Goal: Task Accomplishment & Management: Complete application form

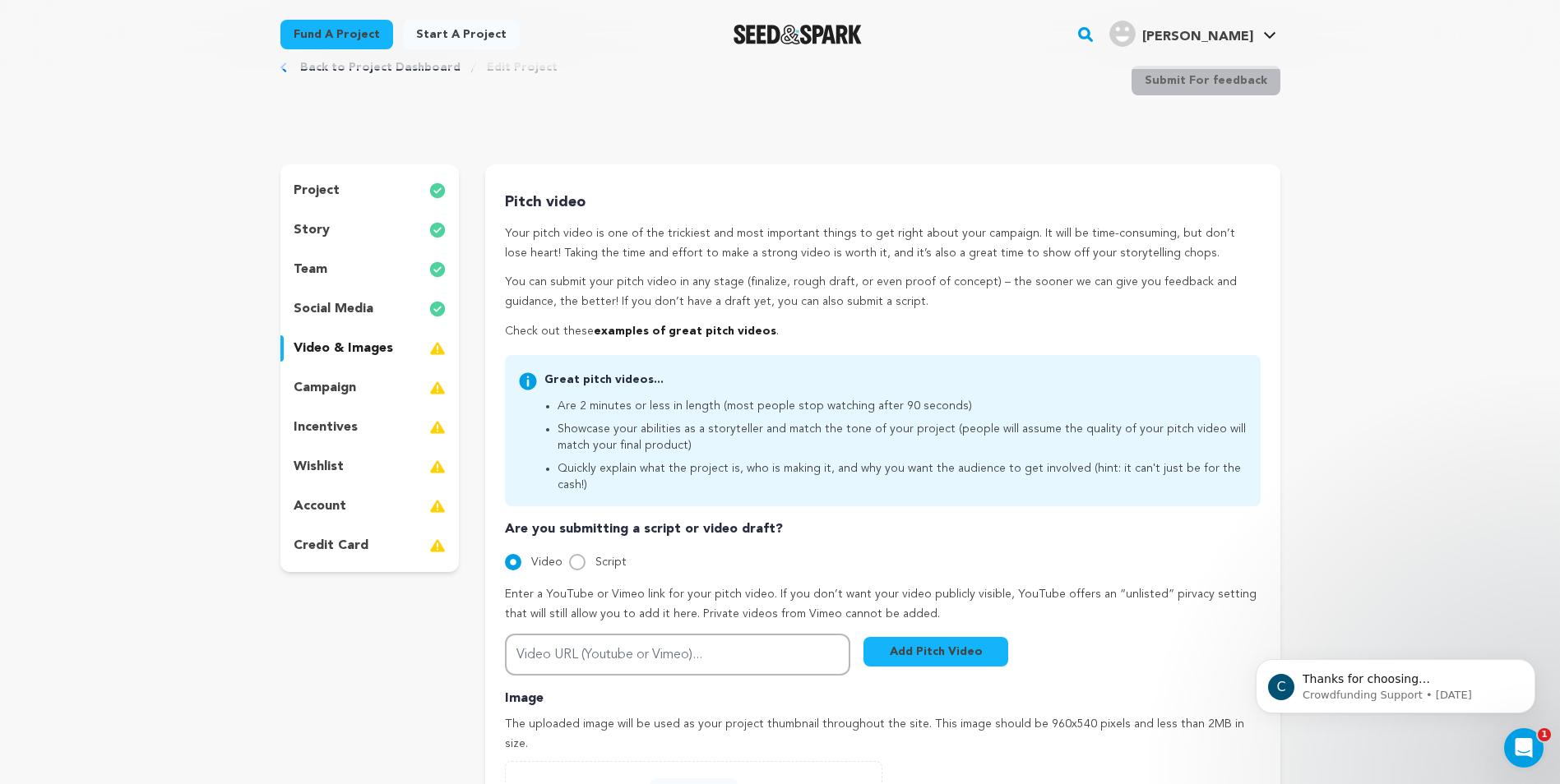
scroll to position [82, 0]
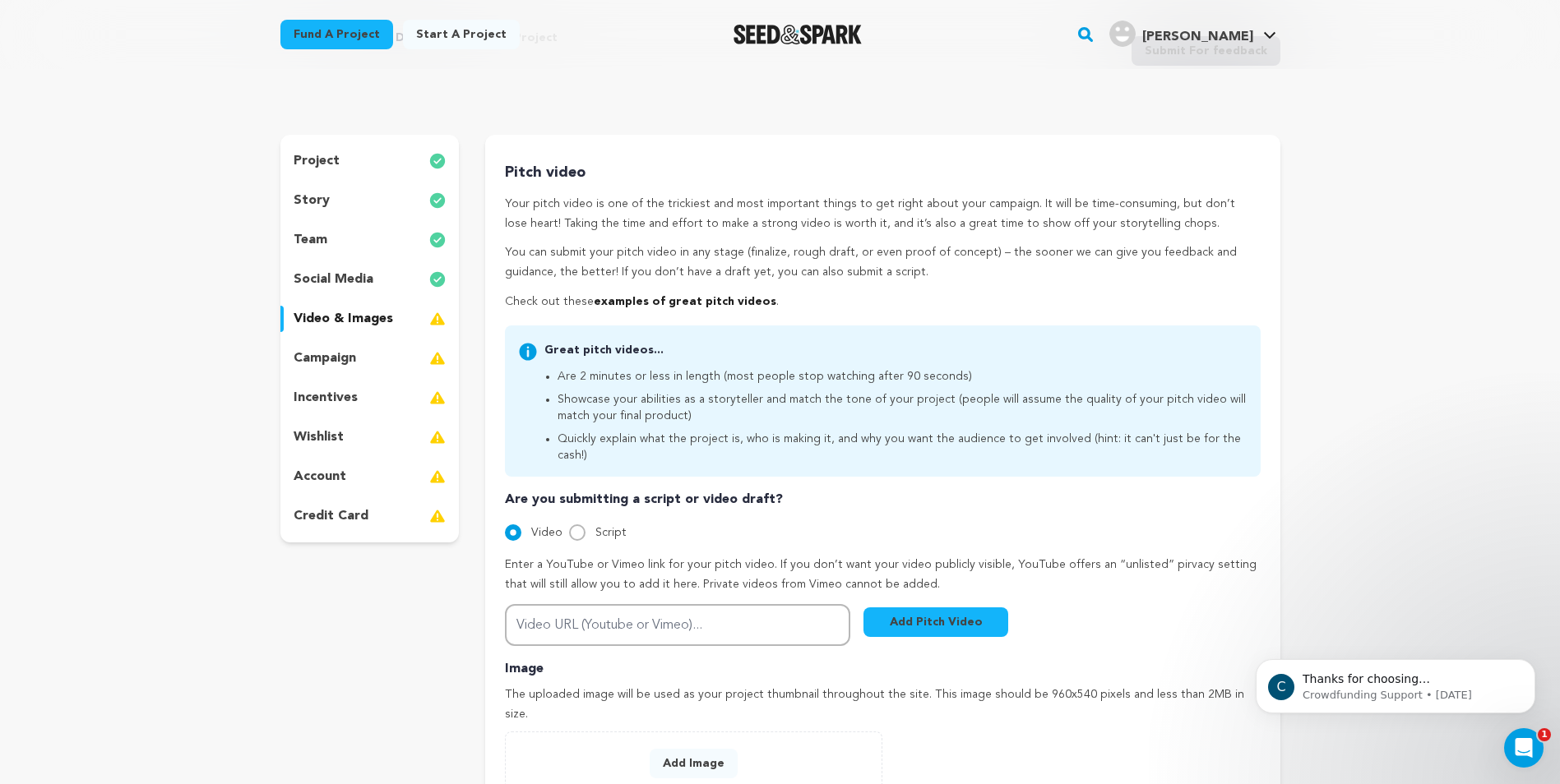
click at [347, 362] on p "campaign" at bounding box center [324, 358] width 62 height 20
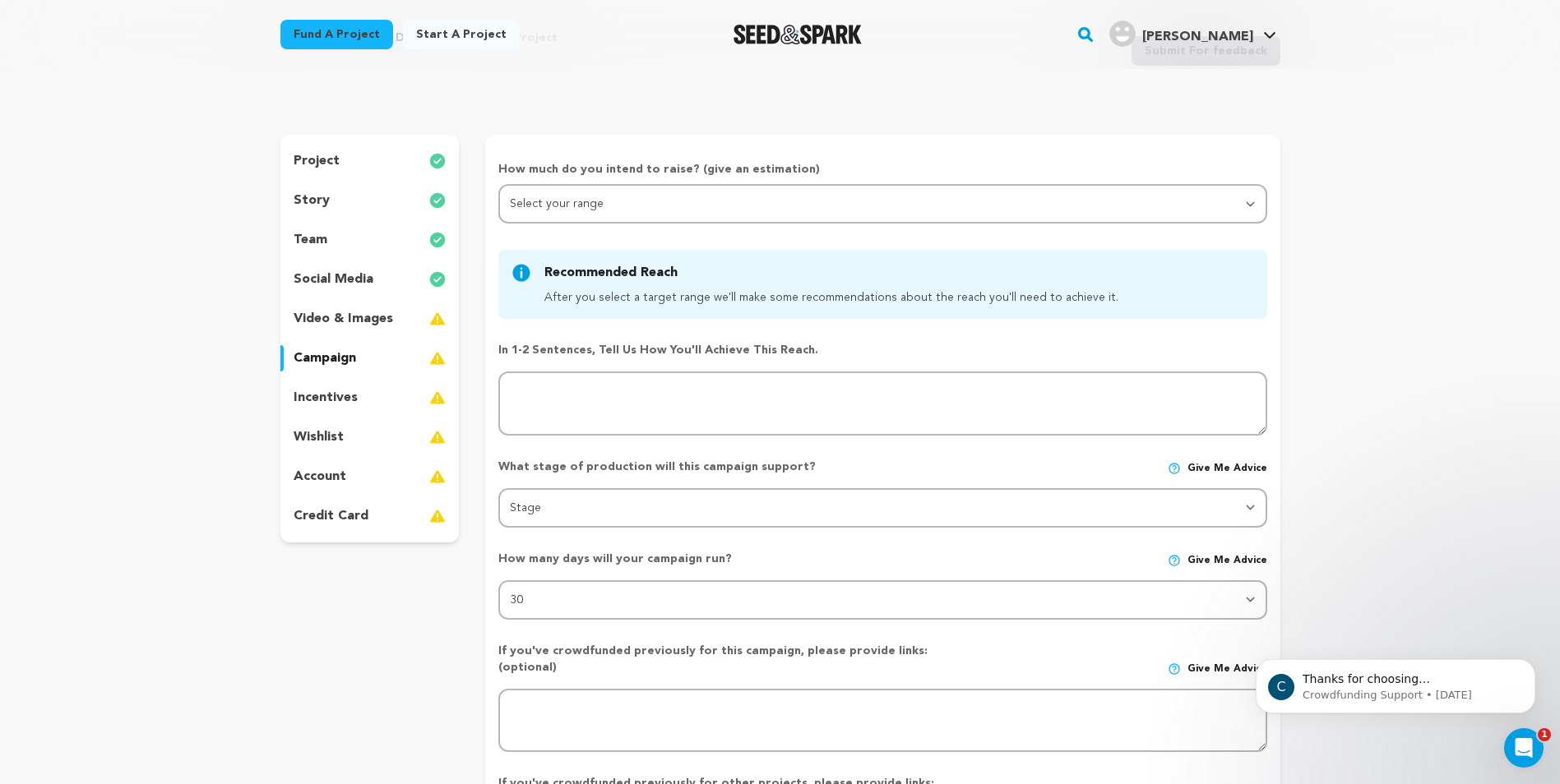
click at [518, 268] on icon at bounding box center [522, 274] width 17 height 17
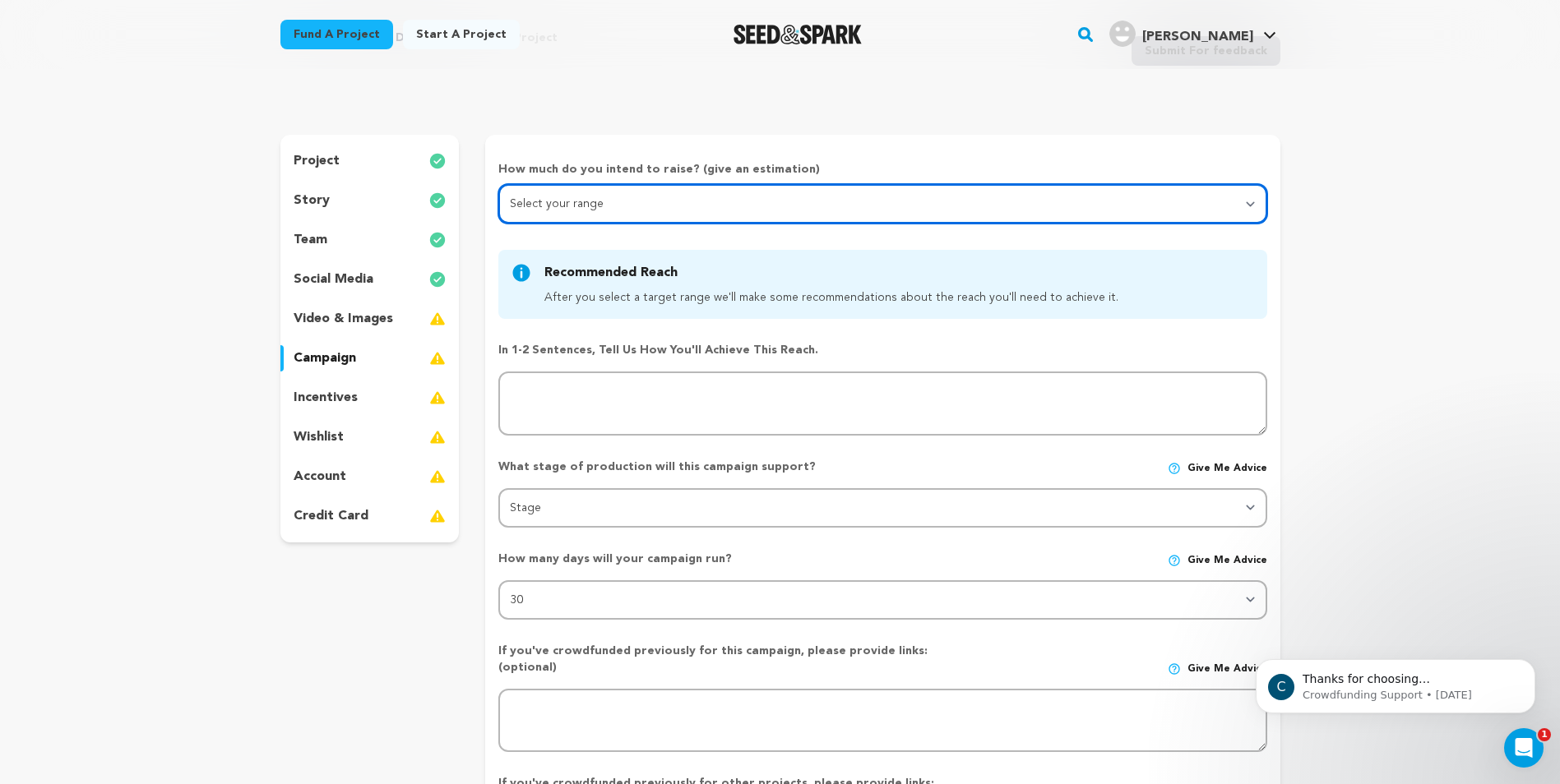
click at [614, 205] on select "Select your range Less than $10k 10k - $14k 15k - $24k 25k - $49k 50k or more" at bounding box center [882, 204] width 768 height 39
select select "4"
click at [498, 184] on select "Select your range Less than $10k 10k - $14k 15k - $24k 25k - $49k 50k or more" at bounding box center [882, 204] width 768 height 39
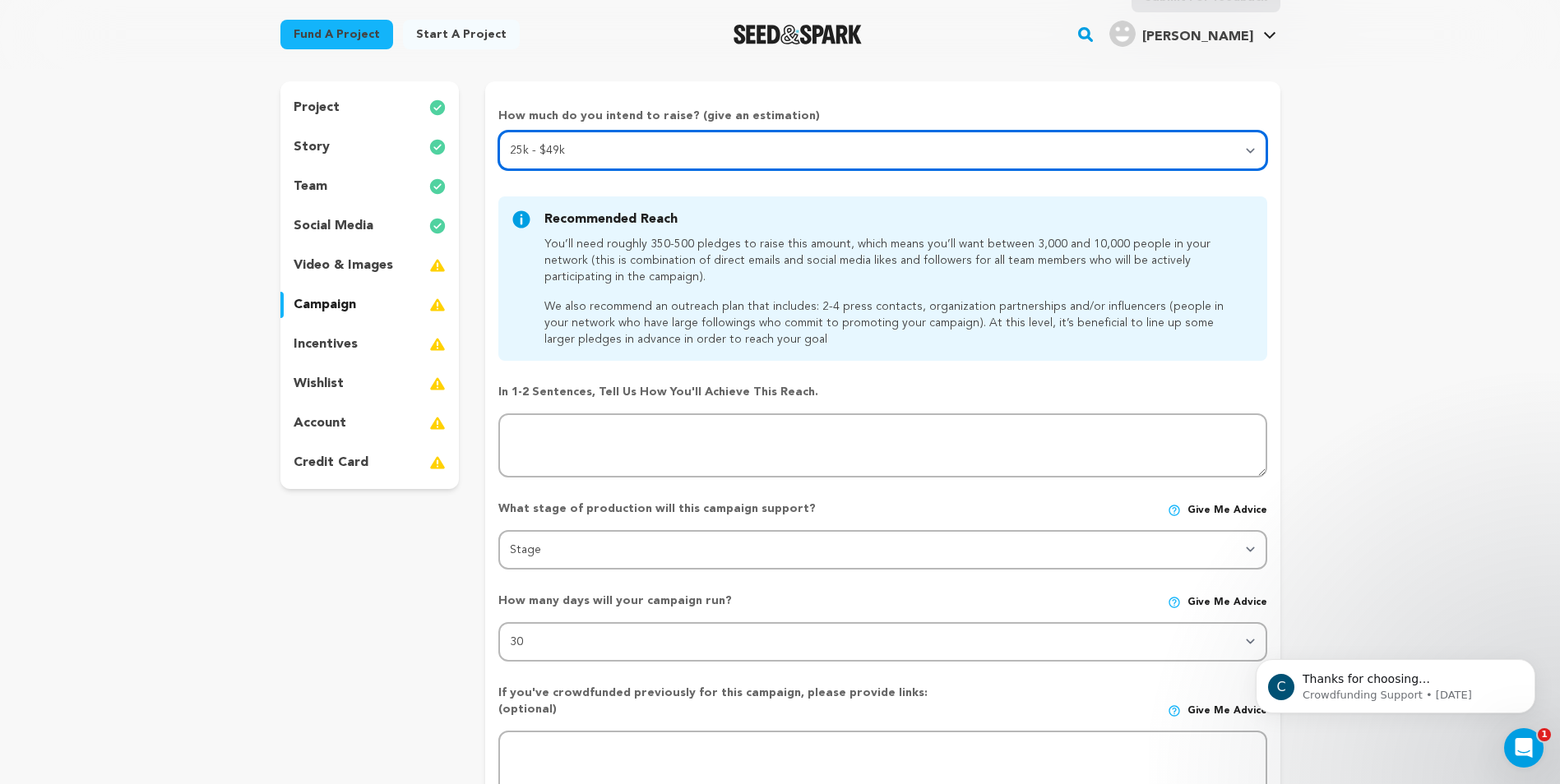
scroll to position [164, 0]
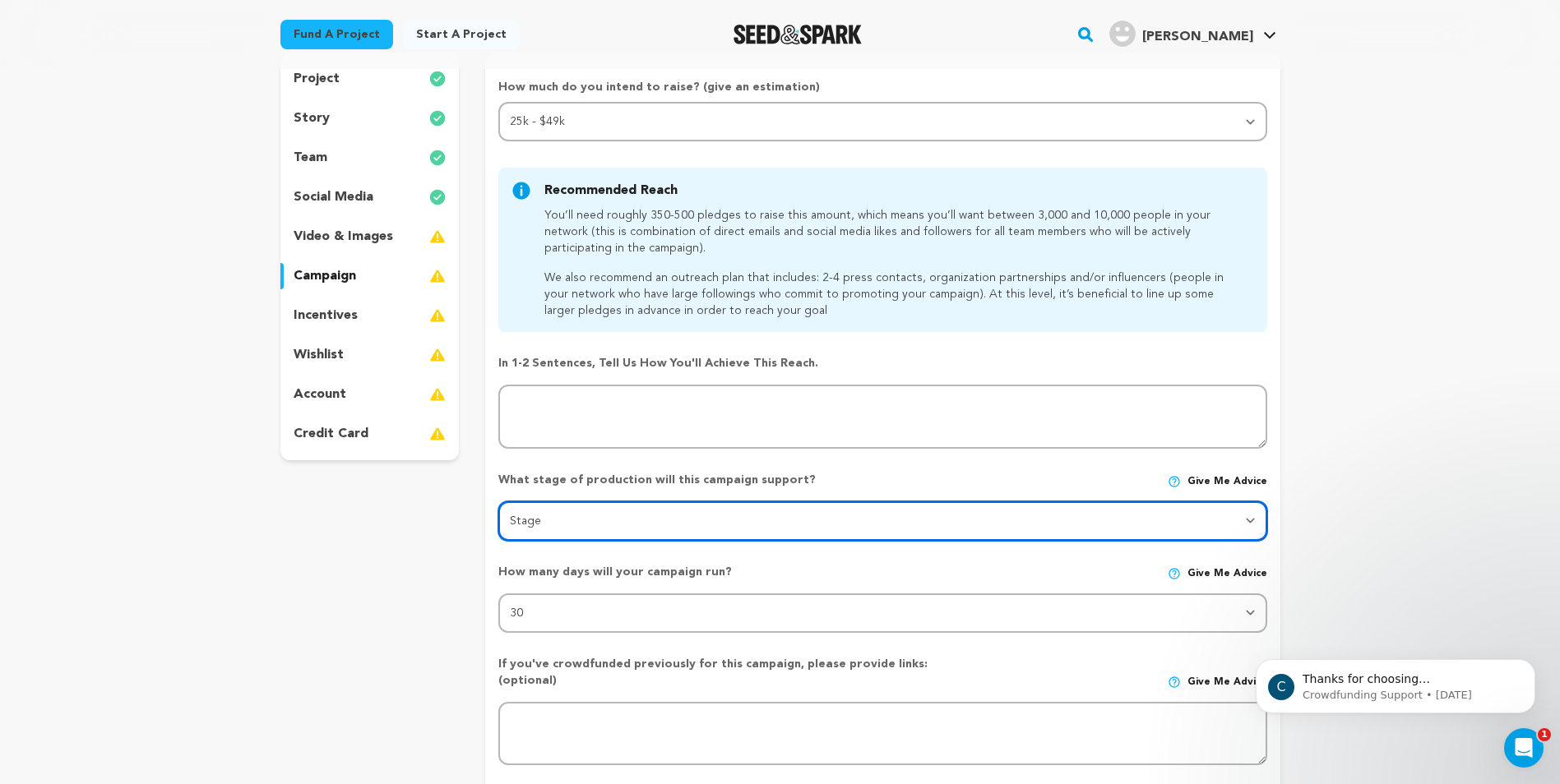
click at [808, 522] on select "Stage DEVELOPMENT PRODUCTION POST-PRODUCTION DISTRIBUTION PRE-PRODUCTION ENHANC…" at bounding box center [882, 521] width 768 height 39
click at [498, 502] on select "Stage DEVELOPMENT PRODUCTION POST-PRODUCTION DISTRIBUTION PRE-PRODUCTION ENHANC…" at bounding box center [882, 521] width 768 height 39
click at [1076, 522] on select "Stage DEVELOPMENT PRODUCTION POST-PRODUCTION DISTRIBUTION PRE-PRODUCTION ENHANC…" at bounding box center [882, 521] width 768 height 39
select select "1403"
click at [498, 502] on select "Stage DEVELOPMENT PRODUCTION POST-PRODUCTION DISTRIBUTION PRE-PRODUCTION ENHANC…" at bounding box center [882, 521] width 768 height 39
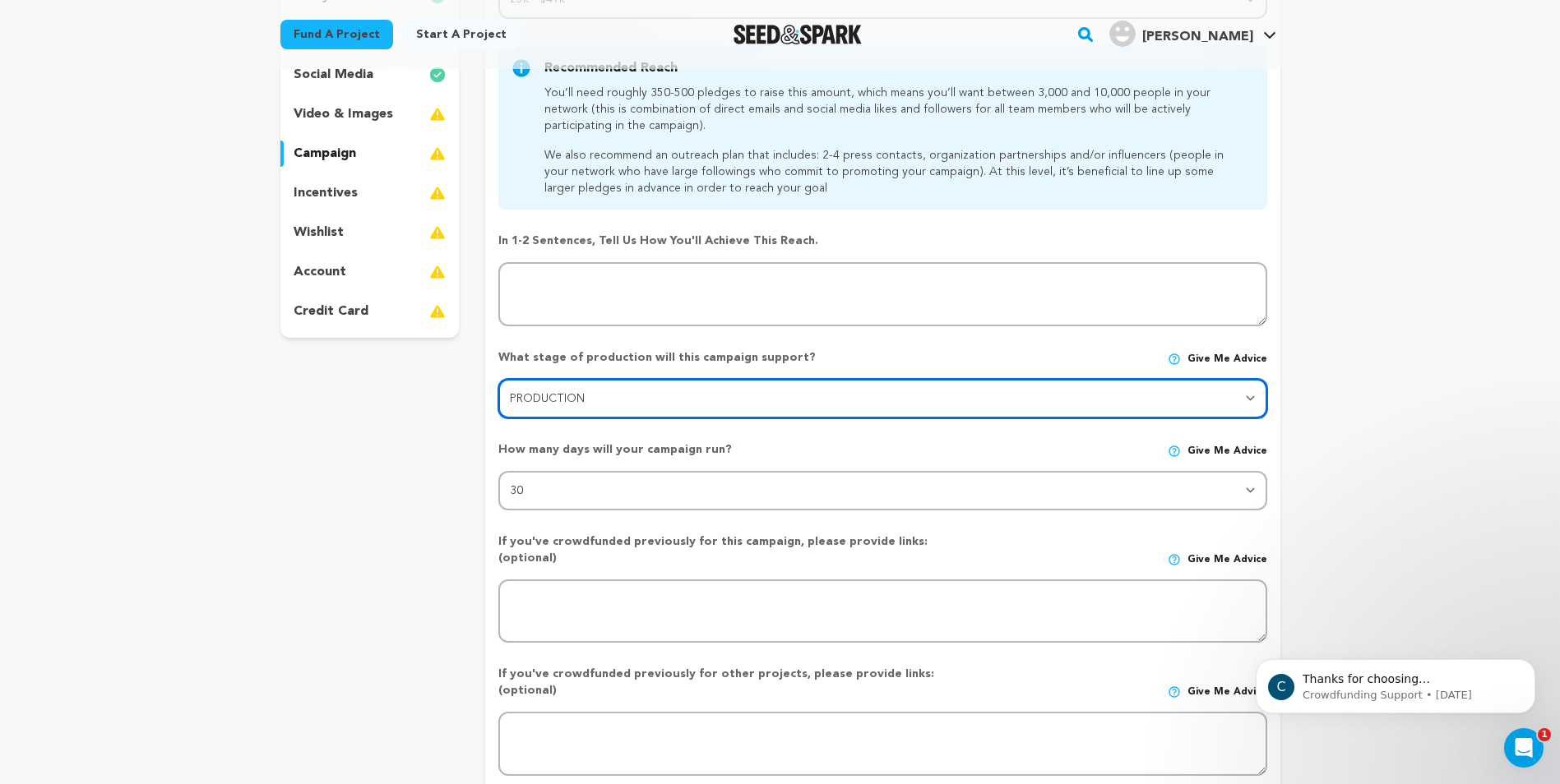
scroll to position [329, 0]
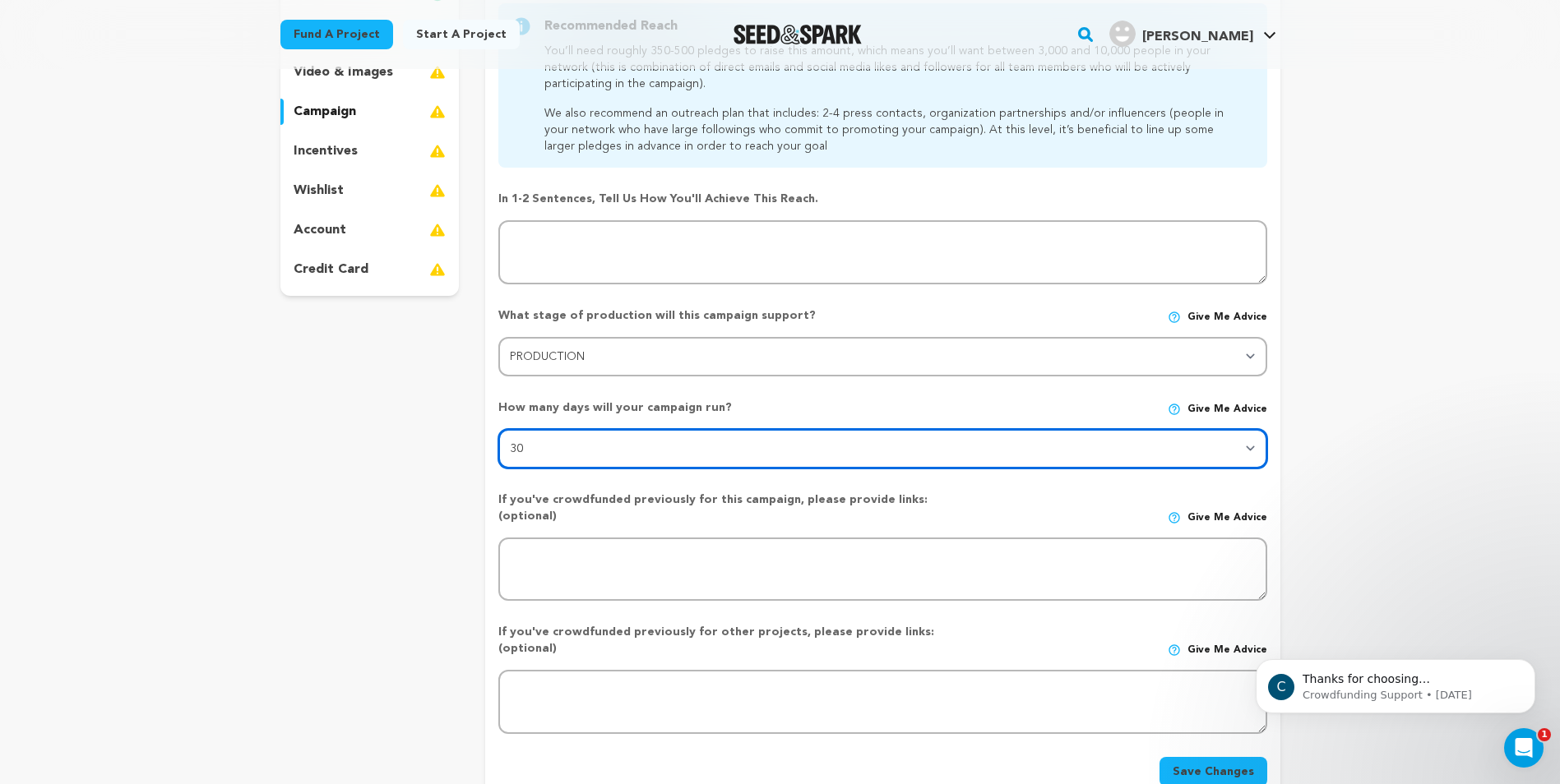
click at [999, 450] on select "30 45 60" at bounding box center [882, 448] width 768 height 39
select select "60"
click at [498, 429] on select "30 45 60" at bounding box center [882, 448] width 768 height 39
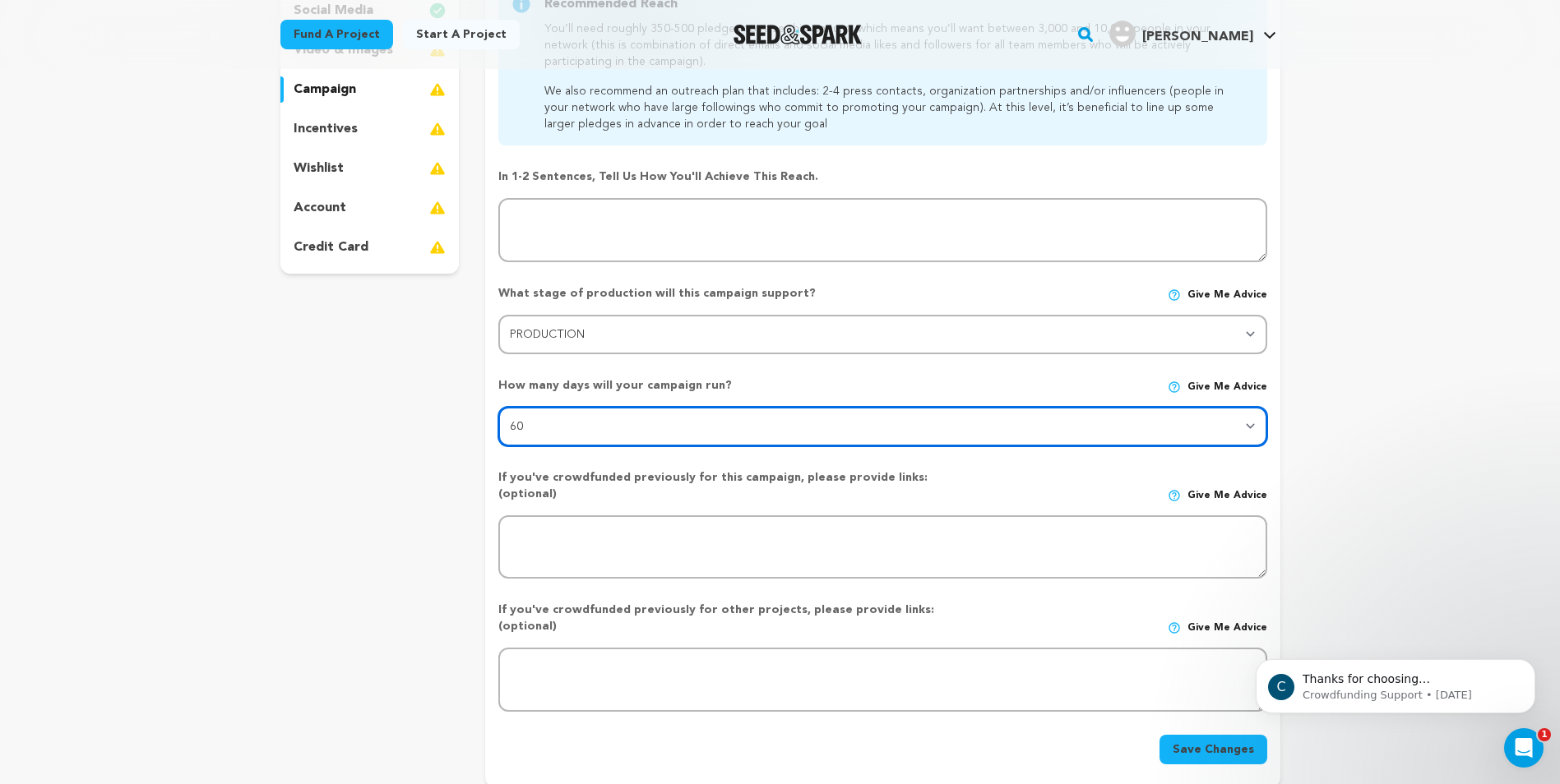
scroll to position [411, 0]
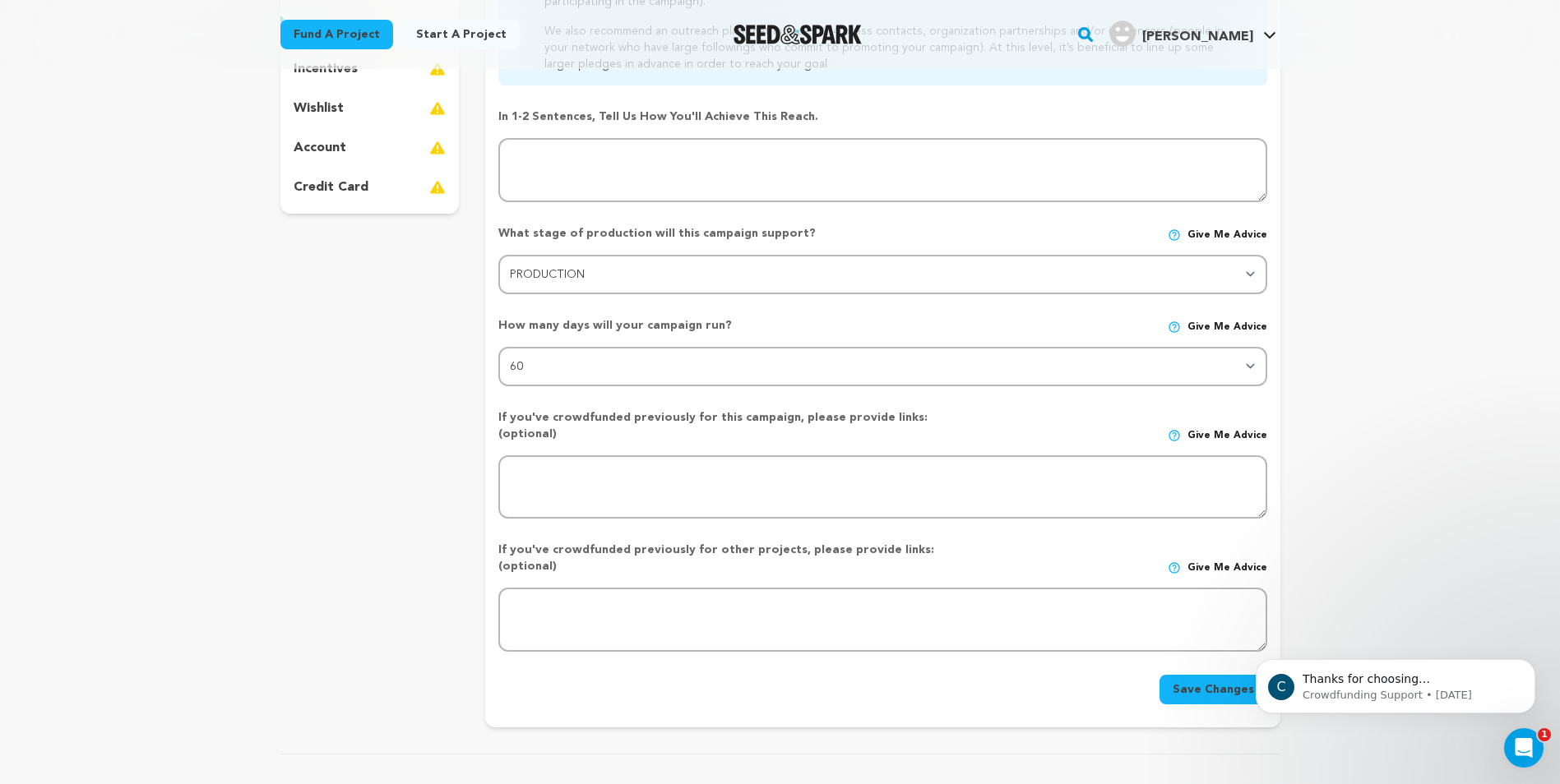
click at [1182, 675] on button "Save Changes" at bounding box center [1213, 690] width 108 height 30
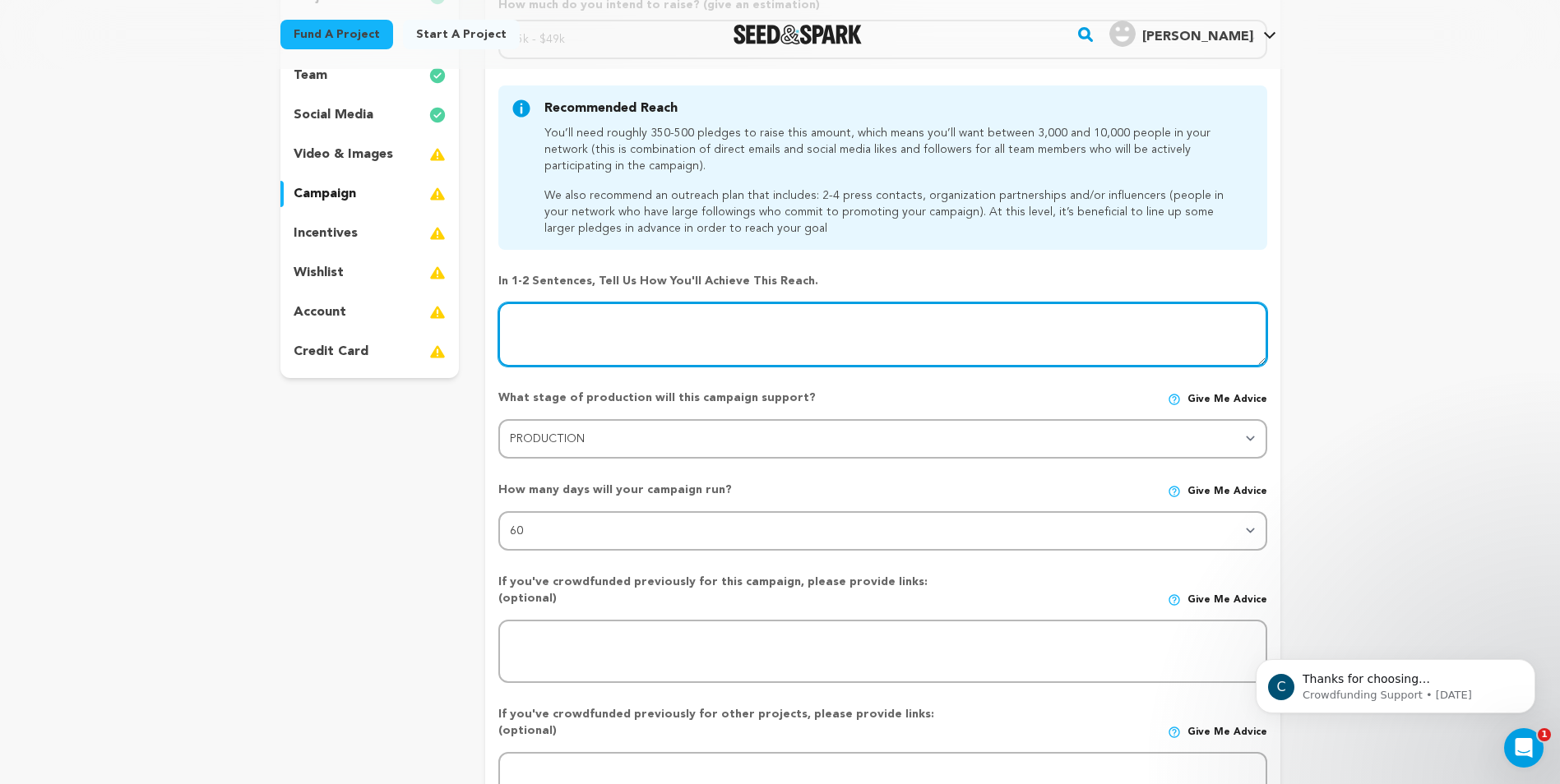
scroll to position [164, 0]
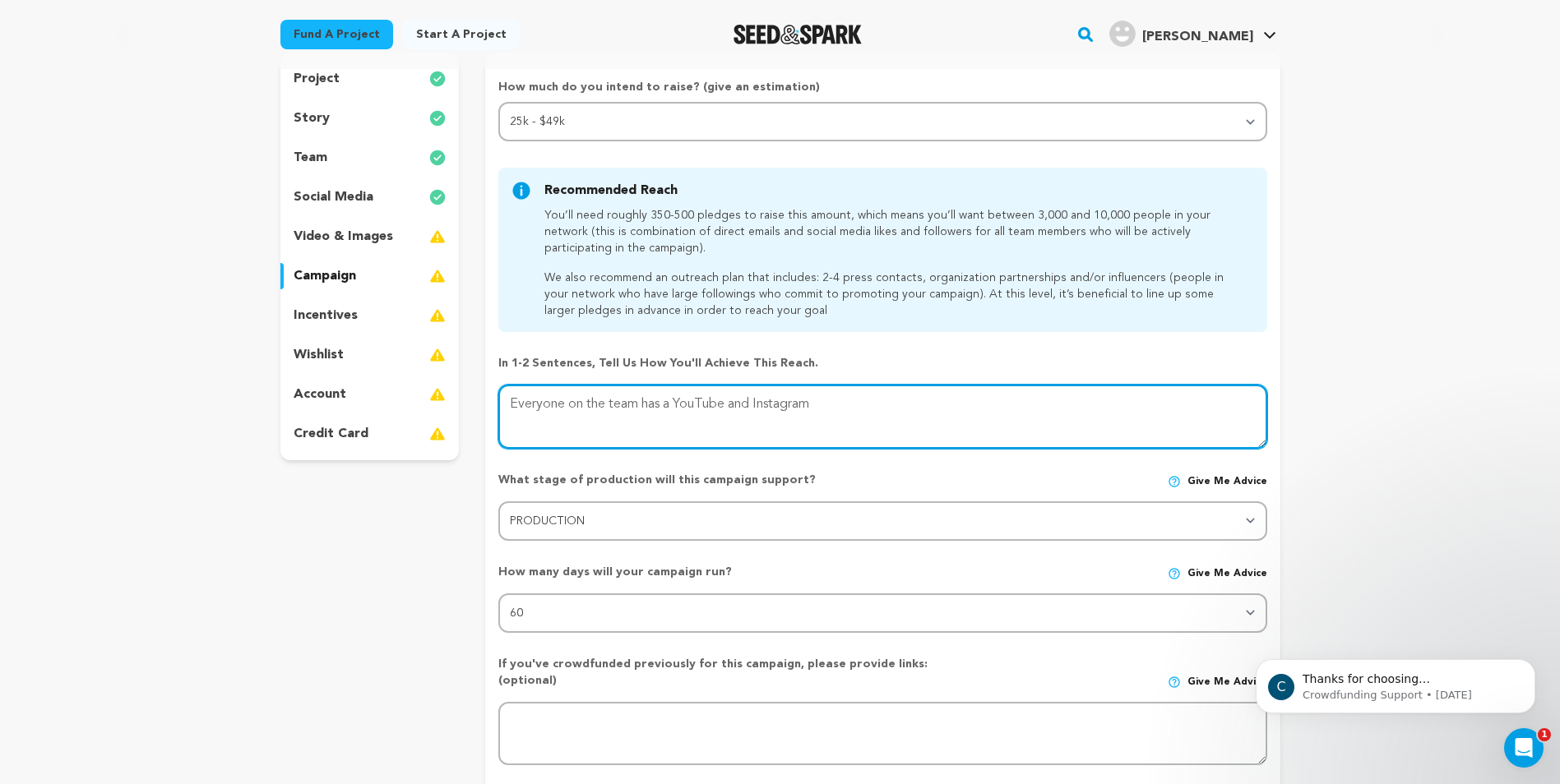
click at [856, 405] on textarea at bounding box center [882, 416] width 768 height 64
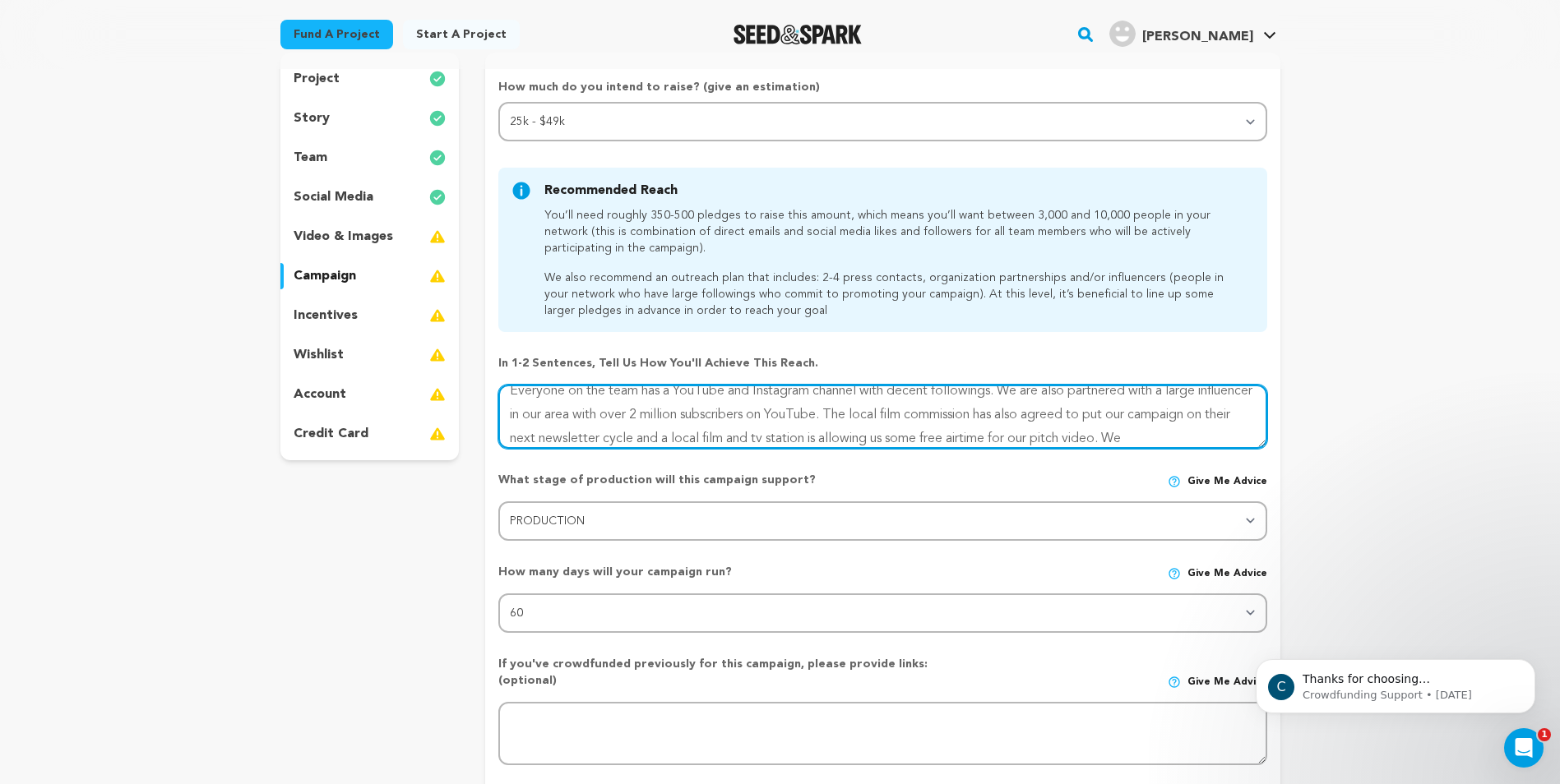
scroll to position [37, 0]
type textarea "Everyone on the team has a YouTube and Instagram channel with decent followings…"
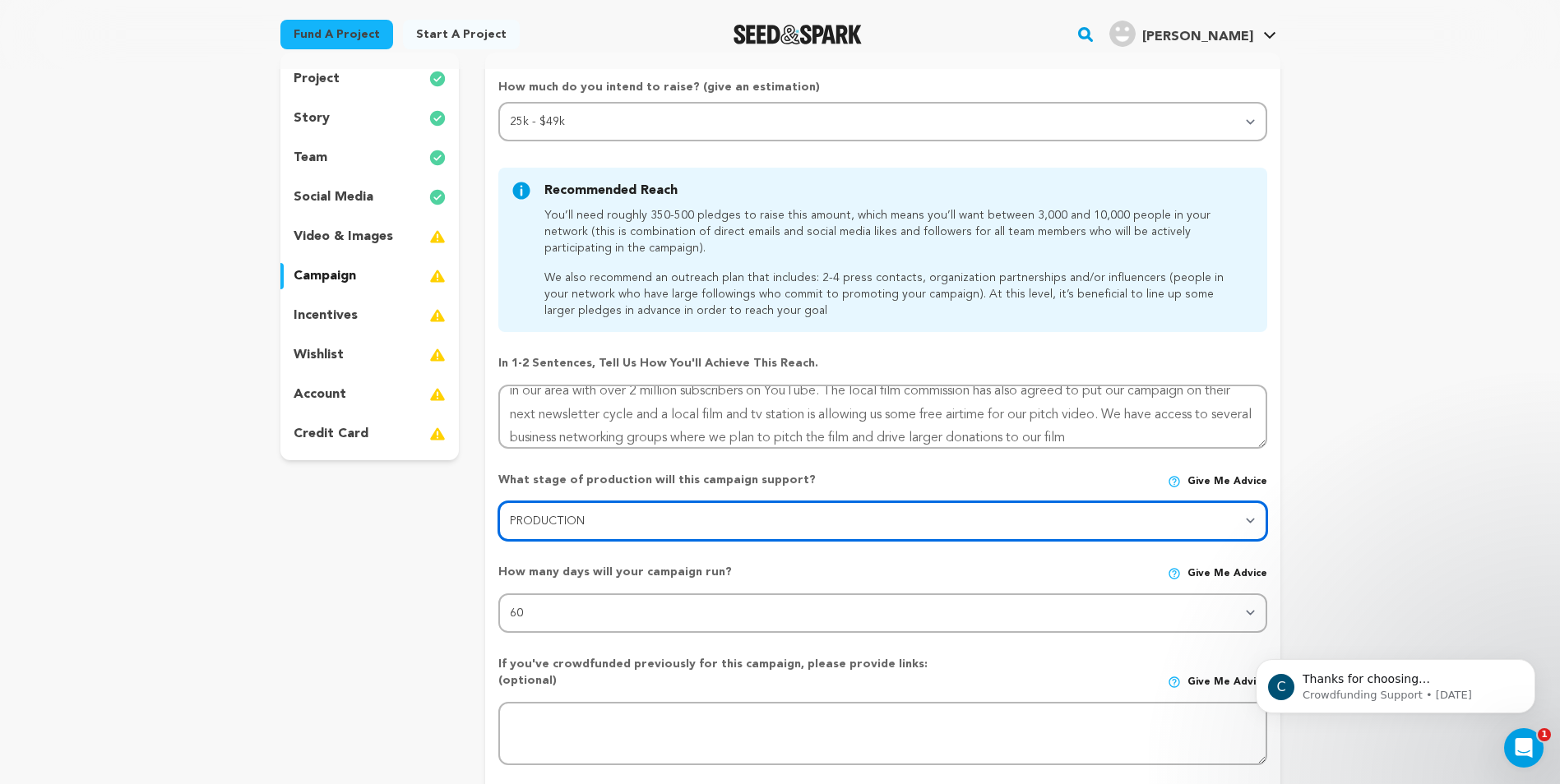
click at [575, 529] on select "Stage DEVELOPMENT PRODUCTION POST-PRODUCTION DISTRIBUTION PRE-PRODUCTION ENHANC…" at bounding box center [882, 521] width 768 height 39
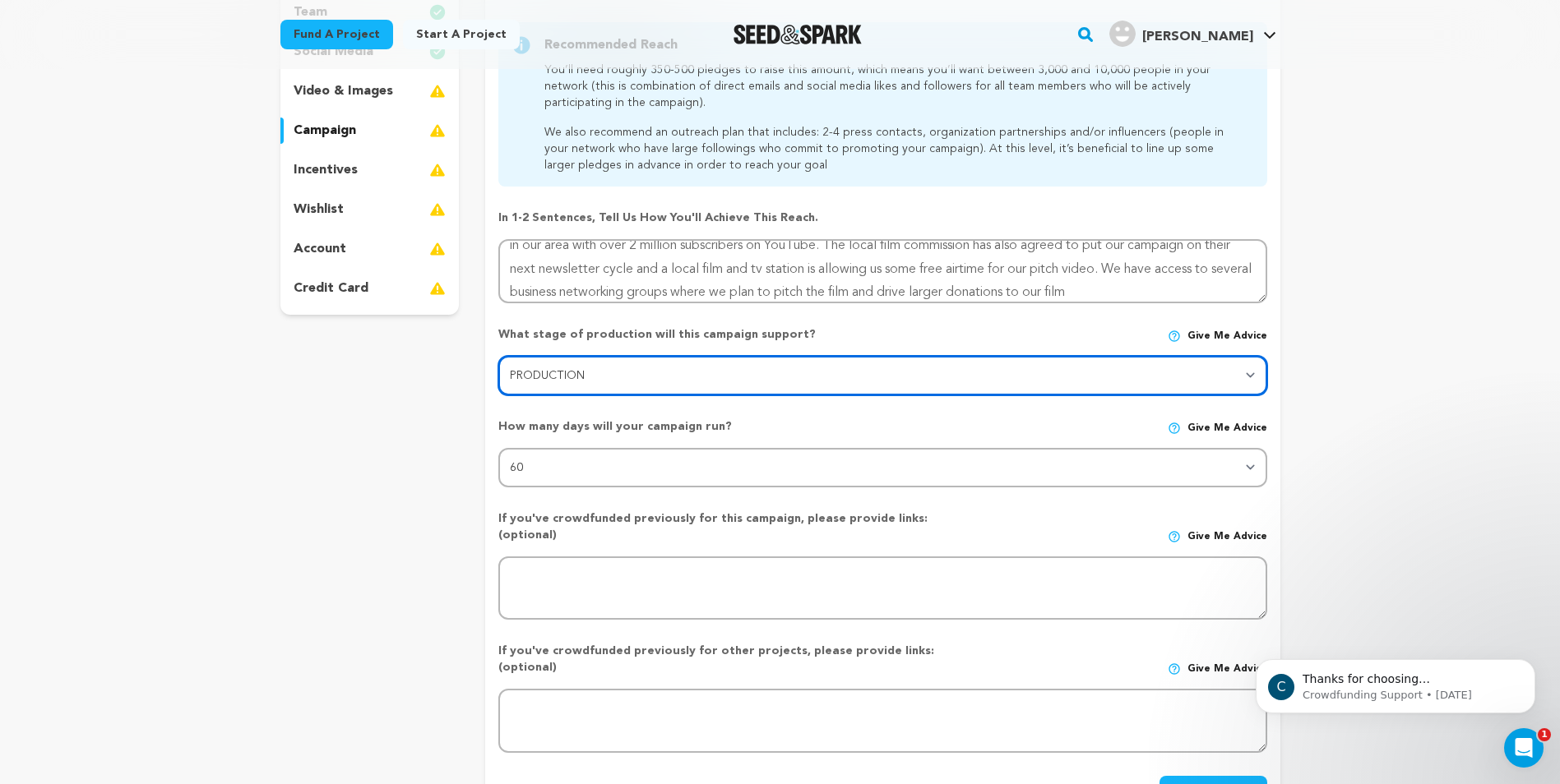
scroll to position [411, 0]
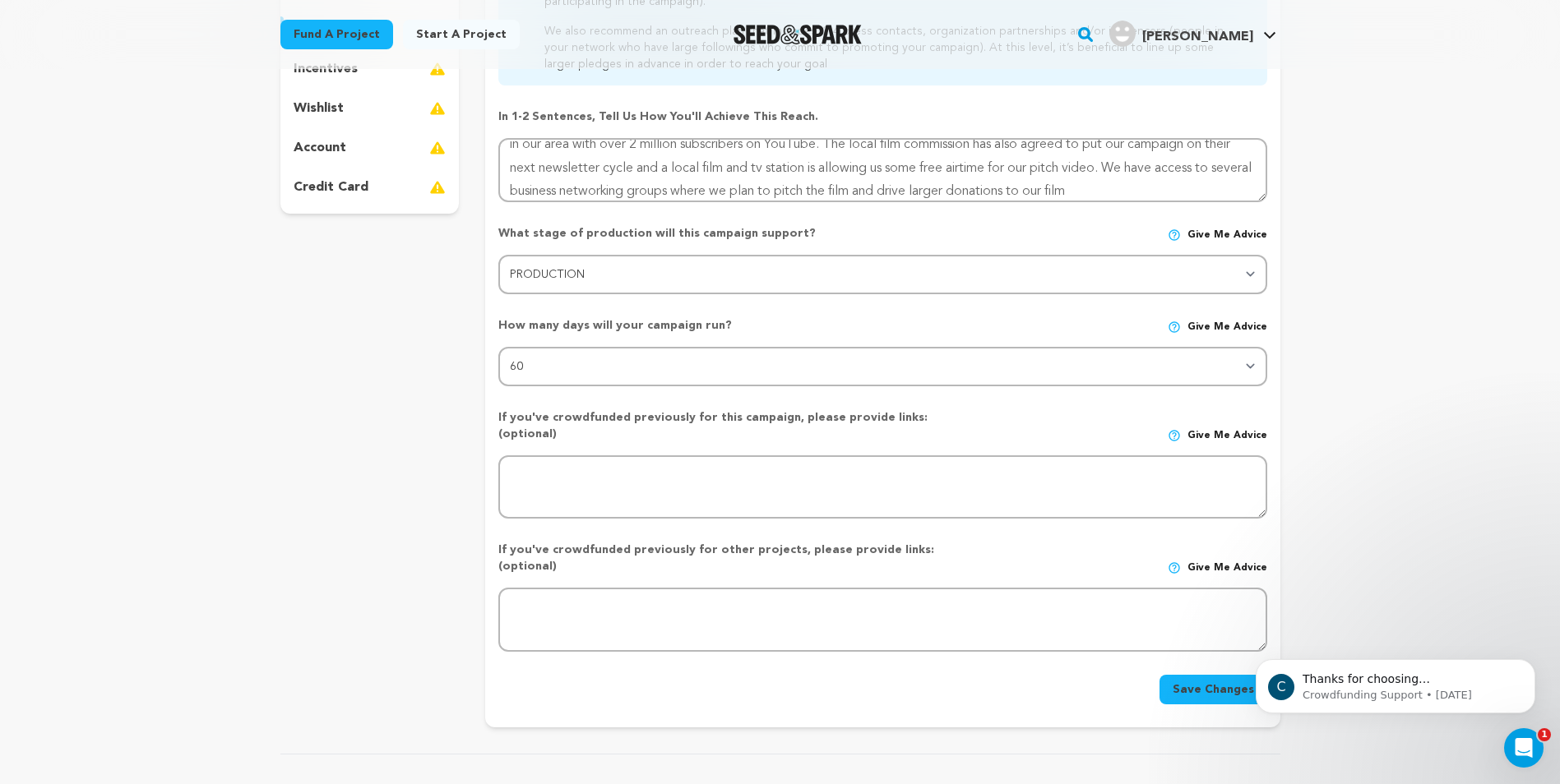
click at [1215, 675] on button "Save Changes" at bounding box center [1213, 690] width 108 height 30
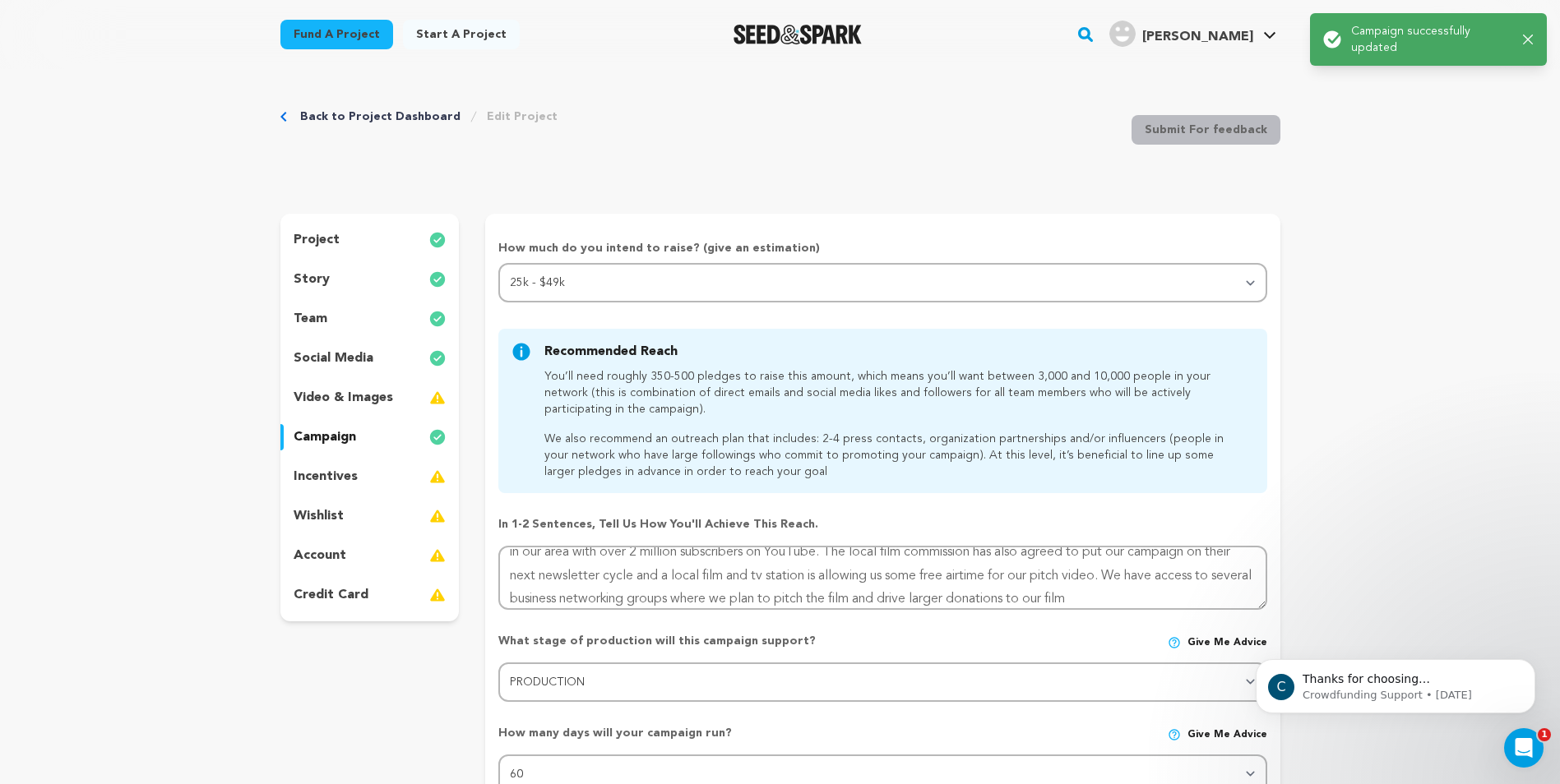
scroll to position [0, 0]
click at [366, 482] on div "incentives" at bounding box center [370, 480] width 179 height 26
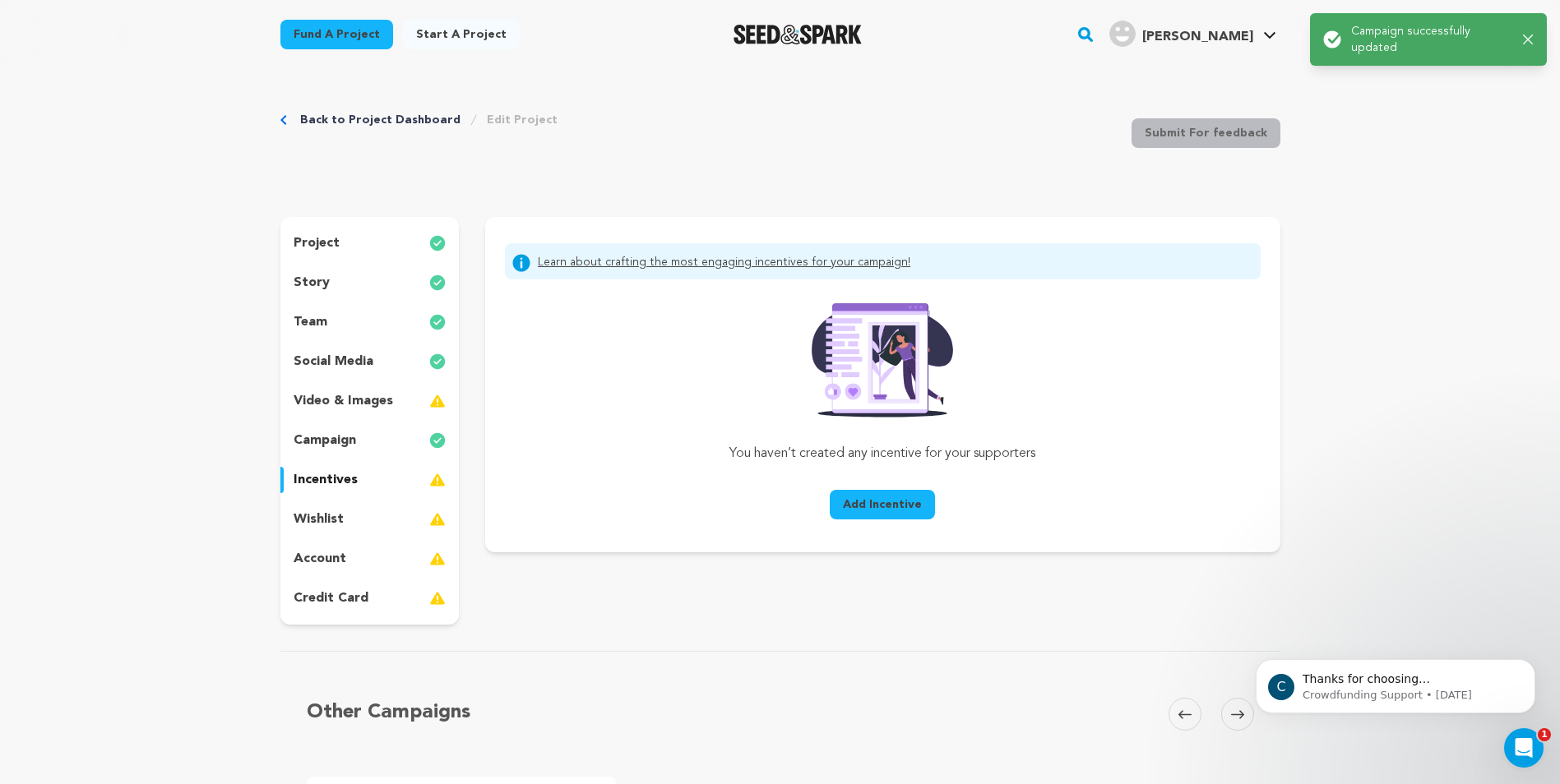
click at [362, 511] on div "wishlist" at bounding box center [370, 519] width 179 height 26
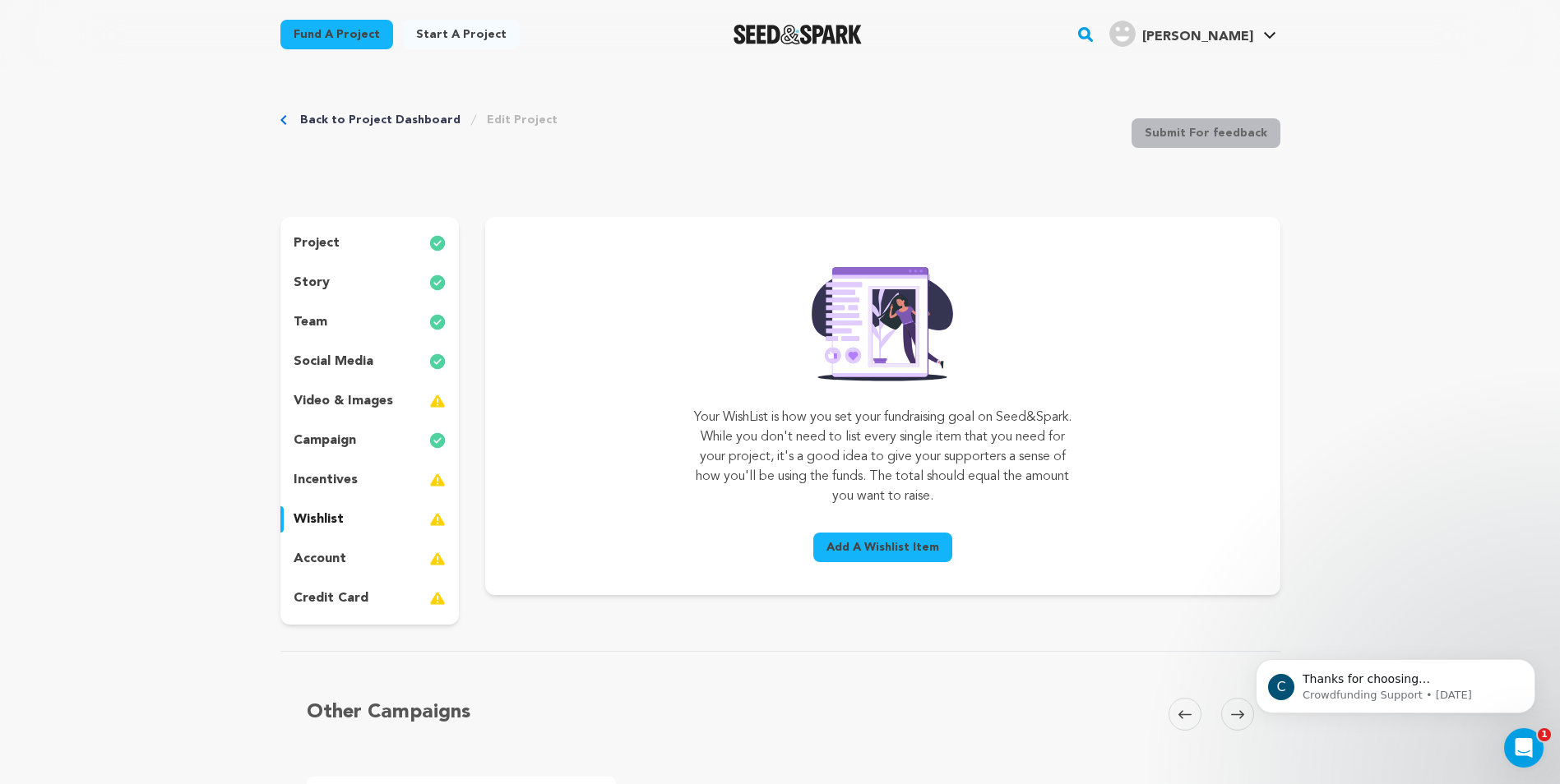
click at [359, 559] on div "account" at bounding box center [370, 559] width 179 height 26
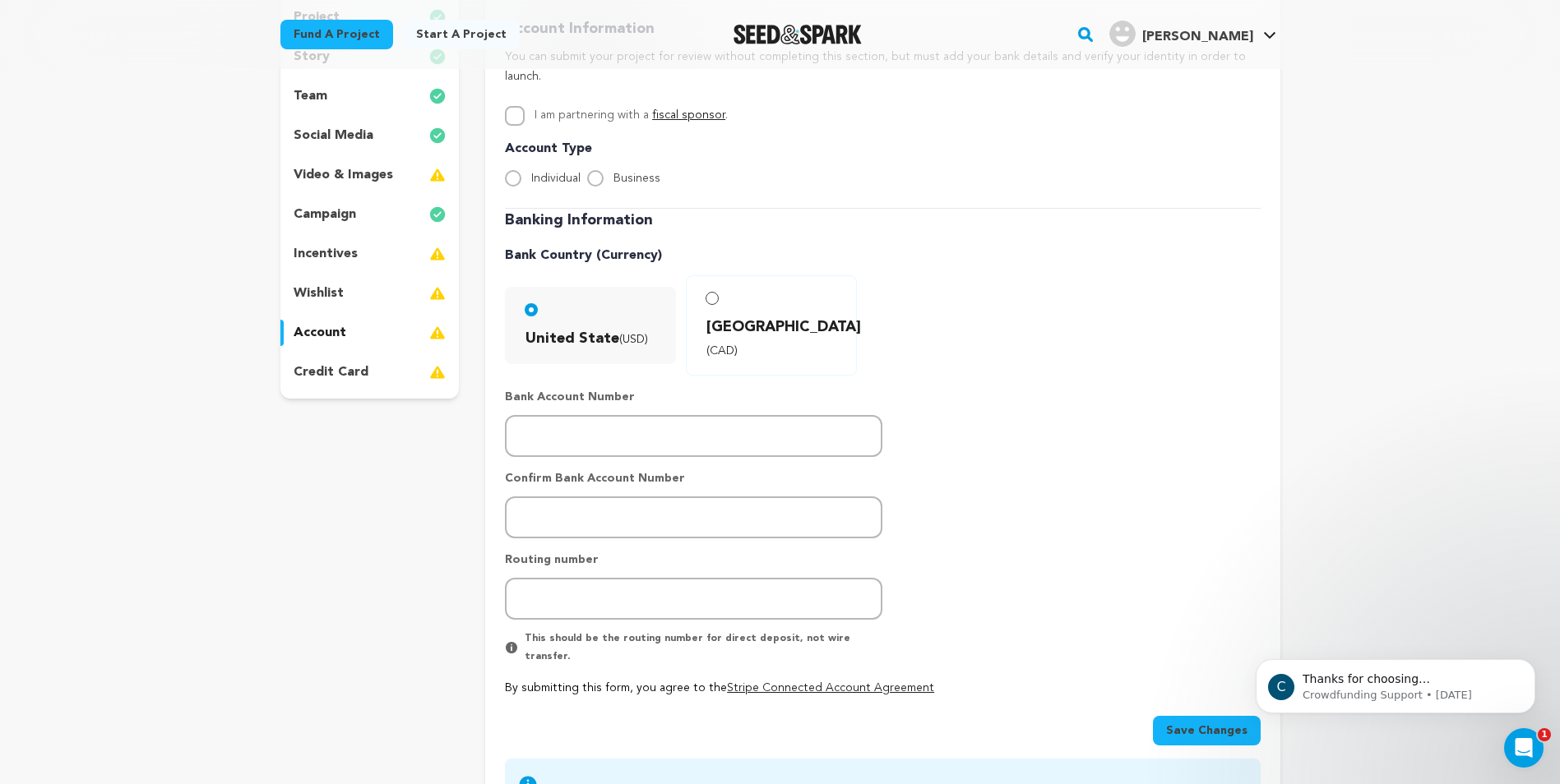
scroll to position [246, 0]
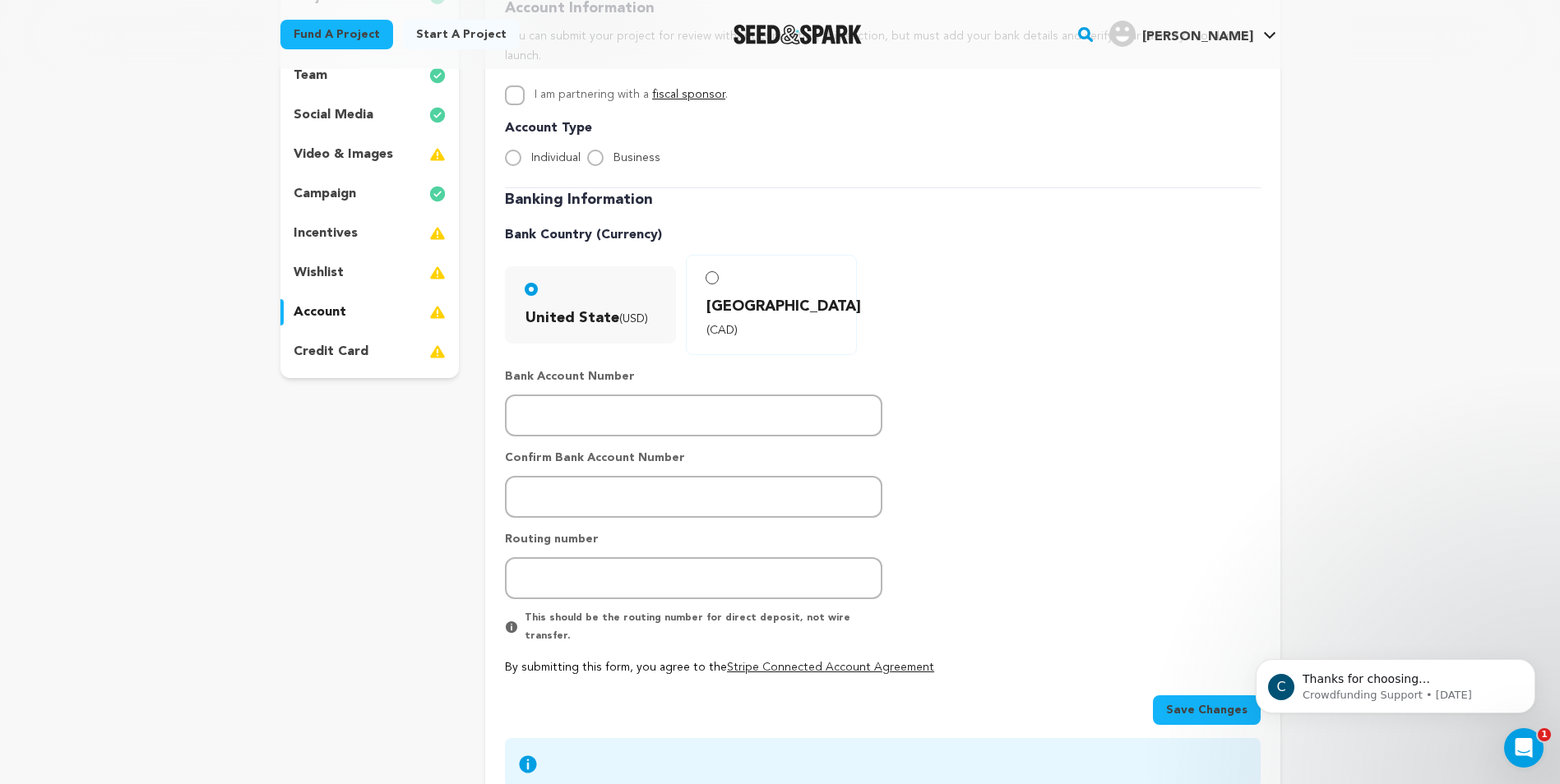
click at [365, 355] on p "credit card" at bounding box center [331, 351] width 75 height 20
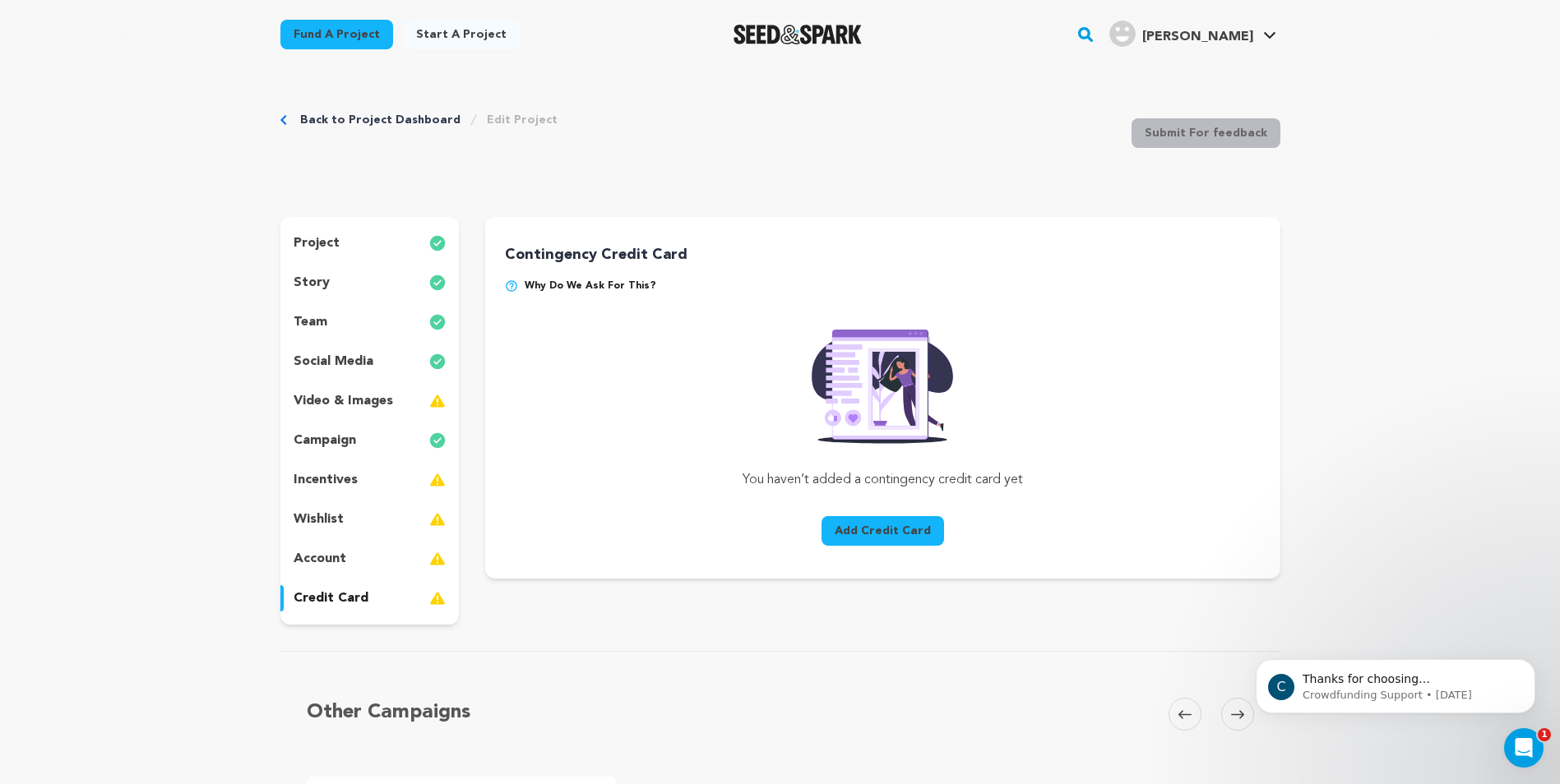
click at [377, 482] on div "incentives" at bounding box center [370, 480] width 179 height 26
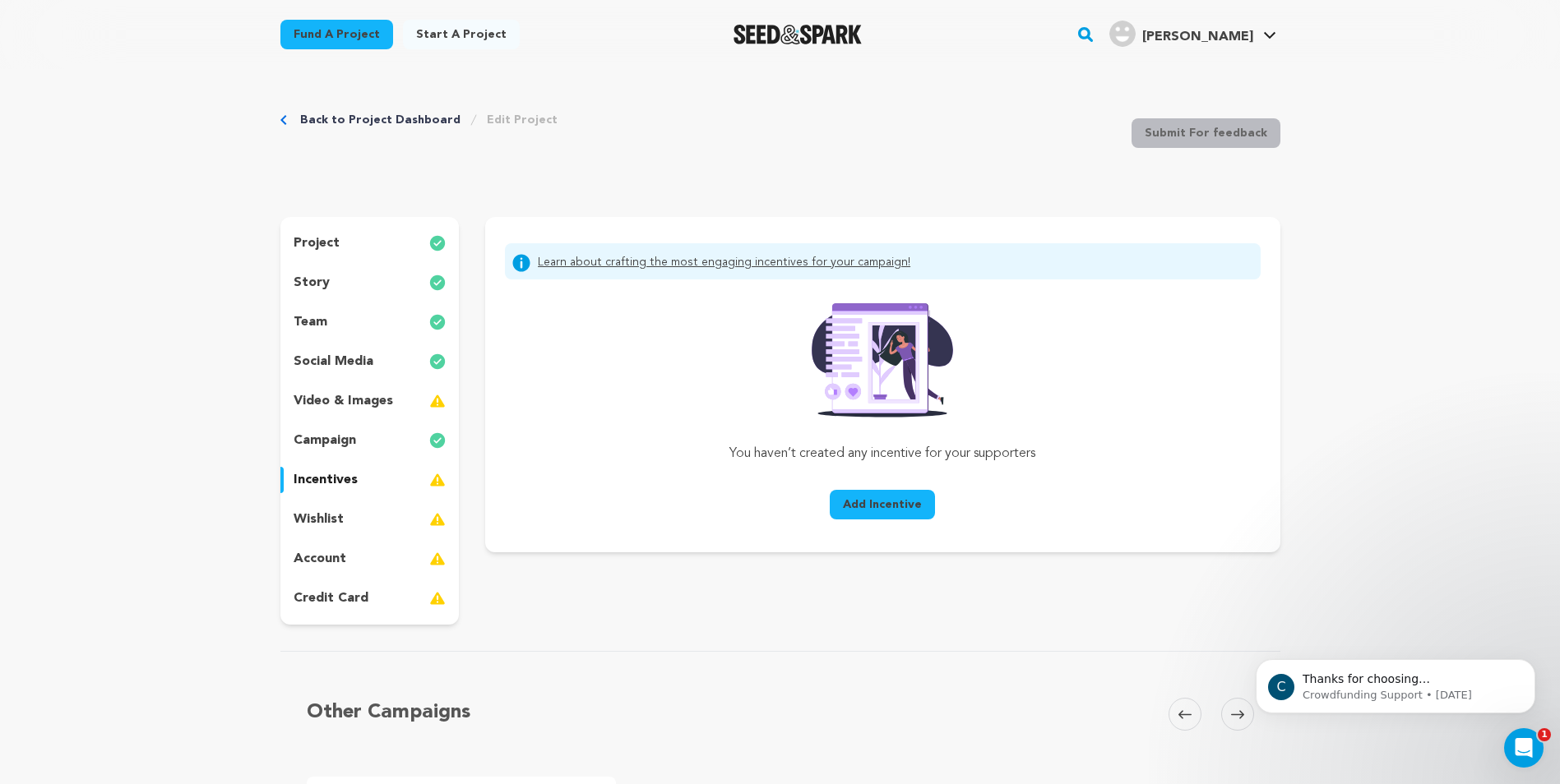
click at [364, 521] on div "wishlist" at bounding box center [370, 519] width 179 height 26
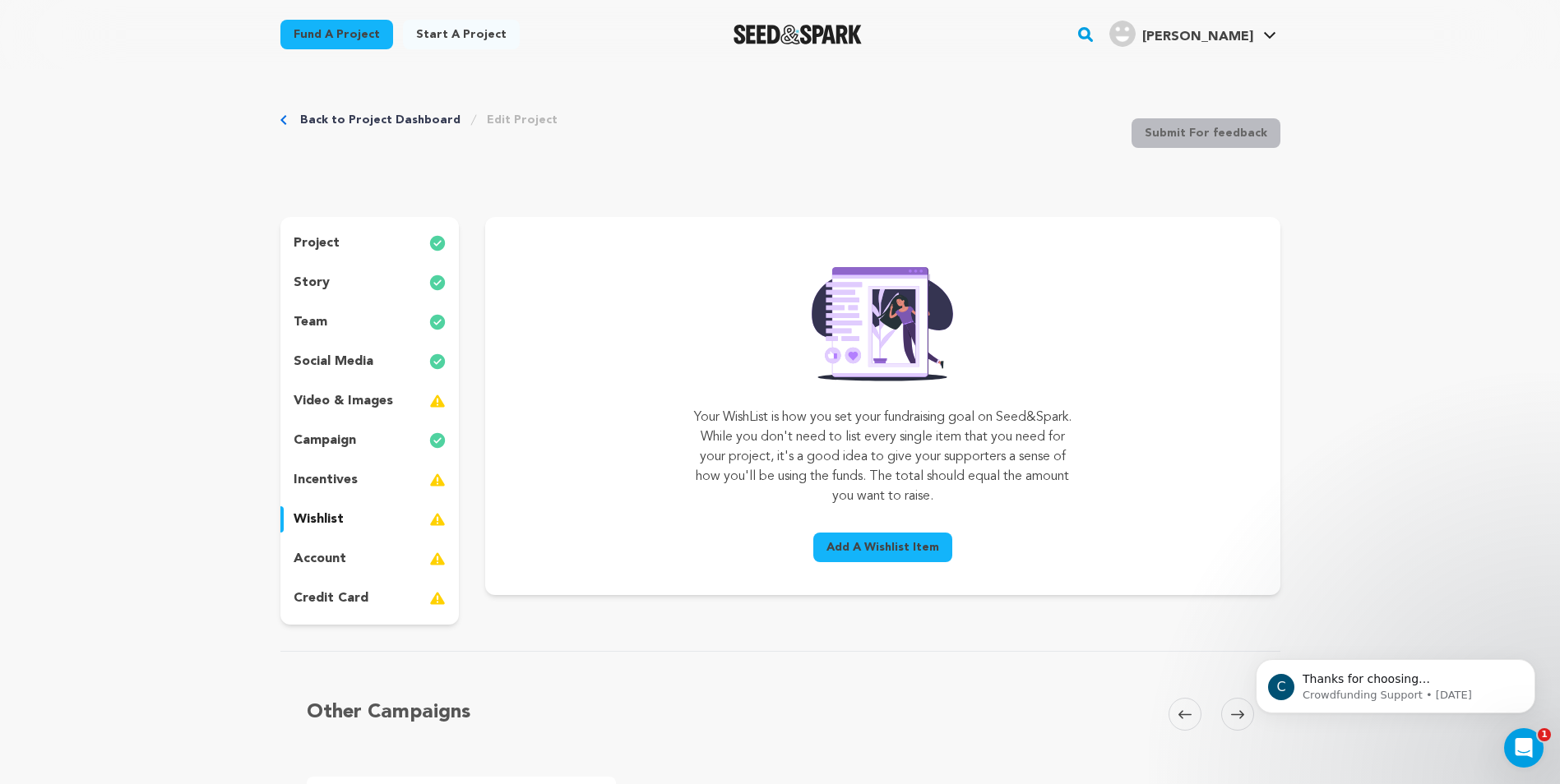
click at [883, 550] on span "Add A Wishlist Item" at bounding box center [882, 547] width 113 height 17
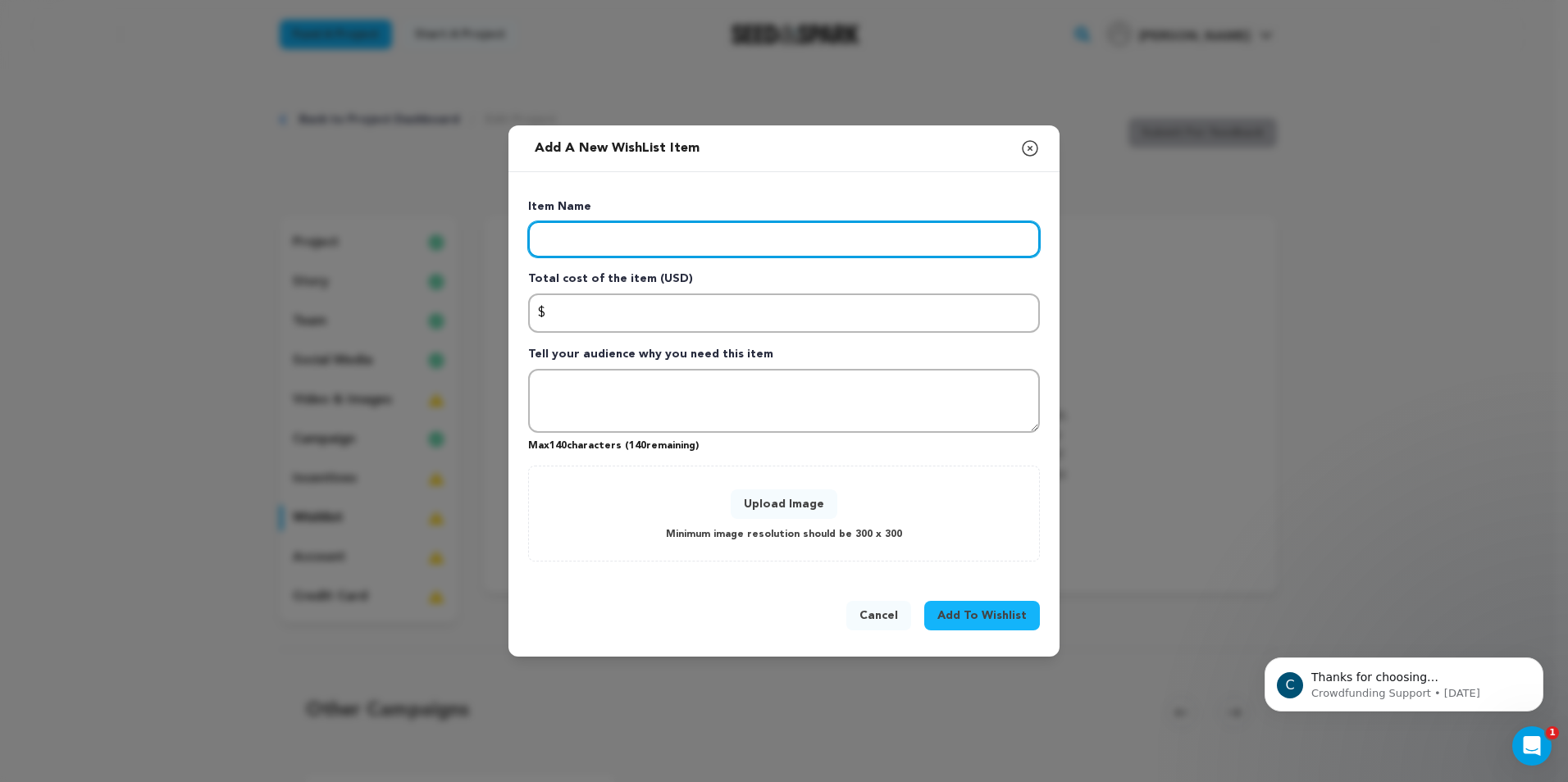
click at [612, 248] on input "Enter item name" at bounding box center [784, 239] width 512 height 36
type input "Actors"
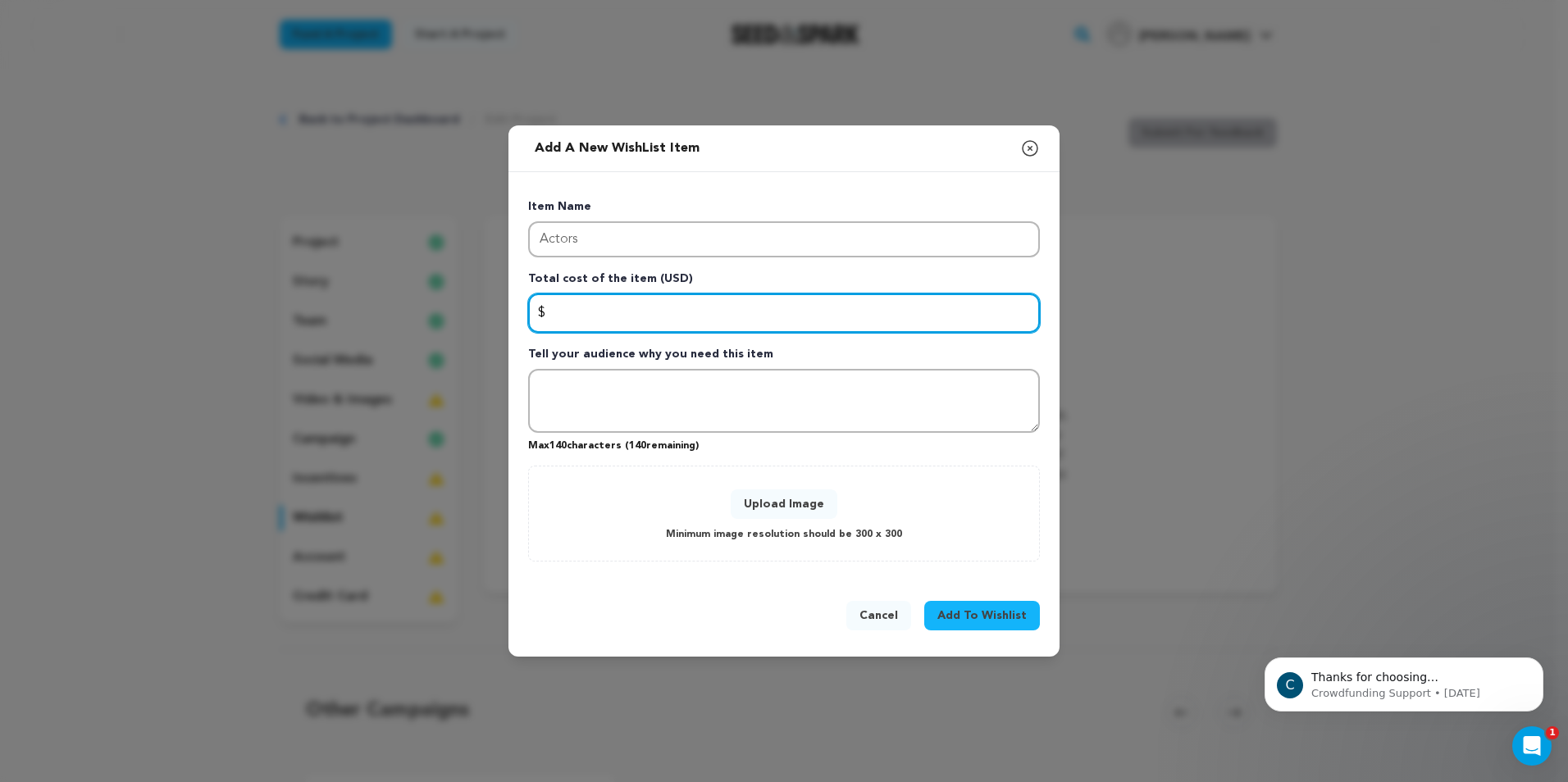
click at [609, 325] on input "Enter total cost of the item" at bounding box center [784, 313] width 512 height 39
type input "$"
click at [557, 309] on input "20000" at bounding box center [784, 313] width 512 height 39
click at [561, 310] on input "20000" at bounding box center [784, 313] width 512 height 39
type input "20000"
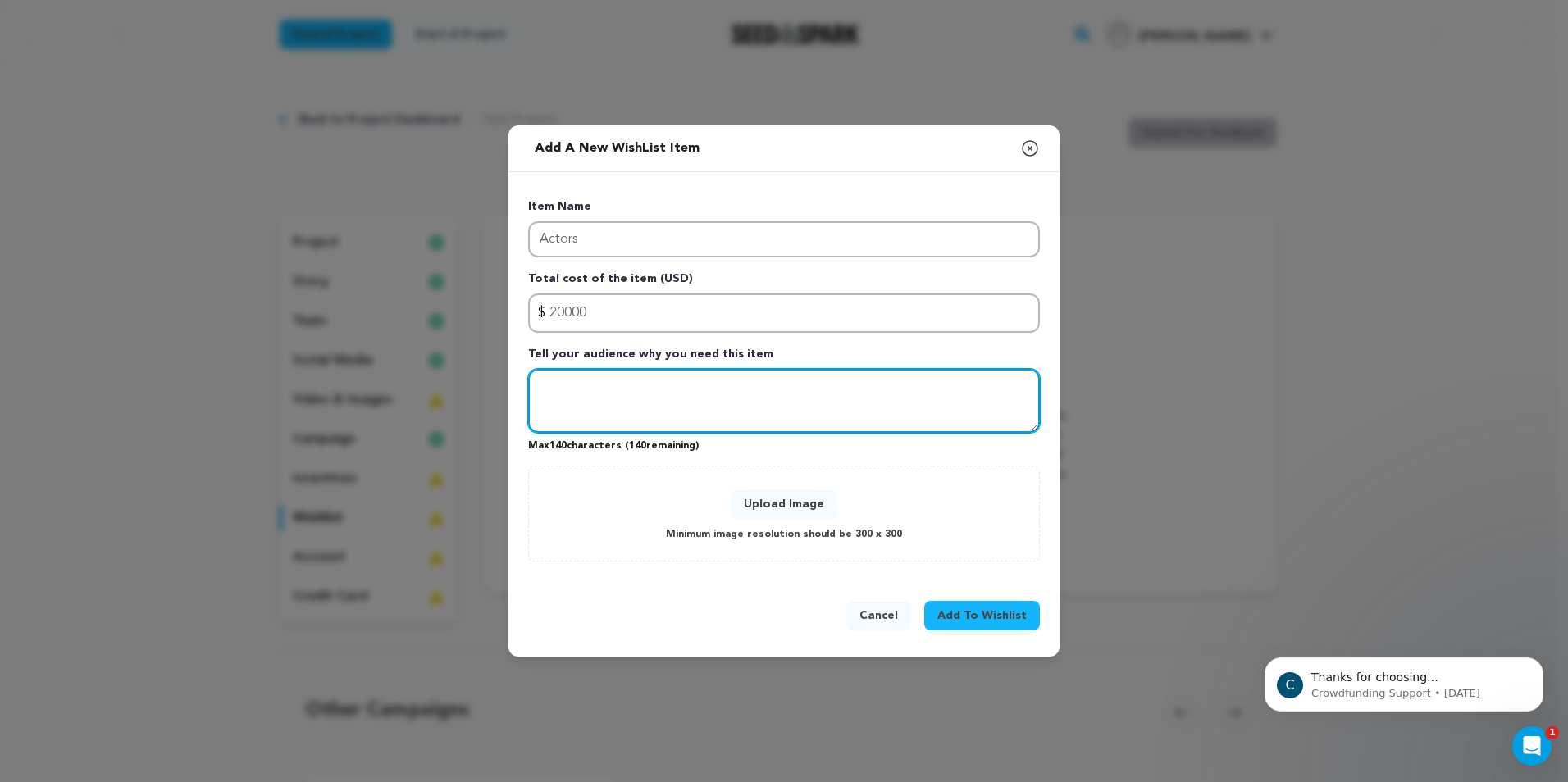
click at [610, 394] on textarea "Tell your audience why you need this item" at bounding box center [784, 400] width 512 height 64
type textarea "Quality talent that is paid well will help us provide to most entertaining expe…"
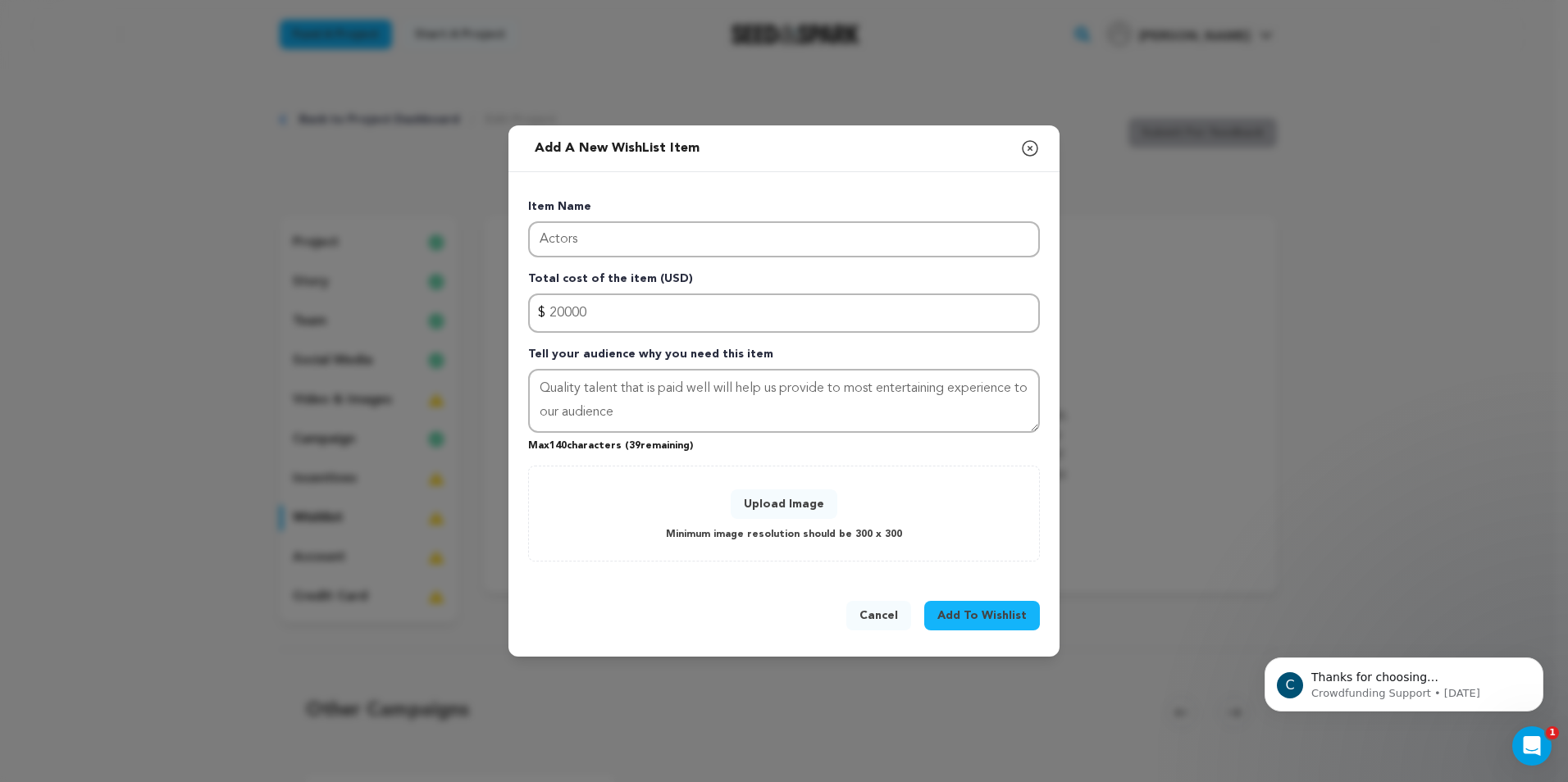
click at [971, 610] on span "Add To Wishlist" at bounding box center [982, 615] width 89 height 17
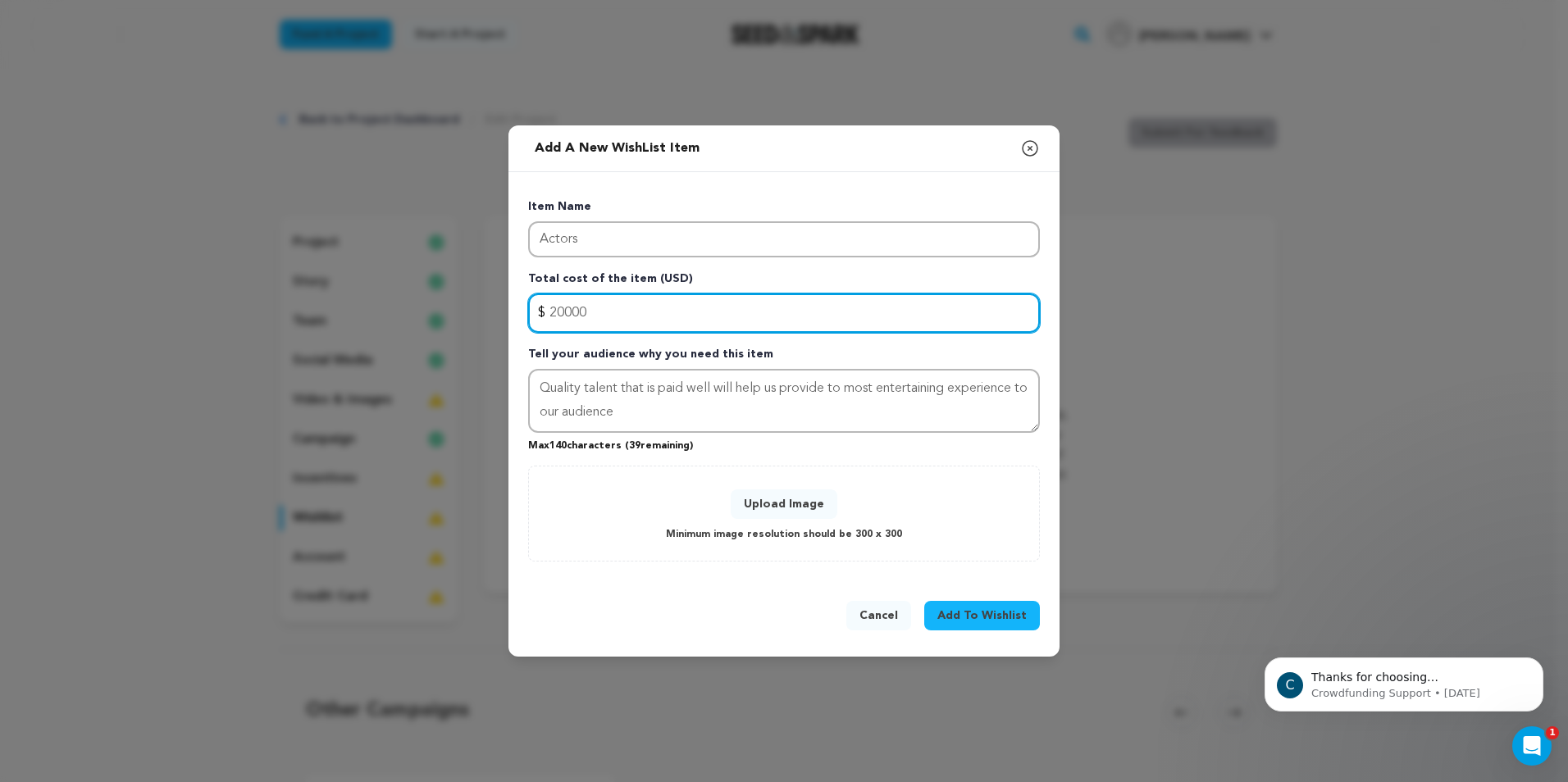
drag, startPoint x: 549, startPoint y: 315, endPoint x: 501, endPoint y: 316, distance: 48.0
click at [500, 314] on div "Add a new WishList item Close modal Item Name Actors Total cost of the item (US…" at bounding box center [784, 391] width 1568 height 782
type input "20000"
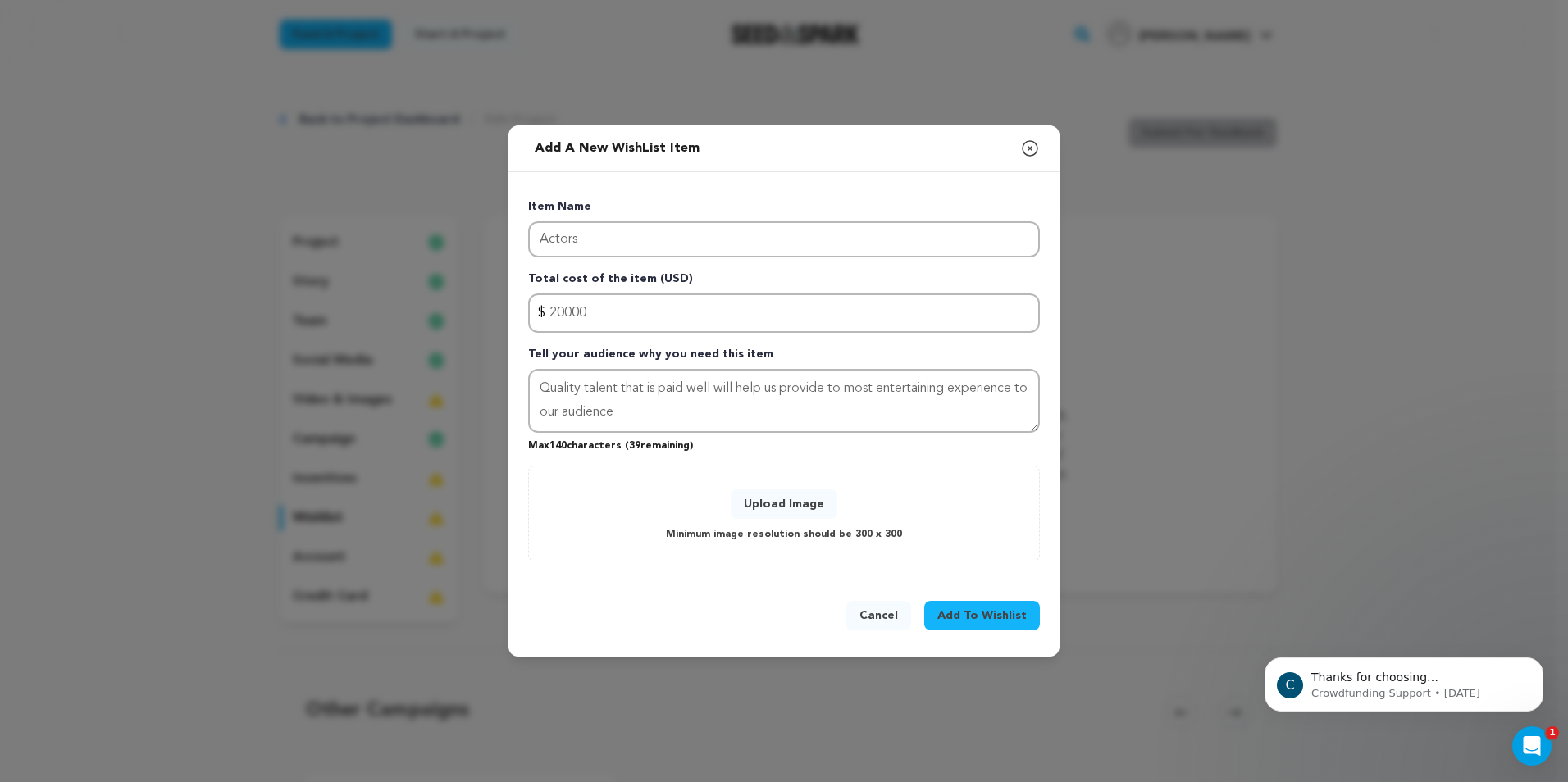
click at [983, 617] on span "Add To Wishlist" at bounding box center [982, 615] width 89 height 17
click at [788, 502] on button "Upload Image" at bounding box center [784, 504] width 106 height 30
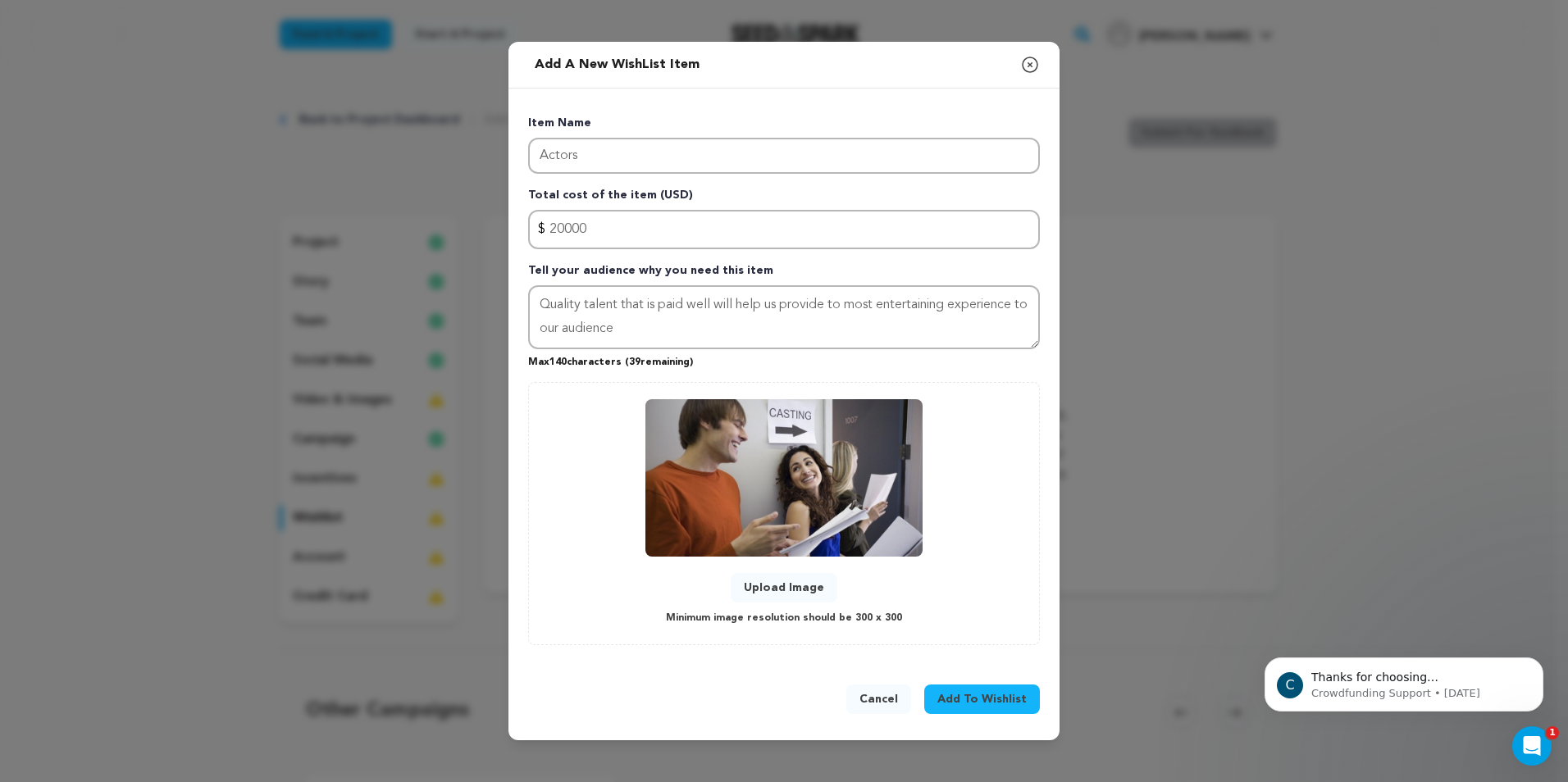
click at [992, 703] on span "Add To Wishlist" at bounding box center [982, 699] width 89 height 17
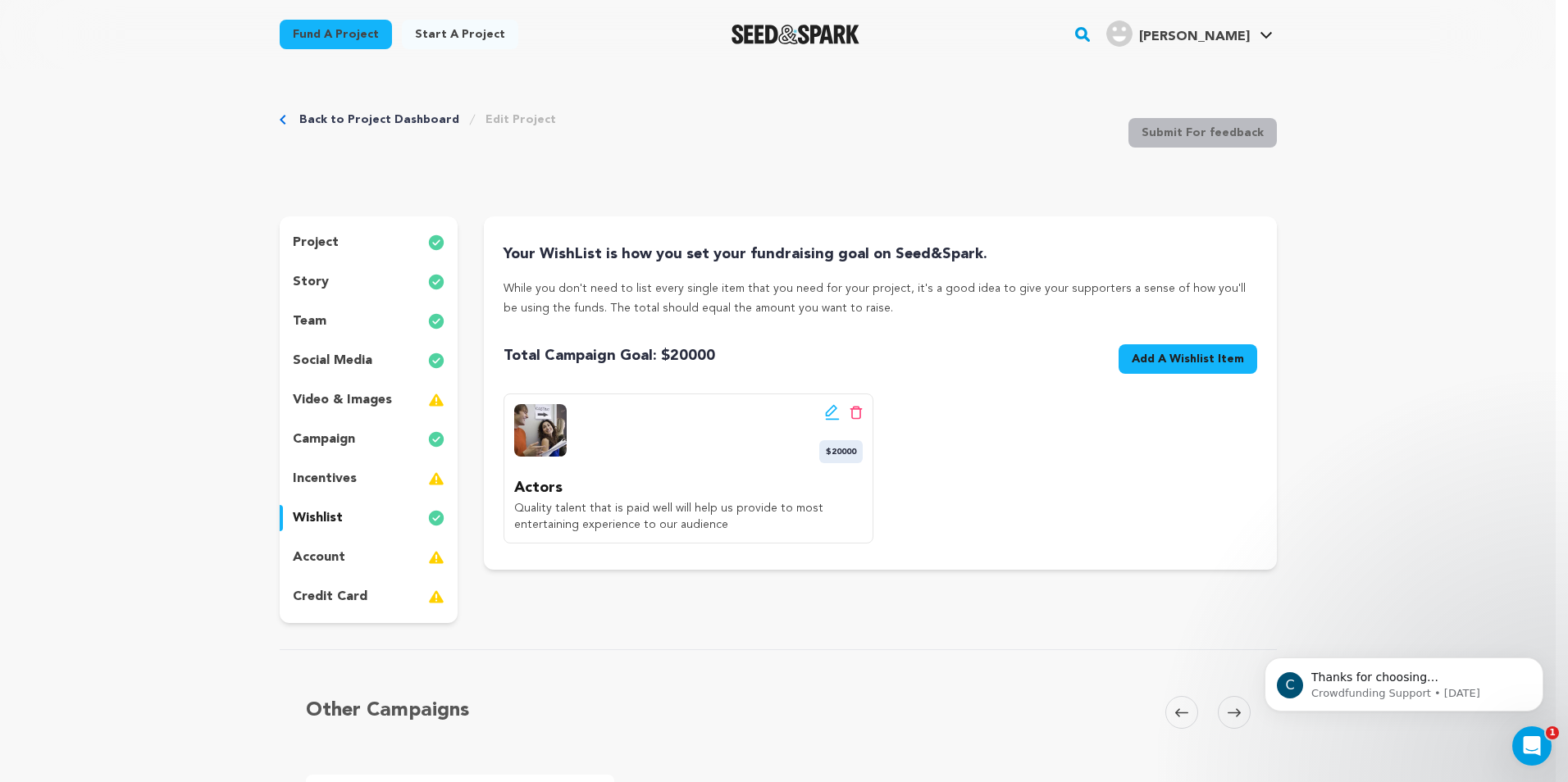
click at [1149, 363] on span "Add A Wishlist Item" at bounding box center [1188, 358] width 112 height 17
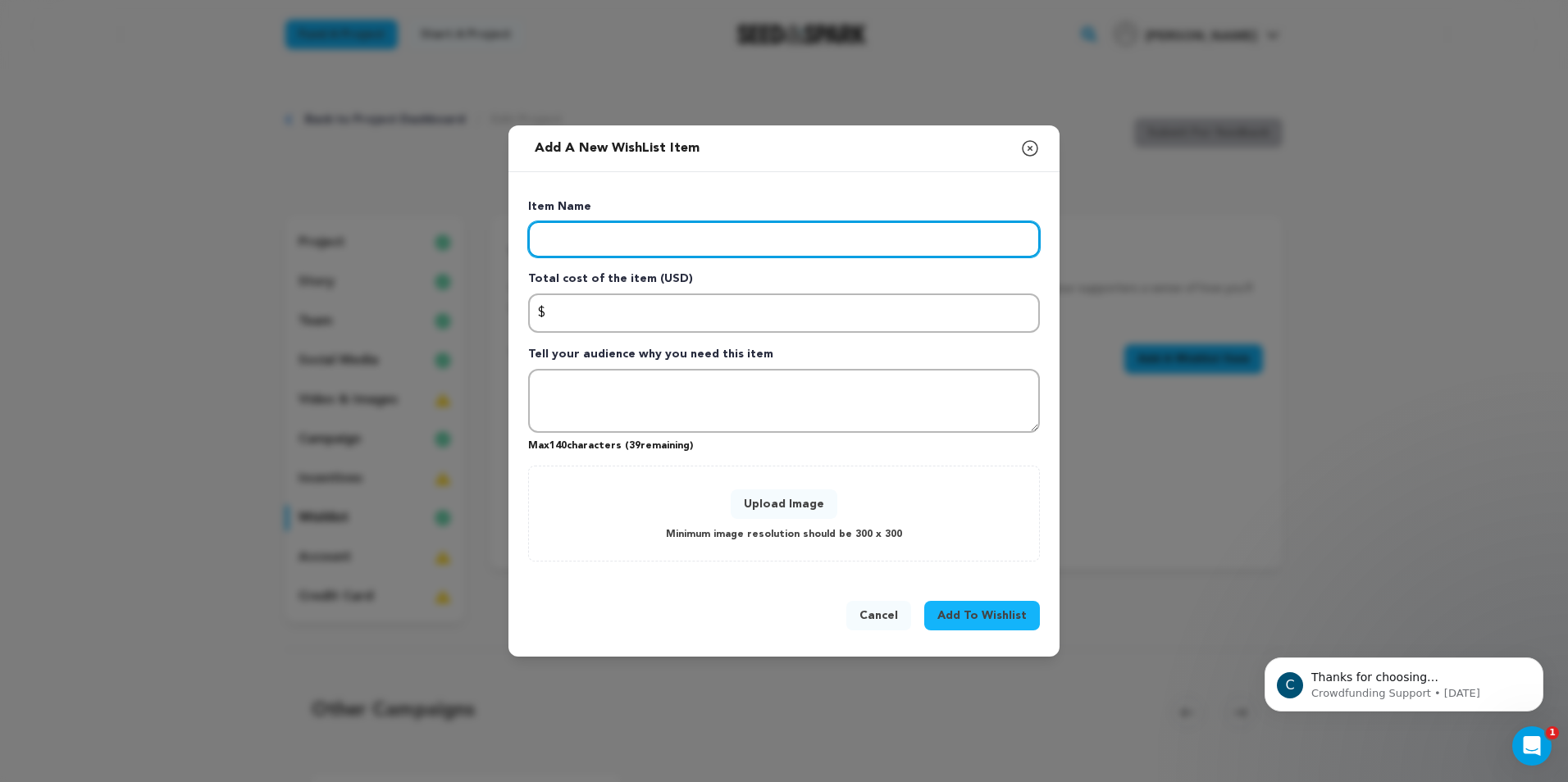
click at [645, 238] on input "Enter item name" at bounding box center [784, 239] width 512 height 36
type input "Crew"
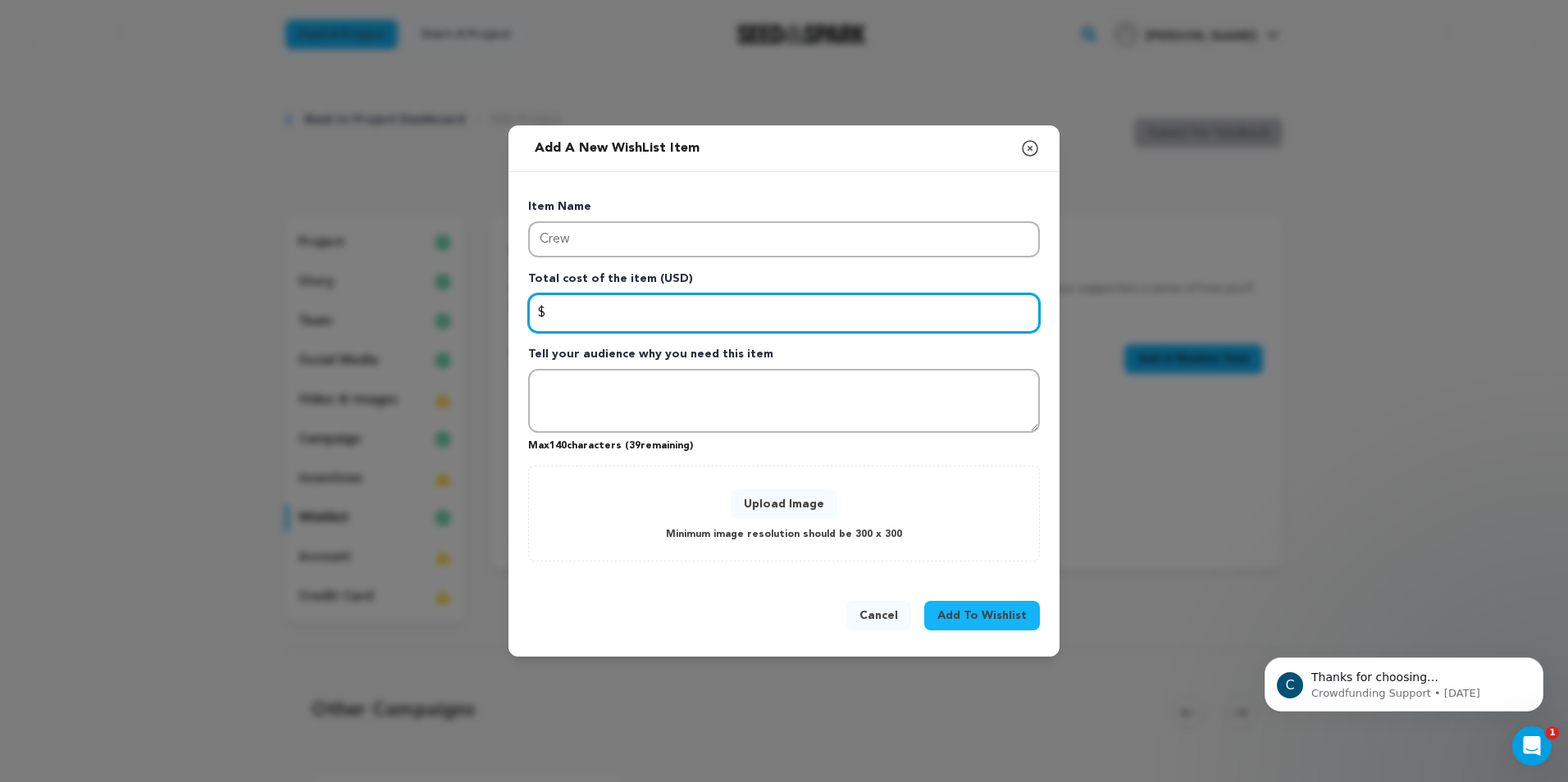
click at [618, 303] on input "Enter total cost of the item" at bounding box center [784, 313] width 512 height 39
type input "20000"
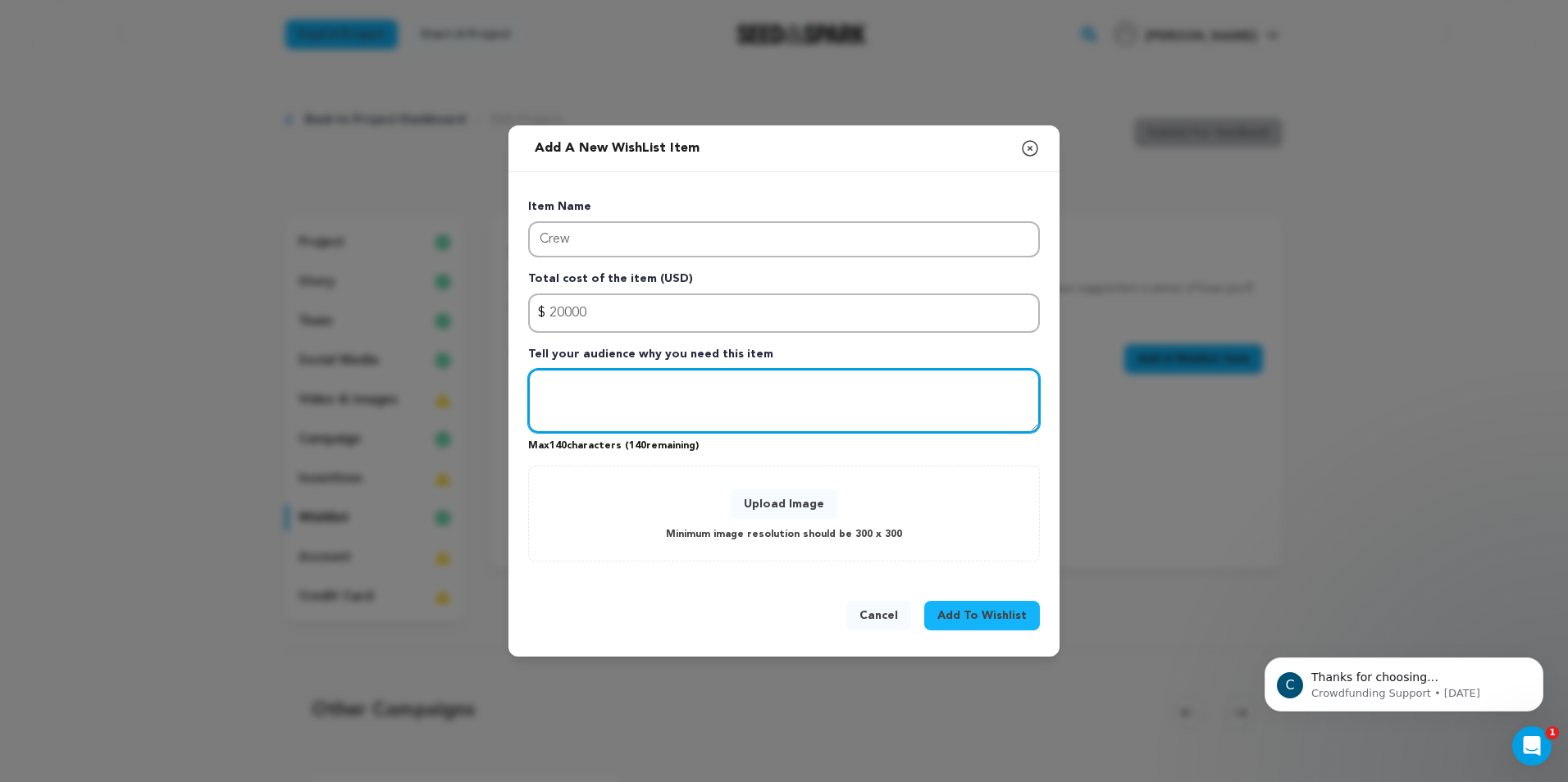
click at [586, 387] on textarea "Tell your audience why you need this item" at bounding box center [784, 400] width 512 height 64
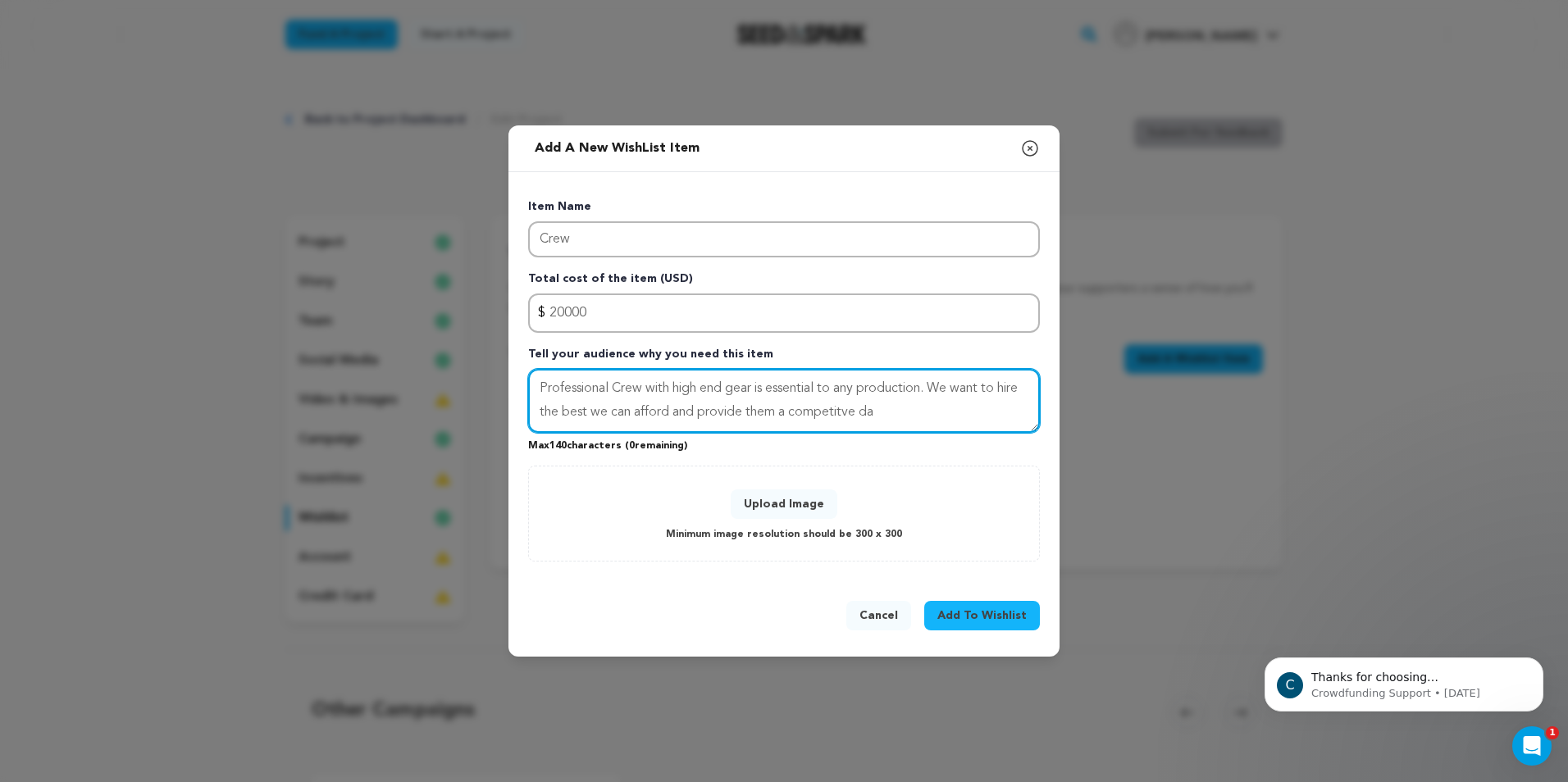
drag, startPoint x: 614, startPoint y: 390, endPoint x: 502, endPoint y: 397, distance: 112.2
click at [502, 396] on div "Add a new WishList item Close modal Item Name Crew Total cost of the item (USD)…" at bounding box center [784, 391] width 1568 height 782
click at [823, 416] on textarea "Talented Crew with high end gear is essential to any production. We want to hir…" at bounding box center [784, 400] width 512 height 64
click at [871, 419] on textarea "Talented Crew with high end gear is essential to any production. We want to hir…" at bounding box center [784, 400] width 512 height 64
drag, startPoint x: 910, startPoint y: 391, endPoint x: 804, endPoint y: 392, distance: 106.0
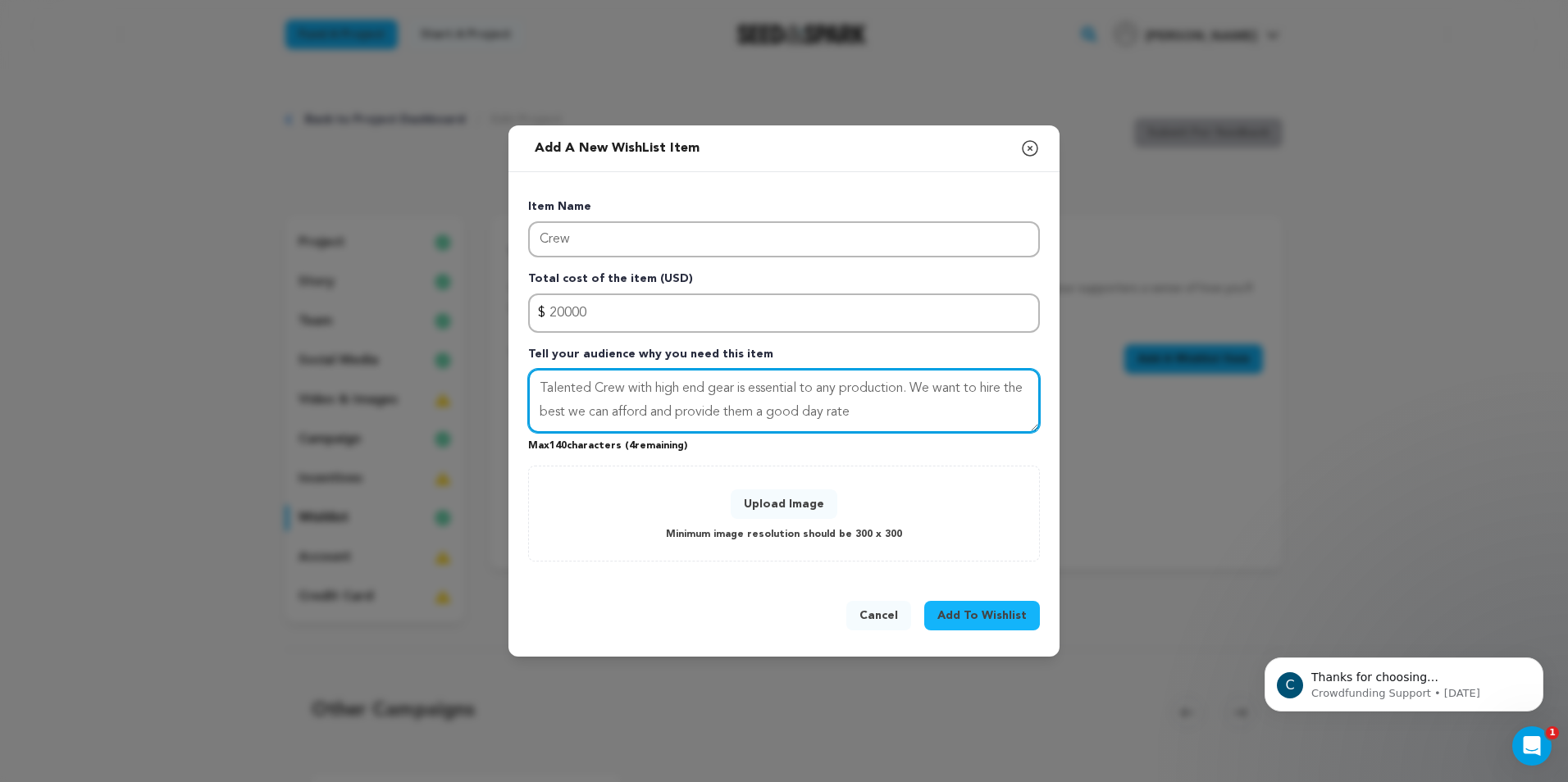
click at [804, 392] on textarea "Talented Crew with high end gear is essential to any production. We want to hir…" at bounding box center [784, 400] width 512 height 64
drag, startPoint x: 712, startPoint y: 415, endPoint x: 695, endPoint y: 418, distance: 17.3
click at [695, 418] on textarea "Talented Crew with high end gear is essential. We want to hire the best we can …" at bounding box center [784, 400] width 512 height 64
click at [813, 411] on textarea "Talented Crew with high end gear is essential. We want to hire the best we can …" at bounding box center [784, 400] width 512 height 64
type textarea "Talented Crew with high end gear is essential. We want to hire the best we can …"
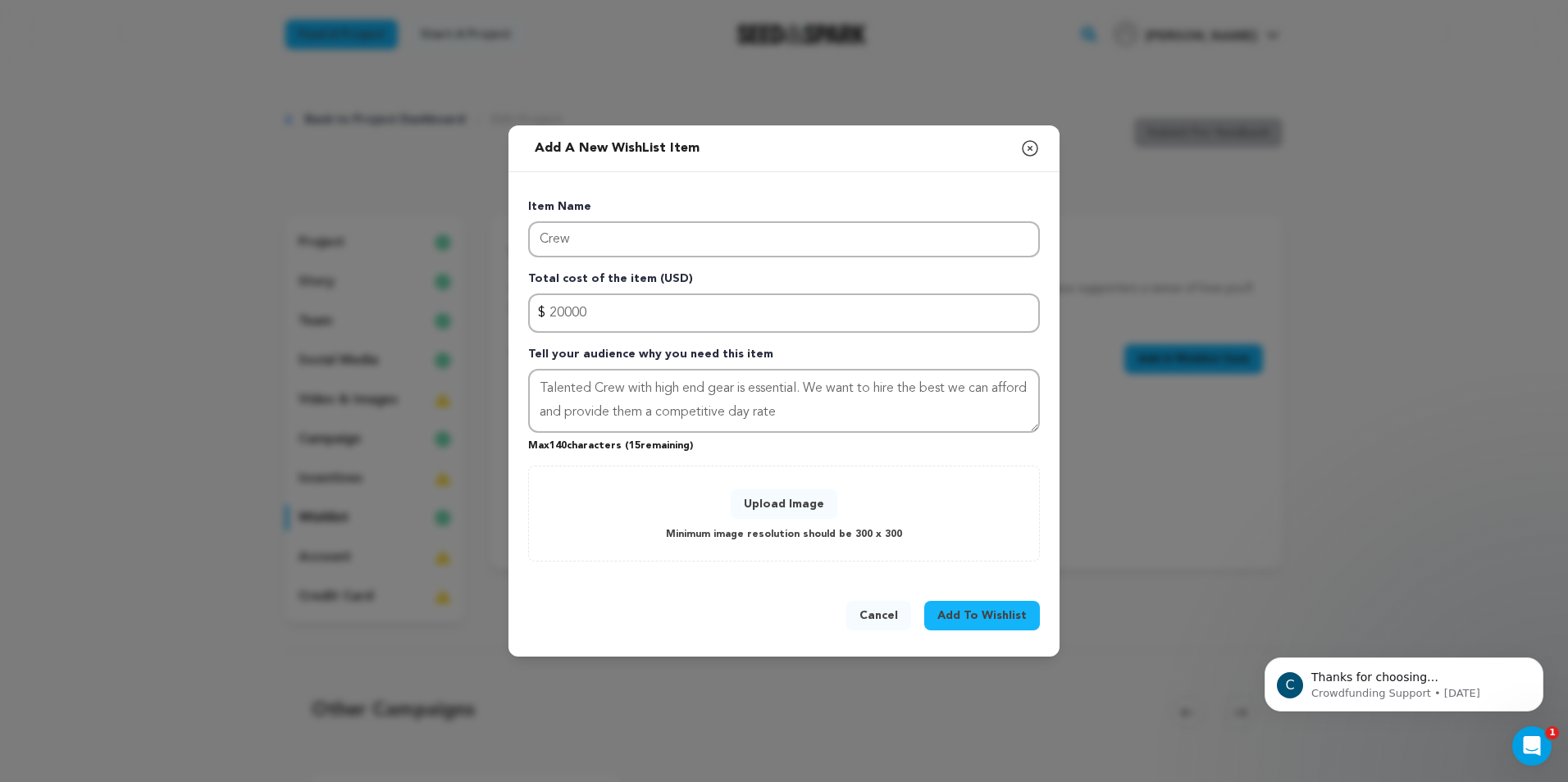
click at [807, 519] on div "Upload Image Minimum image resolution should be 300 x 300" at bounding box center [783, 513] width 477 height 62
click at [788, 513] on button "Upload Image" at bounding box center [784, 504] width 106 height 30
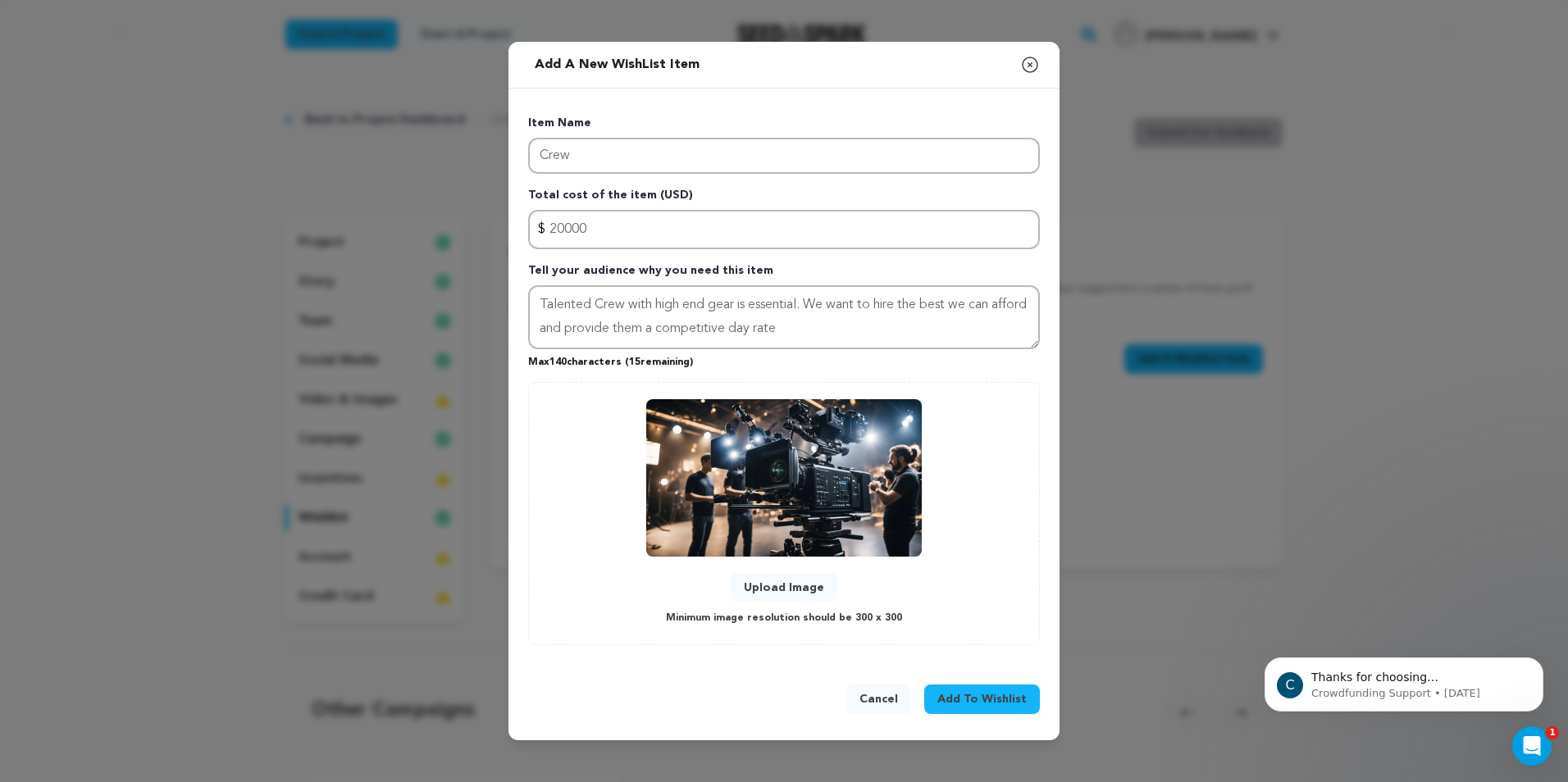
click at [987, 704] on span "Add To Wishlist" at bounding box center [982, 699] width 89 height 17
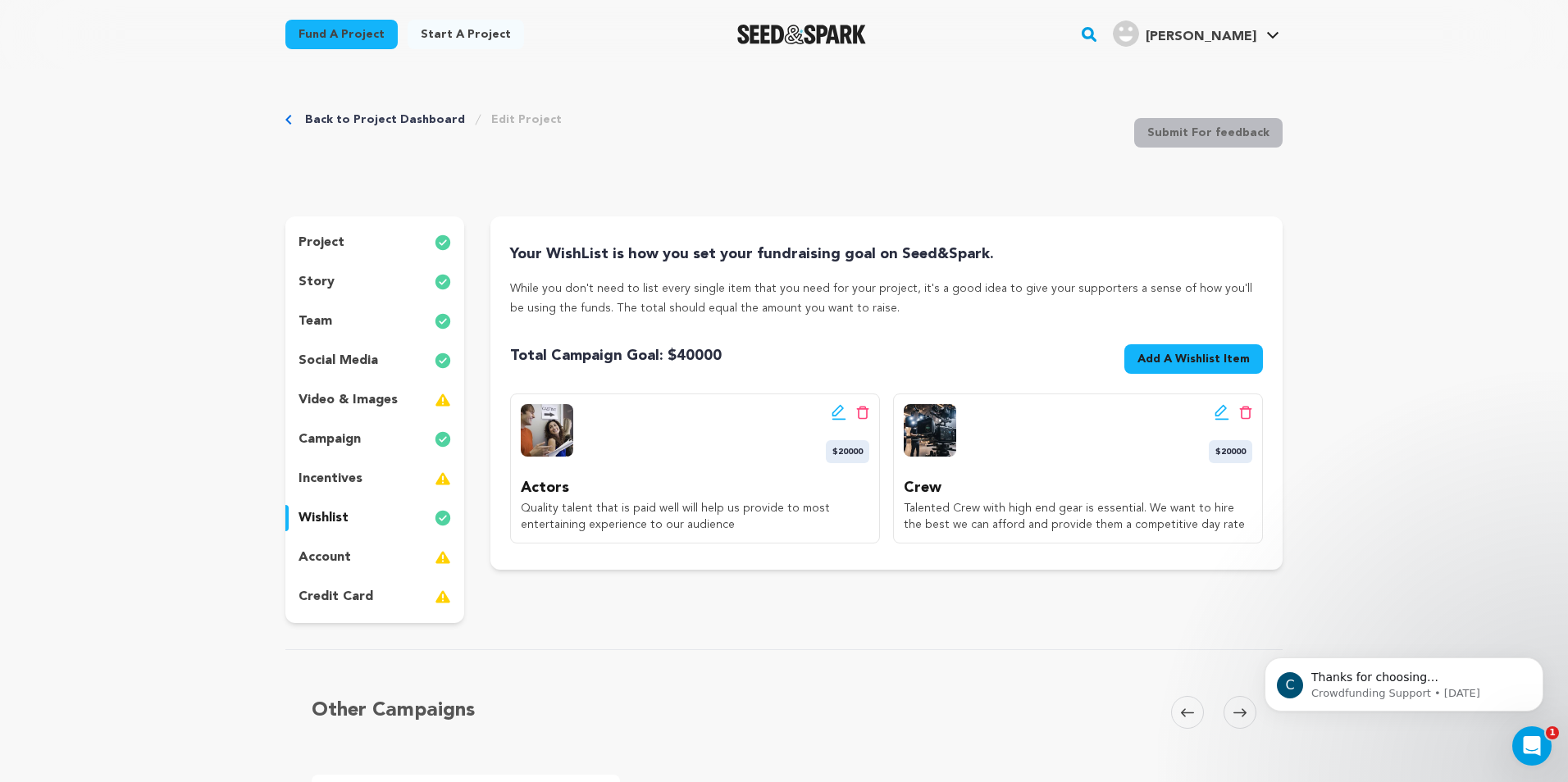
click at [361, 477] on p "incentives" at bounding box center [330, 479] width 64 height 20
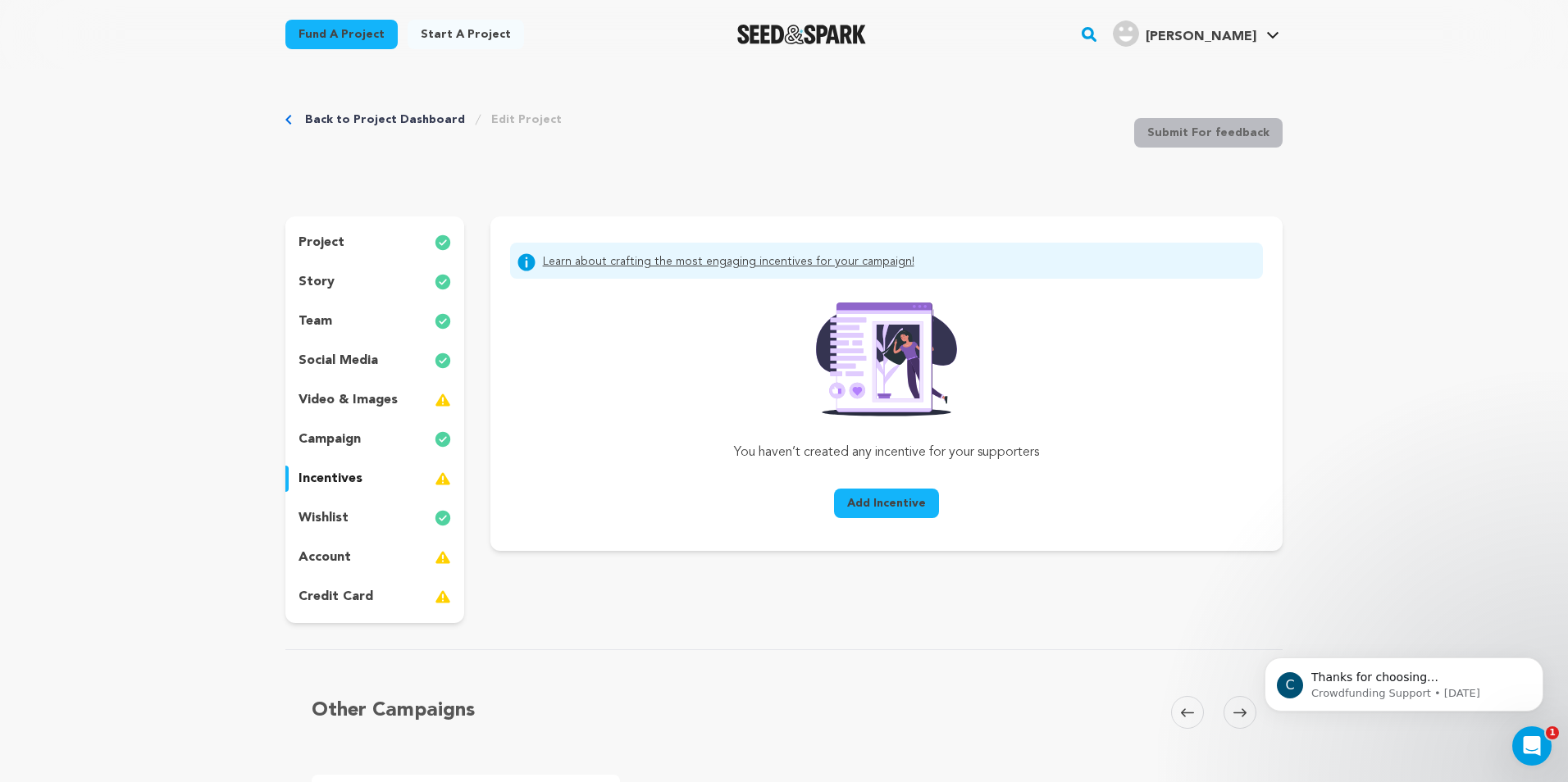
click at [901, 509] on span "Add Incentive" at bounding box center [886, 503] width 78 height 17
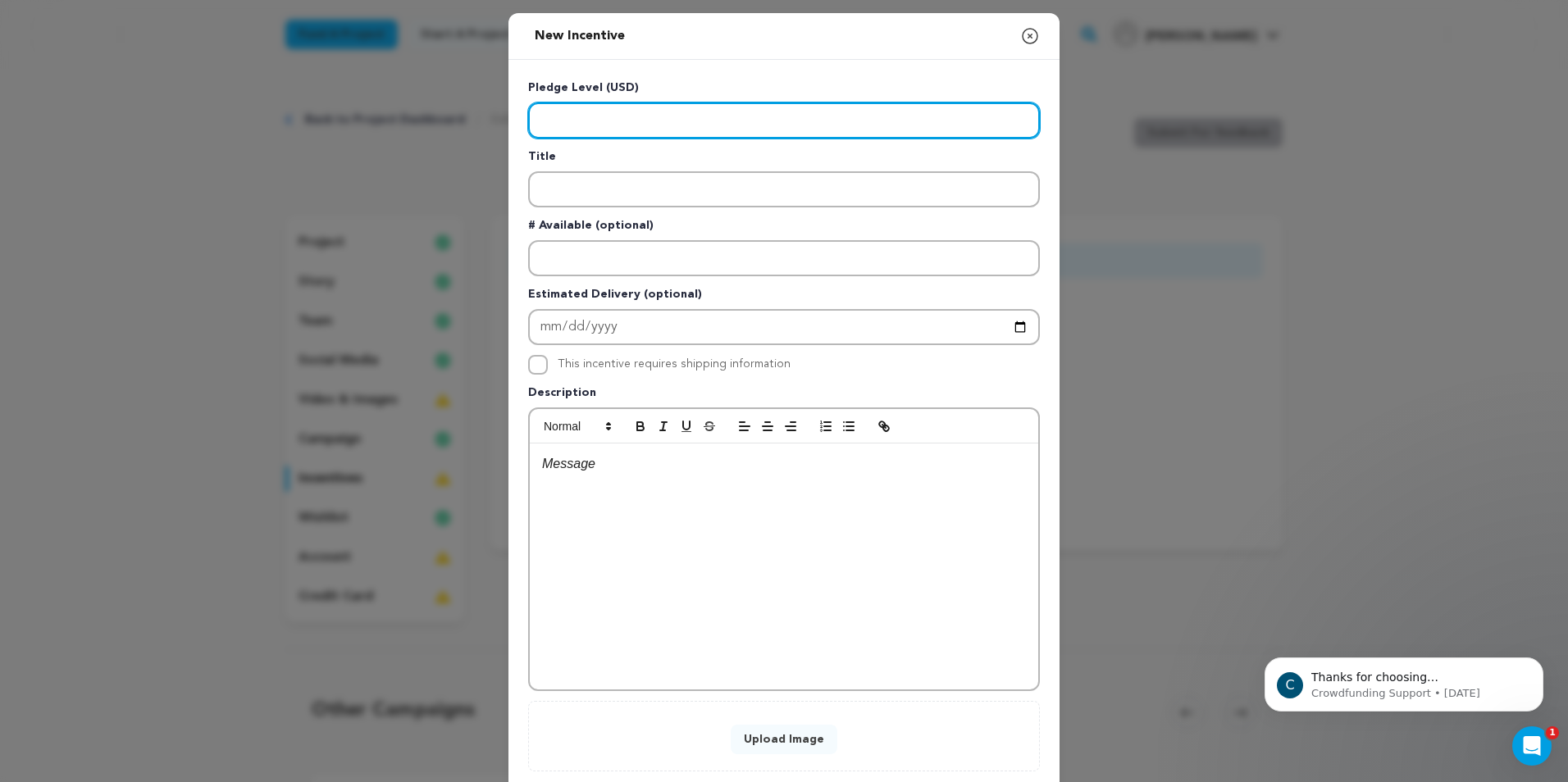
click at [599, 115] on input "Enter level" at bounding box center [784, 120] width 512 height 36
type input "1"
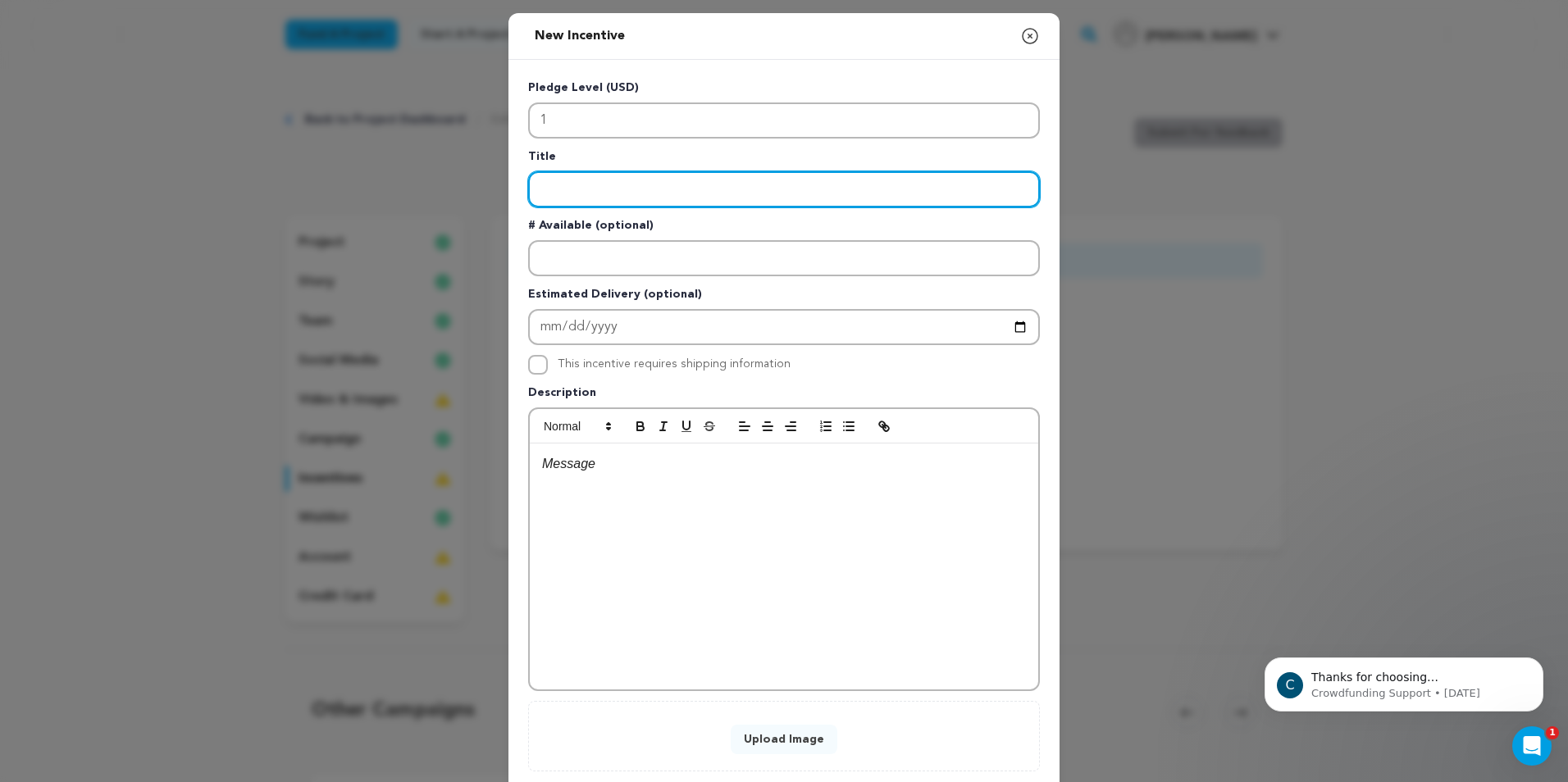
click at [590, 187] on input "Enter title" at bounding box center [784, 189] width 512 height 36
click at [623, 189] on input "Enter title" at bounding box center [784, 189] width 512 height 36
type input "e"
type input "Every Dollar Helps"
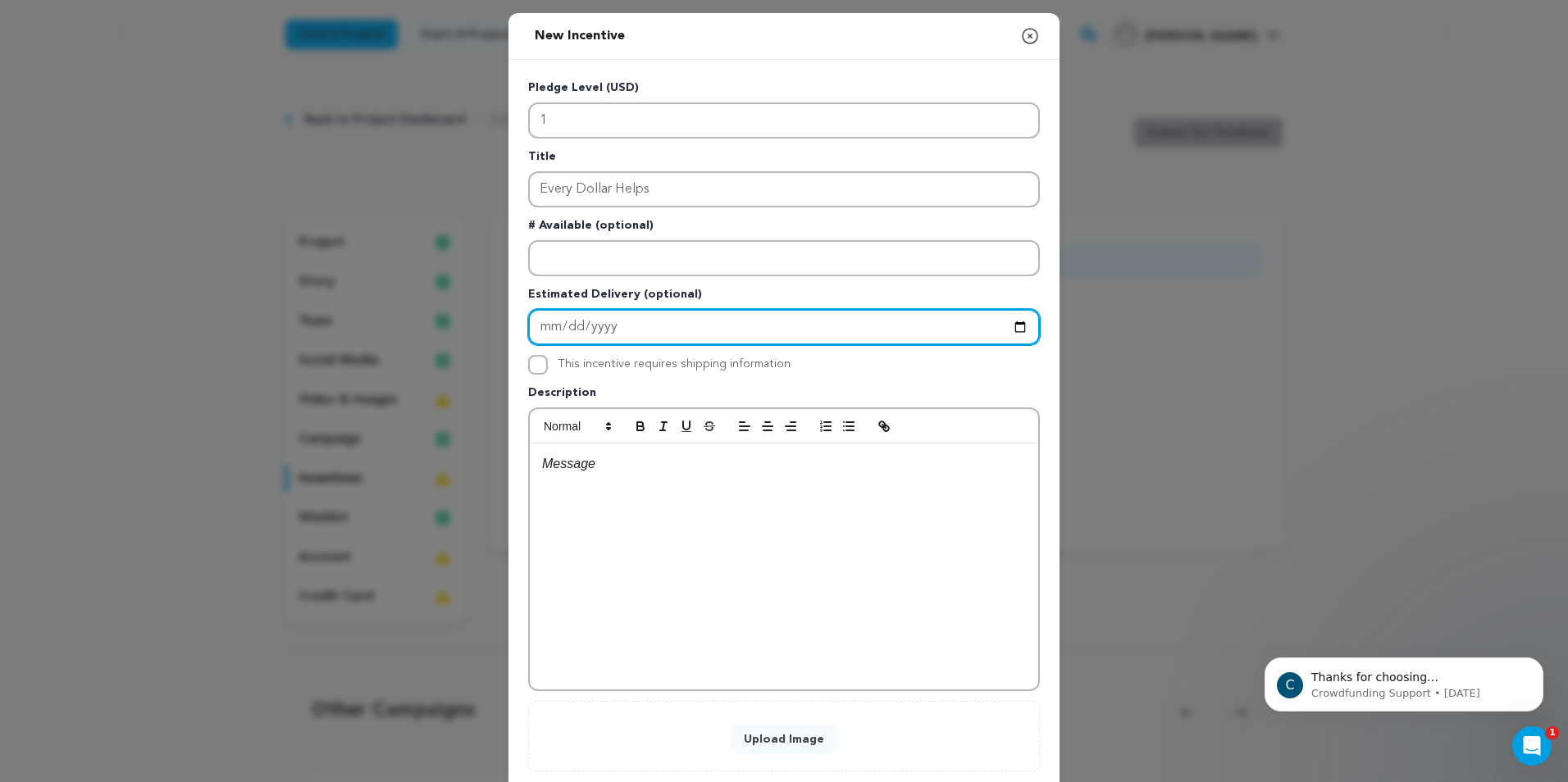
click at [645, 328] on input "Enter Estimated Delivery" at bounding box center [784, 327] width 512 height 36
click at [1012, 328] on input "Enter Estimated Delivery" at bounding box center [784, 327] width 512 height 36
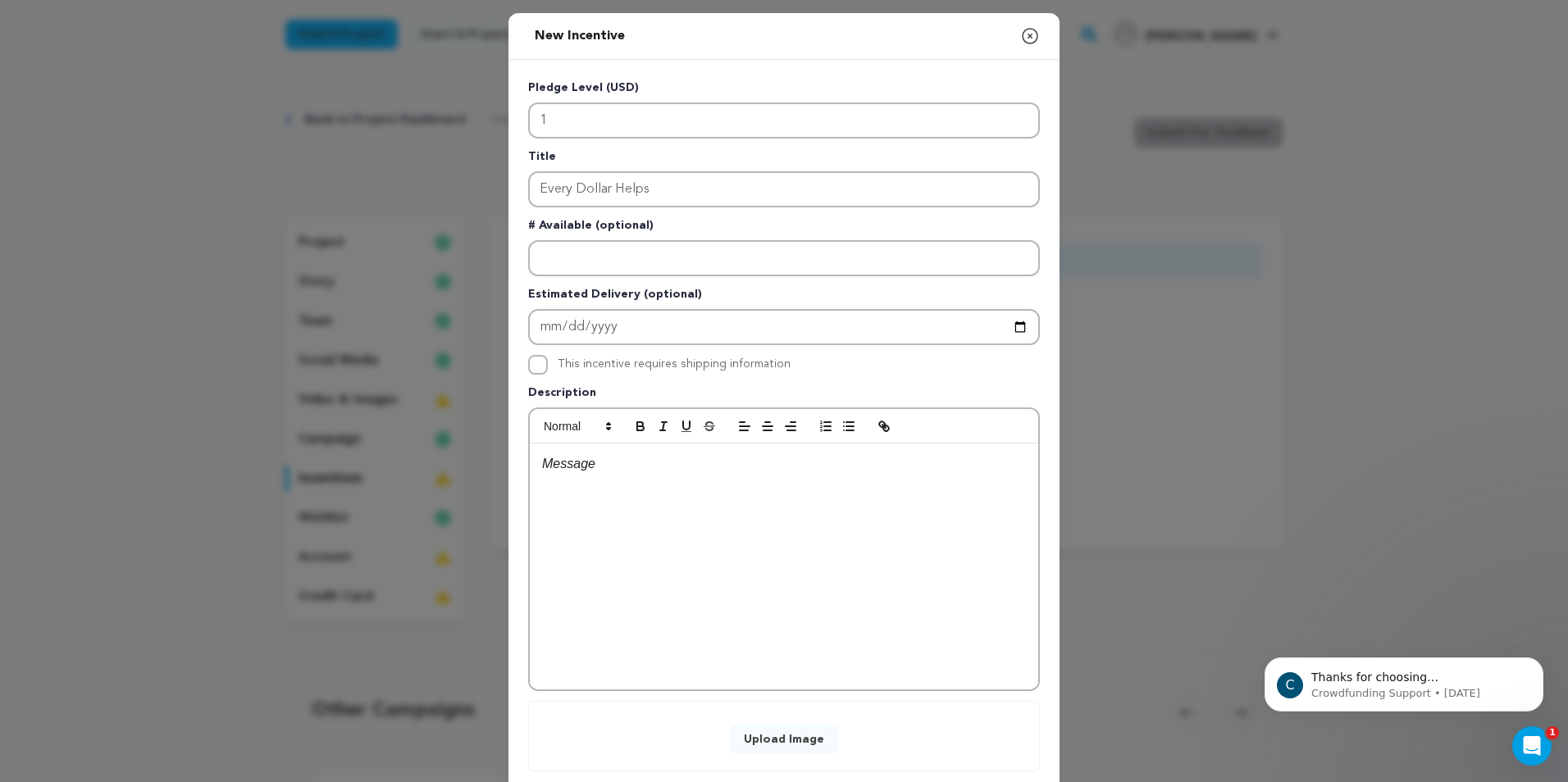
click at [855, 374] on div "This incentive requires shipping information" at bounding box center [784, 364] width 512 height 20
click at [589, 477] on div at bounding box center [783, 567] width 508 height 246
click at [766, 466] on p "With this pledge you will receive our" at bounding box center [784, 464] width 484 height 21
click at [875, 456] on p "With this pledge you will receive our eternal gratitude" at bounding box center [784, 464] width 484 height 21
click at [847, 463] on p "With this pledge you will receive our eternal gratitude! Every single dollar is…" at bounding box center [784, 474] width 484 height 42
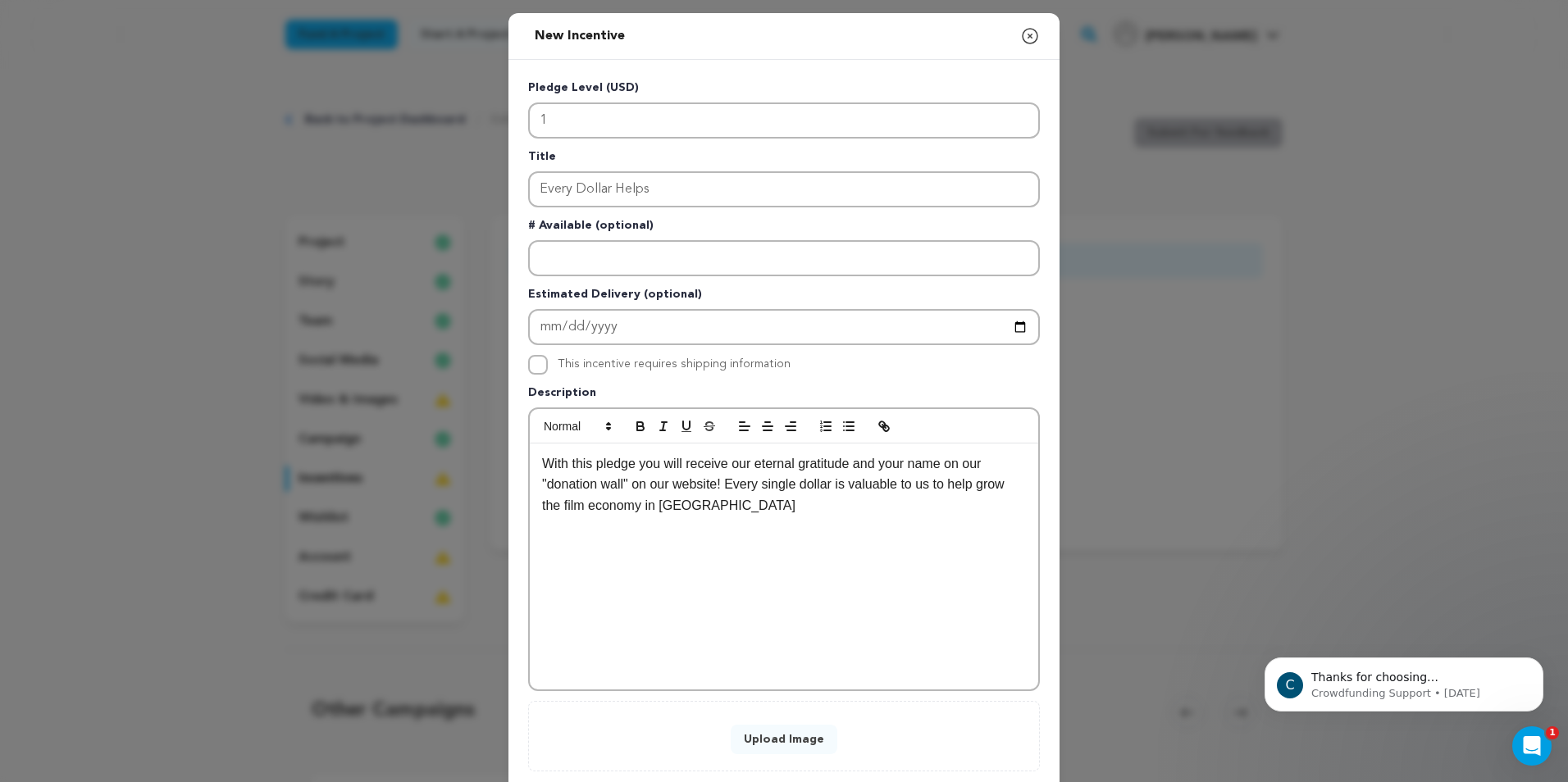
click at [847, 465] on p "With this pledge you will receive our eternal gratitude and your name on our "d…" at bounding box center [784, 485] width 484 height 63
click at [774, 507] on p "With this pledge you will receive our eternal gratitude, and your name on our "…" at bounding box center [784, 485] width 484 height 63
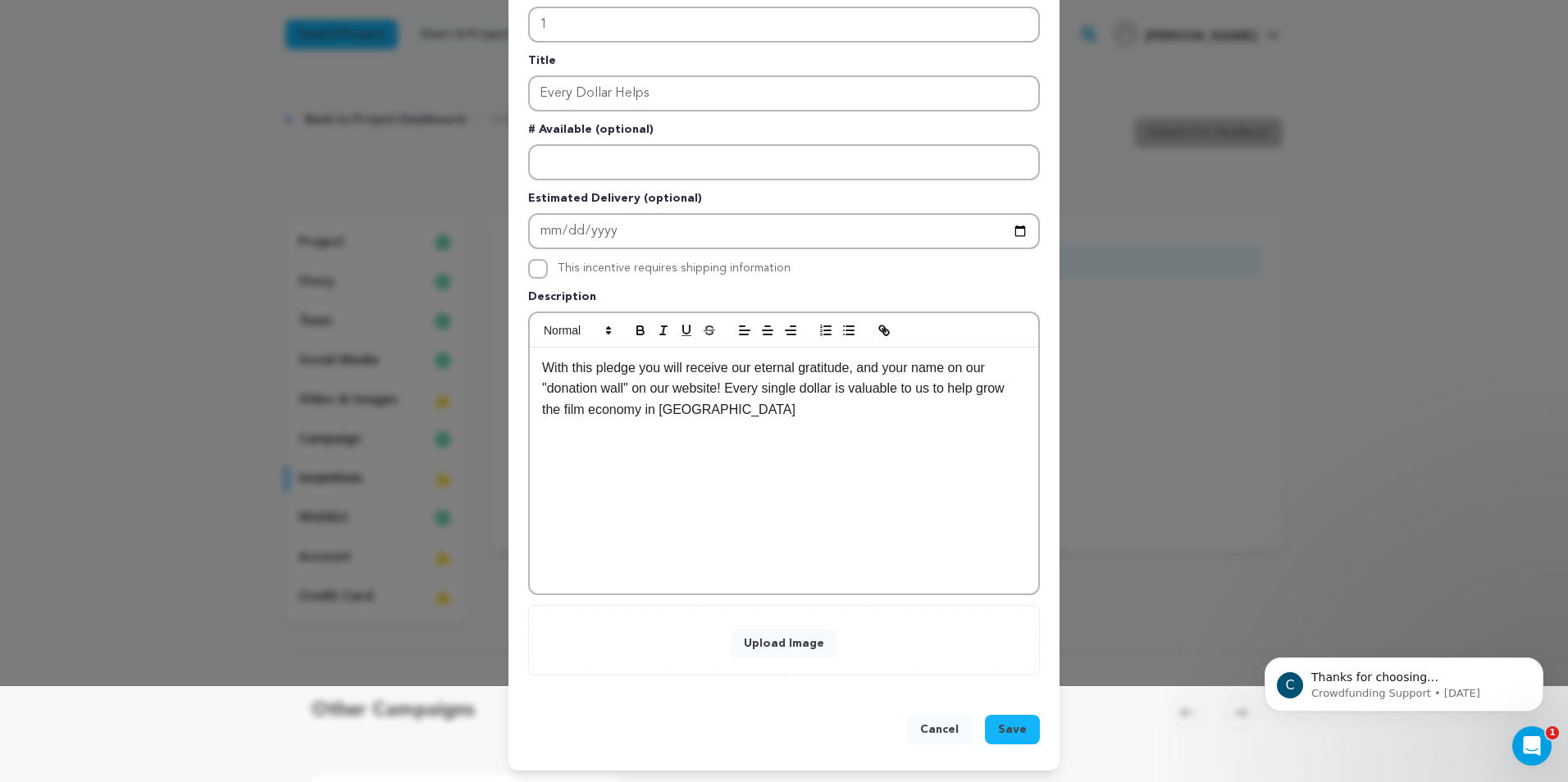
scroll to position [98, 0]
click at [774, 648] on button "Upload Image" at bounding box center [784, 642] width 106 height 30
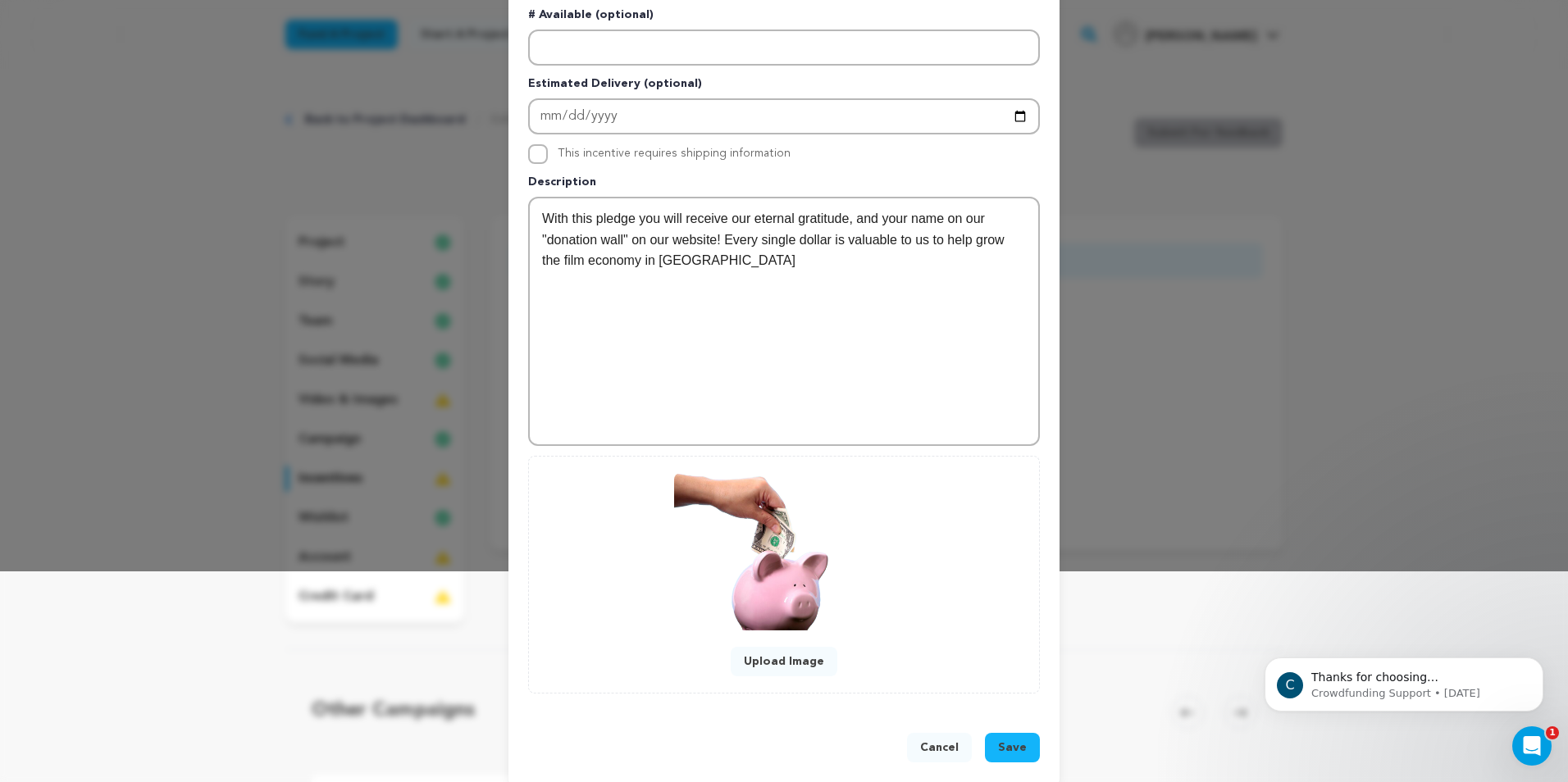
scroll to position [230, 0]
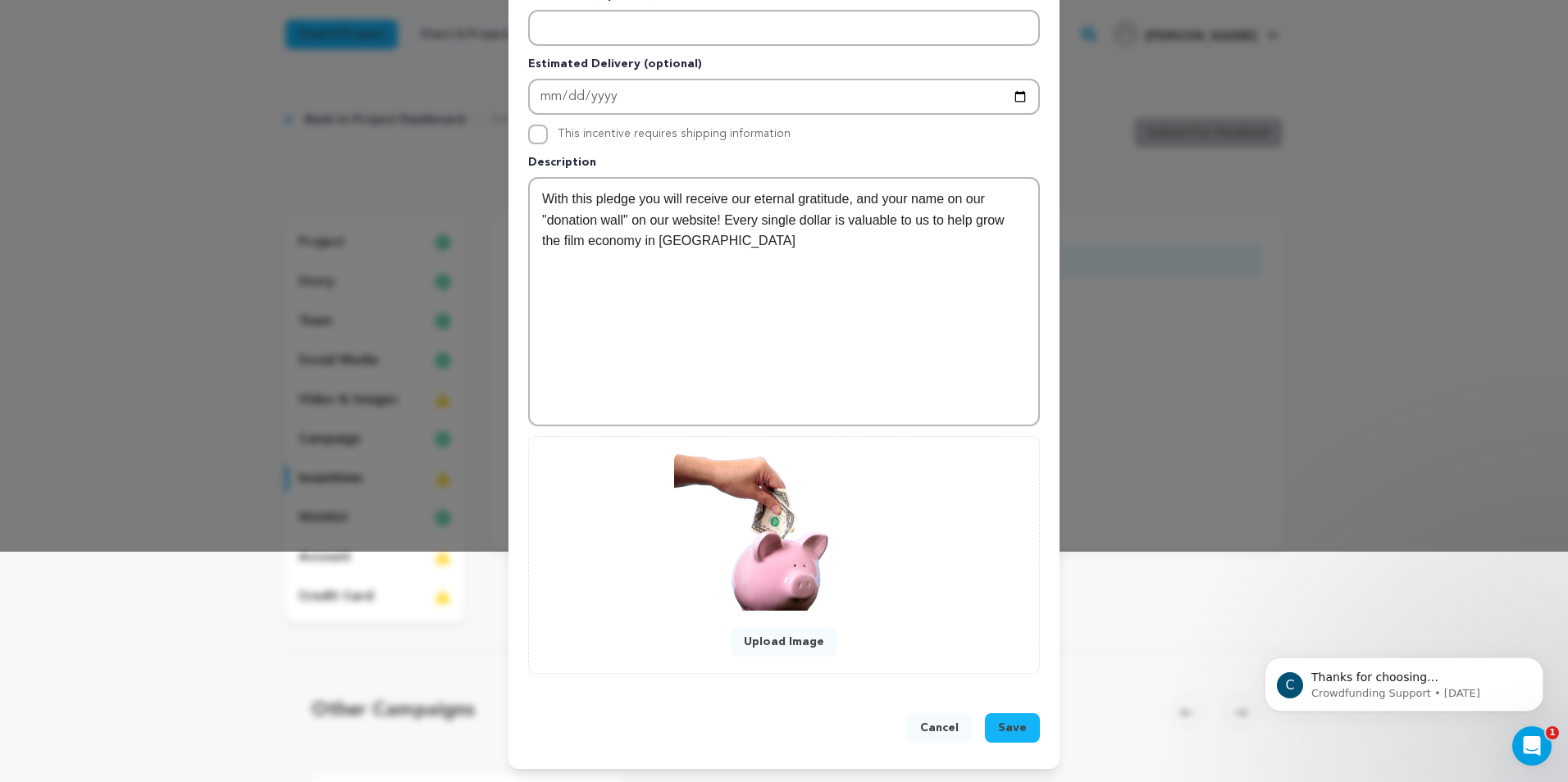
click at [1012, 721] on span "Save" at bounding box center [1012, 728] width 29 height 17
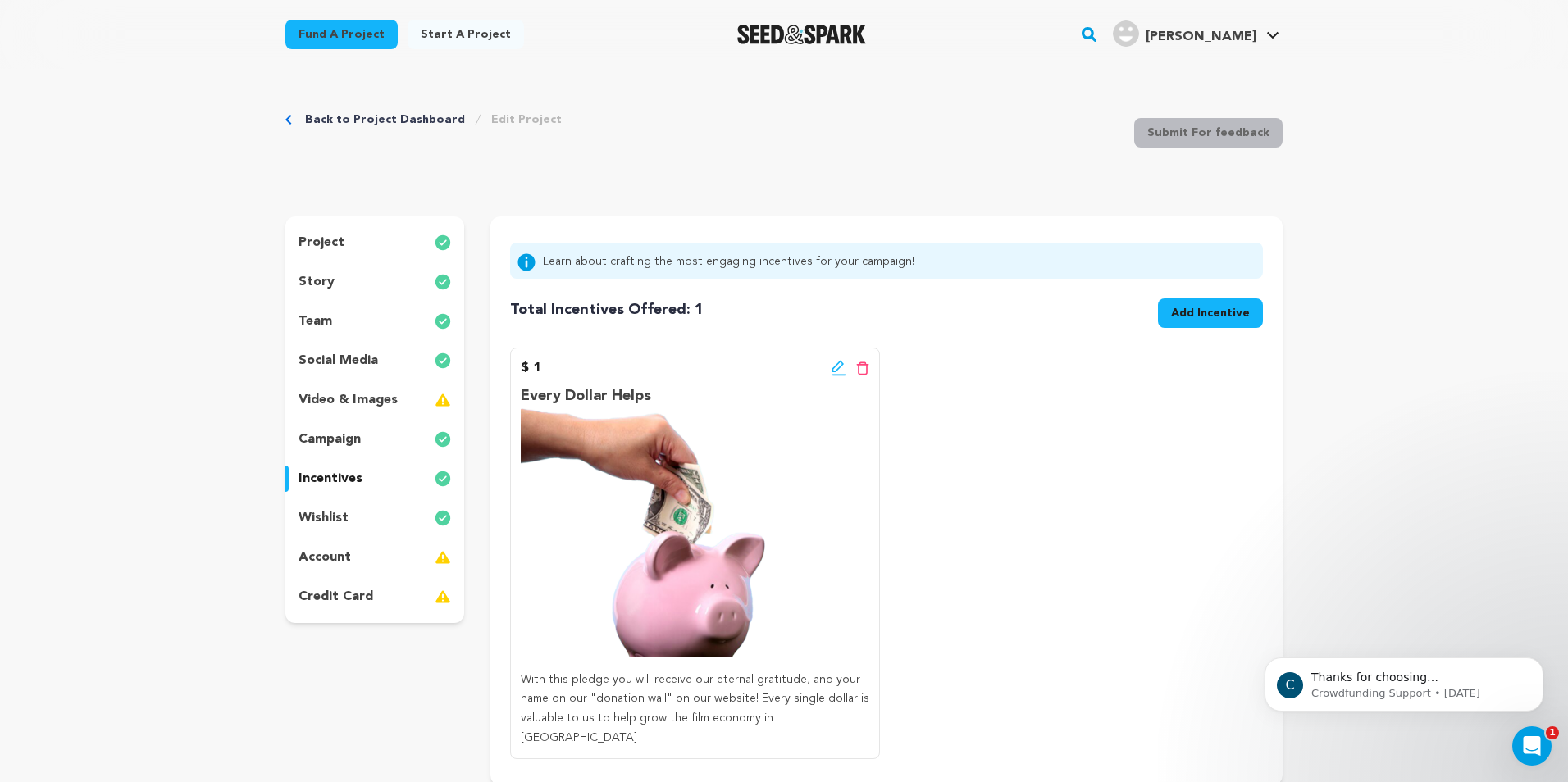
click at [1217, 319] on span "Add Incentive" at bounding box center [1210, 313] width 78 height 17
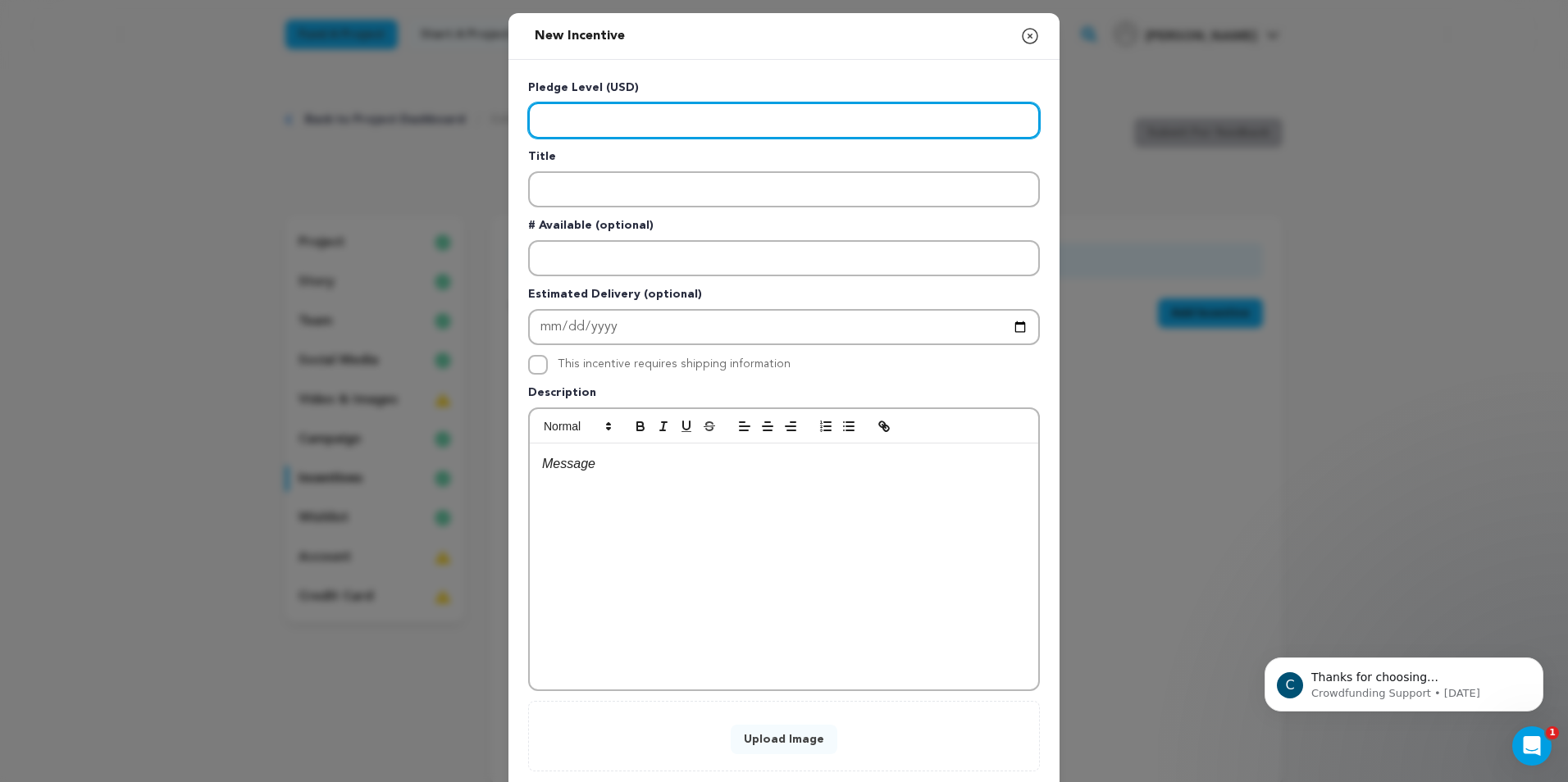
click at [573, 119] on input "Enter level" at bounding box center [784, 120] width 512 height 36
type input "50"
click at [515, 130] on div "Pledge Level (USD) 50 Title # Available (optional) Estimated Delivery (optional…" at bounding box center [784, 425] width 551 height 731
type input "50"
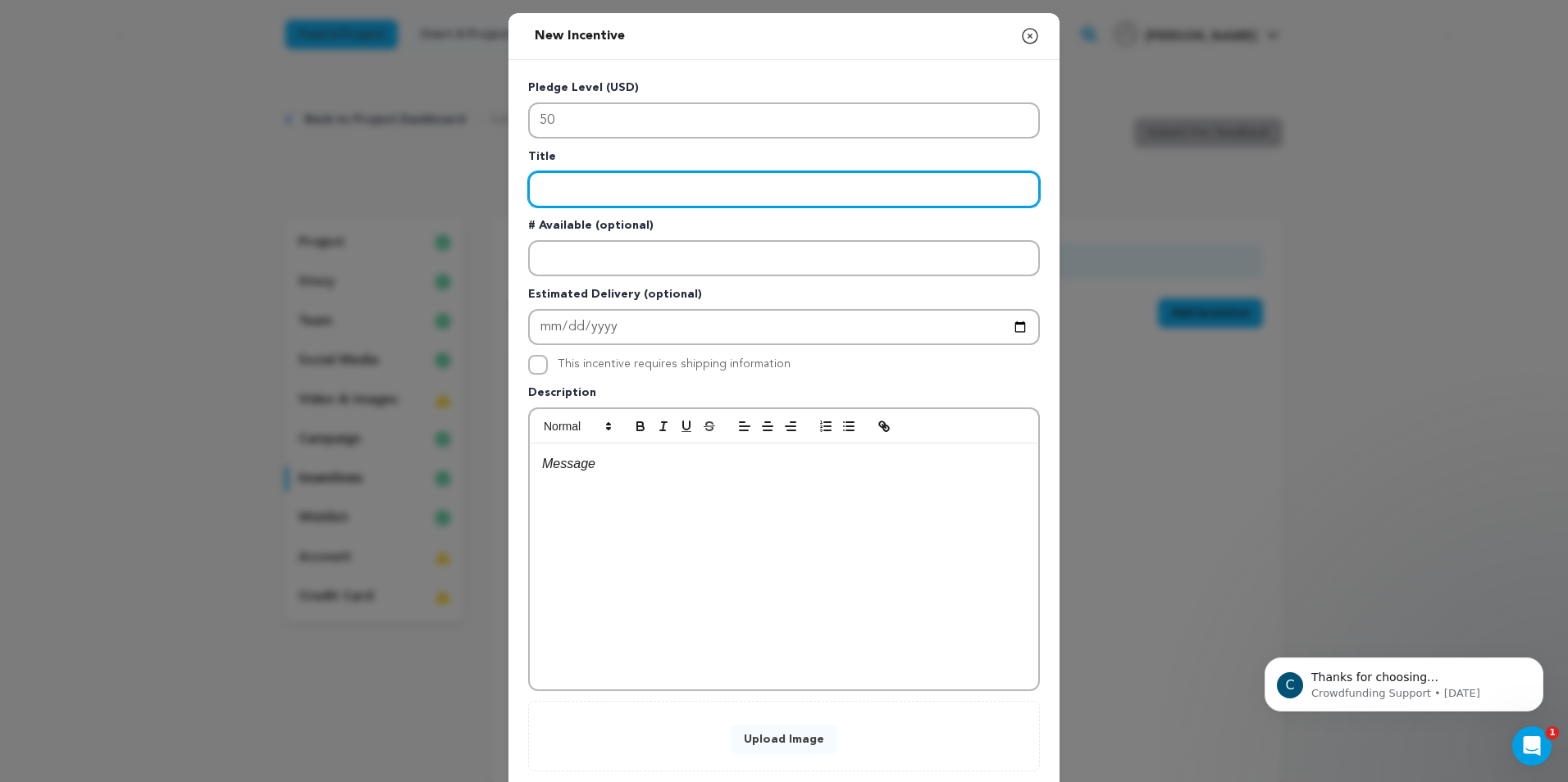
click at [578, 203] on input "Enter title" at bounding box center [784, 189] width 512 height 36
type input "M"
drag, startPoint x: 663, startPoint y: 187, endPoint x: 497, endPoint y: 197, distance: 166.3
click at [508, 195] on div "Pledge Level (USD) 50 Title The fly on the wall # Available (optional) Estimate…" at bounding box center [784, 425] width 551 height 731
type input "Fly On The Wall"
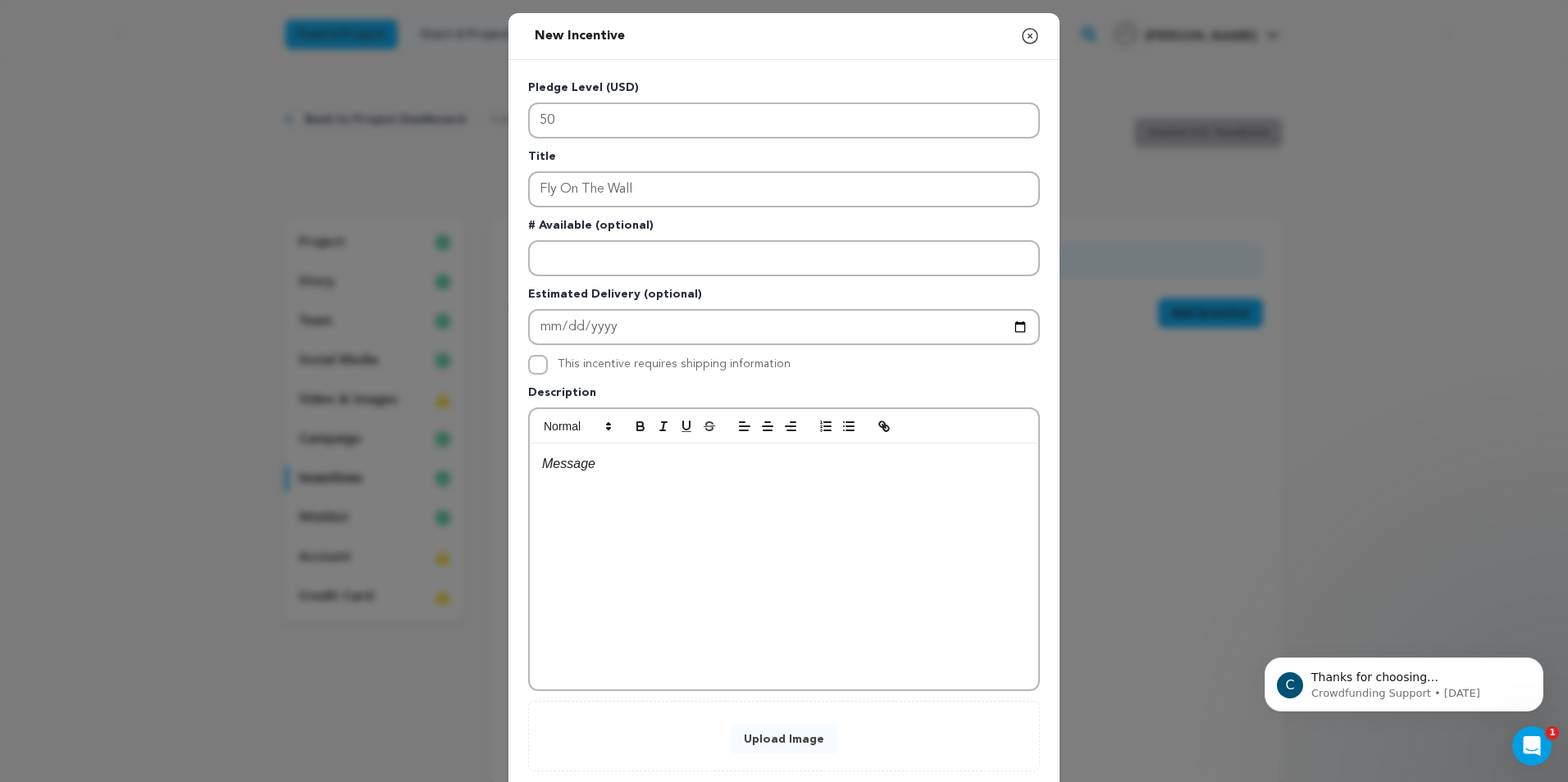
click at [613, 478] on div at bounding box center [783, 567] width 508 height 246
click at [742, 466] on p "With this donation amount you get access to all of our behind the scenes as we …" at bounding box center [784, 474] width 484 height 42
click at [694, 488] on p "With this donation amount you get exclusive access to all of our behind the sce…" at bounding box center [784, 474] width 484 height 42
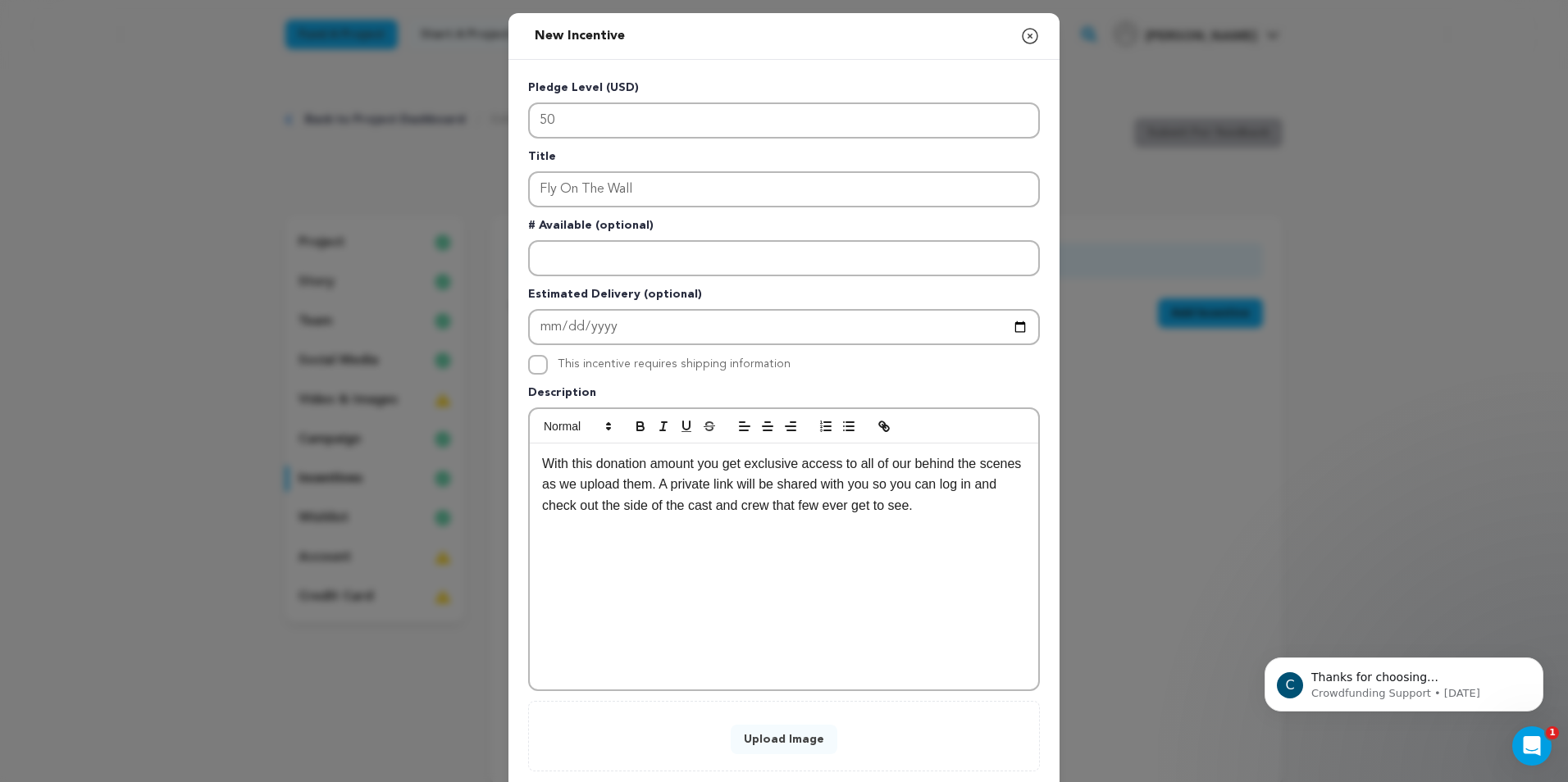
click at [542, 465] on p "With this donation amount you get exclusive access to all of our behind the sce…" at bounding box center [784, 485] width 484 height 63
drag, startPoint x: 693, startPoint y: 464, endPoint x: 643, endPoint y: 471, distance: 50.5
click at [643, 471] on p "With this donation amount you get exclusive access to all of our behind the sce…" at bounding box center [784, 485] width 484 height 63
click at [774, 535] on div "With this donation you get exclusive access to all of our behind the scenes as …" at bounding box center [783, 567] width 508 height 246
click at [881, 512] on p "With this donation you get exclusive access to all of our behind the scenes as …" at bounding box center [784, 485] width 484 height 63
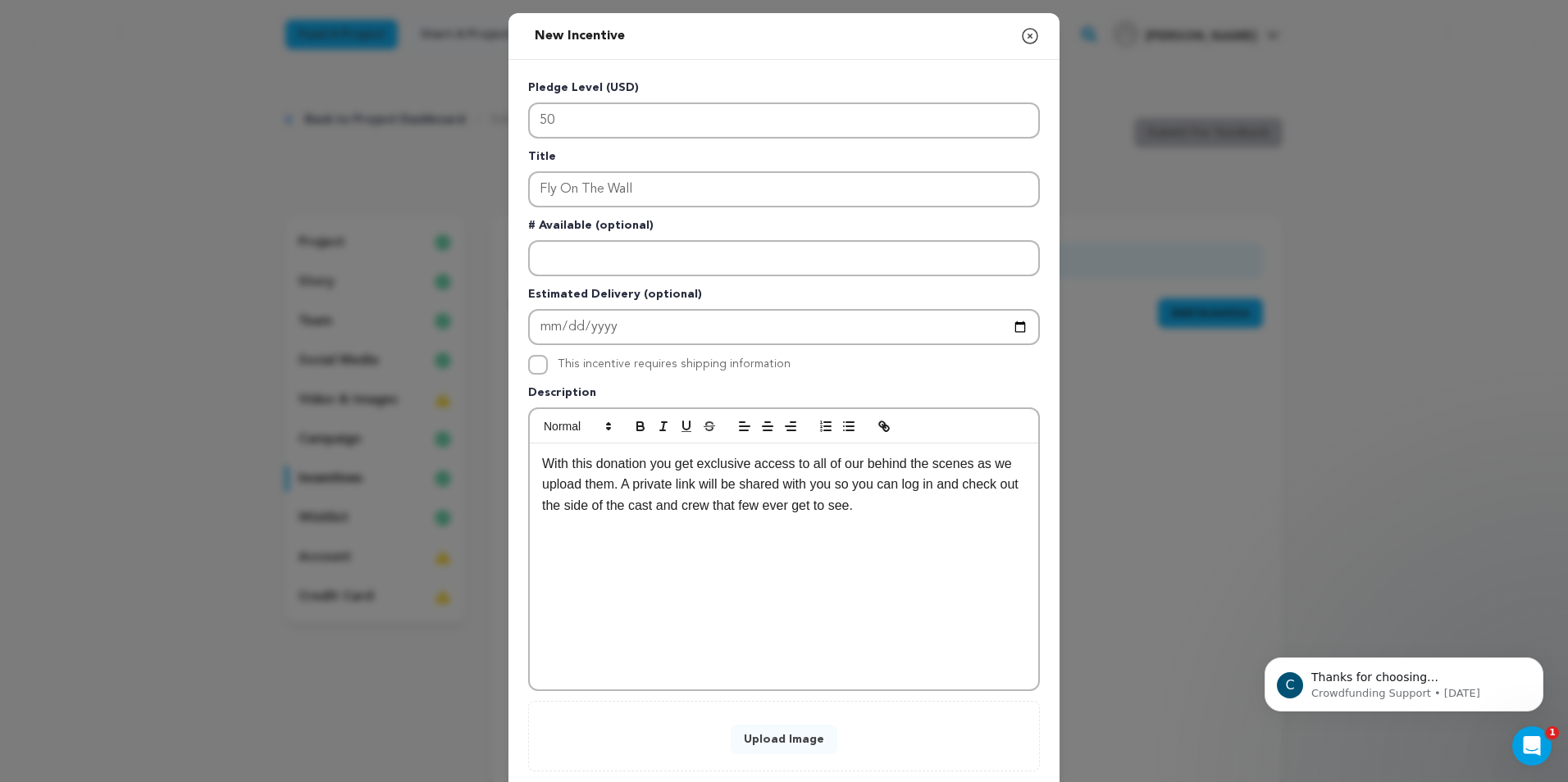
click at [965, 463] on p "With this donation you get exclusive access to all of our behind the scenes as …" at bounding box center [784, 485] width 484 height 63
drag, startPoint x: 643, startPoint y: 486, endPoint x: 616, endPoint y: 487, distance: 27.0
click at [616, 487] on p "With this donation you get exclusive access to all of our behind-the-scenes con…" at bounding box center [784, 485] width 484 height 63
click at [893, 513] on p "With this donation you get exclusive access to all of our behind-the-scenes con…" at bounding box center [784, 485] width 484 height 63
click at [1013, 547] on p "We will also provide a limited release digital link to the finished film before…" at bounding box center [784, 558] width 484 height 42
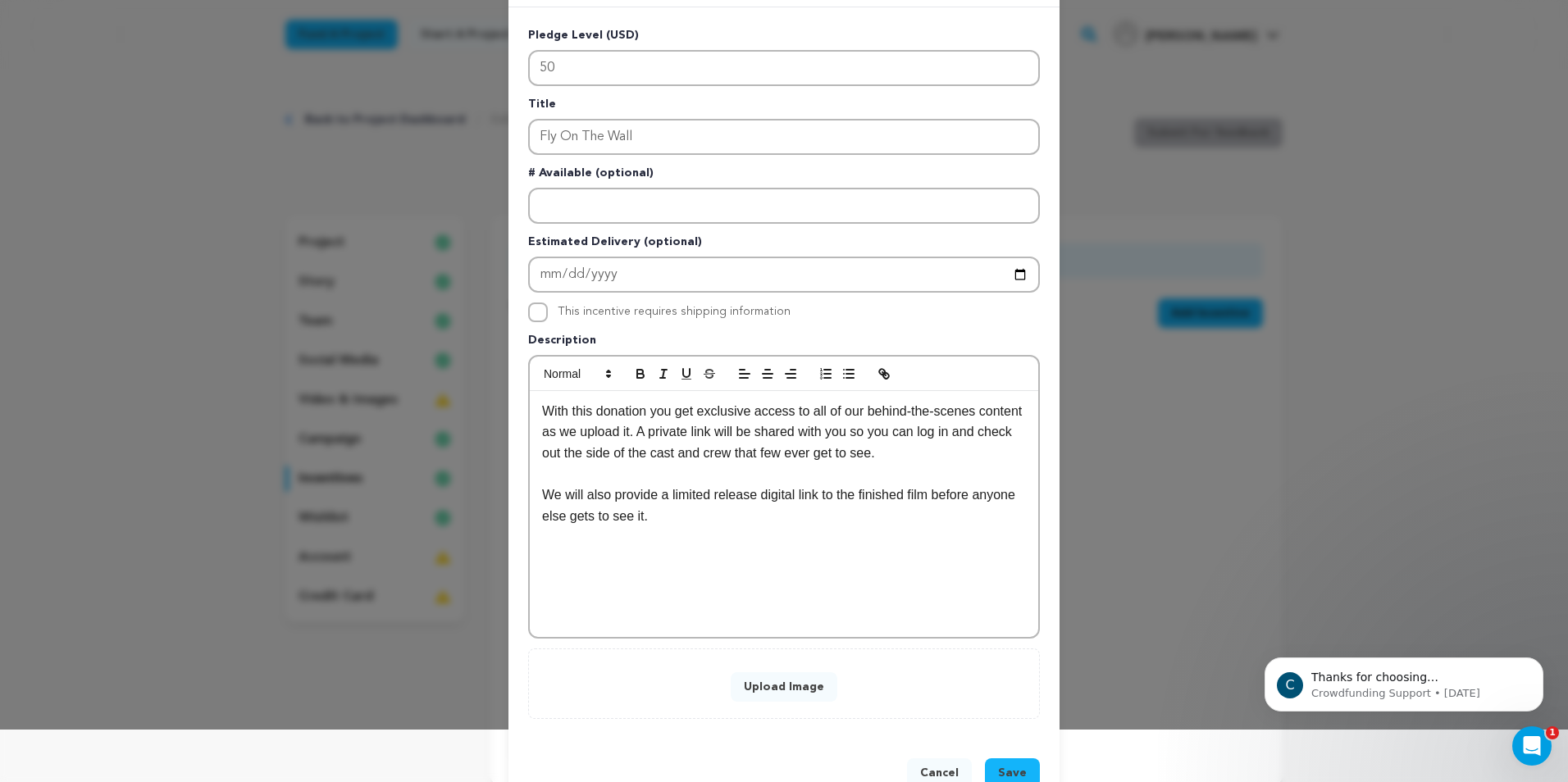
scroll to position [82, 0]
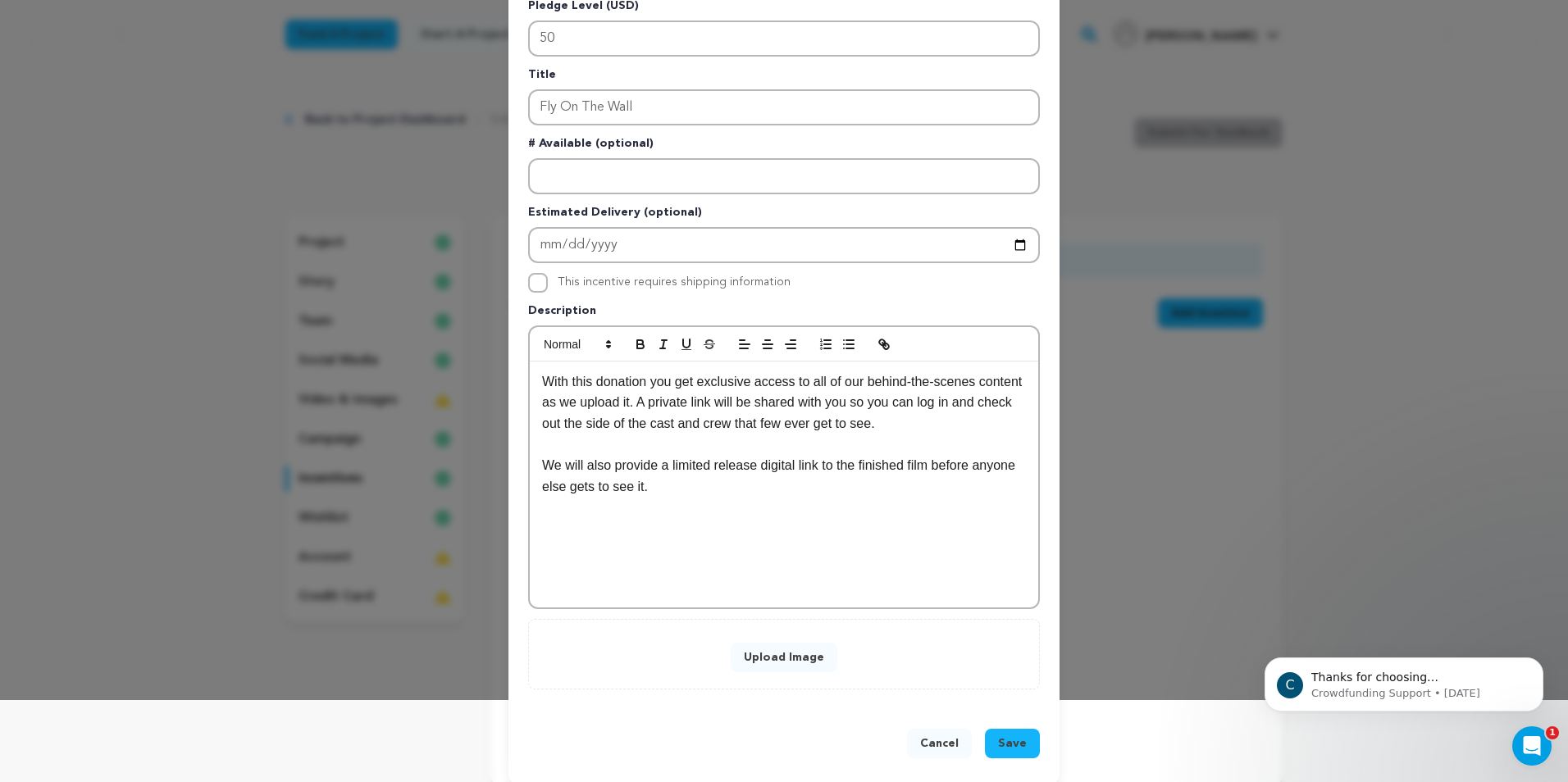
click at [771, 648] on button "Upload Image" at bounding box center [784, 657] width 106 height 30
click at [768, 668] on button "Upload Image" at bounding box center [784, 657] width 106 height 30
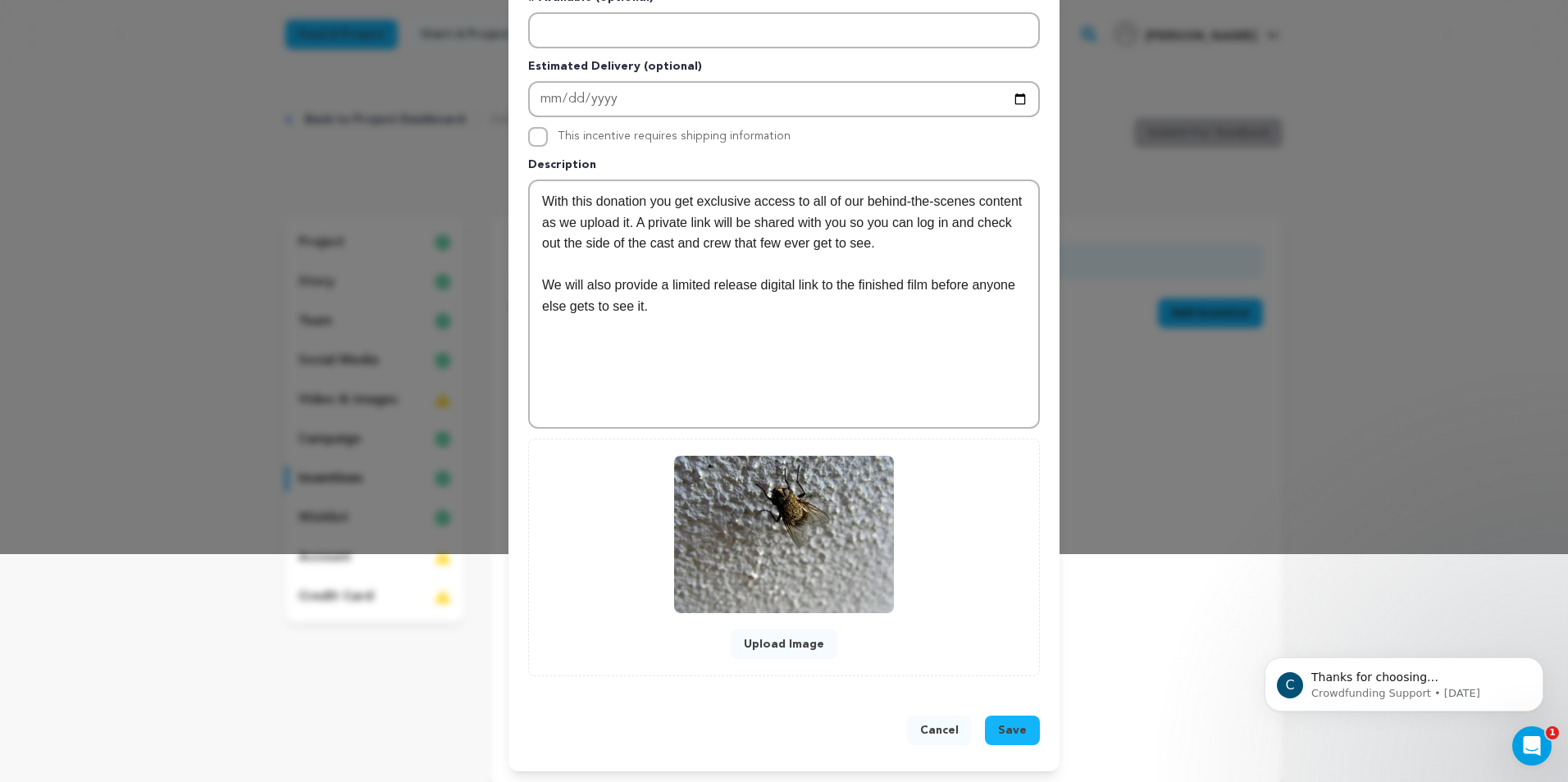
scroll to position [230, 0]
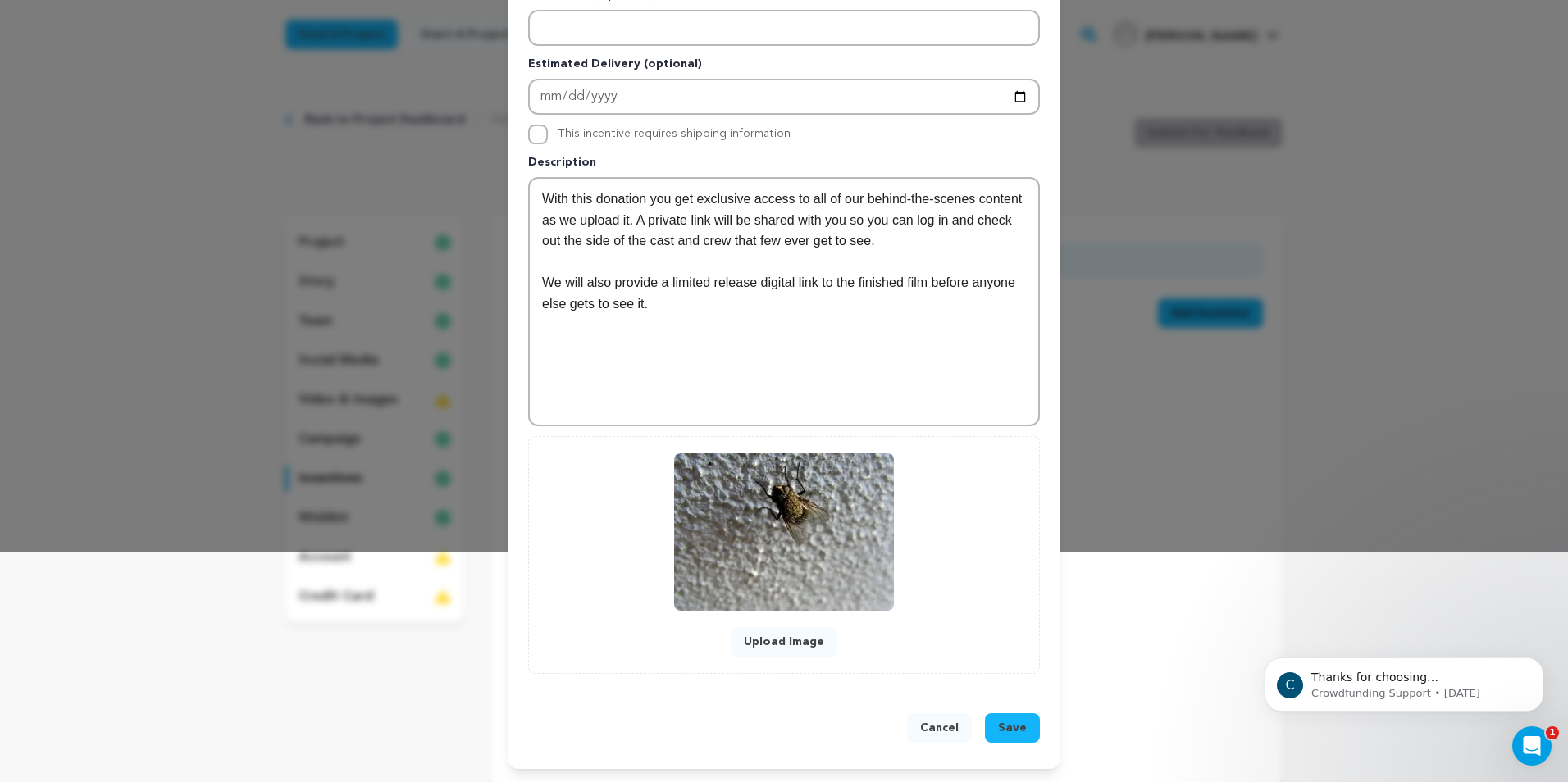
click at [999, 719] on button "Save" at bounding box center [1012, 728] width 55 height 30
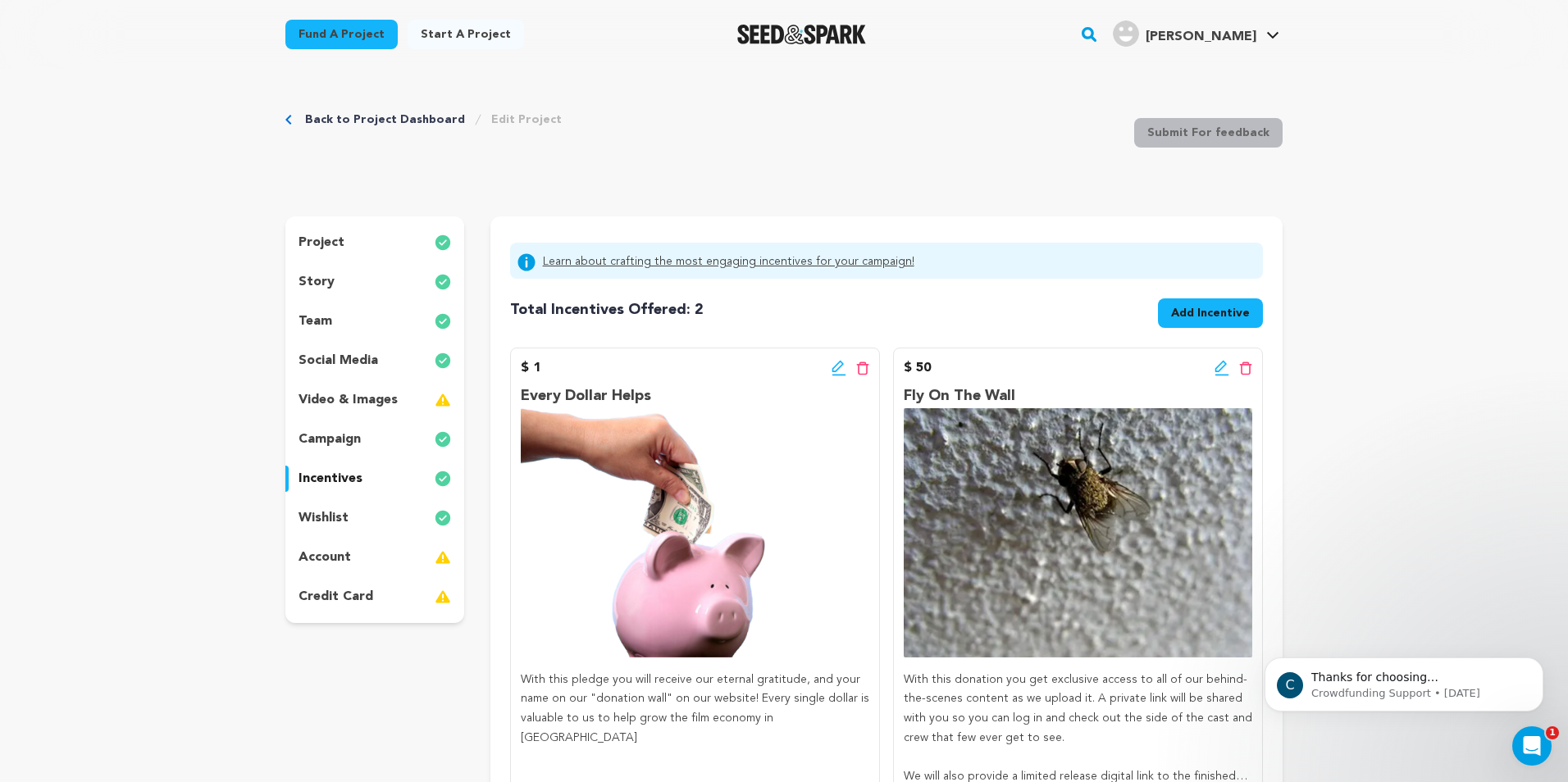
click at [343, 436] on p "campaign" at bounding box center [329, 439] width 62 height 20
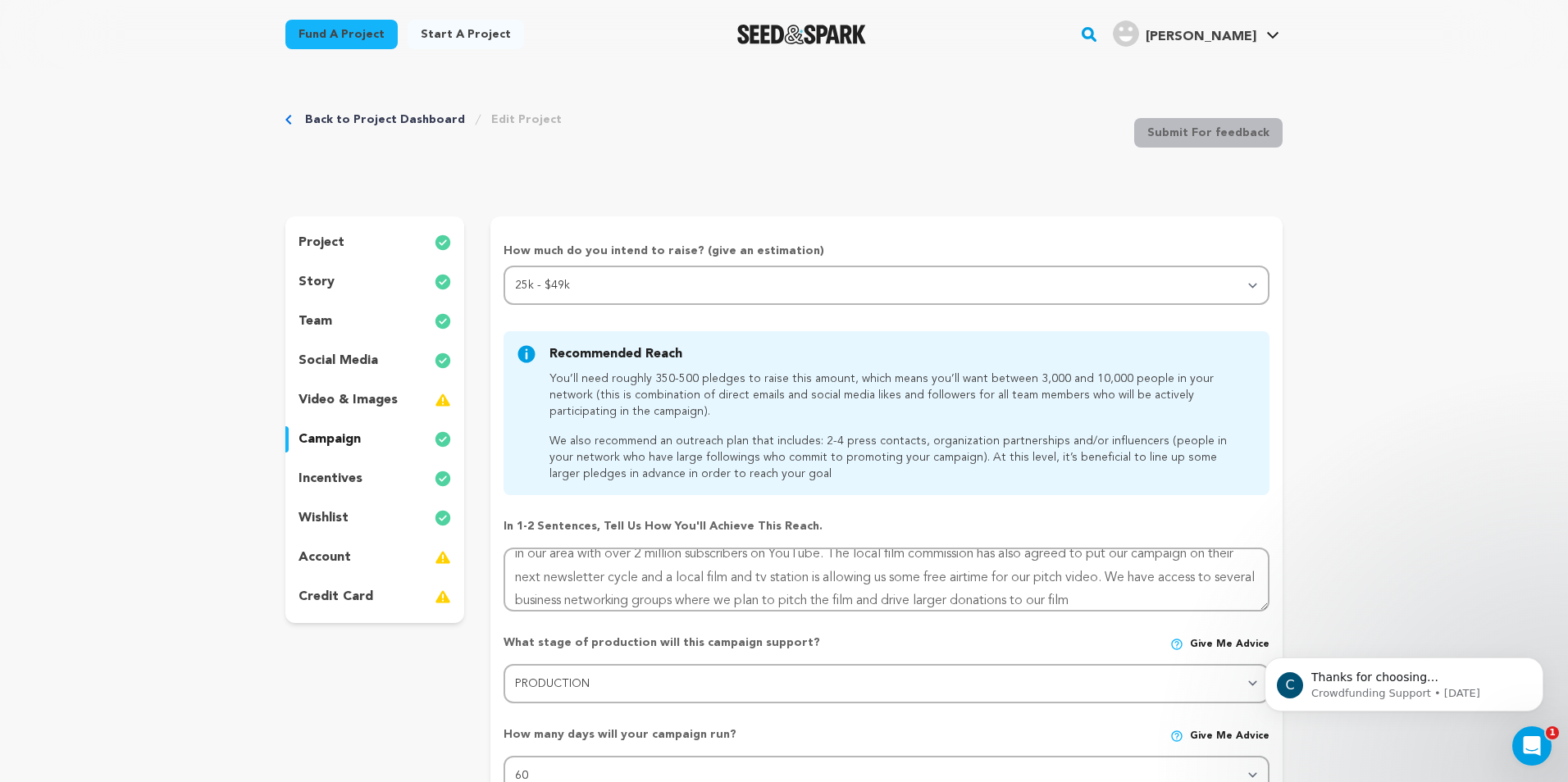
click at [346, 472] on p "incentives" at bounding box center [330, 479] width 64 height 20
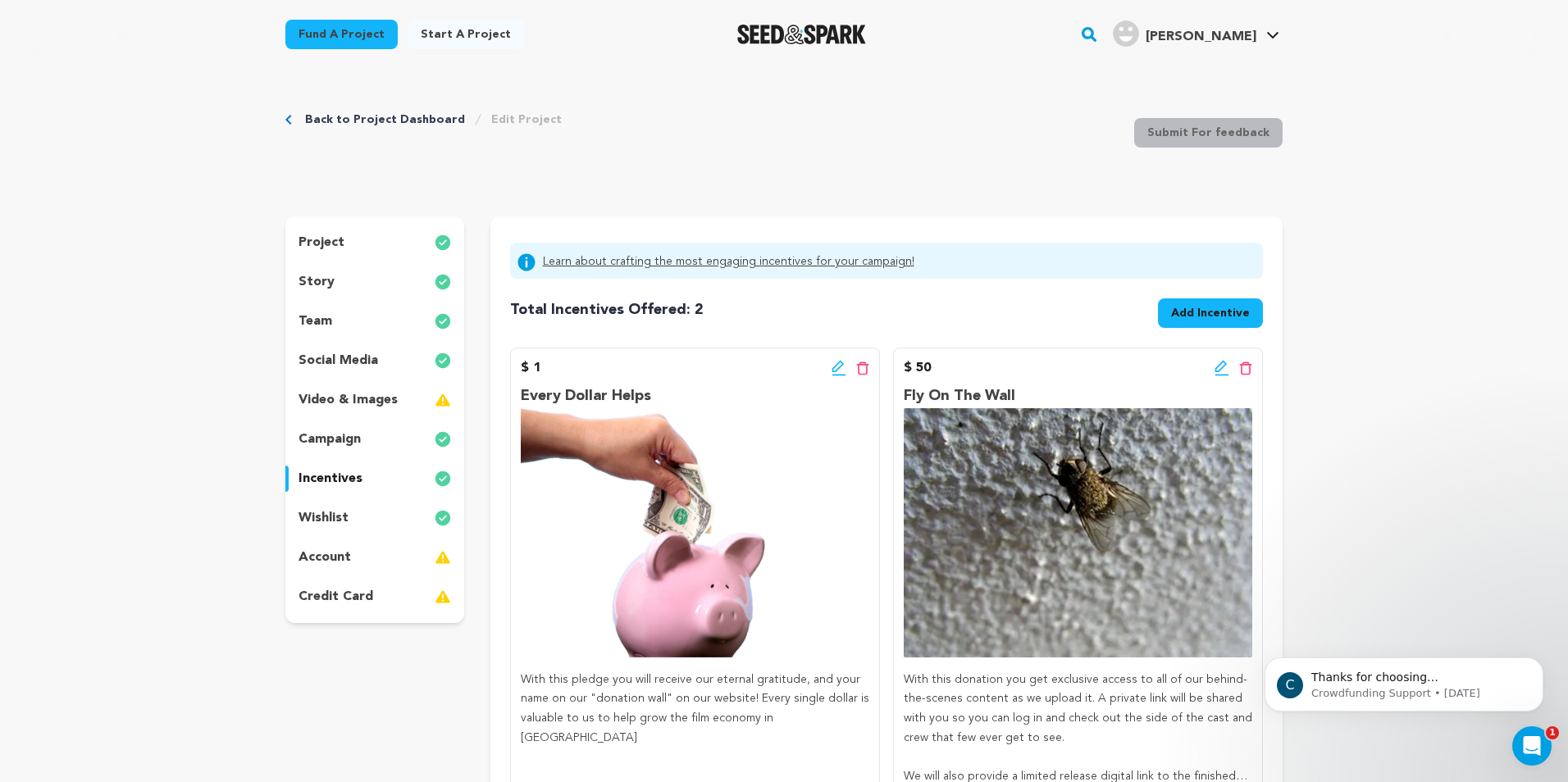
click at [322, 434] on p "campaign" at bounding box center [329, 439] width 62 height 20
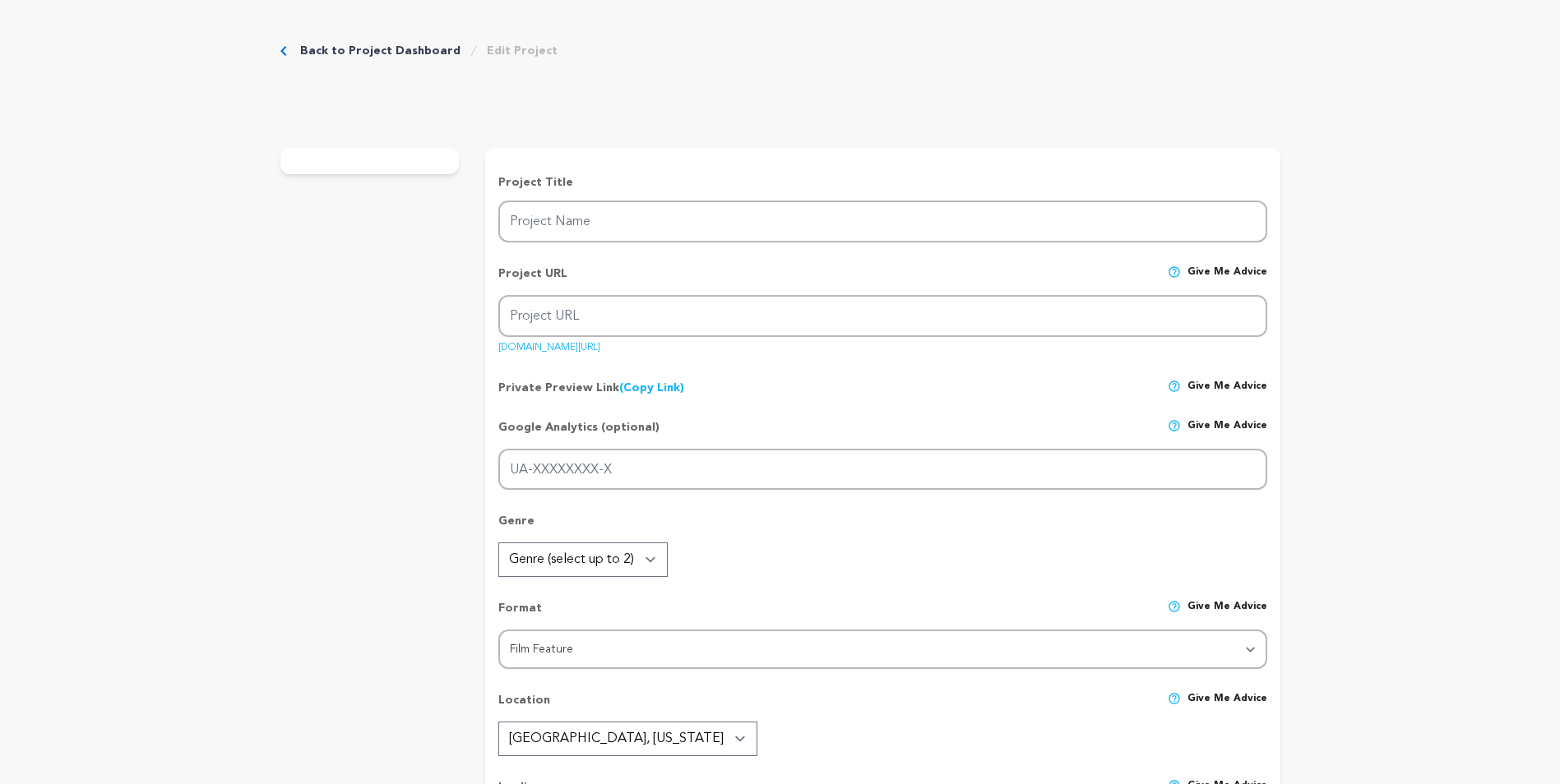
type textarea "Everyone on the team has a YouTube and Instagram channel with decent followings…"
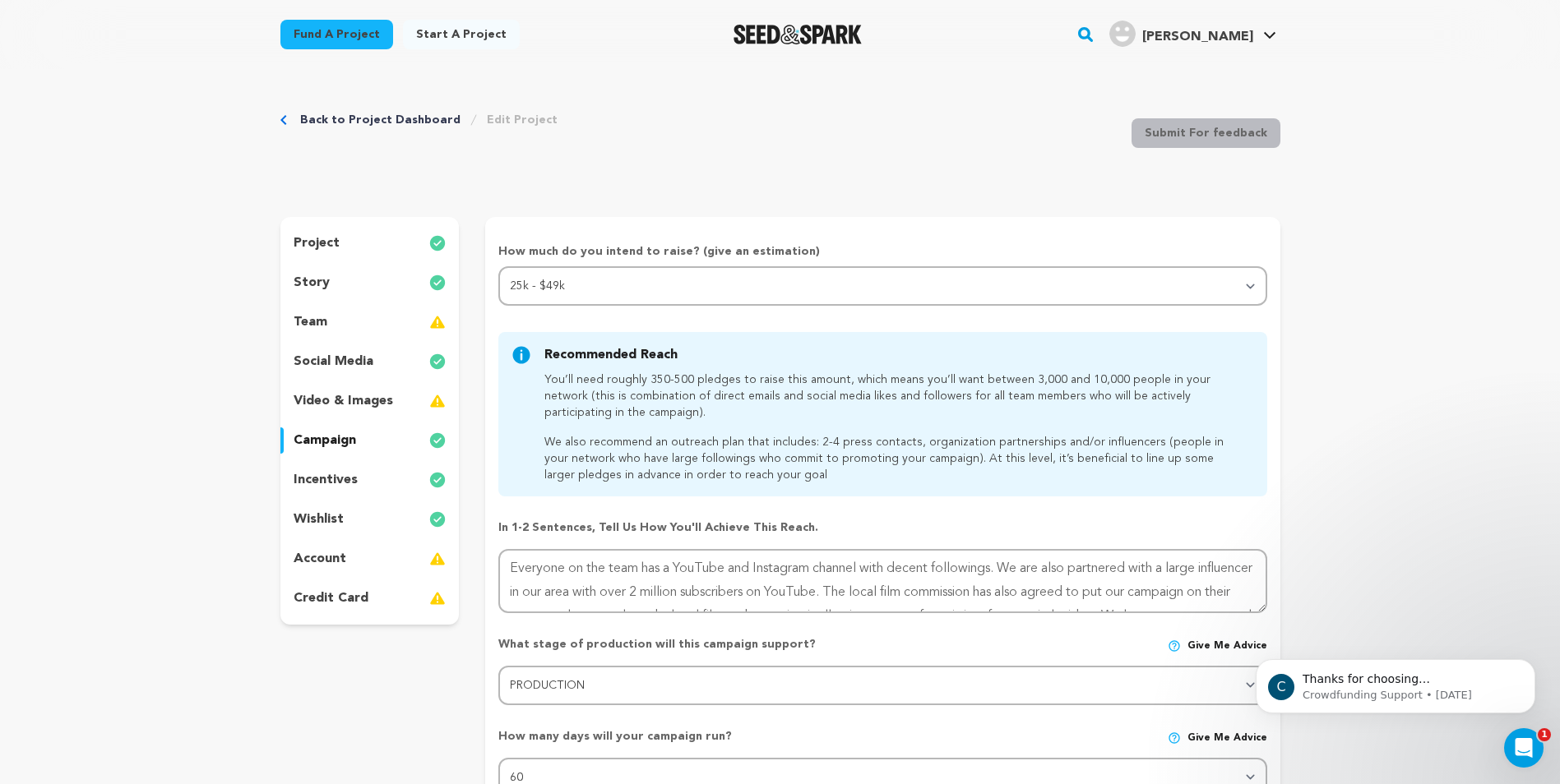
click at [365, 484] on div "incentives" at bounding box center [370, 480] width 179 height 26
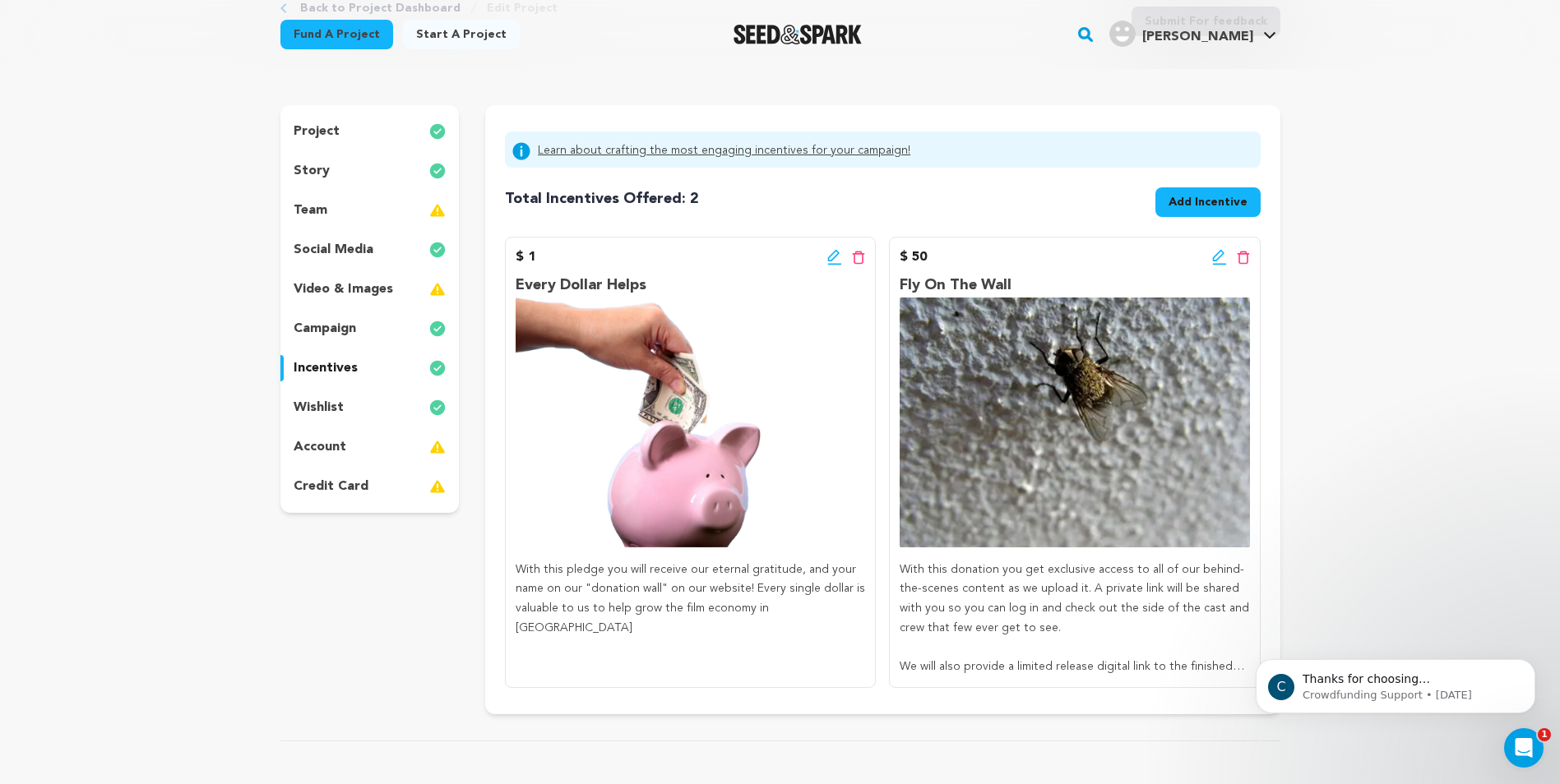
scroll to position [82, 0]
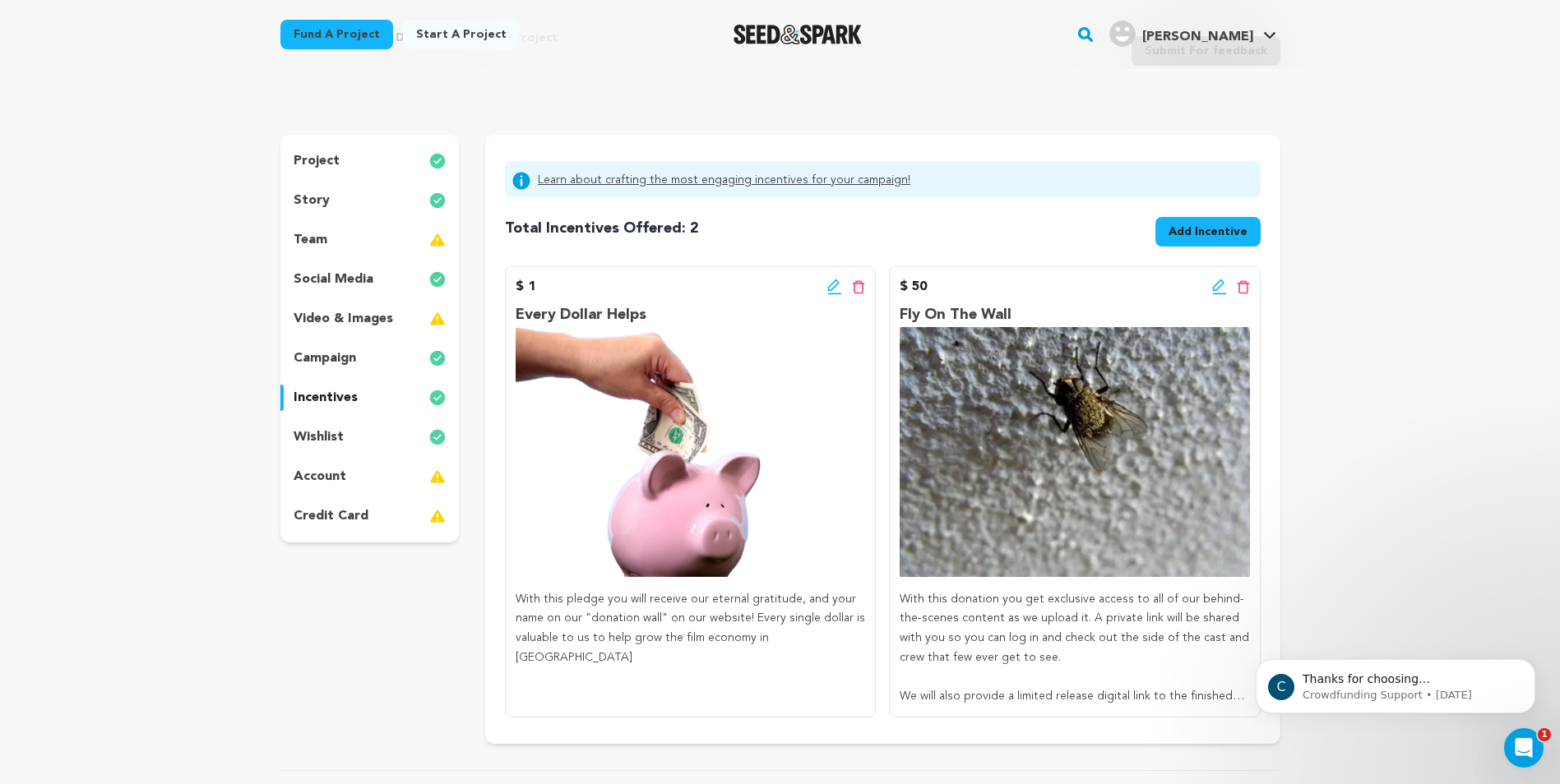
click at [373, 246] on div "team" at bounding box center [370, 240] width 179 height 26
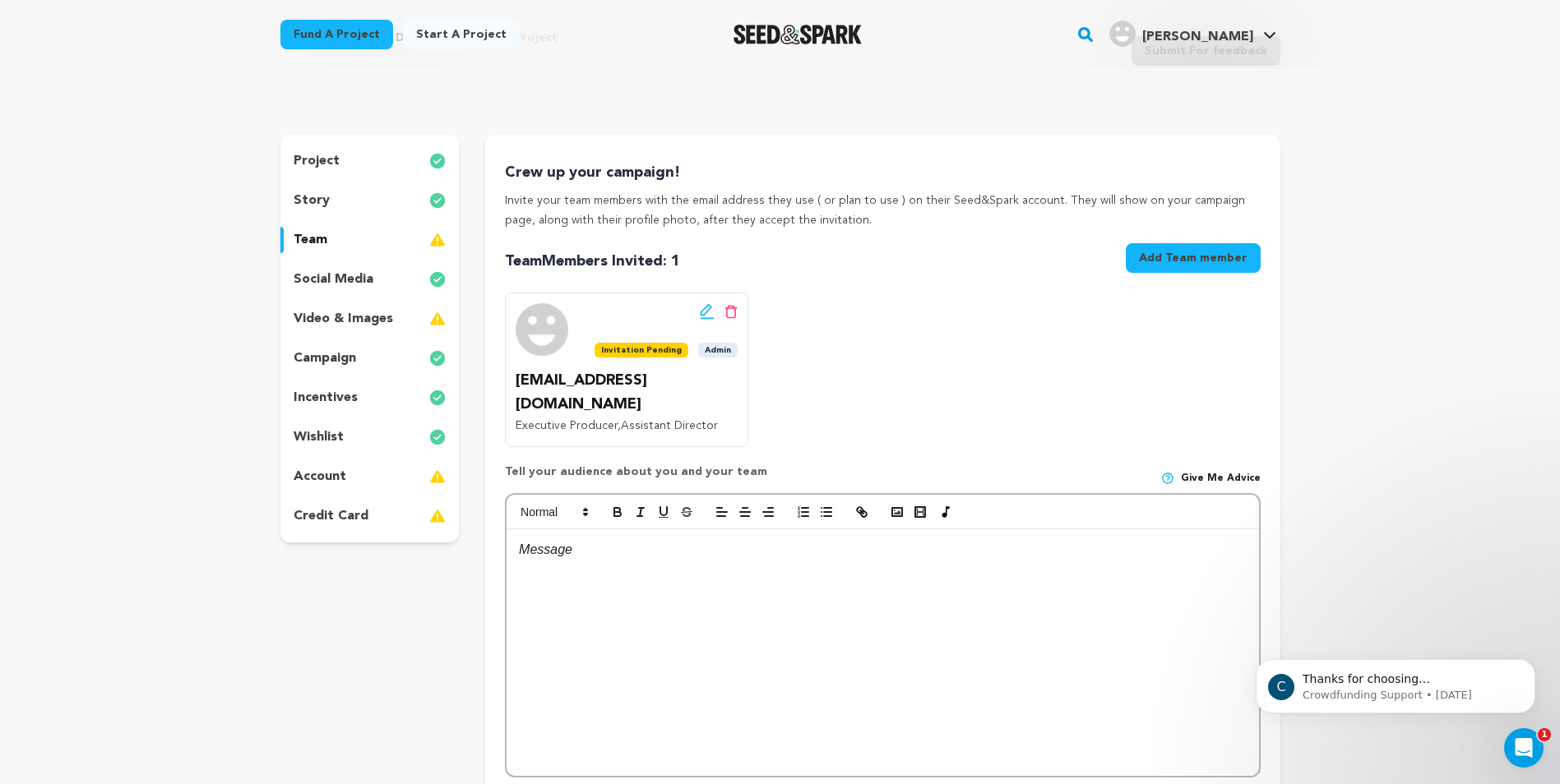
click at [1170, 261] on button "Add Team member" at bounding box center [1193, 258] width 135 height 30
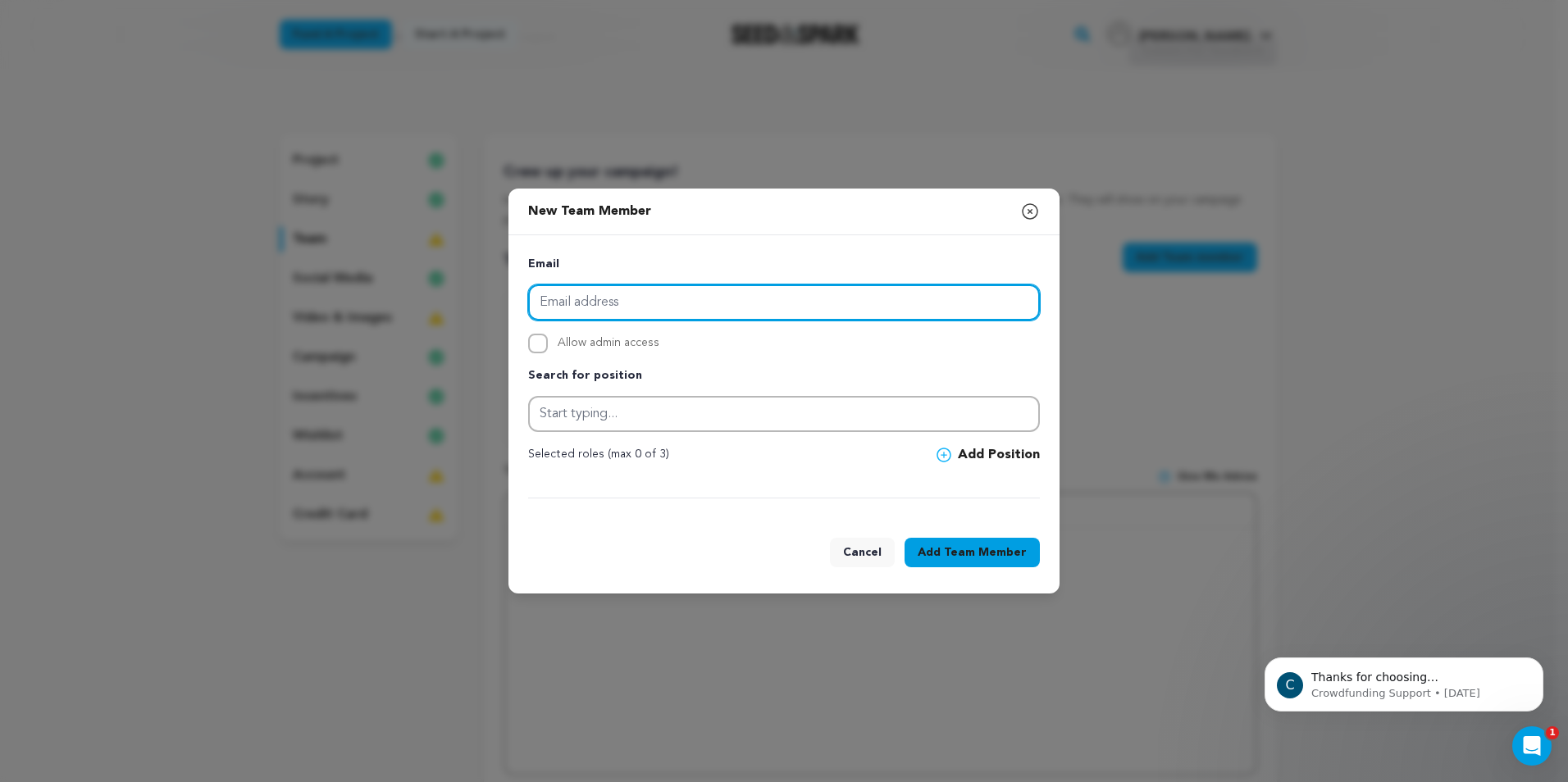
click at [801, 297] on input "email" at bounding box center [784, 302] width 512 height 36
type input "j"
paste input "Joshua Flores-Q <joshua.floresq2@gmail.com>"
drag, startPoint x: 821, startPoint y: 301, endPoint x: 515, endPoint y: 296, distance: 306.0
click at [515, 296] on div "Email Joshua Flores-Q <joshua.floresq2@gmail.com> Allow admin access Search for…" at bounding box center [784, 377] width 551 height 282
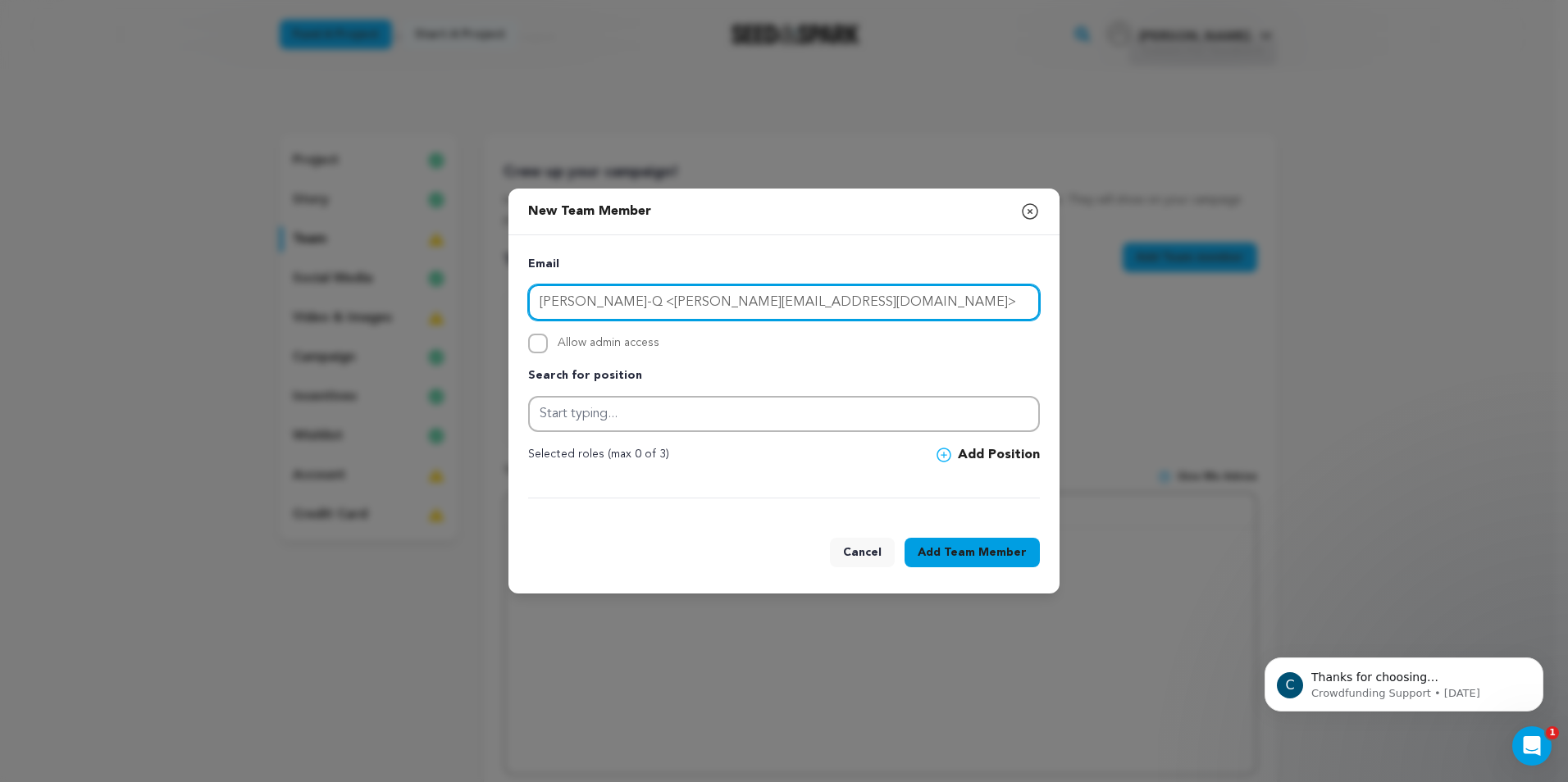
click at [646, 309] on input "Joshua Flores-Q <joshua.floresq2@gmail.com>" at bounding box center [784, 302] width 512 height 36
drag, startPoint x: 644, startPoint y: 305, endPoint x: 499, endPoint y: 306, distance: 145.0
click at [499, 306] on div "New Team Member Close modal Email Joshua Flores-Q <joshua.floresq2@gmail.com> A…" at bounding box center [784, 391] width 1568 height 782
drag, startPoint x: 723, startPoint y: 302, endPoint x: 703, endPoint y: 307, distance: 20.6
click at [703, 307] on input "joshua.floresq2@gmail.com>" at bounding box center [784, 302] width 512 height 36
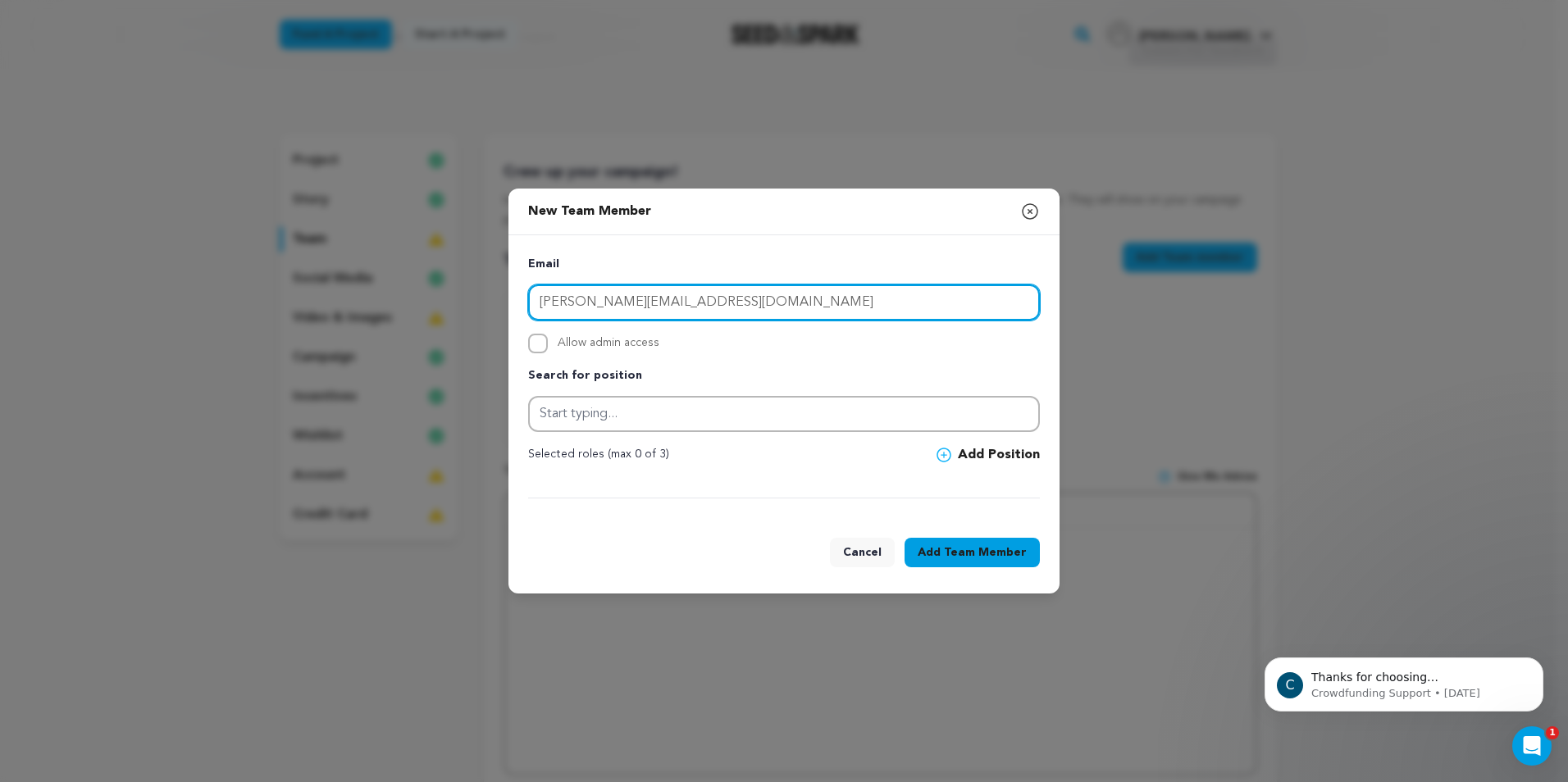
type input "joshua.floresq2@gmail.com"
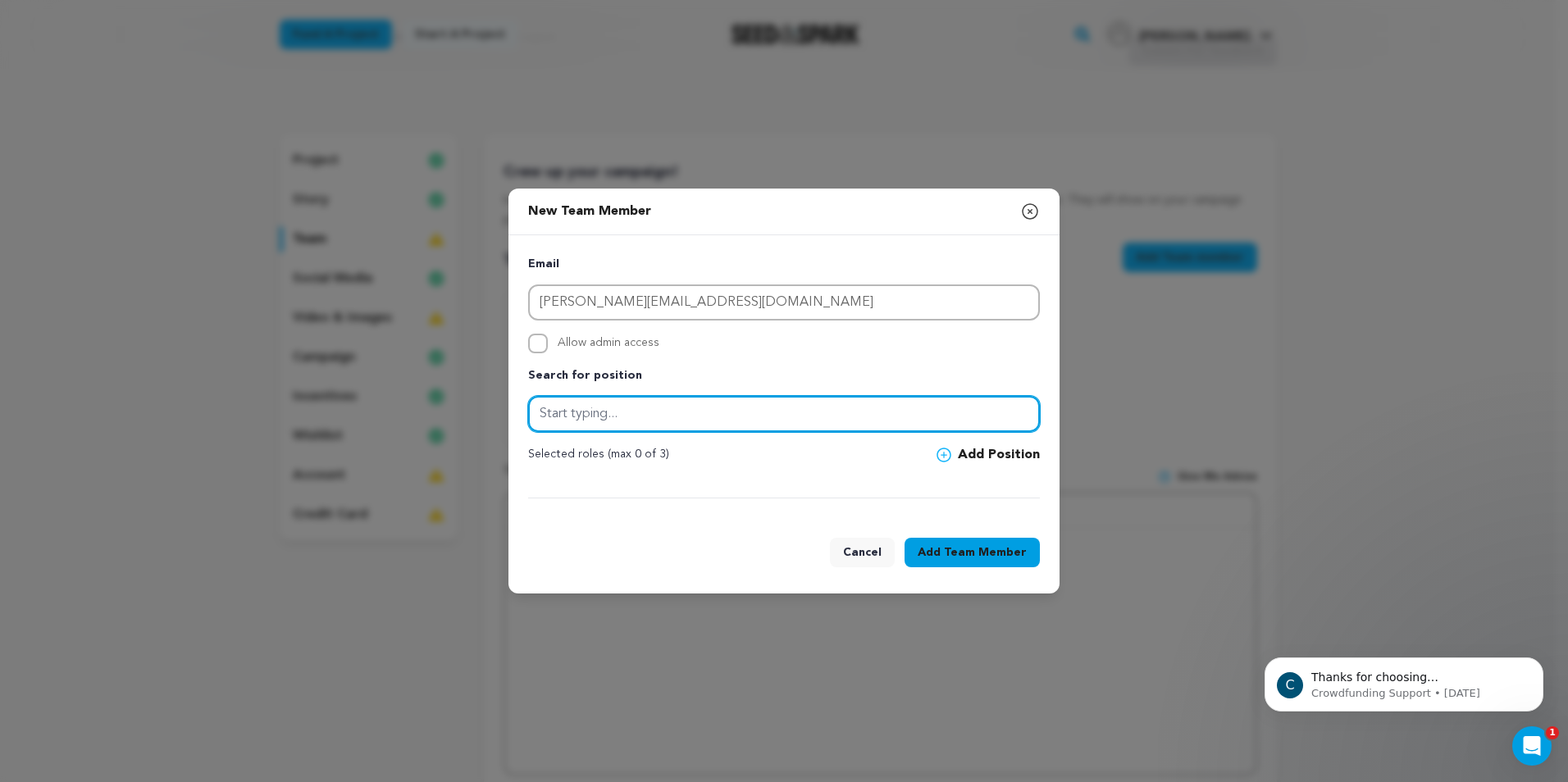
click at [623, 421] on input "text" at bounding box center [784, 413] width 512 height 36
type input "Actor"
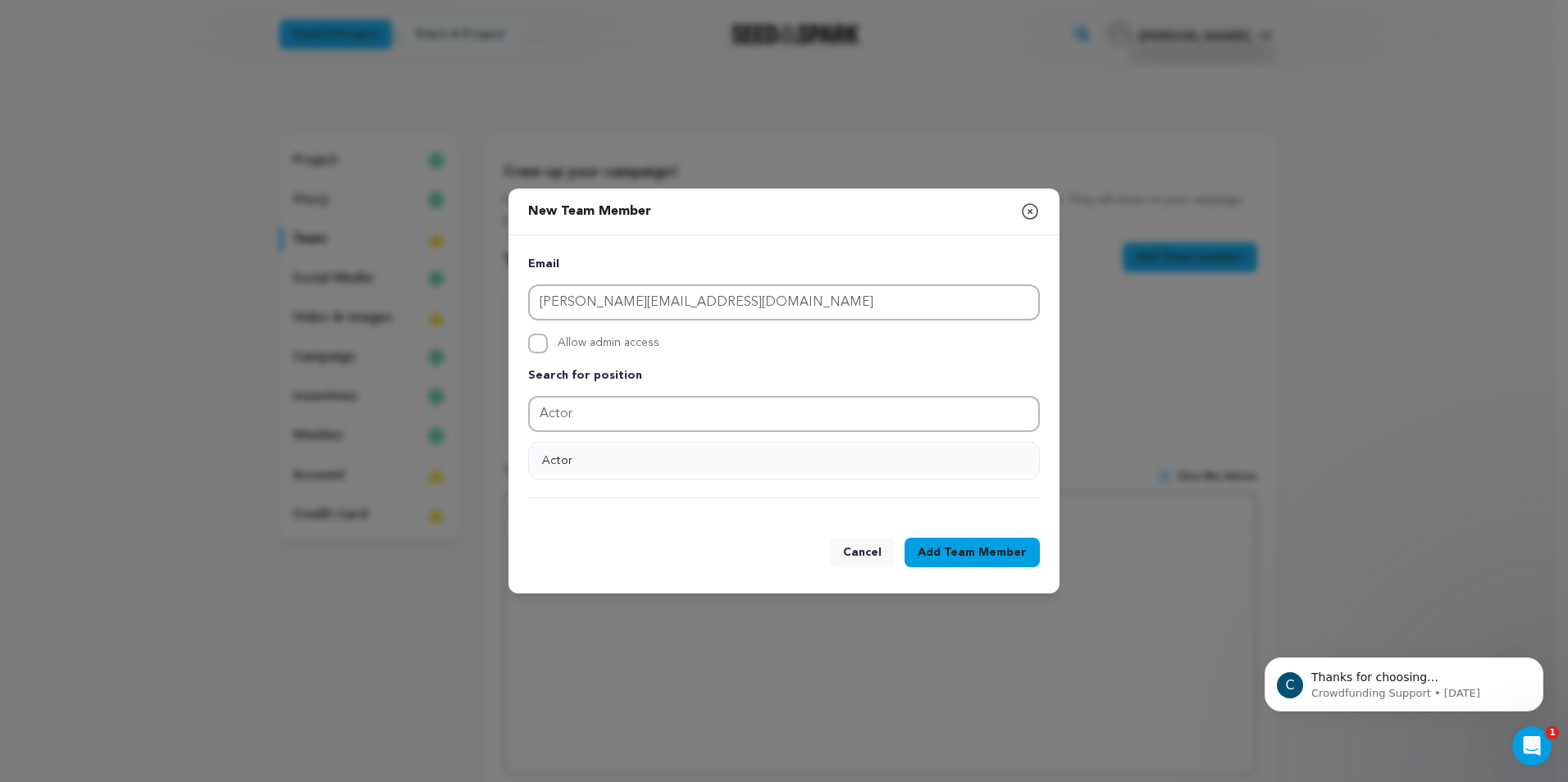
click at [604, 456] on button "Actor" at bounding box center [784, 461] width 510 height 30
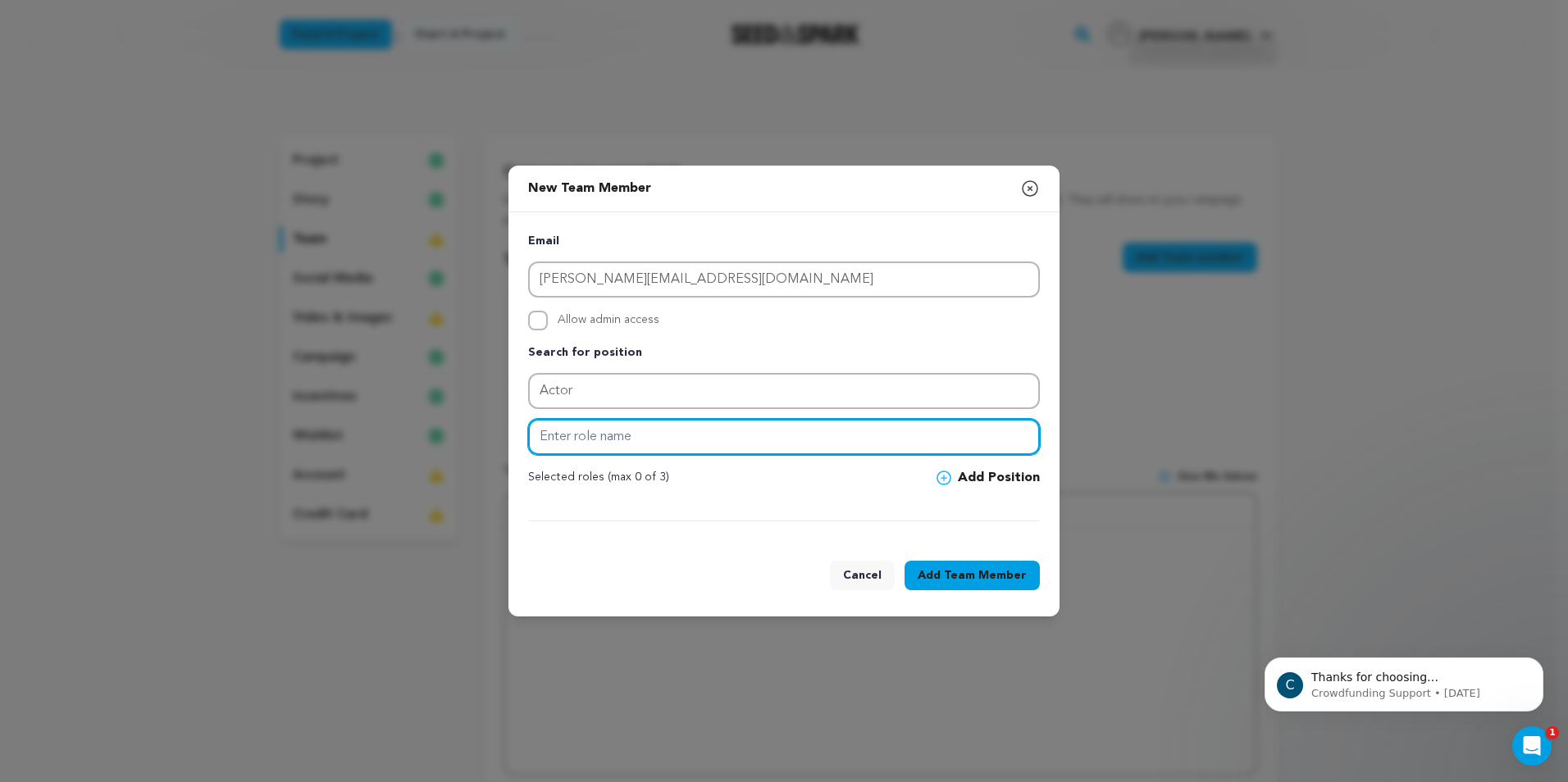
click at [609, 439] on input "text" at bounding box center [784, 437] width 512 height 36
type input "Jose"
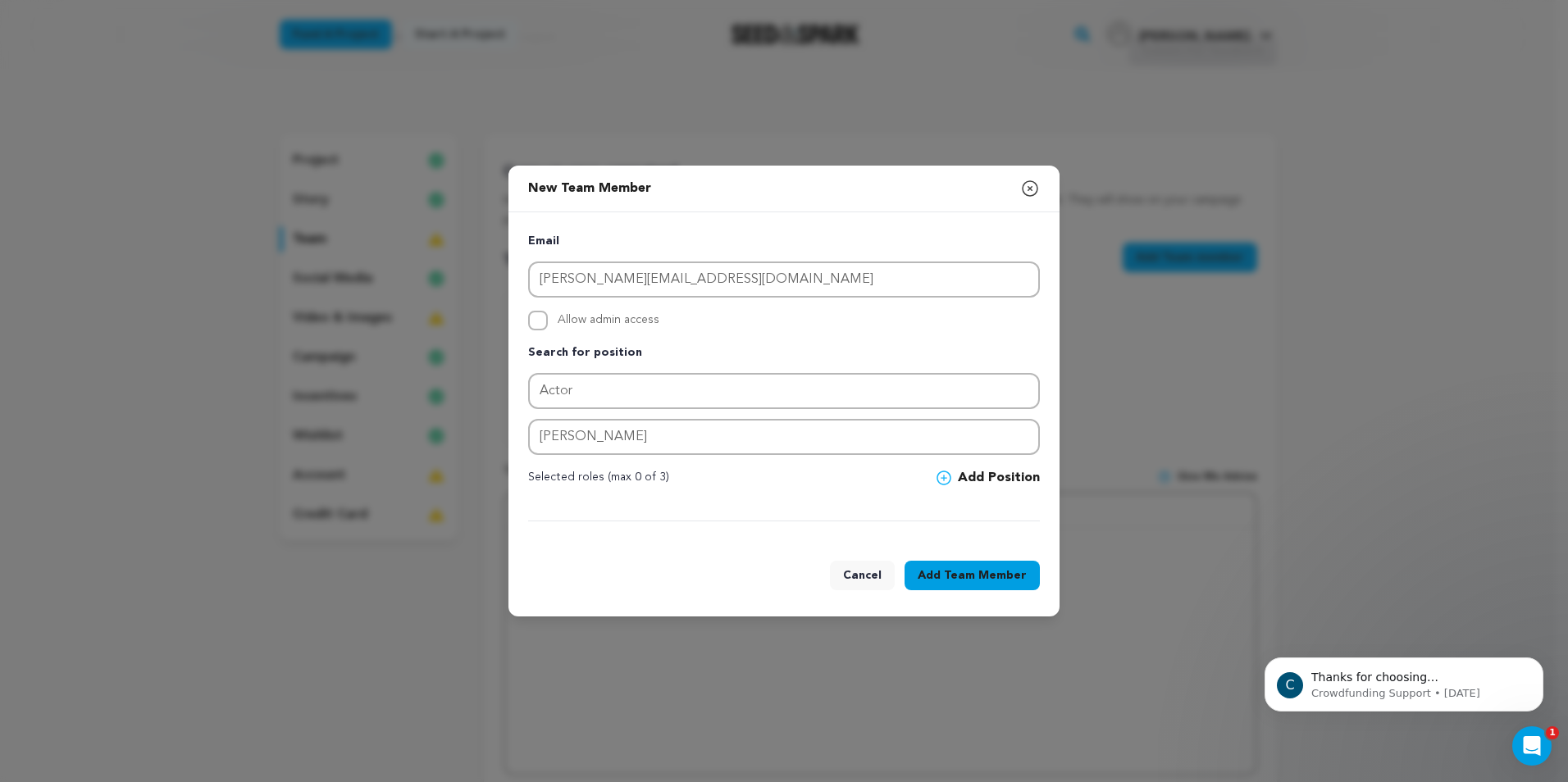
click at [946, 578] on button "Add Team Member" at bounding box center [971, 575] width 135 height 30
click at [959, 480] on button "Add Position" at bounding box center [988, 478] width 103 height 20
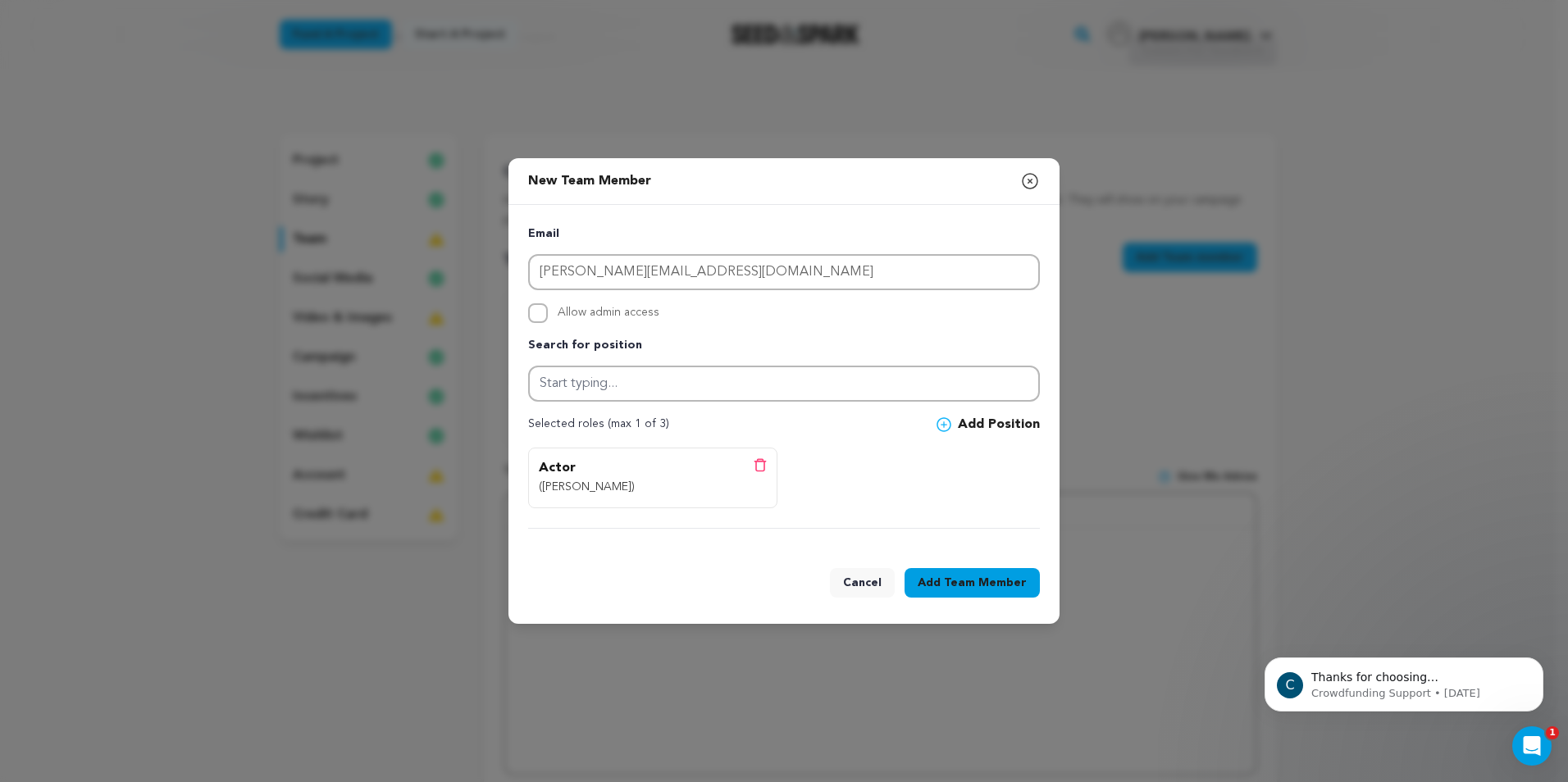
click at [971, 581] on span "Team Member" at bounding box center [985, 582] width 83 height 17
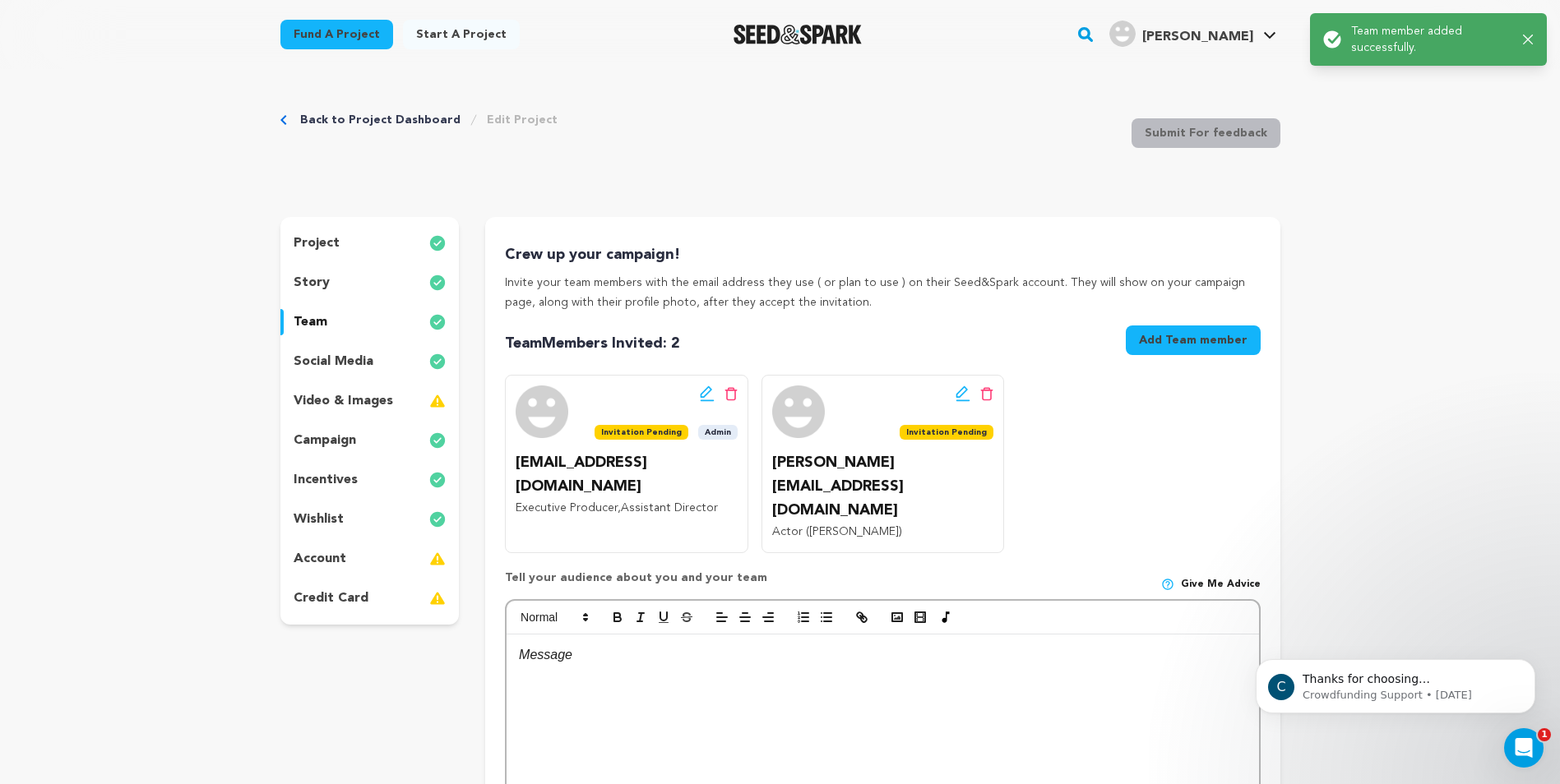
click at [1201, 344] on button "Add Team member" at bounding box center [1193, 340] width 135 height 30
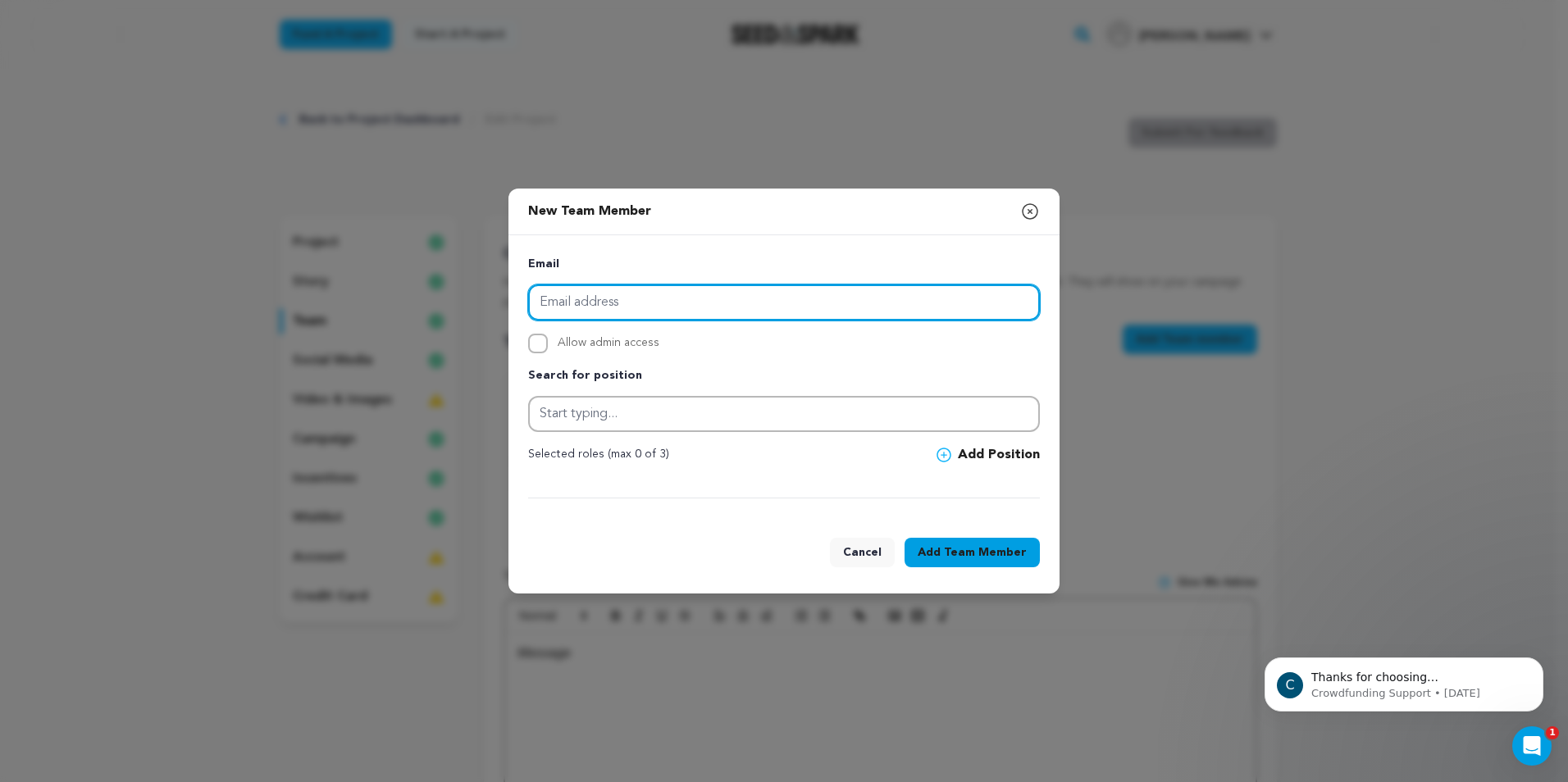
click at [675, 309] on input "email" at bounding box center [784, 302] width 512 height 36
paste input "arelypadron95@yahoo.com"
type input "arelypadron95@yahoo.com"
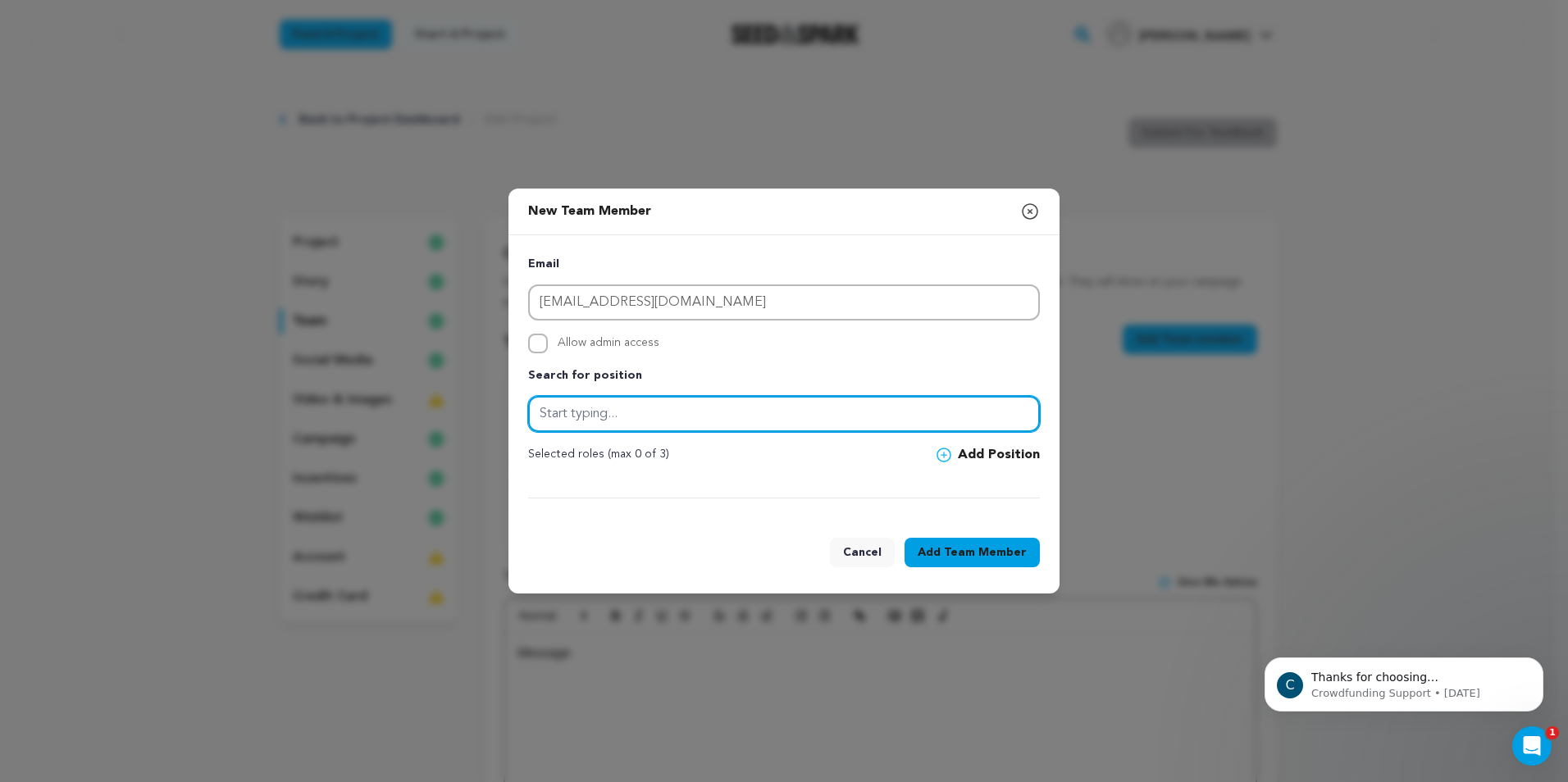
click at [679, 419] on input "text" at bounding box center [784, 413] width 512 height 36
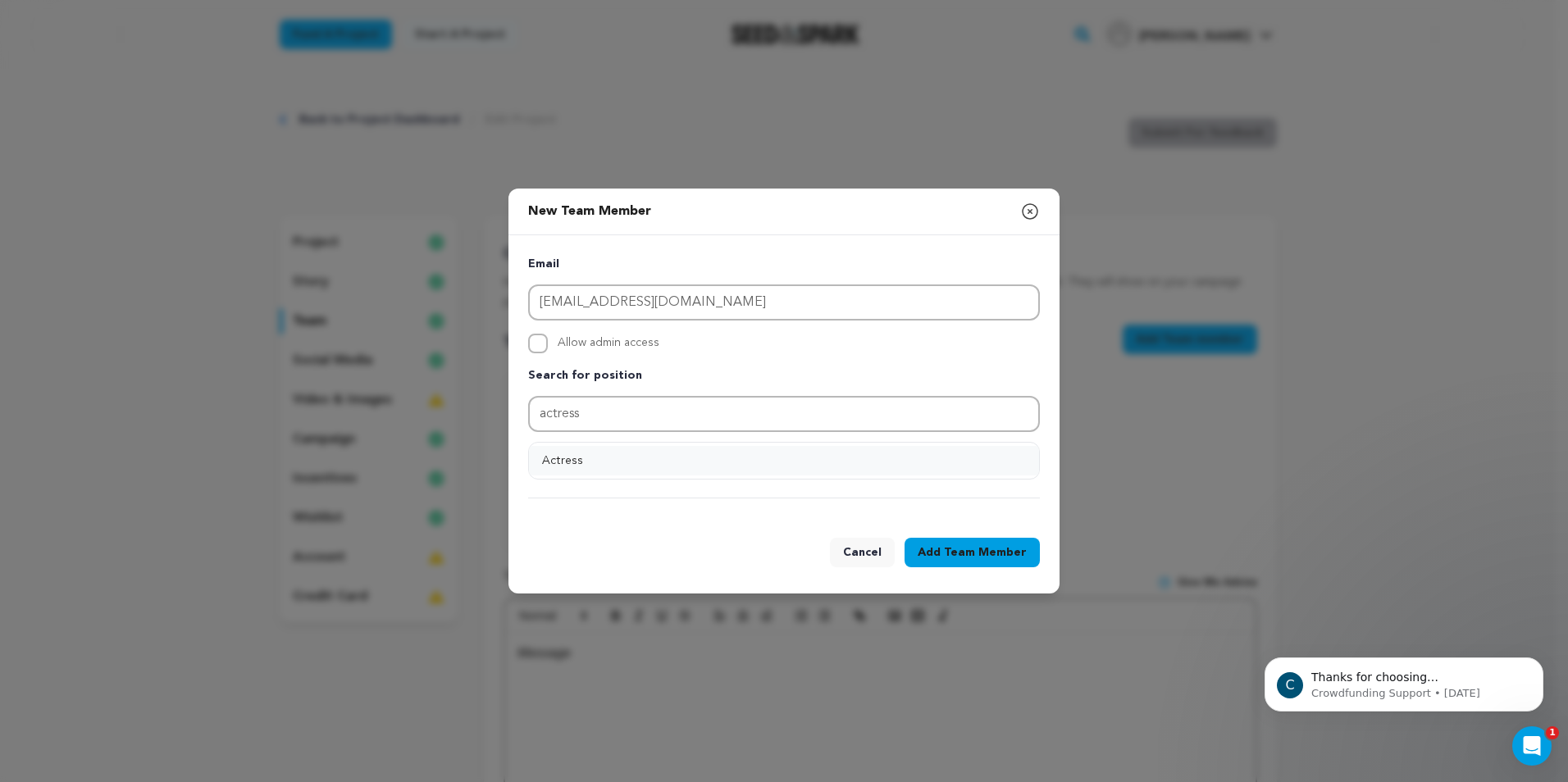
click at [631, 463] on button "Actress" at bounding box center [784, 461] width 510 height 30
type input "Actress"
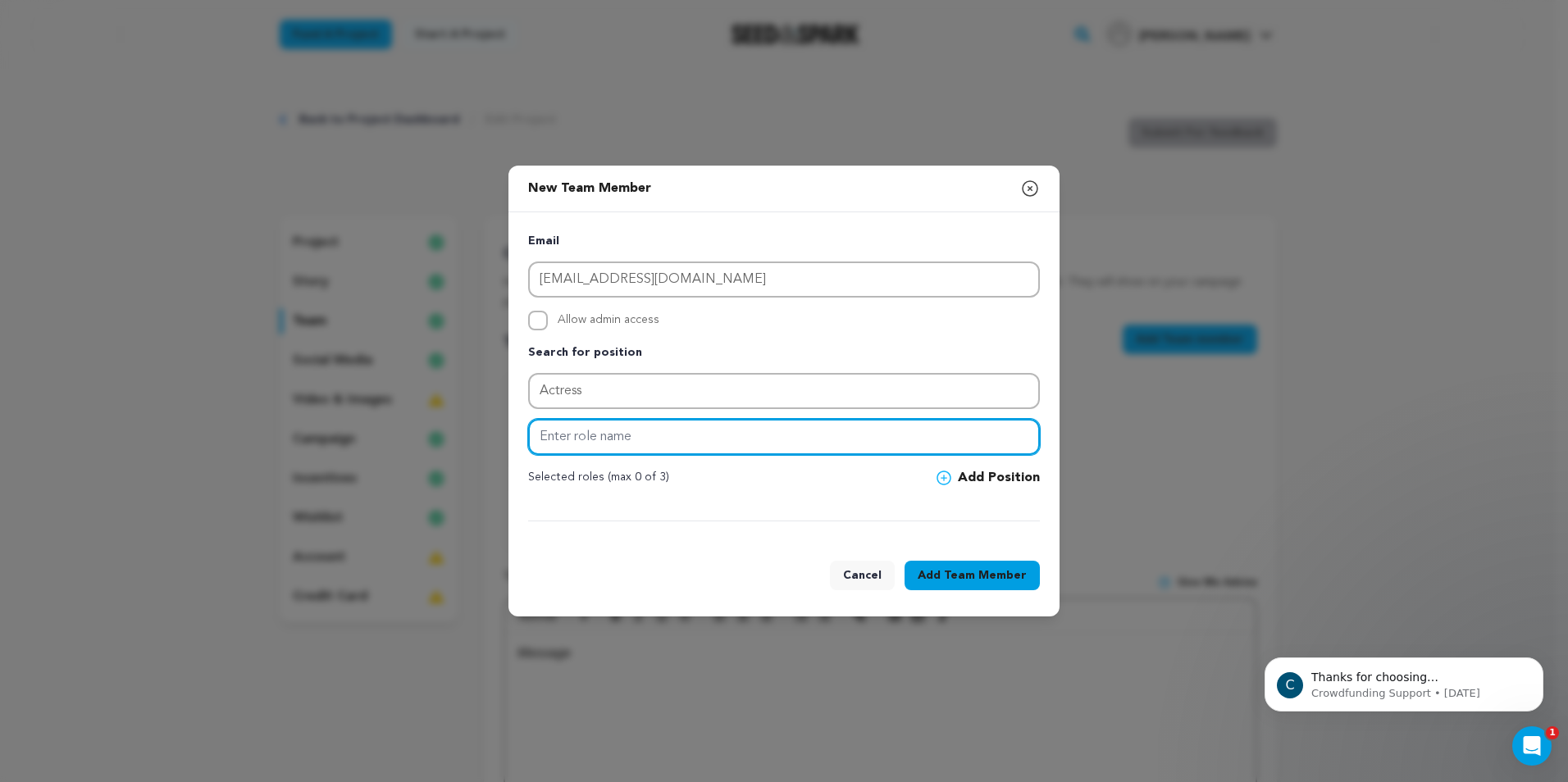
click at [751, 434] on input "text" at bounding box center [784, 437] width 512 height 36
type input "Camila"
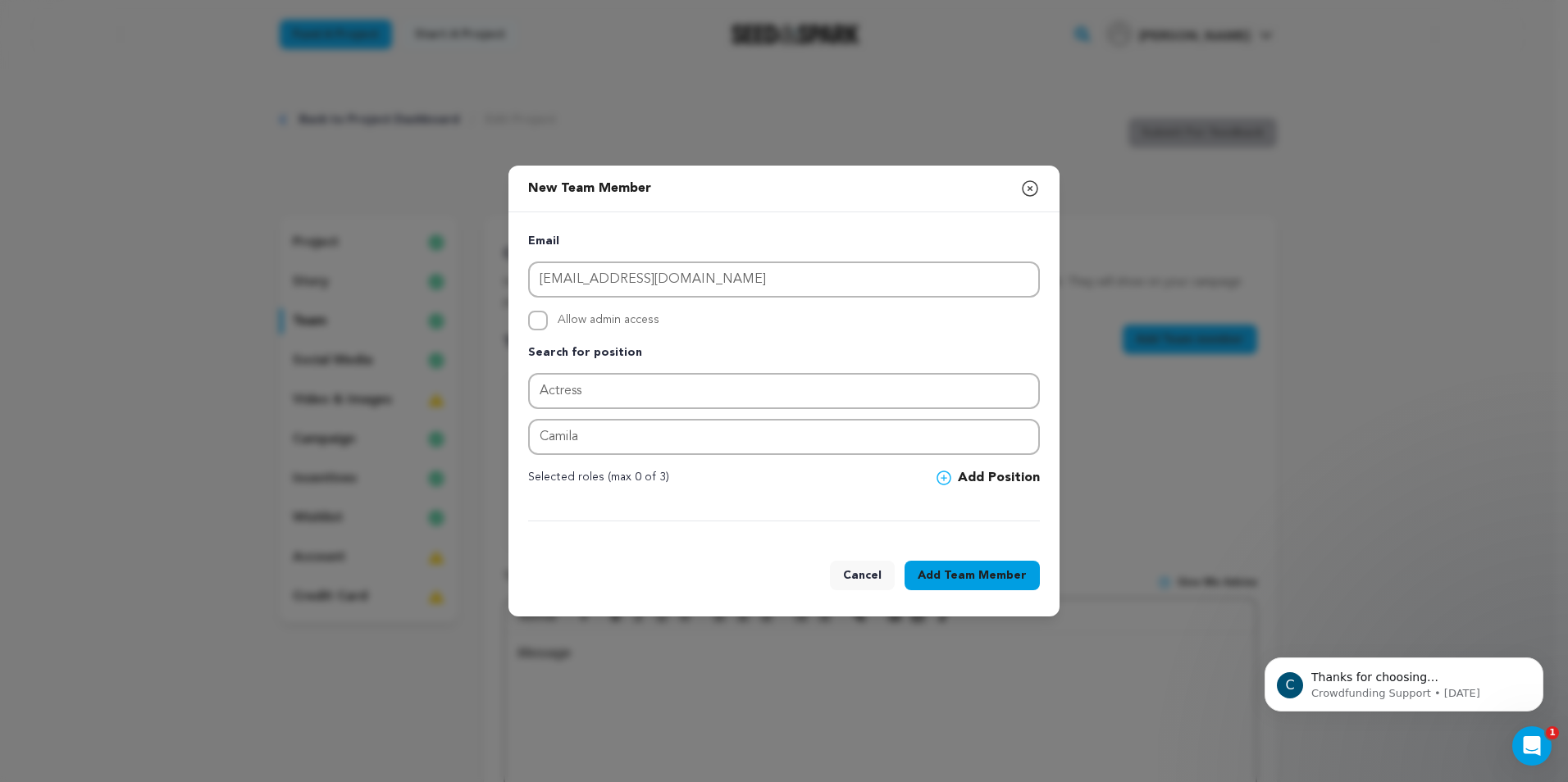
click at [957, 477] on span at bounding box center [947, 478] width 21 height 15
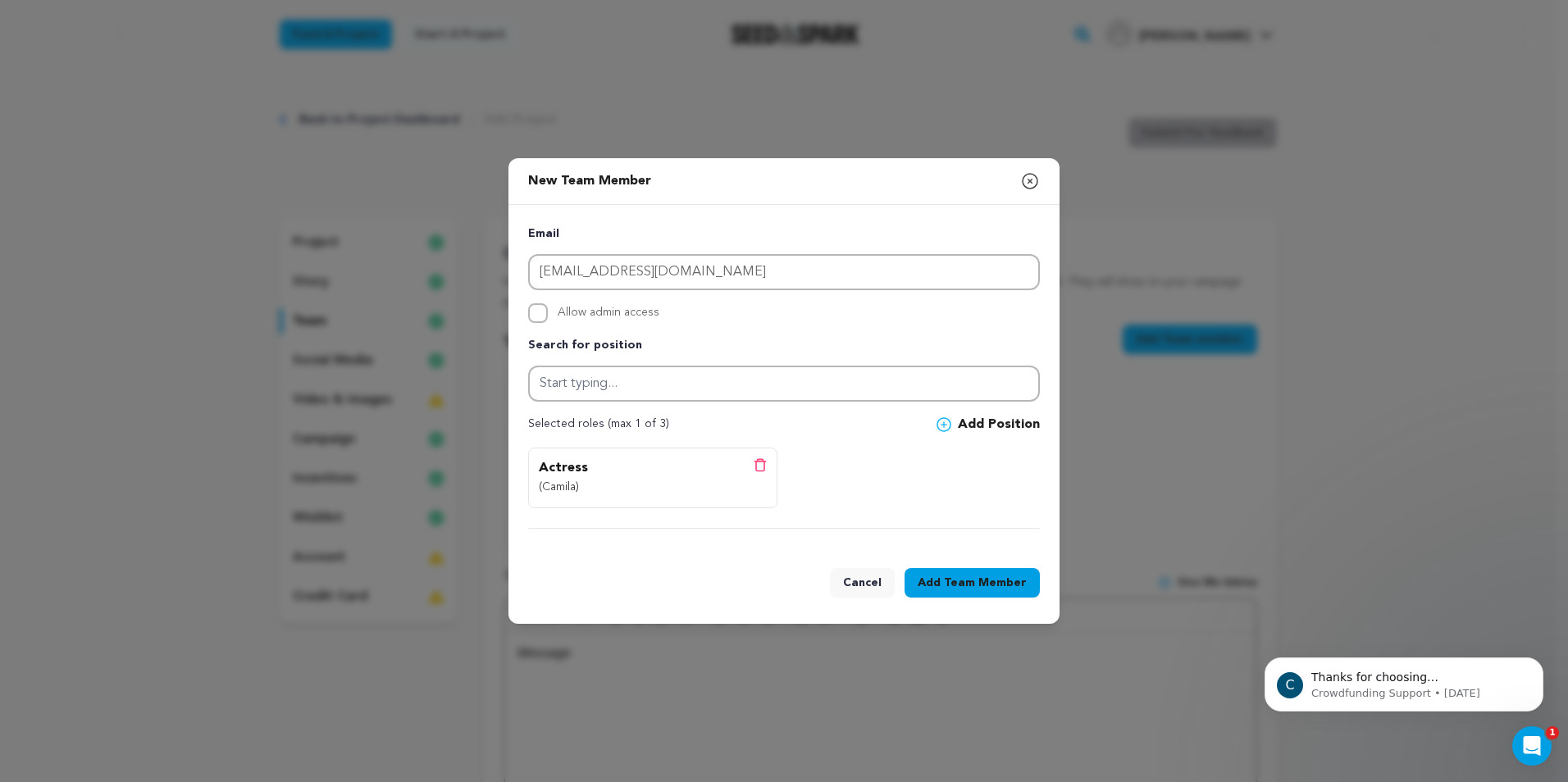
click at [966, 581] on span "Team Member" at bounding box center [985, 582] width 83 height 17
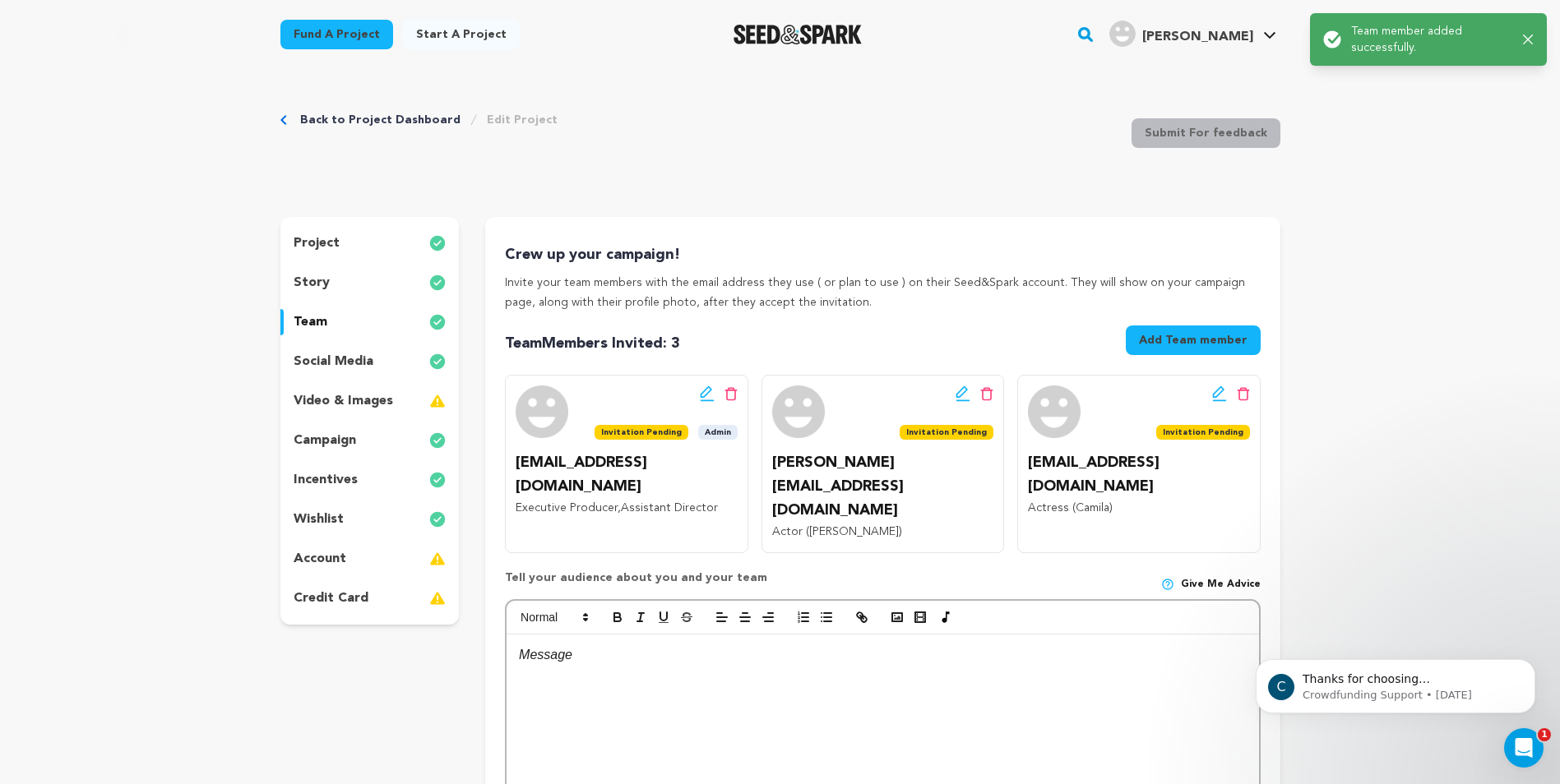
click at [1201, 335] on button "Add Team member" at bounding box center [1193, 340] width 135 height 30
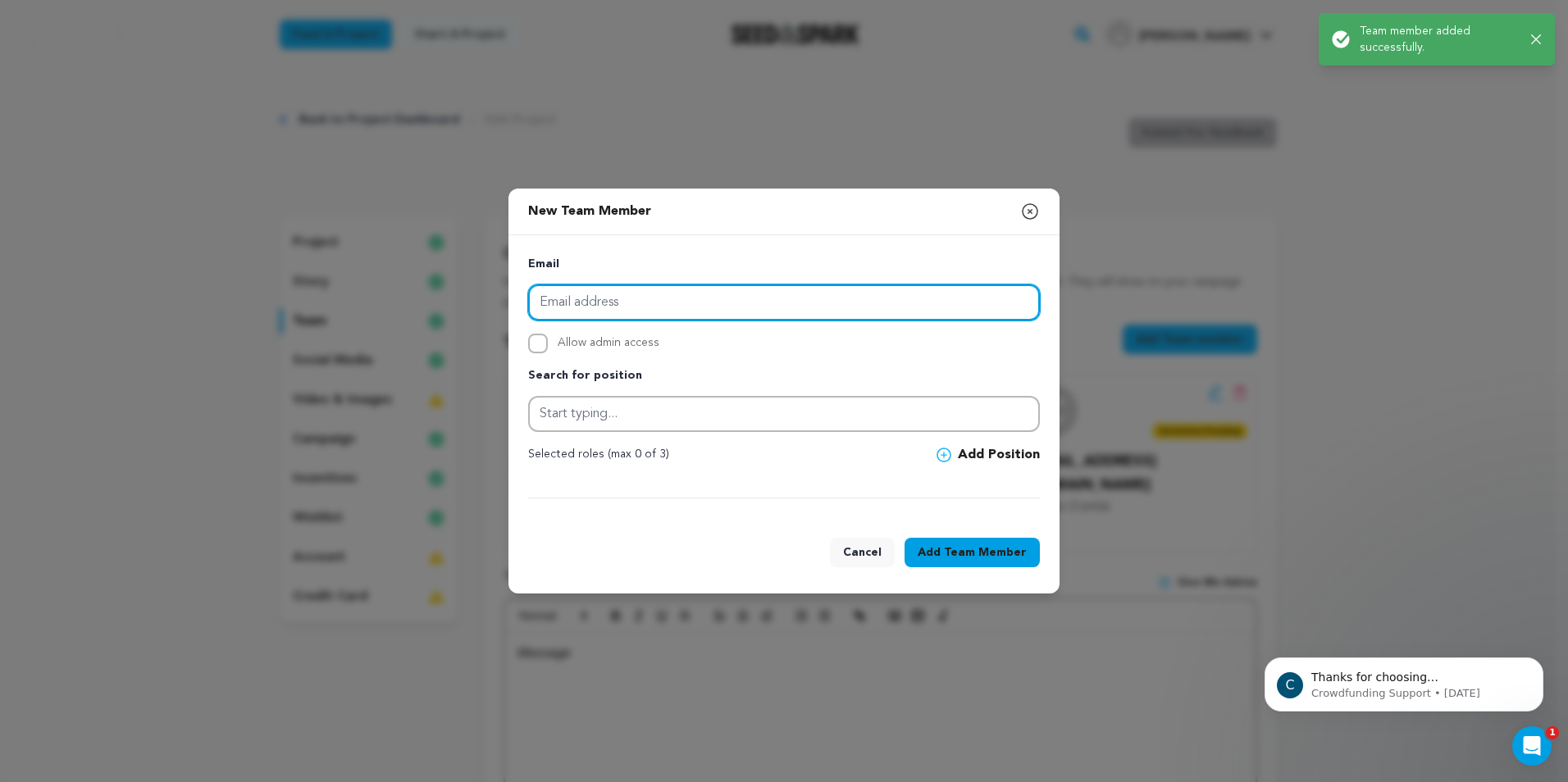
click at [736, 310] on input "email" at bounding box center [784, 302] width 512 height 36
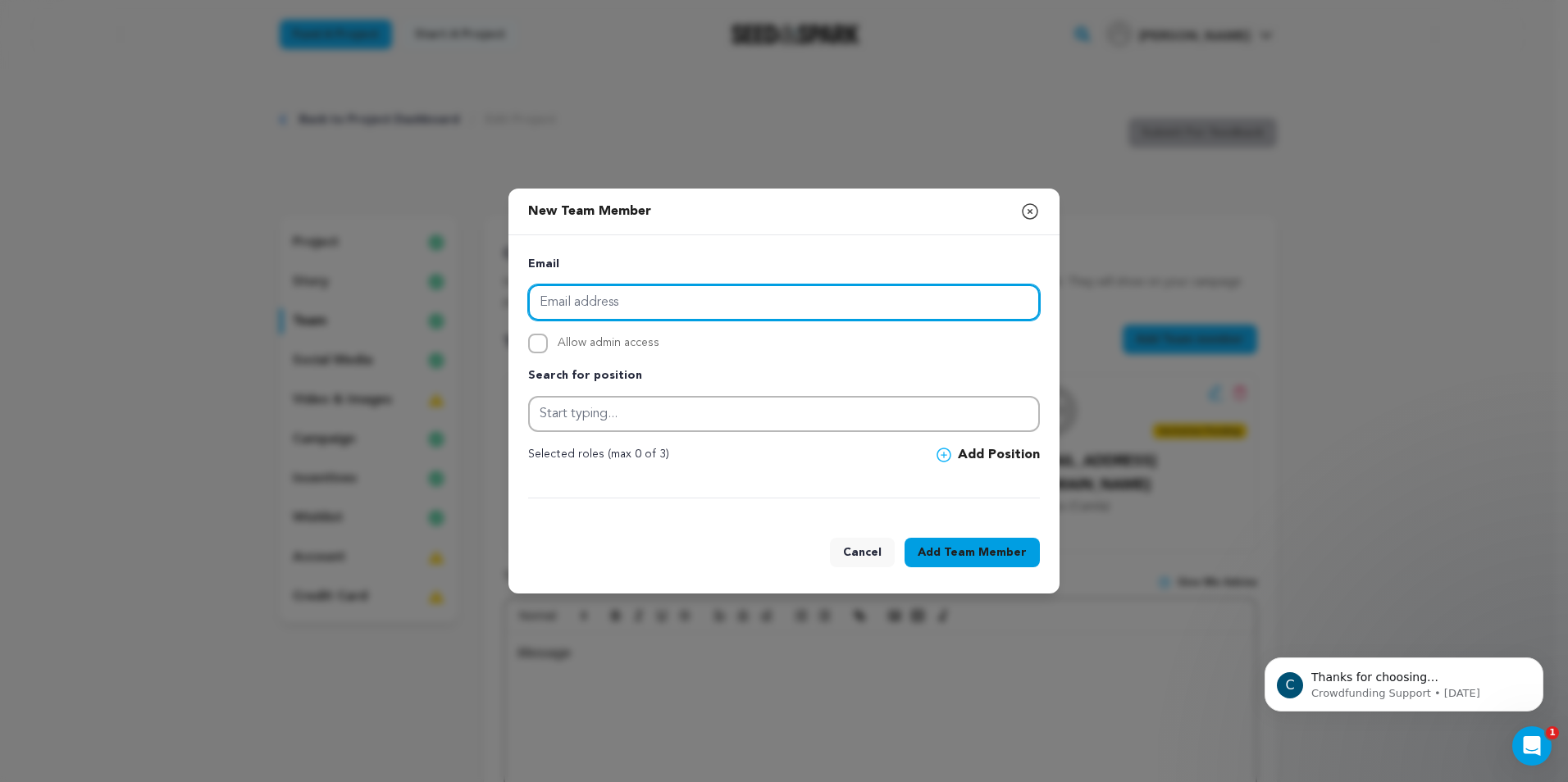
click at [625, 298] on input "email" at bounding box center [784, 302] width 512 height 36
paste input "Shairabedian@gmail.com"
type input "Shairabedian@gmail.com"
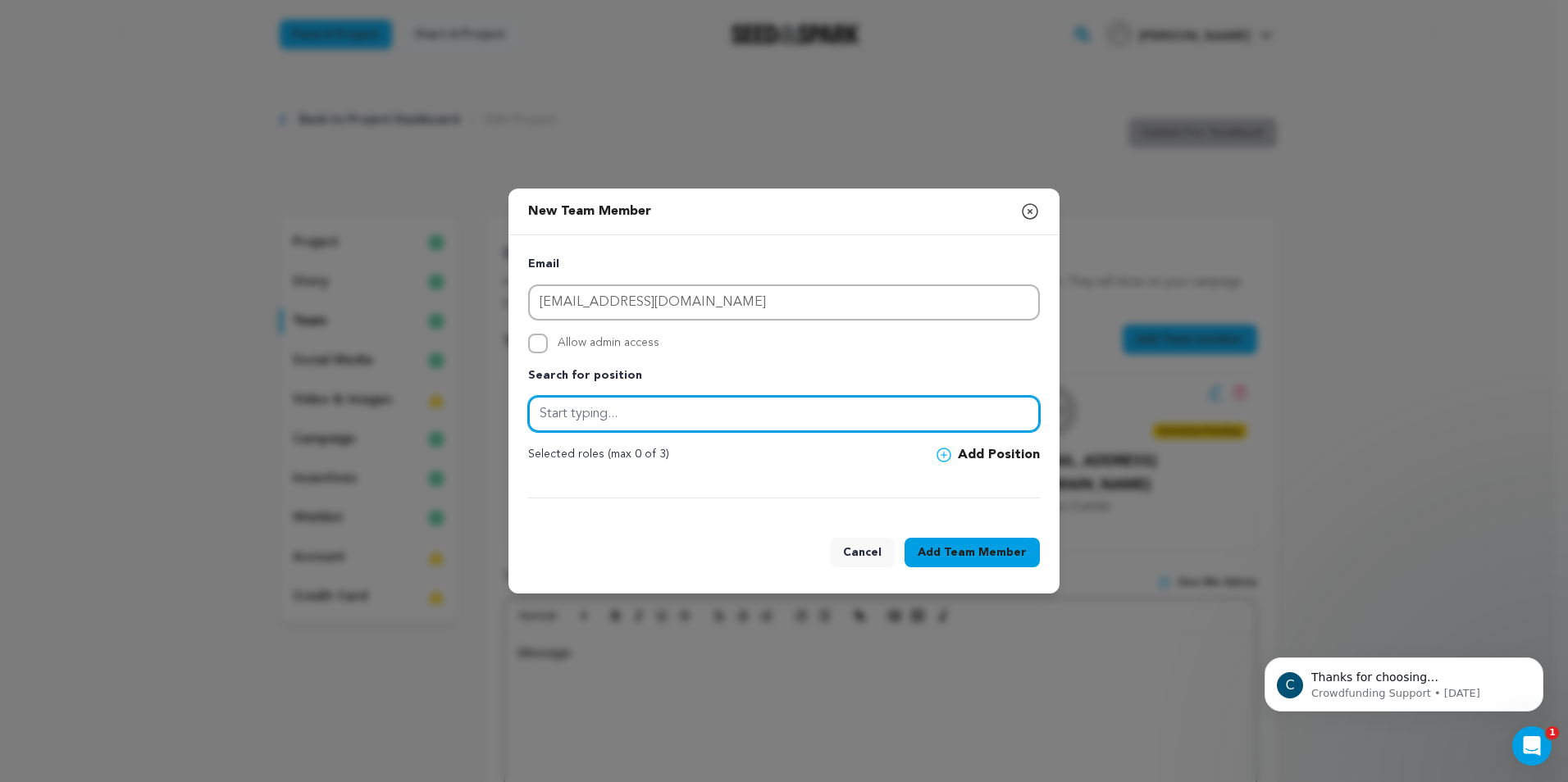
click at [579, 428] on input "text" at bounding box center [784, 413] width 512 height 36
type input "Actress"
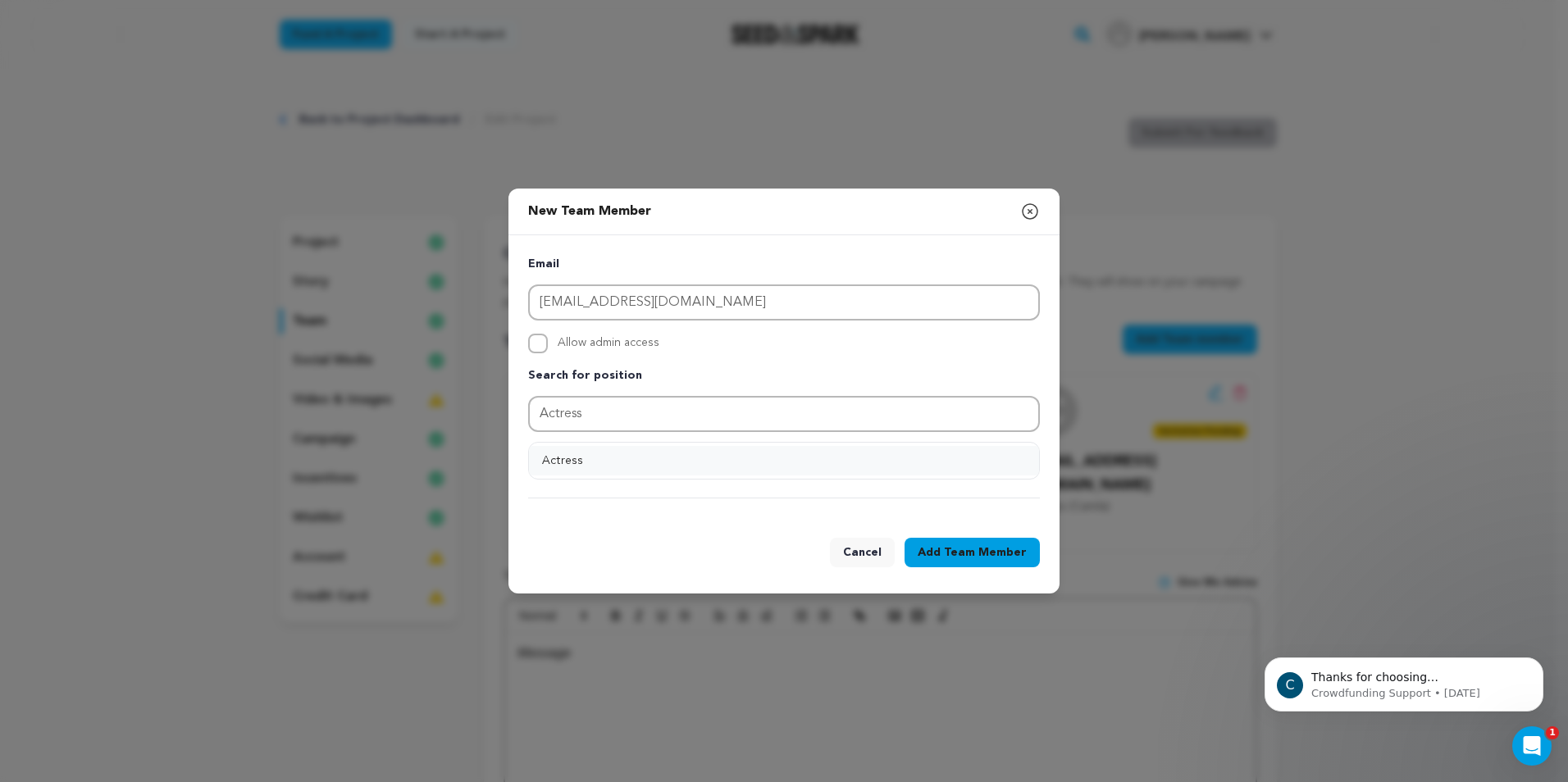
click at [583, 459] on button "Actress" at bounding box center [784, 461] width 510 height 30
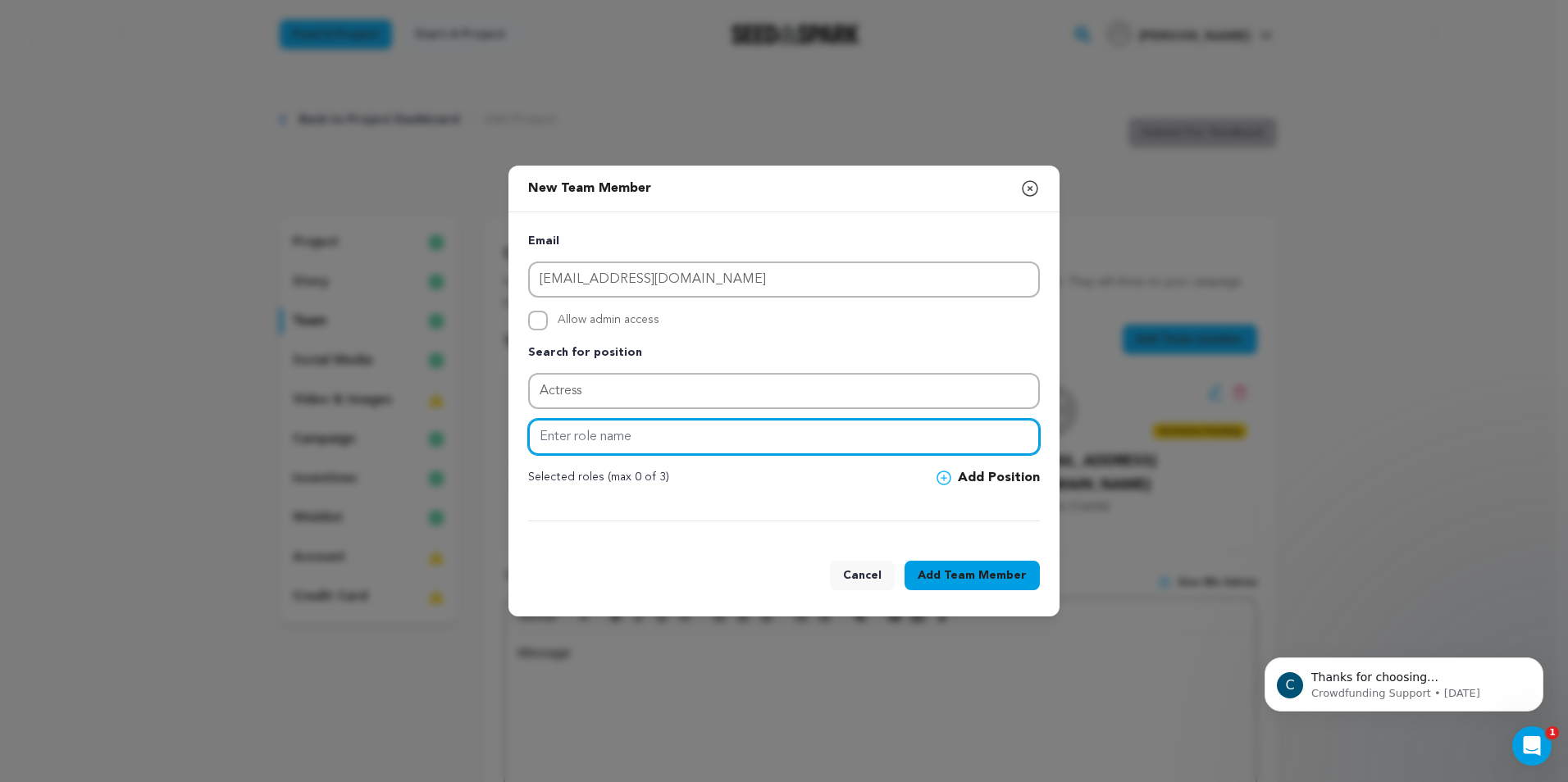
click at [597, 445] on input "text" at bounding box center [784, 437] width 512 height 36
type input "Gabriella"
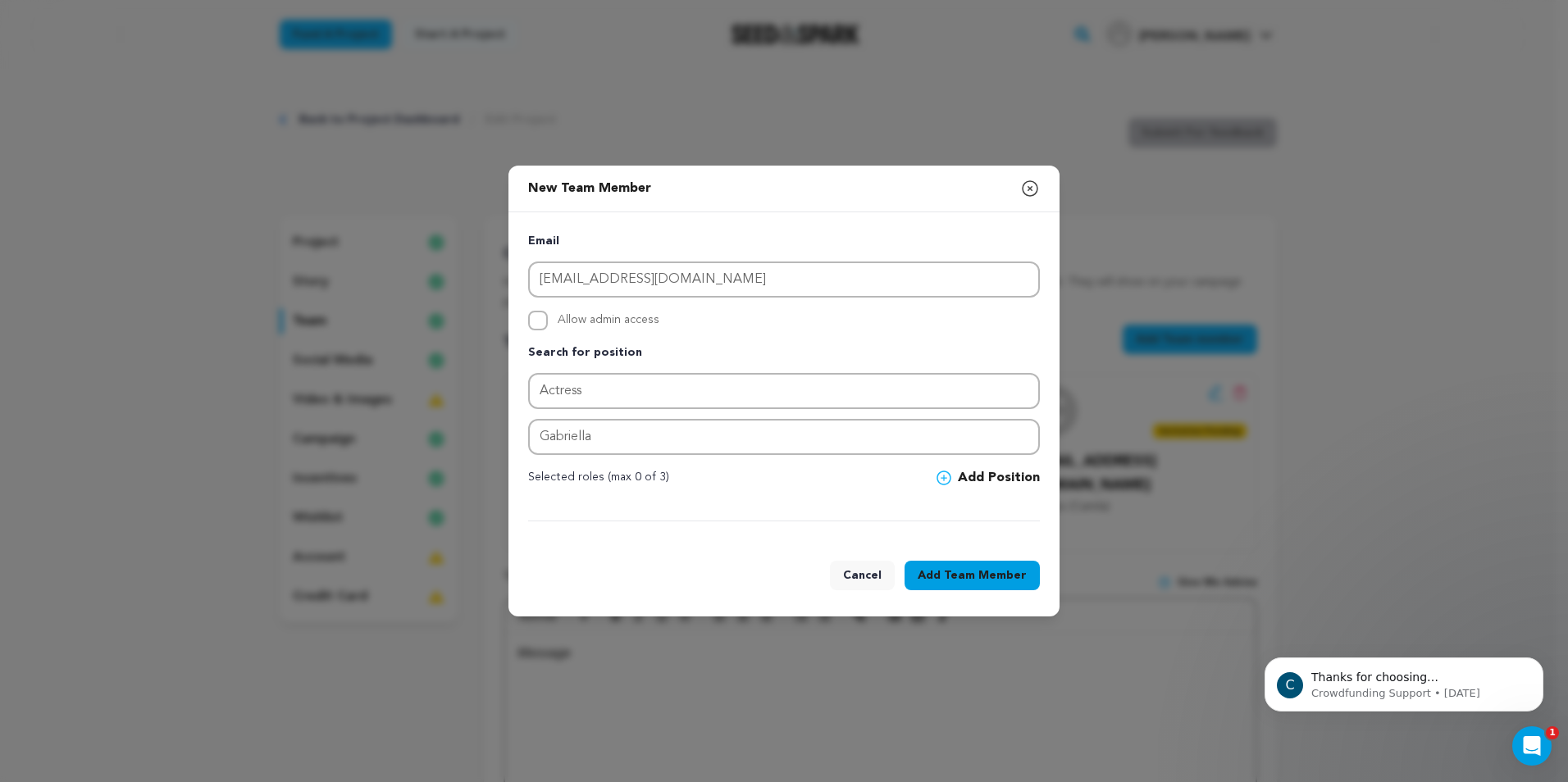
click at [978, 476] on button "Add Position" at bounding box center [988, 478] width 103 height 20
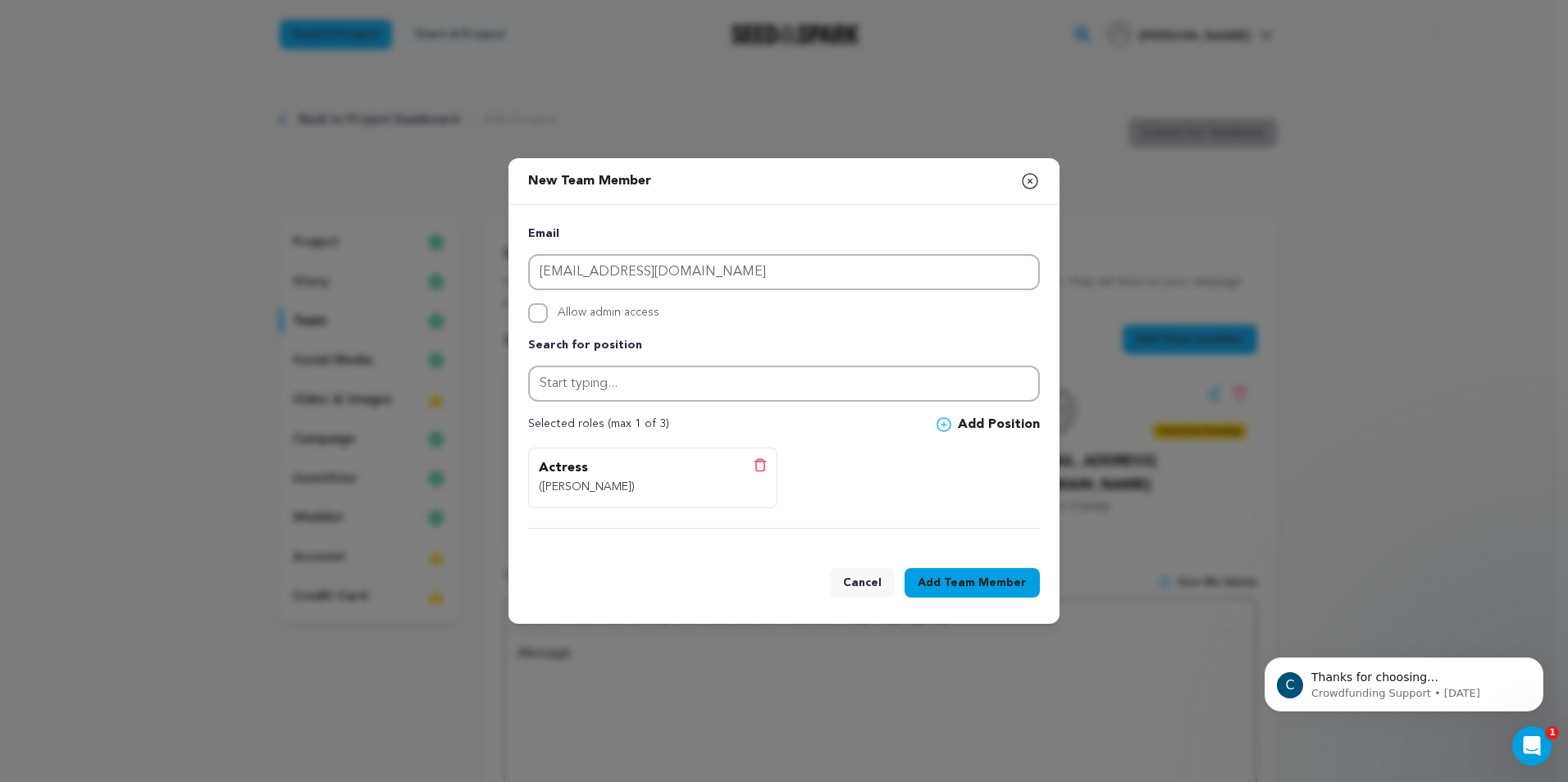
click at [978, 581] on span "Team Member" at bounding box center [985, 582] width 83 height 17
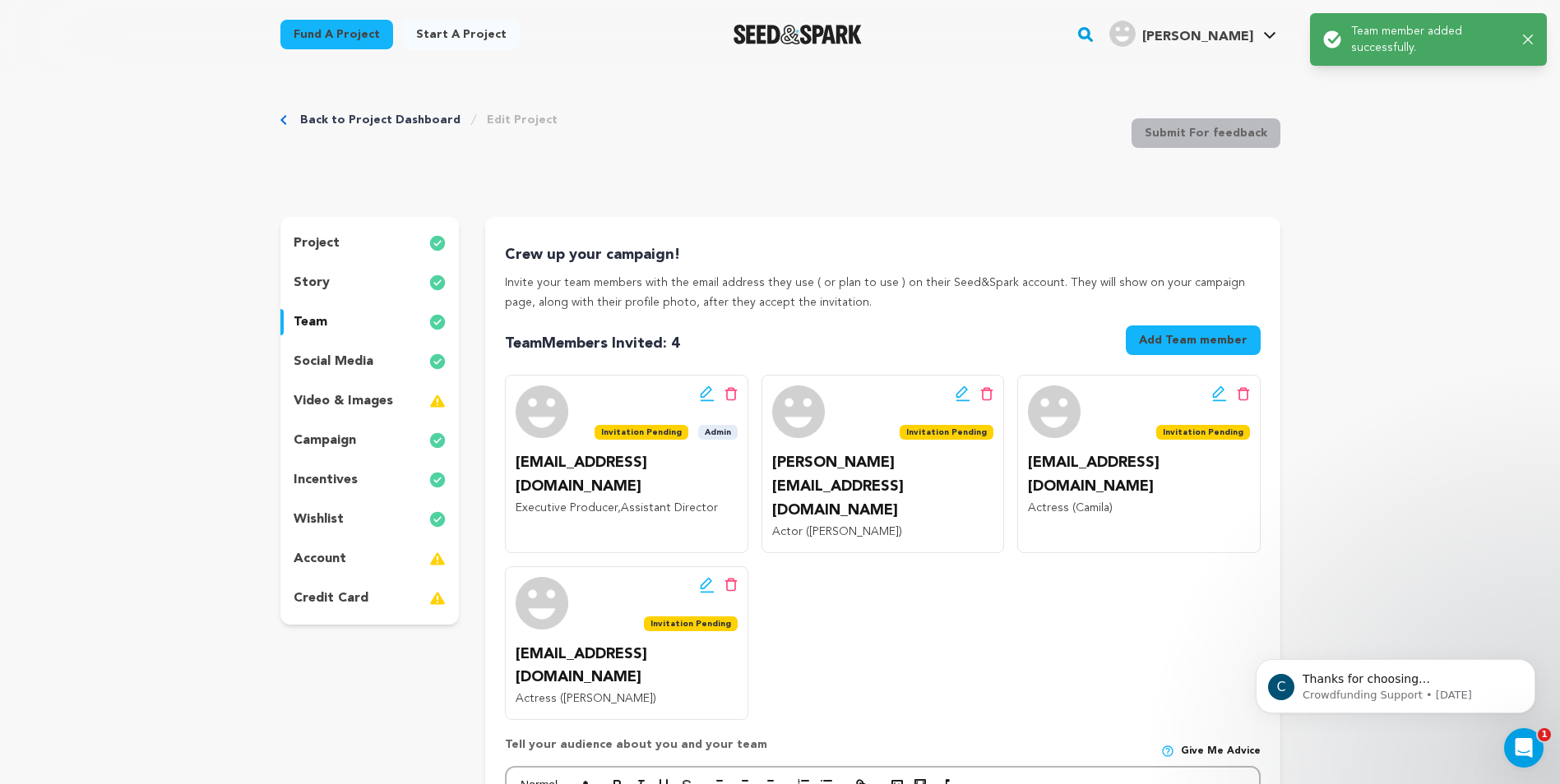
click at [1192, 349] on button "Add Team member" at bounding box center [1193, 340] width 135 height 30
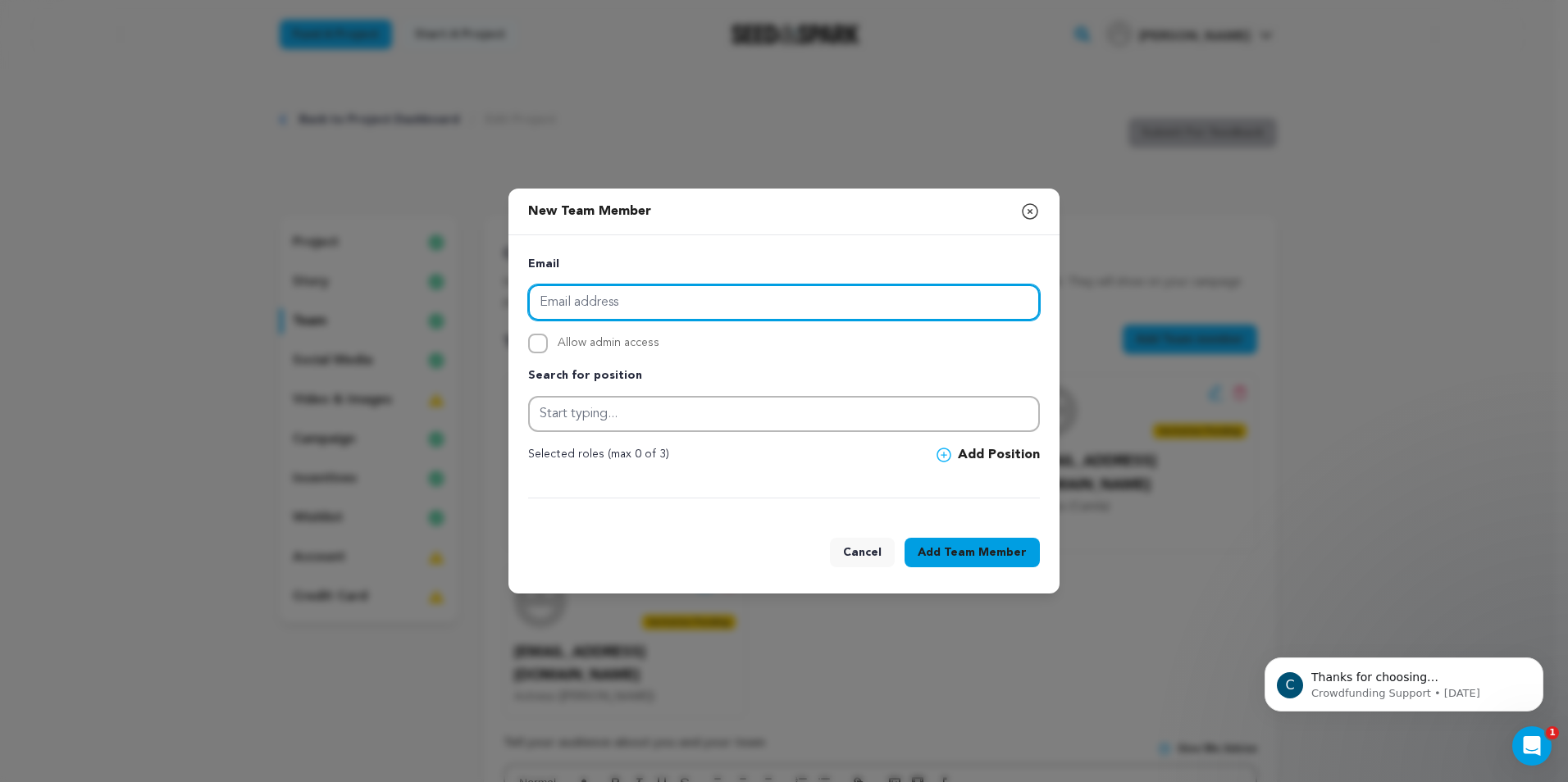
click at [609, 303] on input "email" at bounding box center [784, 302] width 512 height 36
paste input "marlengallo23@gmail.com"
type input "marlengallo23@gmail.com"
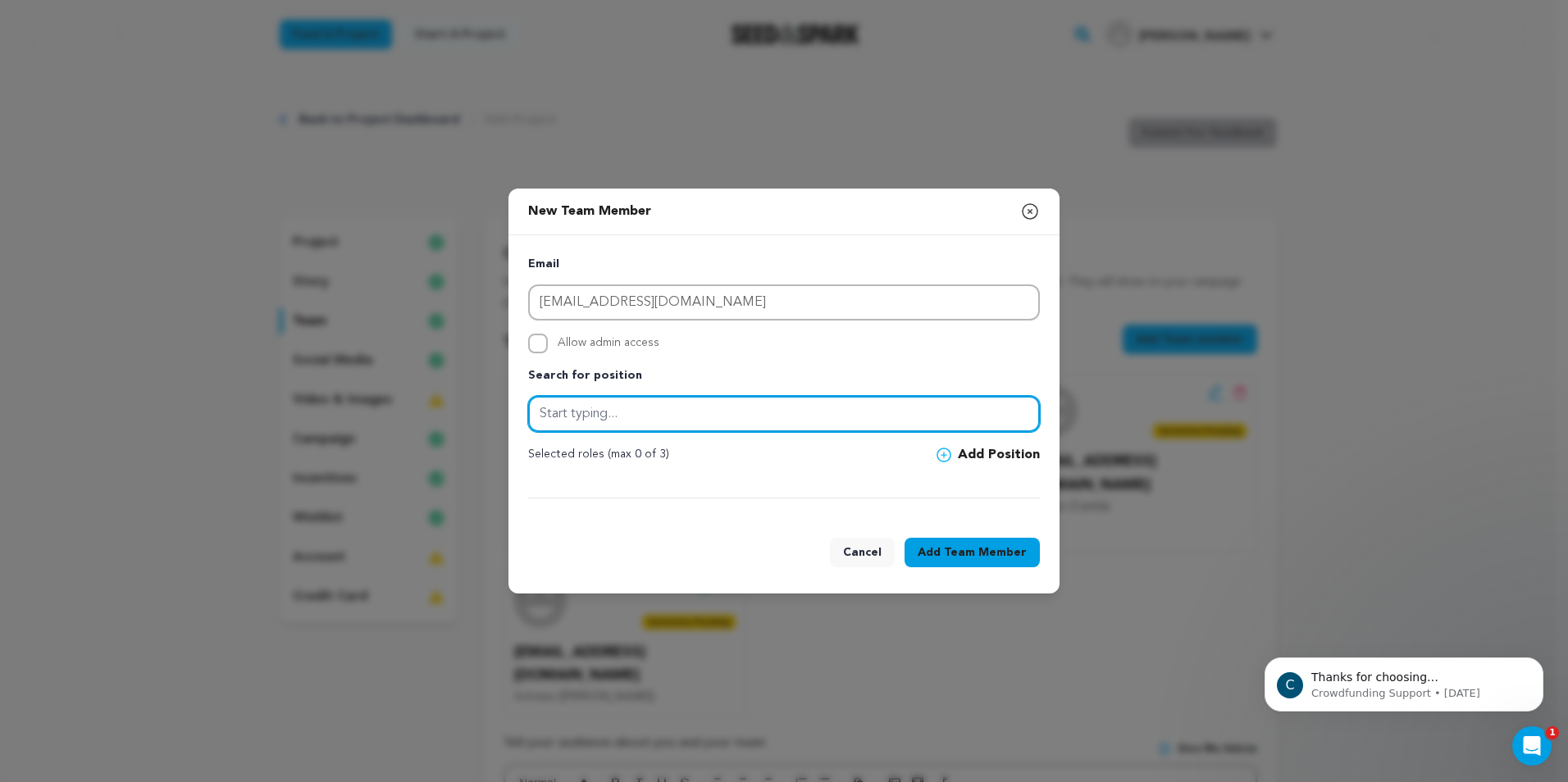
click at [605, 417] on input "text" at bounding box center [784, 413] width 512 height 36
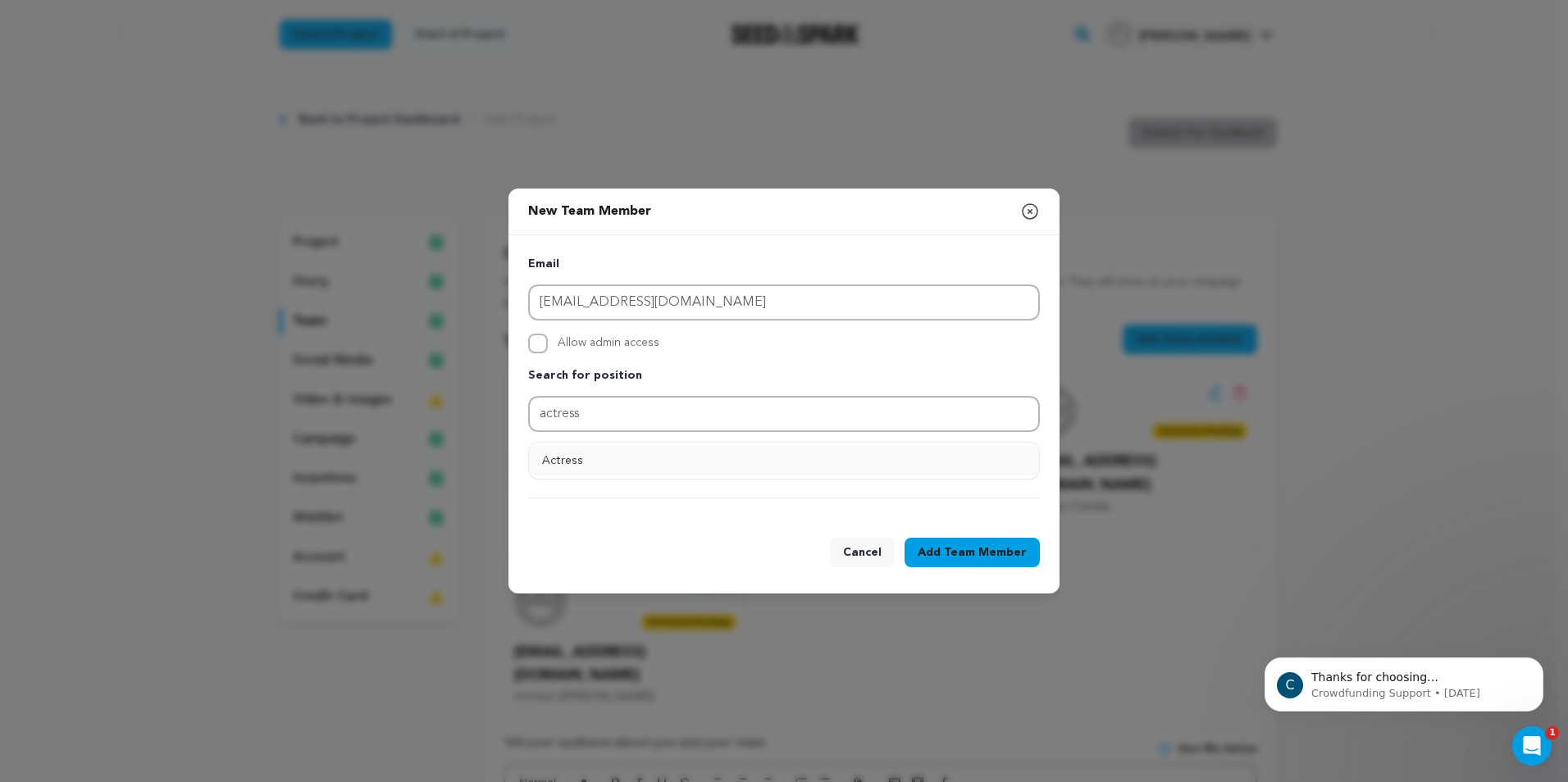
click at [585, 458] on button "Actress" at bounding box center [784, 461] width 510 height 30
type input "Actress"
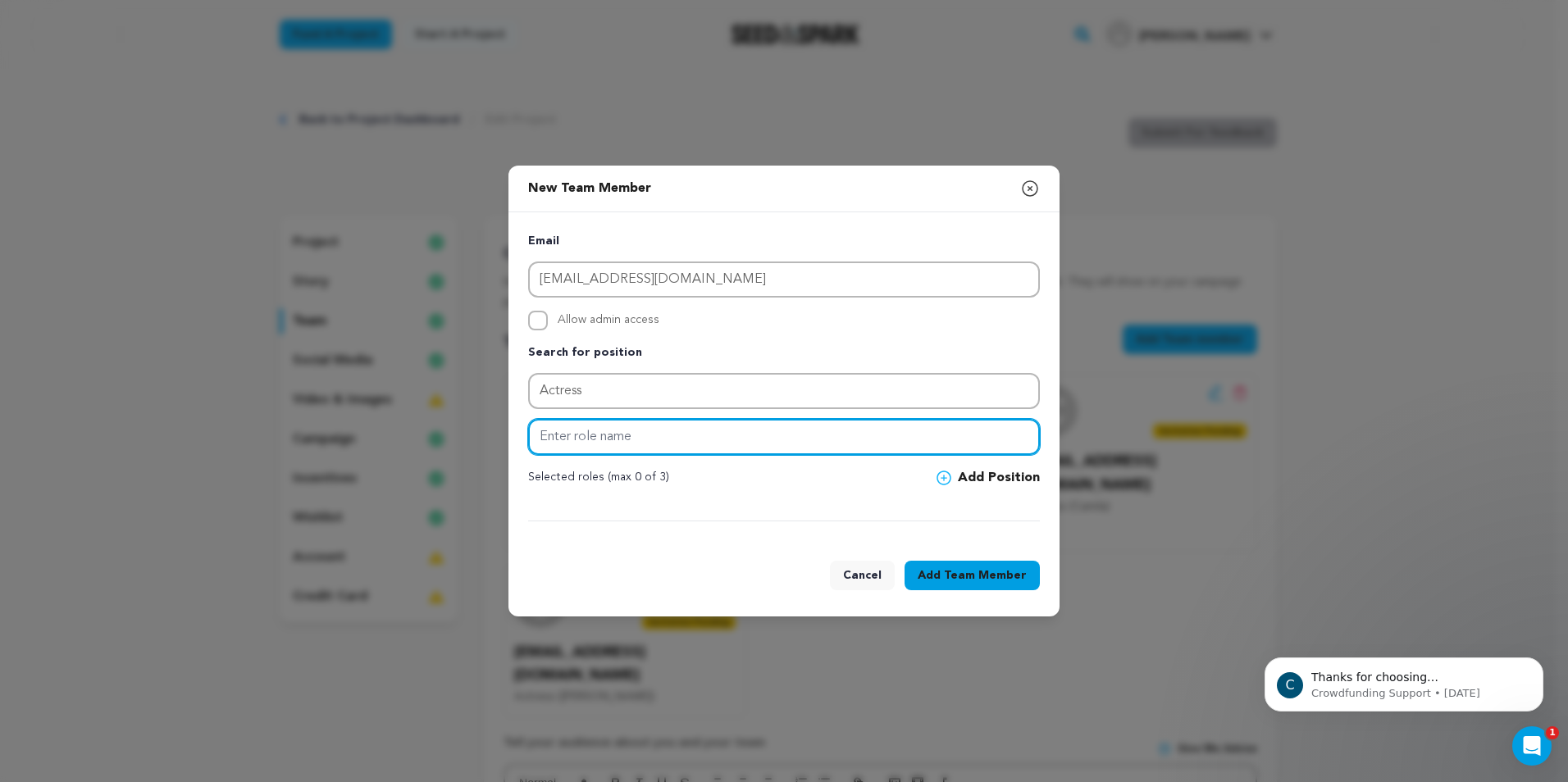
click at [597, 446] on input "text" at bounding box center [784, 437] width 512 height 36
type input "Maria"
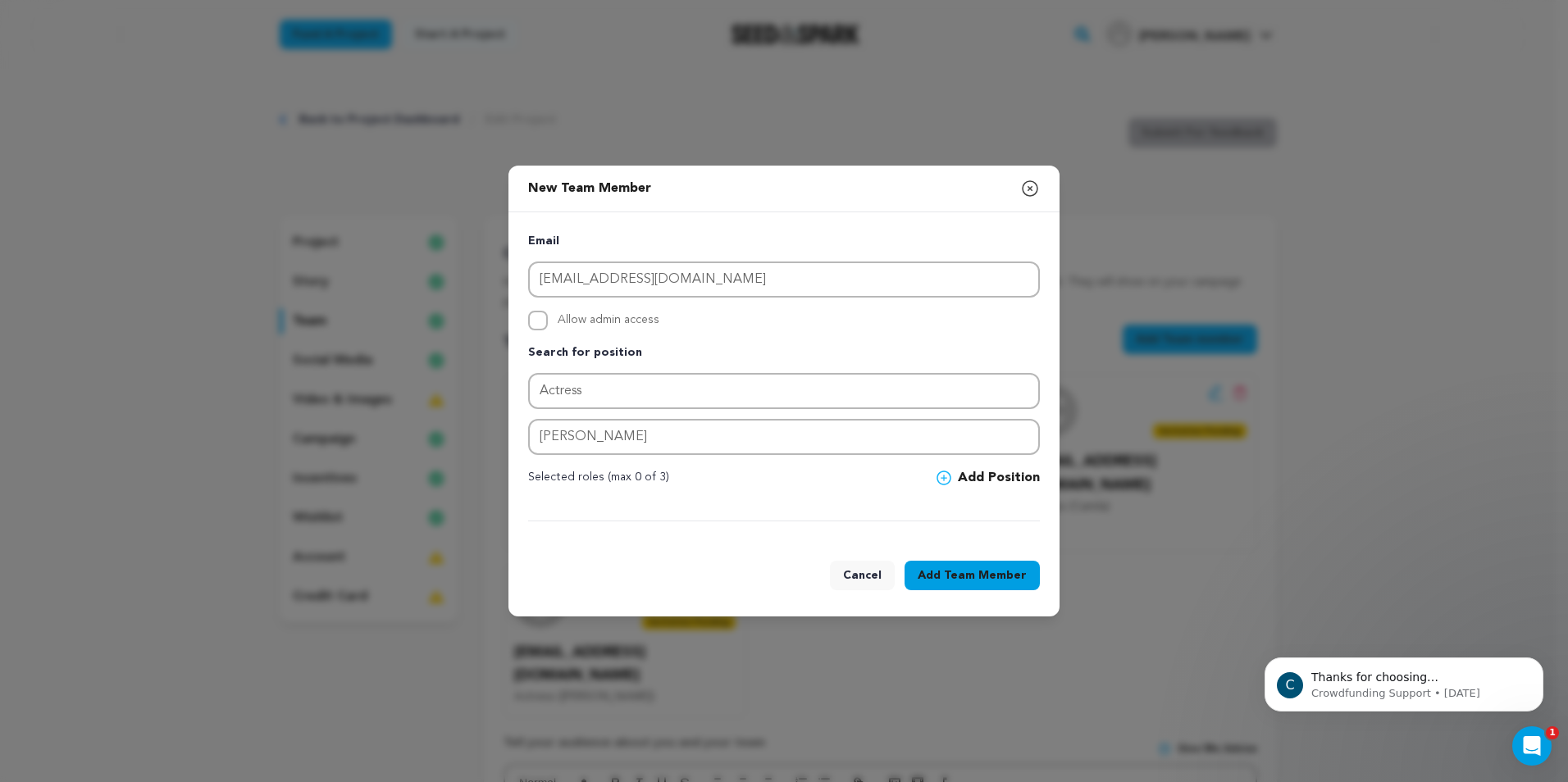
click at [961, 570] on span "Team Member" at bounding box center [985, 575] width 83 height 17
click at [980, 474] on button "Add Position" at bounding box center [988, 478] width 103 height 20
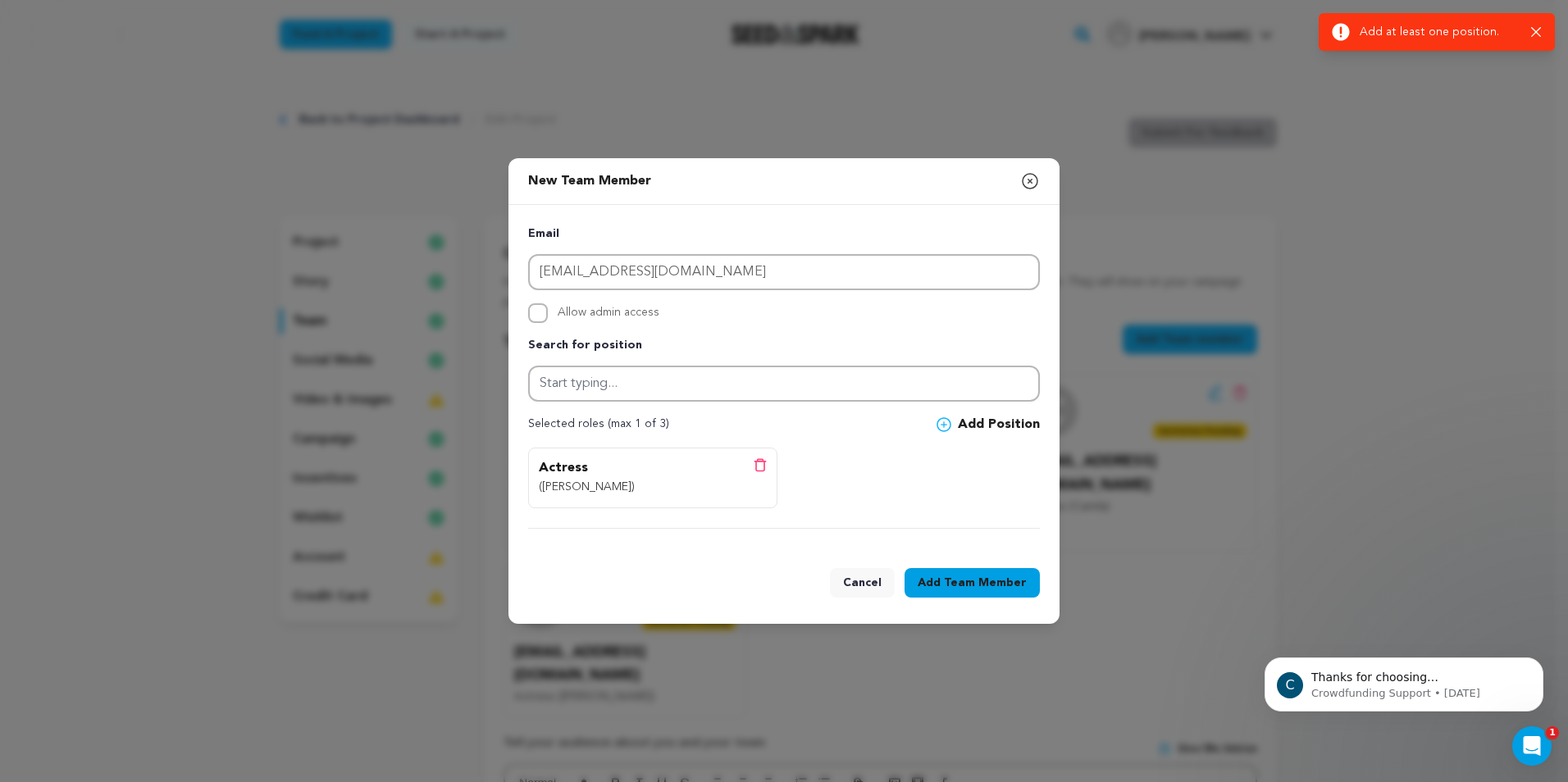
click at [966, 584] on span "Team Member" at bounding box center [985, 582] width 83 height 17
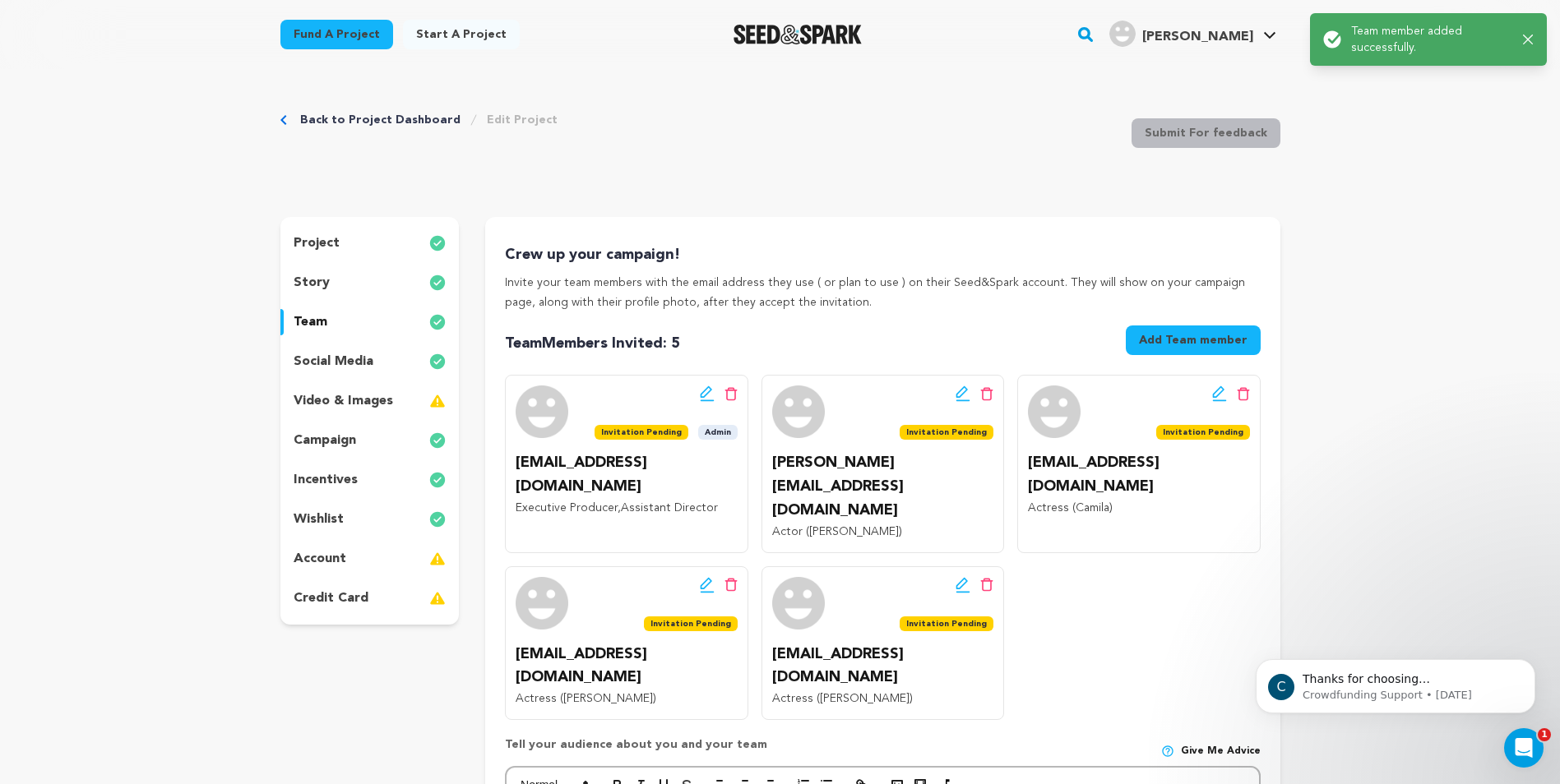
click at [1178, 346] on button "Add Team member" at bounding box center [1193, 340] width 135 height 30
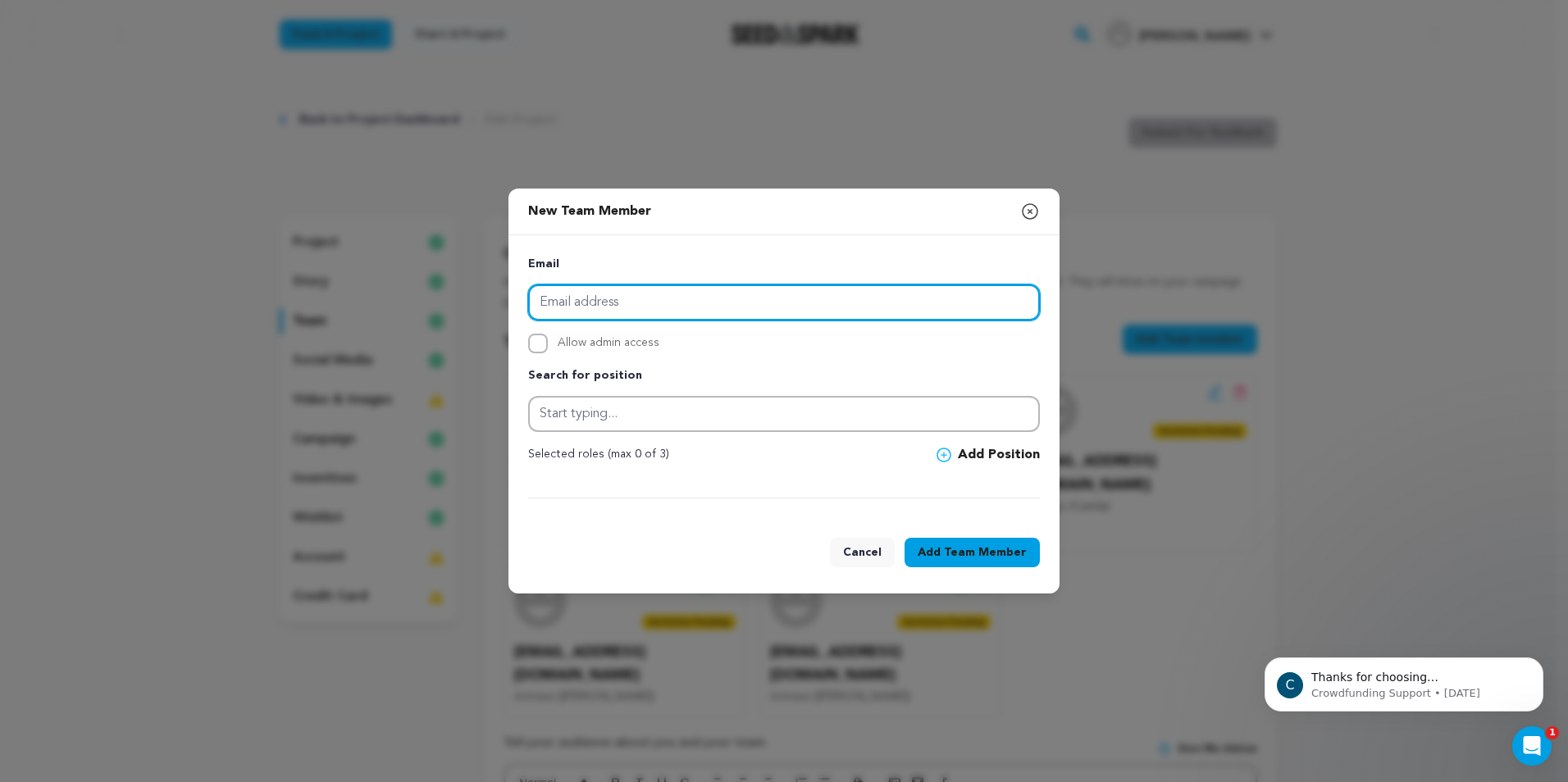
click at [637, 310] on input "email" at bounding box center [784, 302] width 512 height 36
paste input "ronniejax921@gmail.com"
type input "ronniejax921@gmail.com"
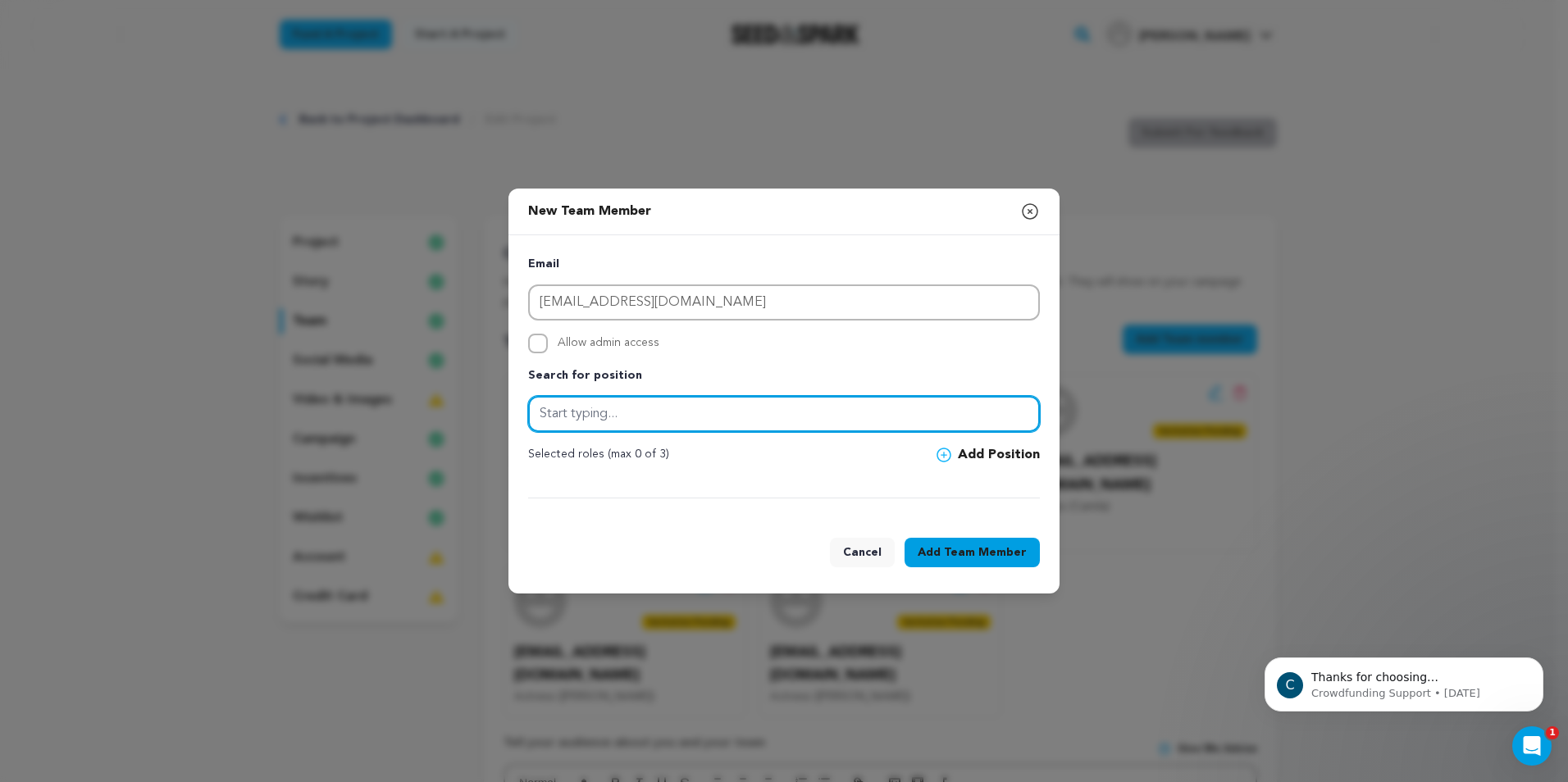
click at [624, 415] on input "text" at bounding box center [784, 413] width 512 height 36
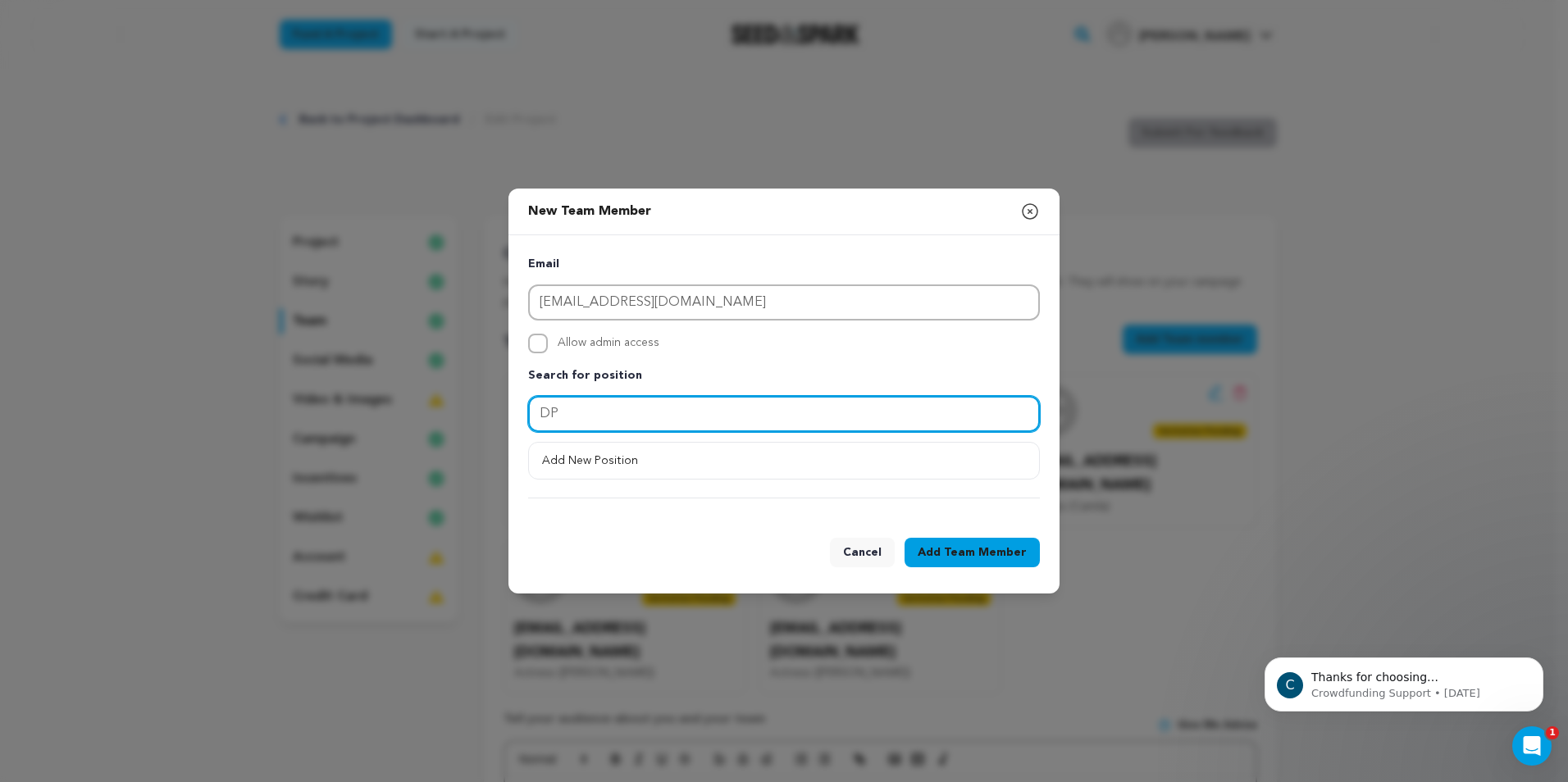
type input "D"
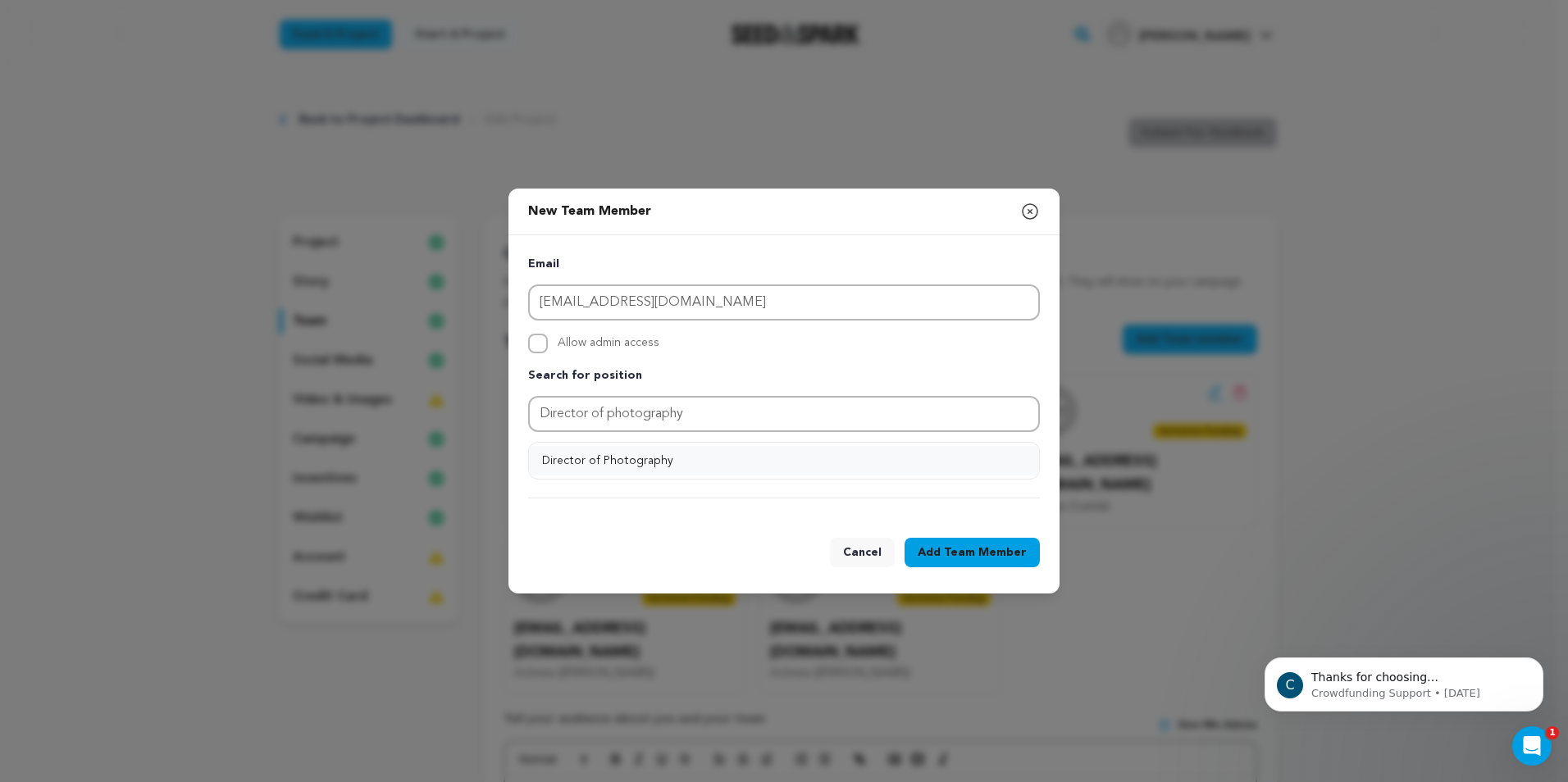
click at [626, 461] on button "Director of Photography" at bounding box center [784, 461] width 510 height 30
type input "Director of Photography"
click at [942, 456] on icon at bounding box center [944, 454] width 15 height 15
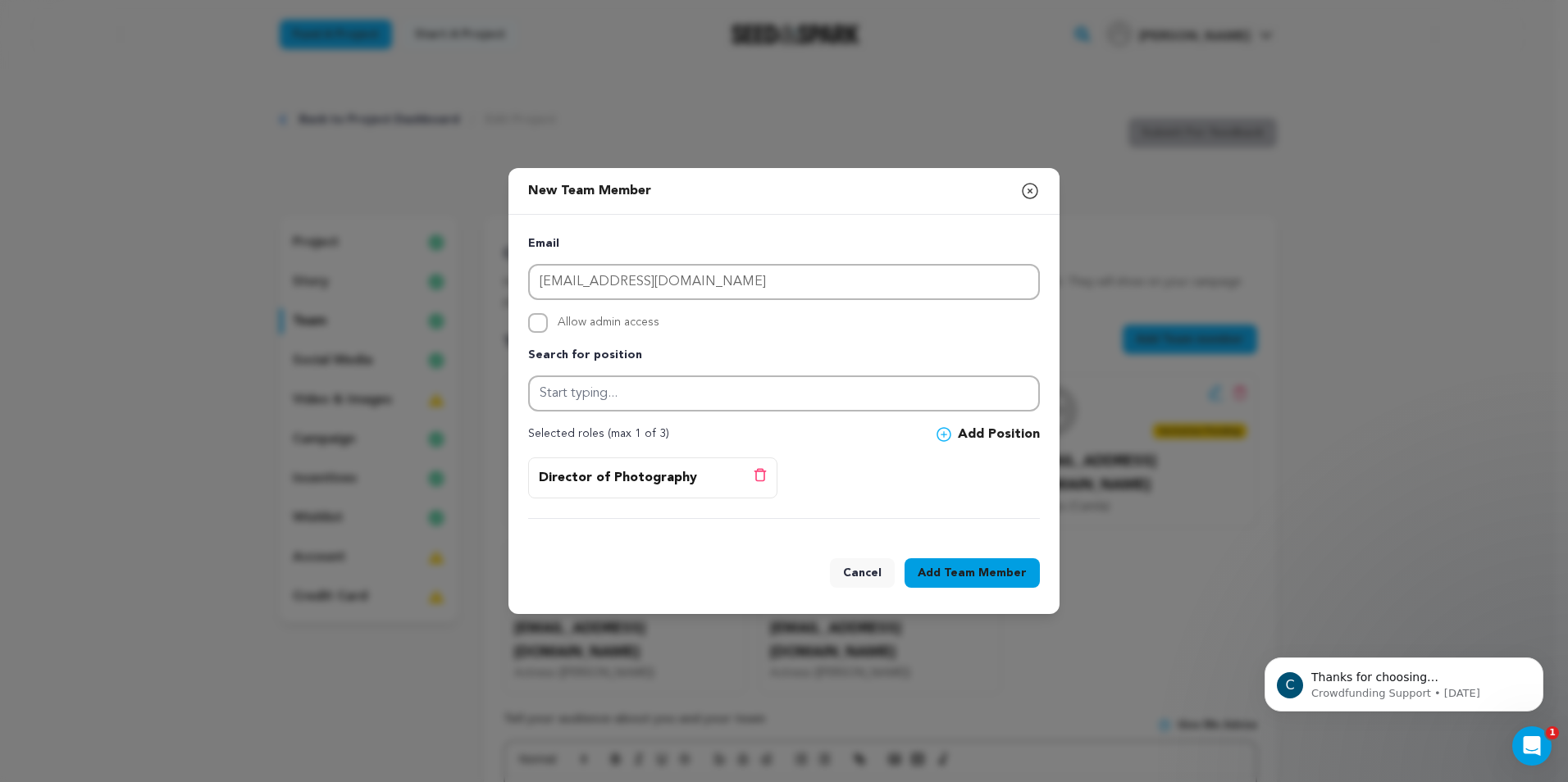
click at [965, 573] on span "Team Member" at bounding box center [985, 573] width 83 height 17
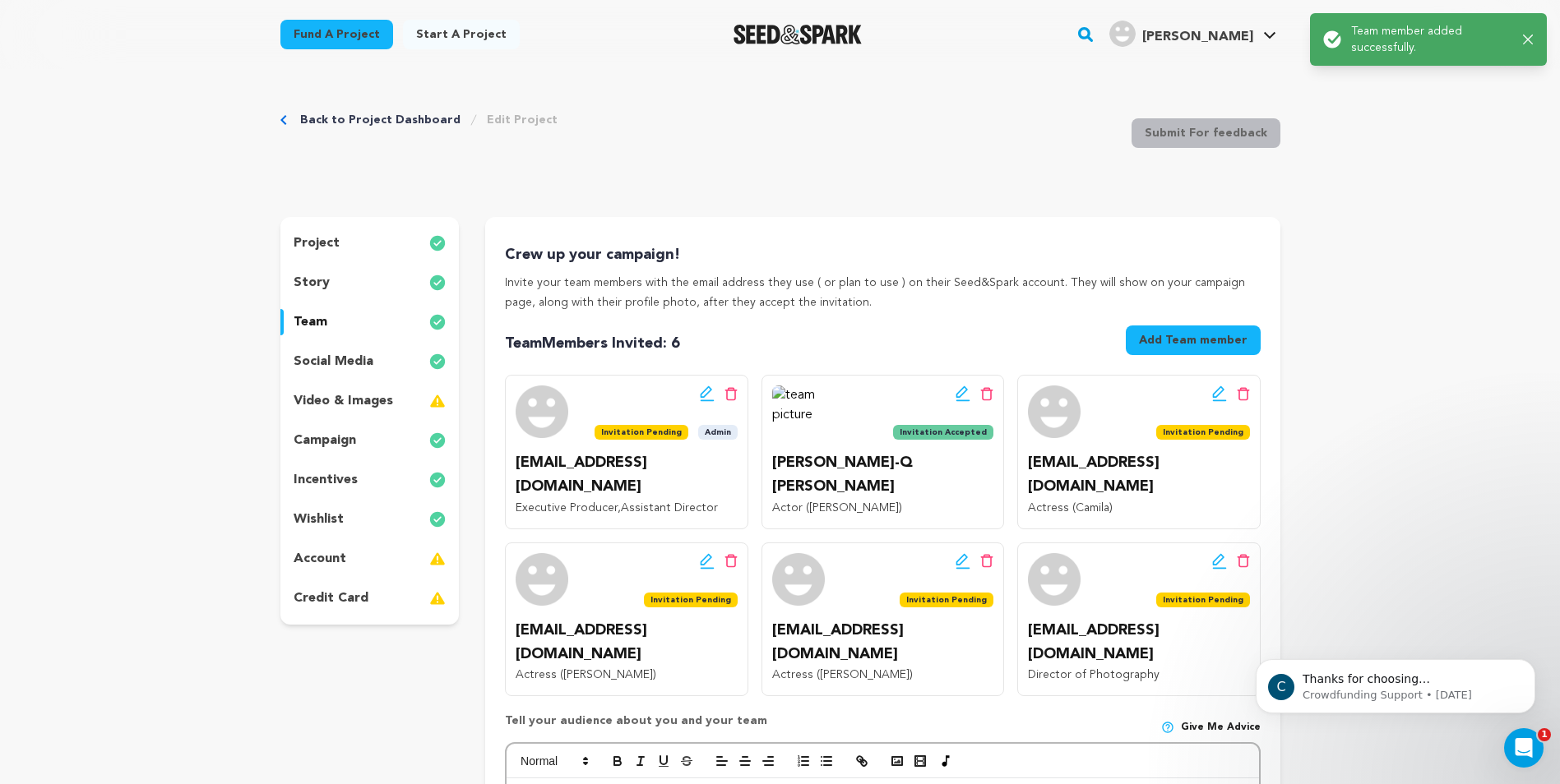
click at [1197, 348] on button "Add Team member" at bounding box center [1193, 340] width 135 height 30
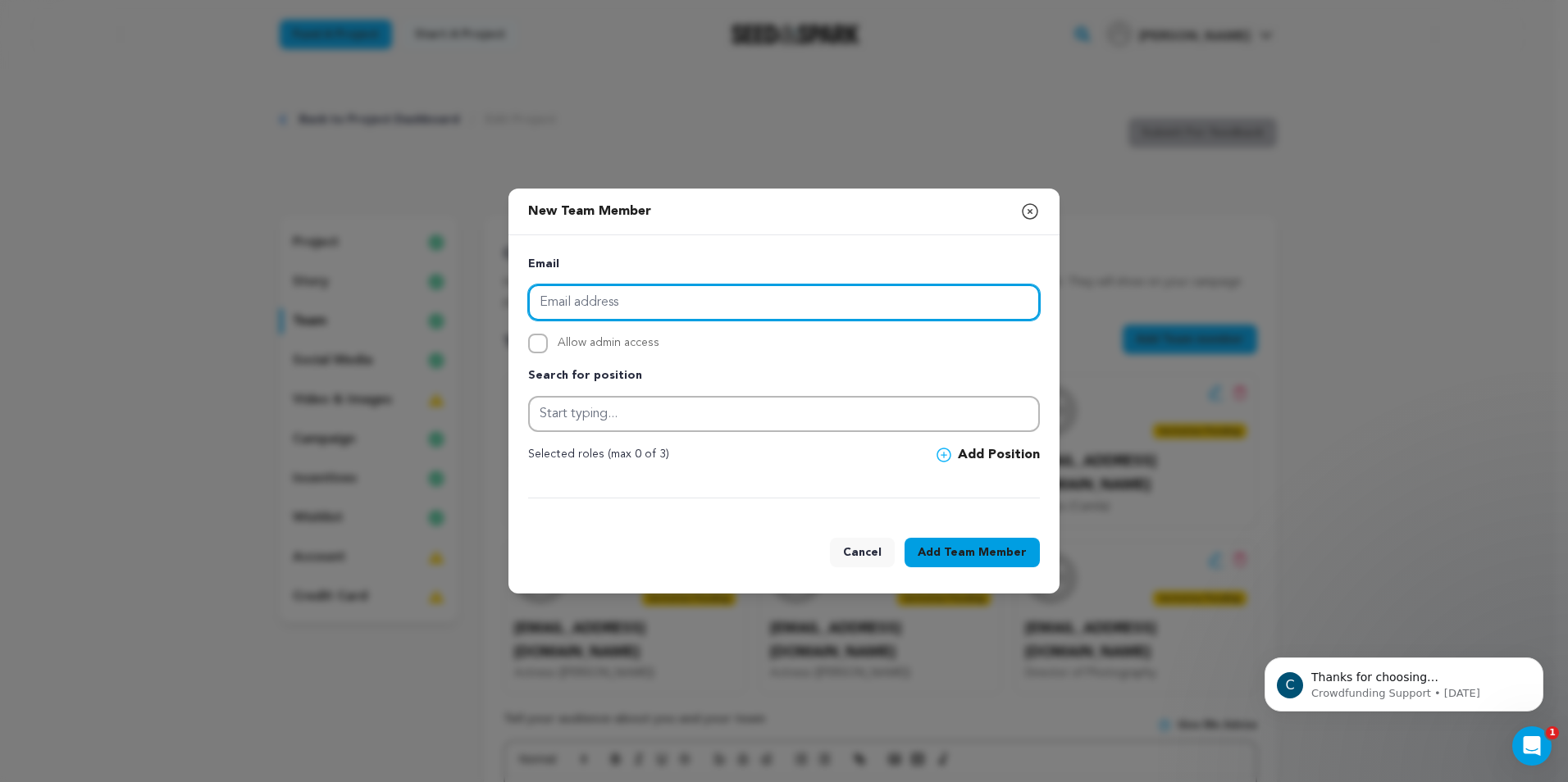
click at [672, 302] on input "email" at bounding box center [784, 302] width 512 height 36
paste input "rachelbravo916@gmail.com"
type input "rachelbravo916@gmail.com"
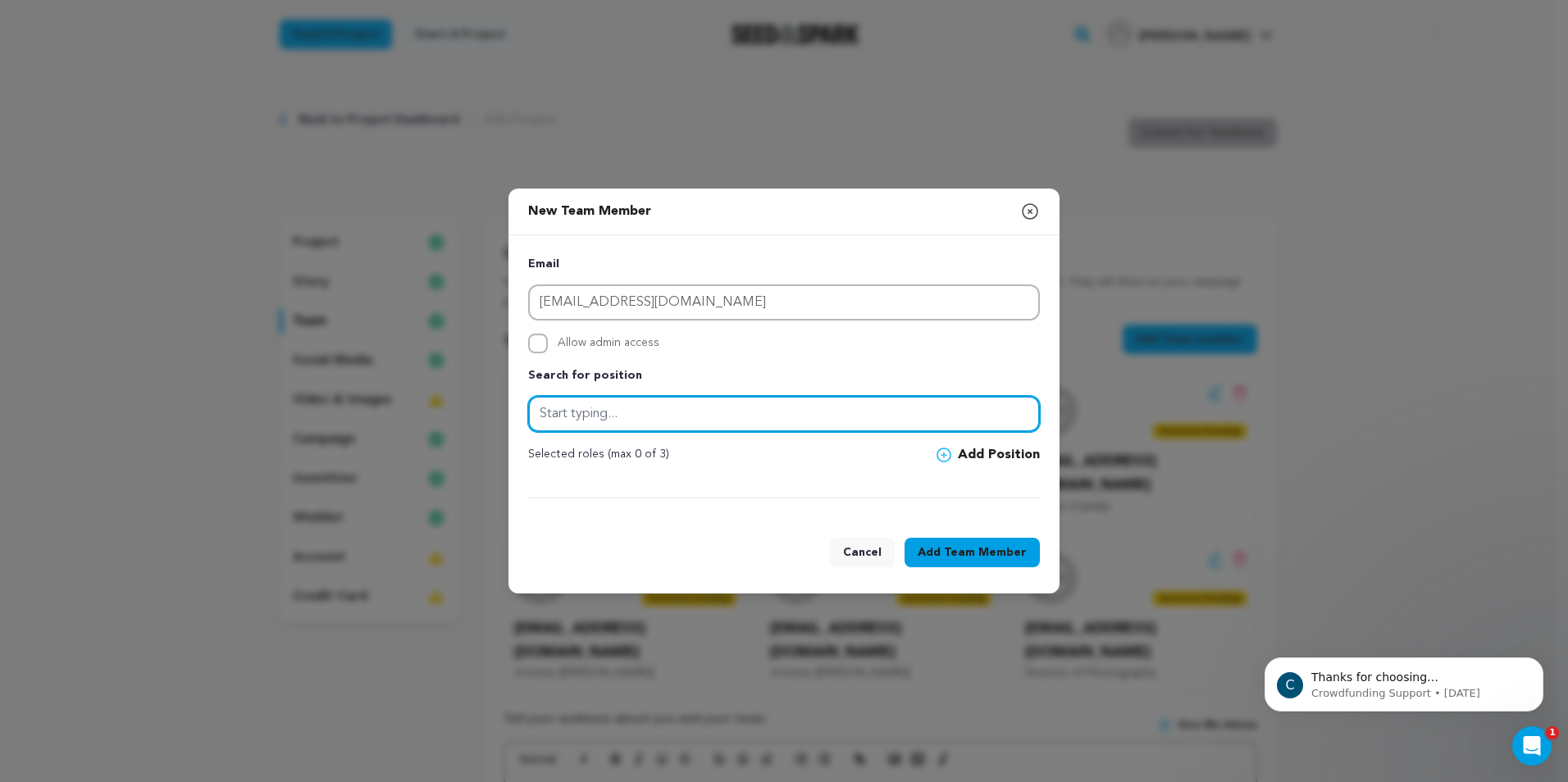
click at [631, 419] on input "text" at bounding box center [784, 413] width 512 height 36
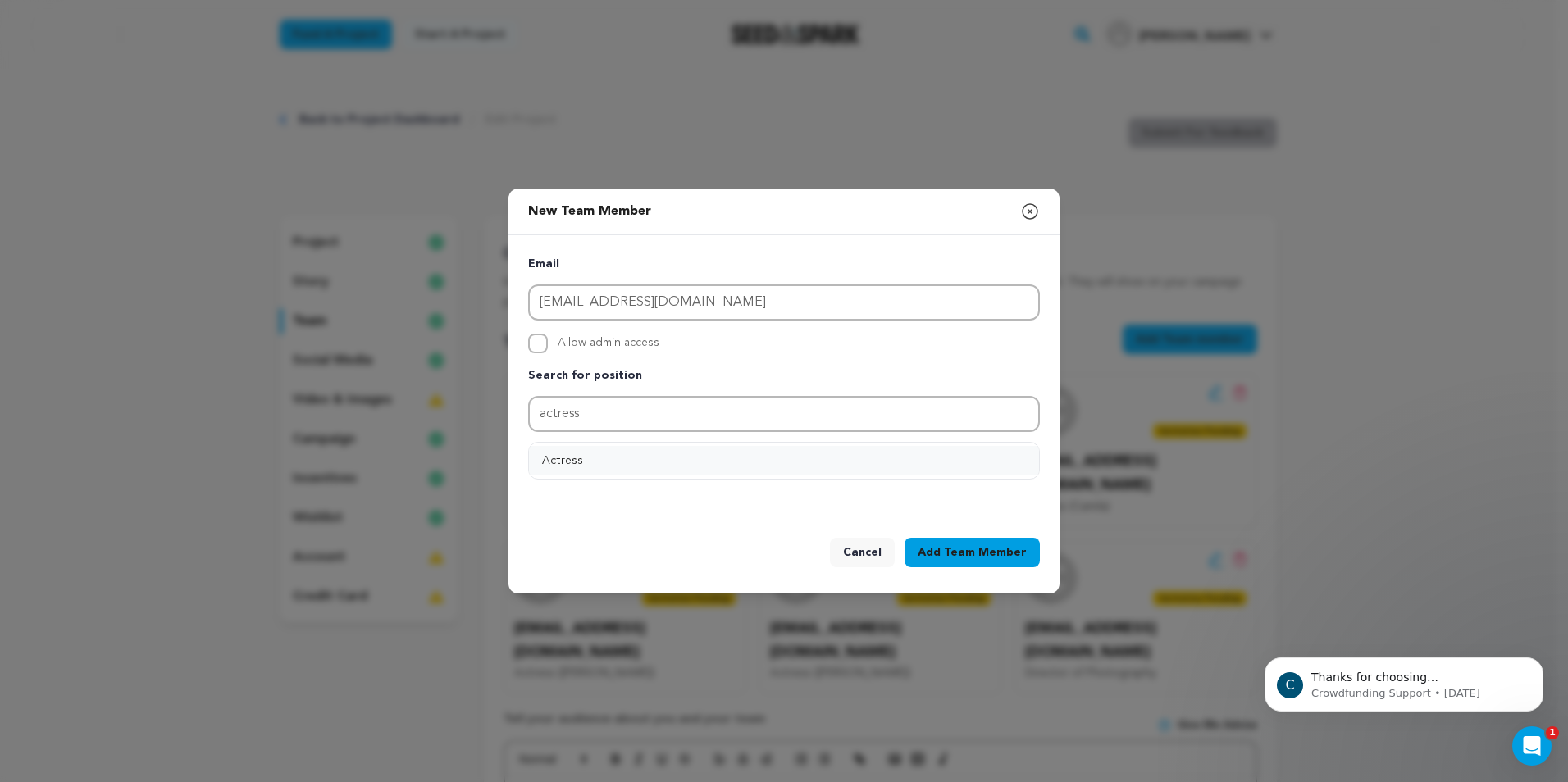
click at [783, 465] on button "Actress" at bounding box center [784, 461] width 510 height 30
type input "Actress"
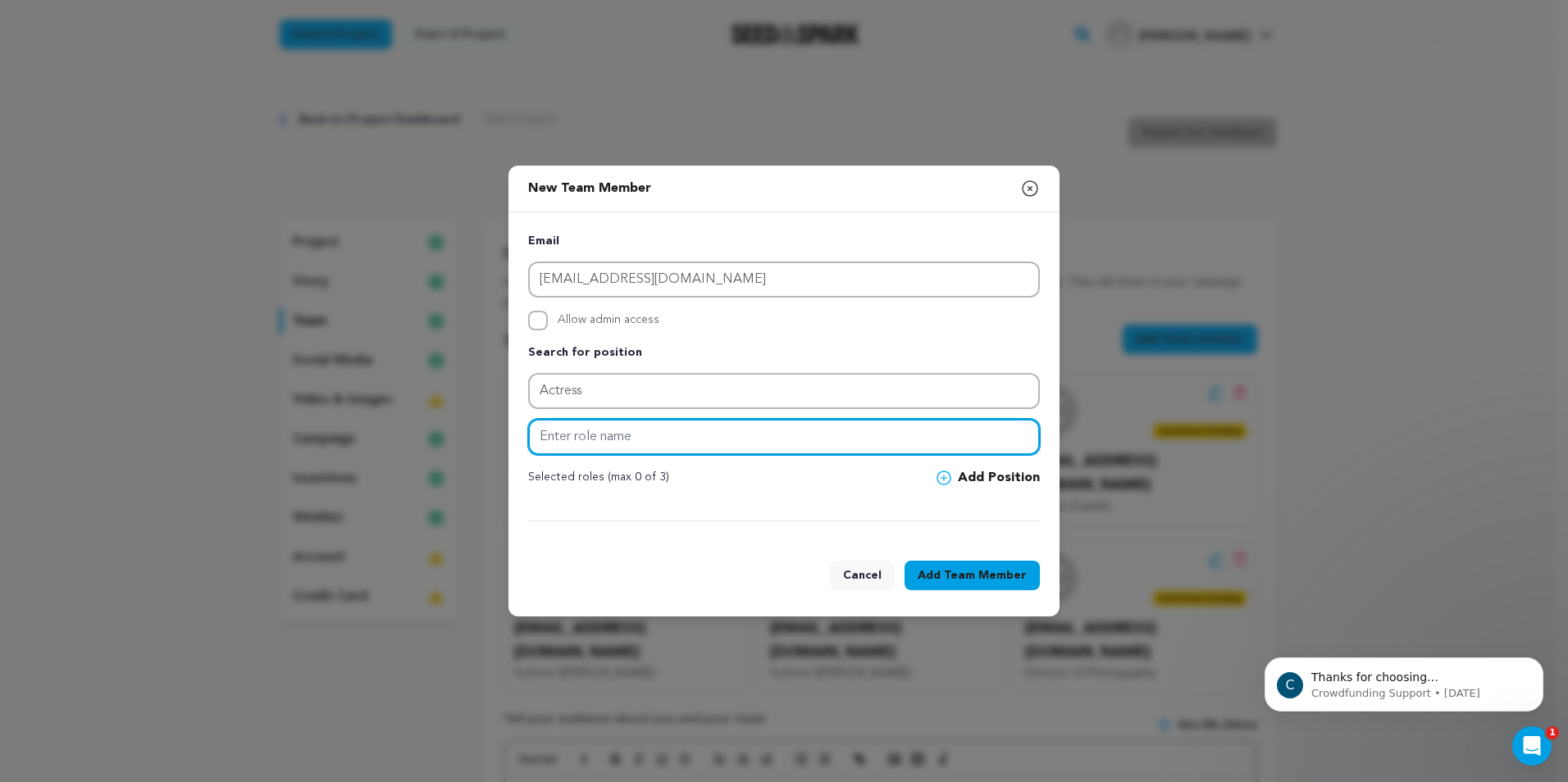
click at [714, 440] on input "text" at bounding box center [784, 437] width 512 height 36
type input "Isabella"
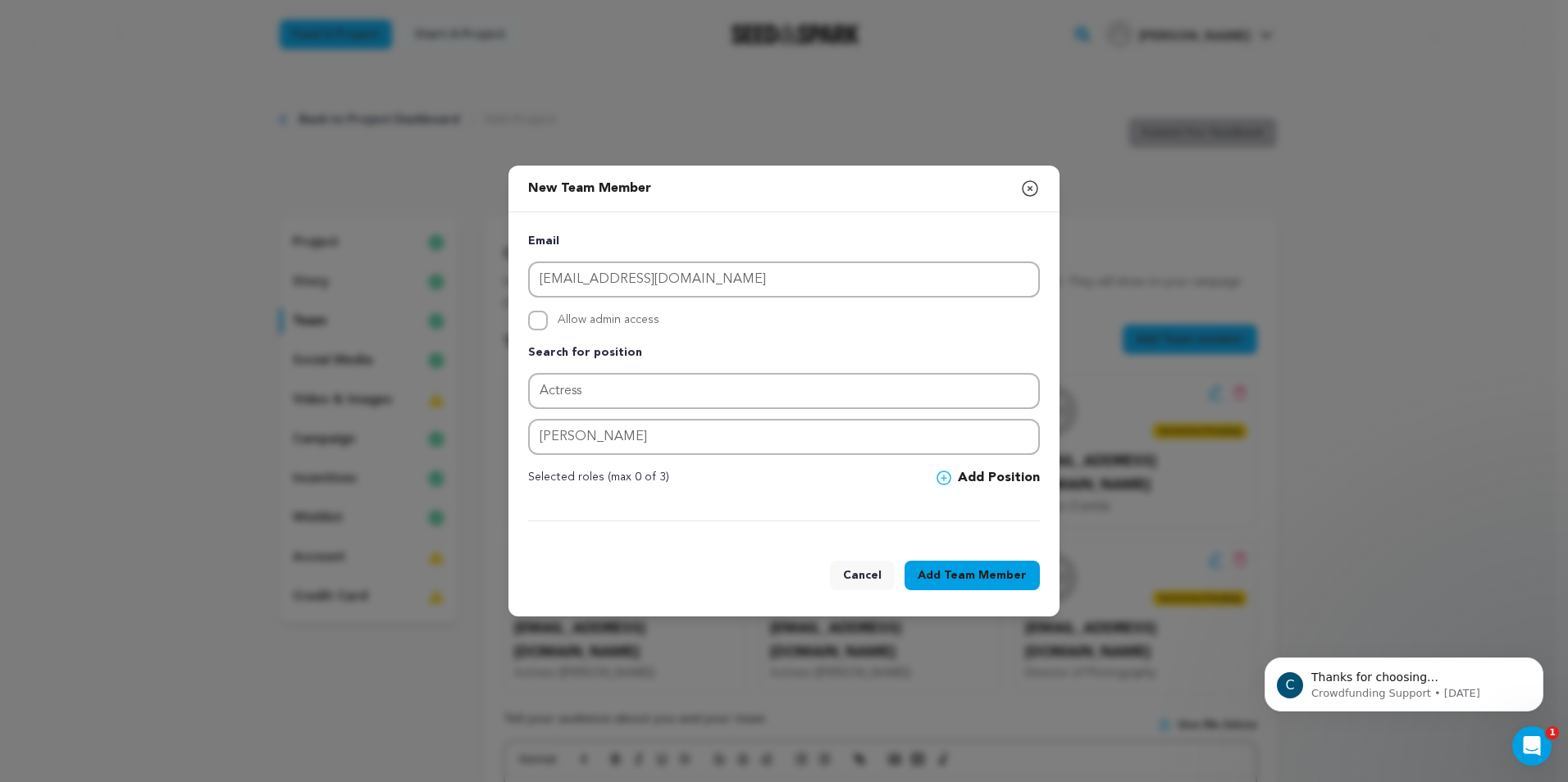
click at [976, 484] on button "Add Position" at bounding box center [988, 478] width 103 height 20
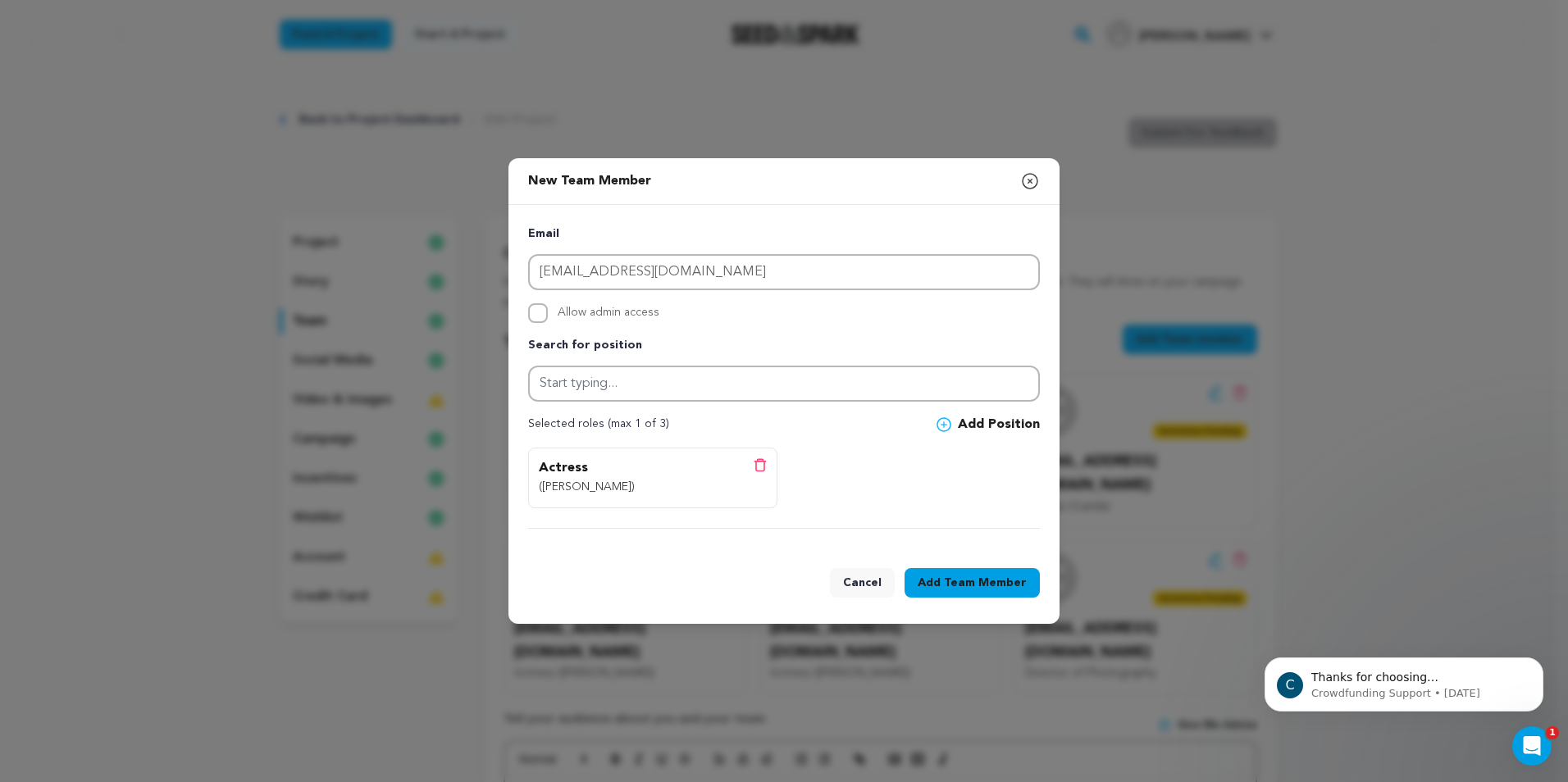
click at [979, 575] on span "Team Member" at bounding box center [985, 582] width 83 height 17
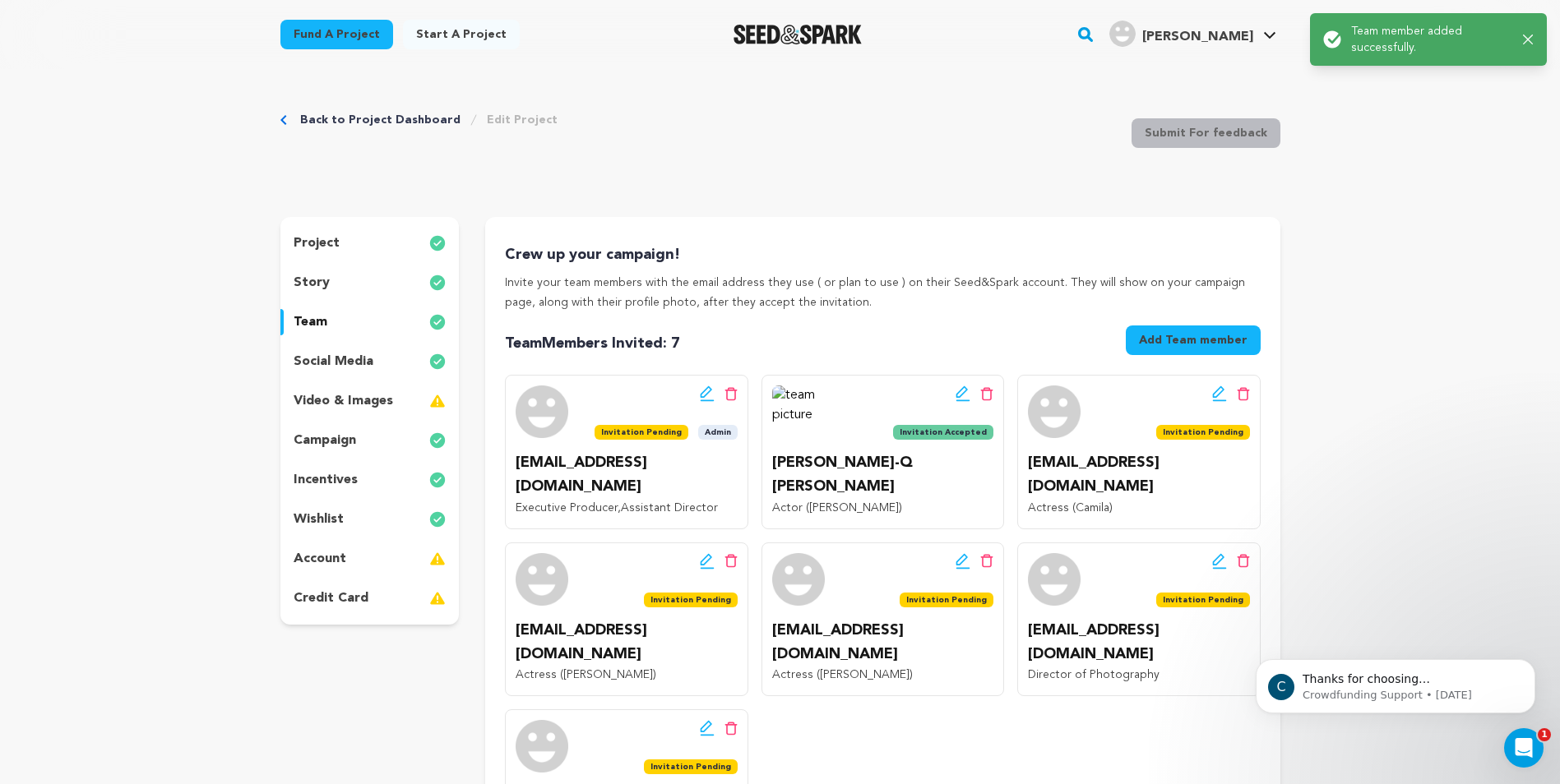
click at [1181, 331] on button "Add Team member" at bounding box center [1193, 340] width 135 height 30
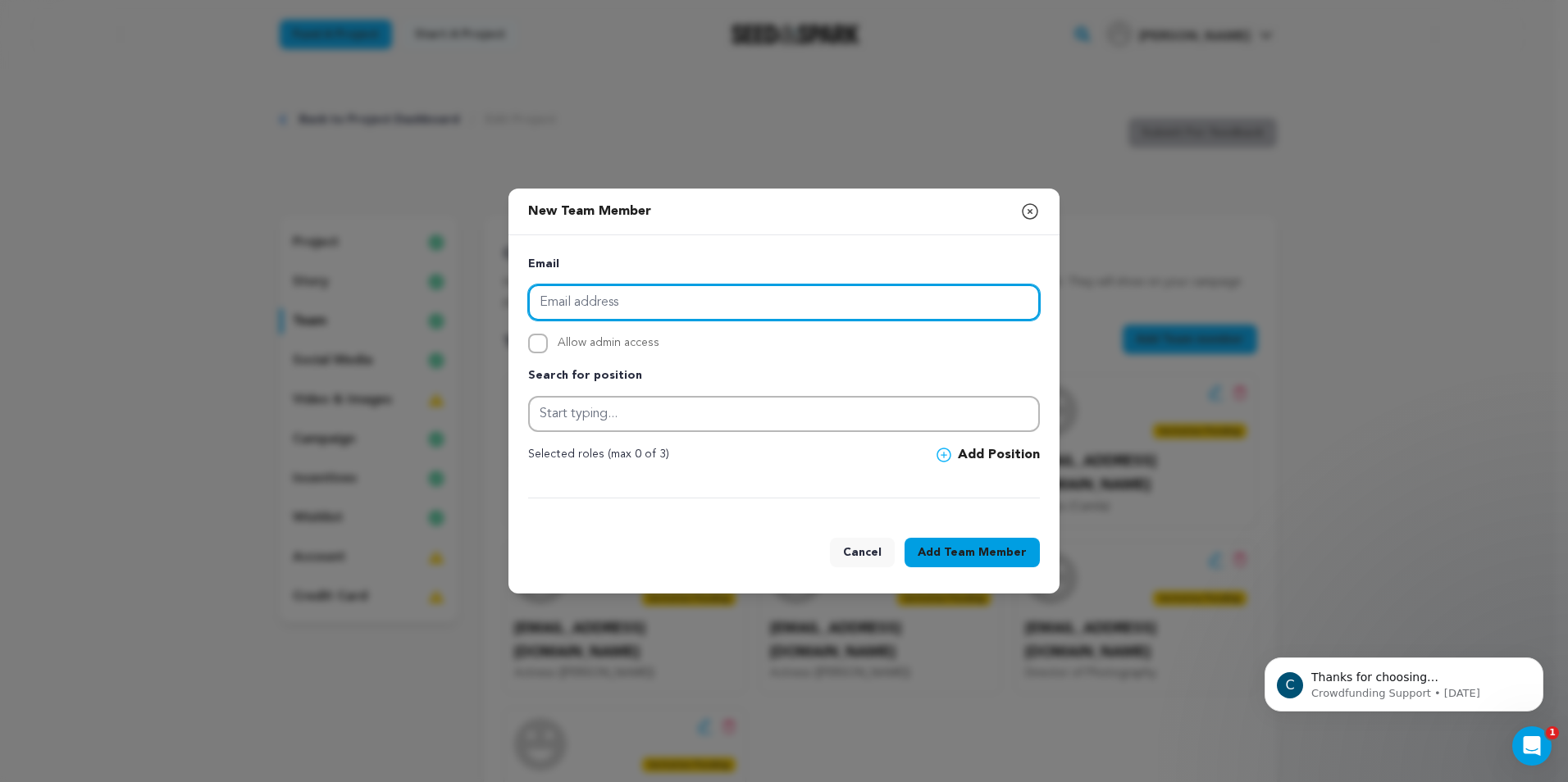
click at [681, 309] on input "email" at bounding box center [784, 302] width 512 height 36
paste input "doug.barrett@dbphotography916.com"
type input "doug.barrett@dbphotography916.com"
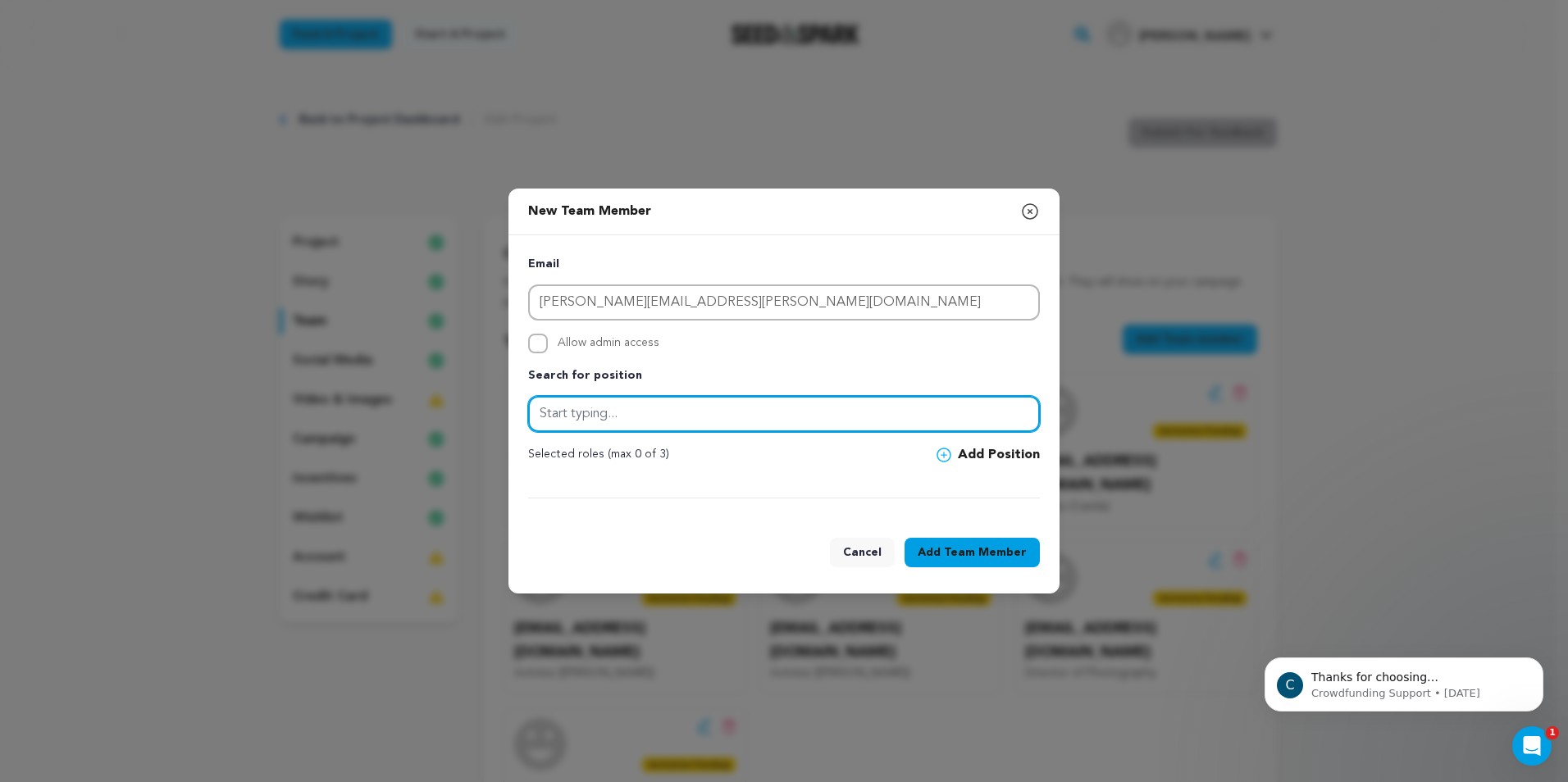
click at [638, 418] on input "text" at bounding box center [784, 413] width 512 height 36
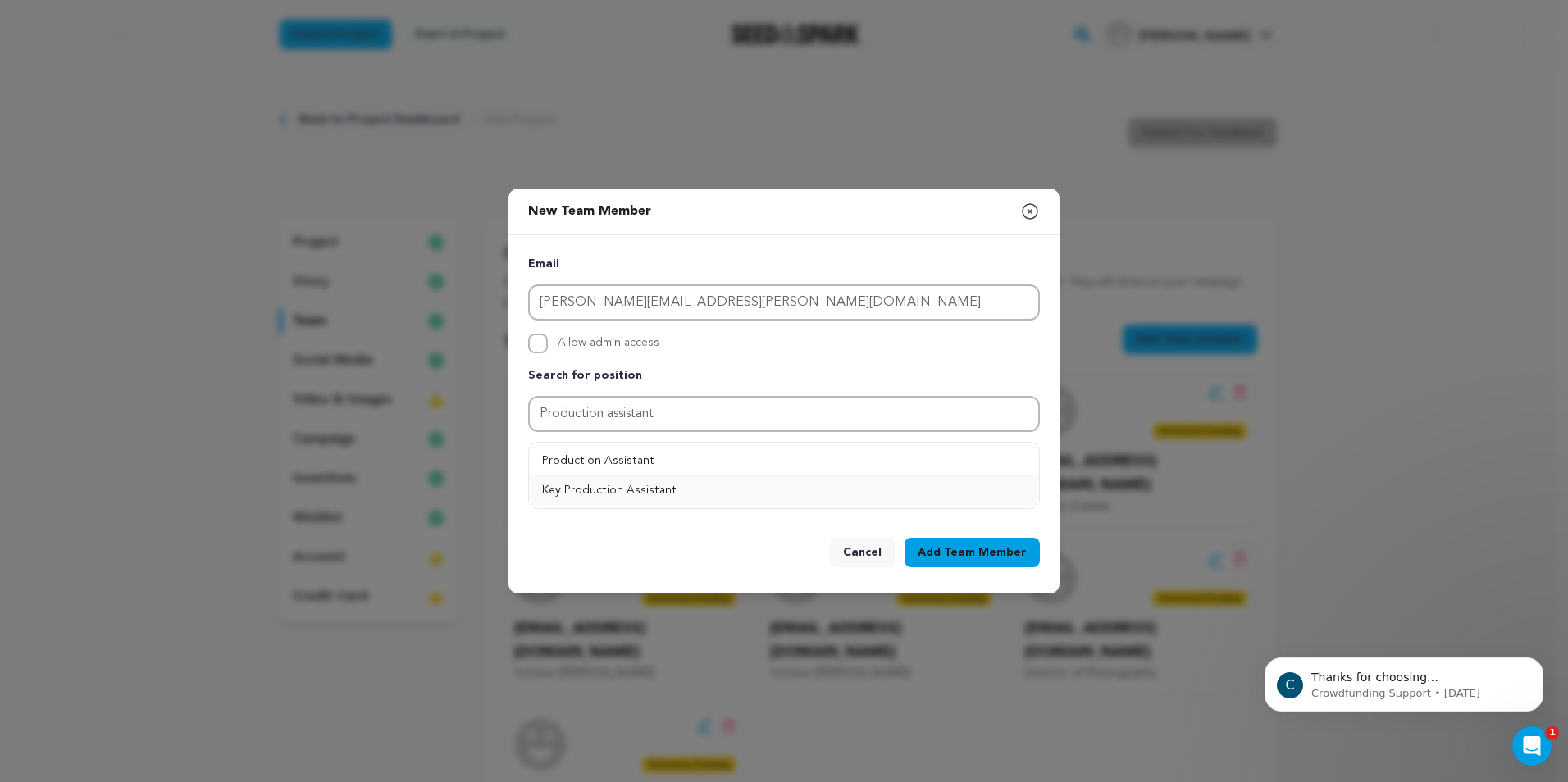
click at [616, 481] on button "Key Production Assistant" at bounding box center [784, 490] width 510 height 30
type input "Key Production Assistant"
click at [954, 459] on span at bounding box center [947, 454] width 21 height 15
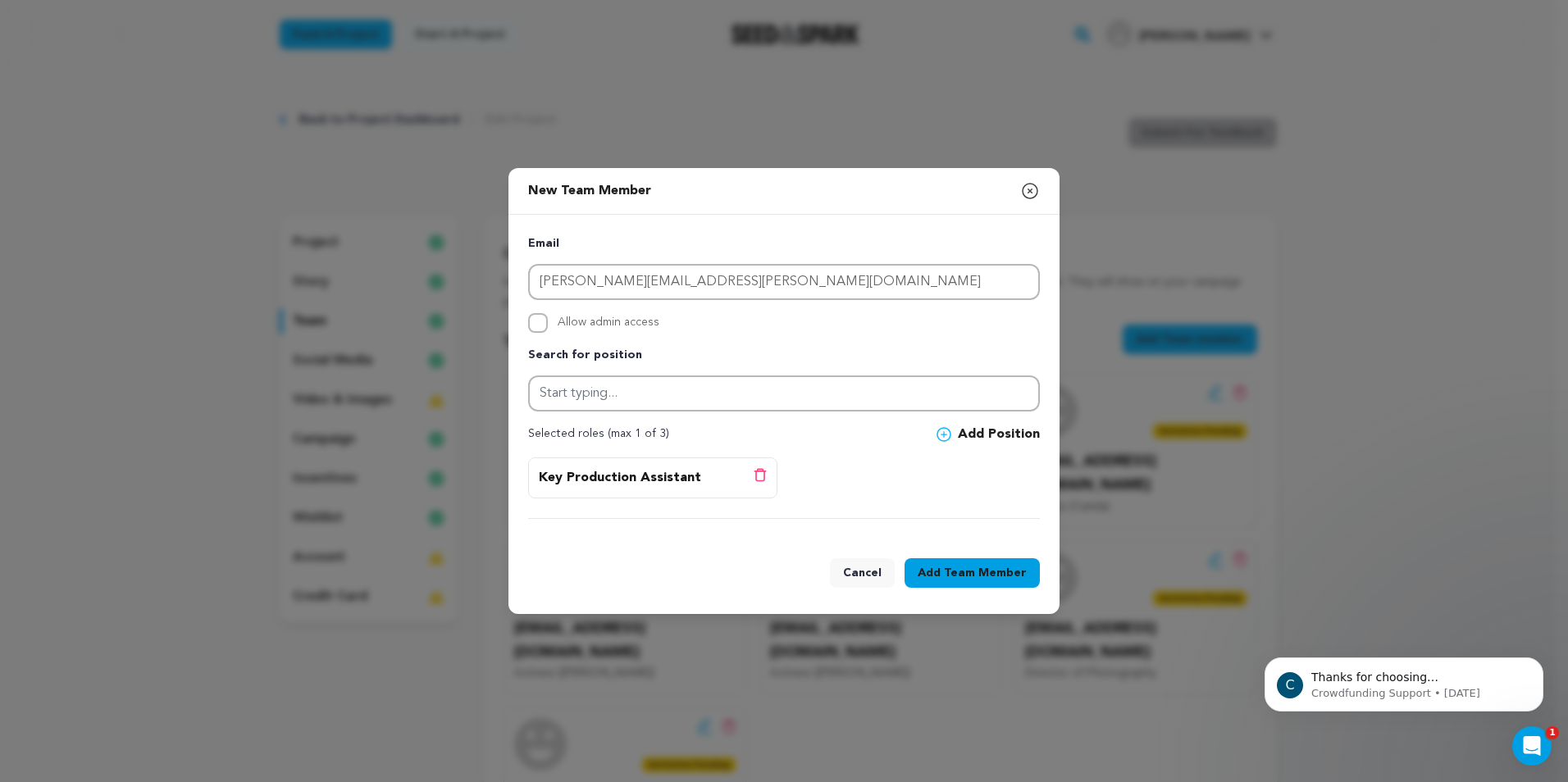
click at [965, 573] on span "Team Member" at bounding box center [985, 573] width 83 height 17
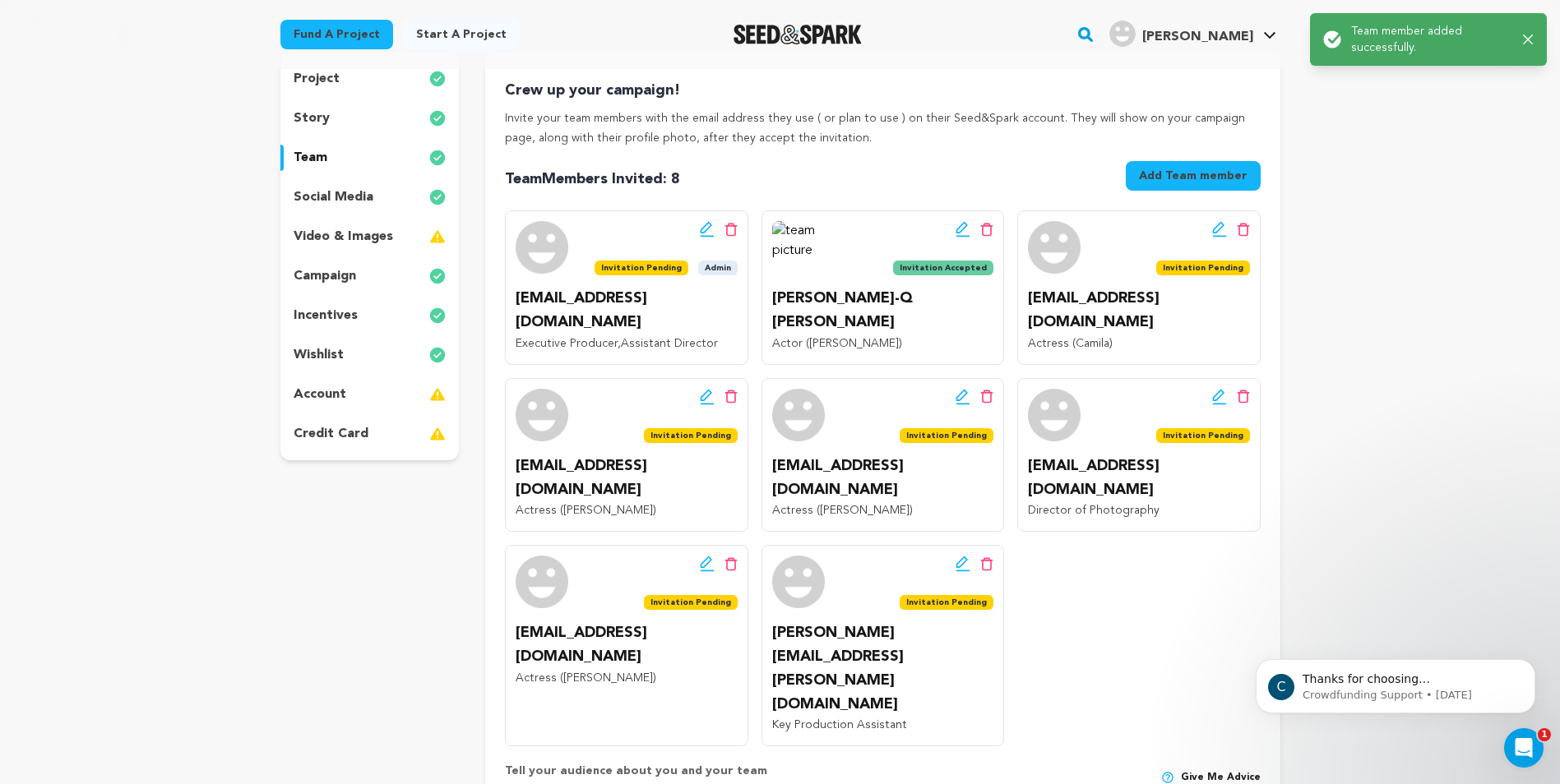
scroll to position [82, 0]
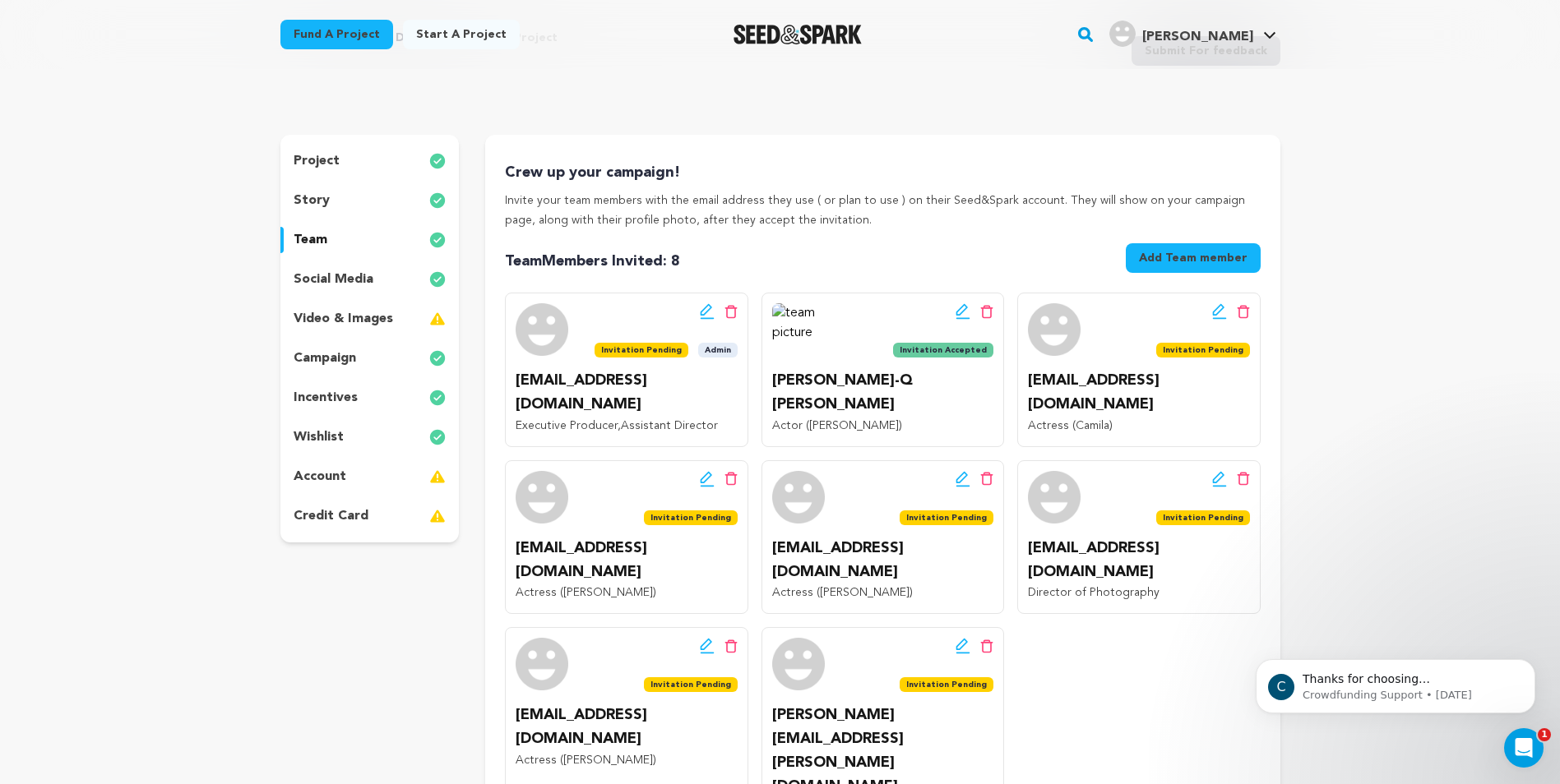
click at [363, 478] on div "account" at bounding box center [370, 476] width 179 height 26
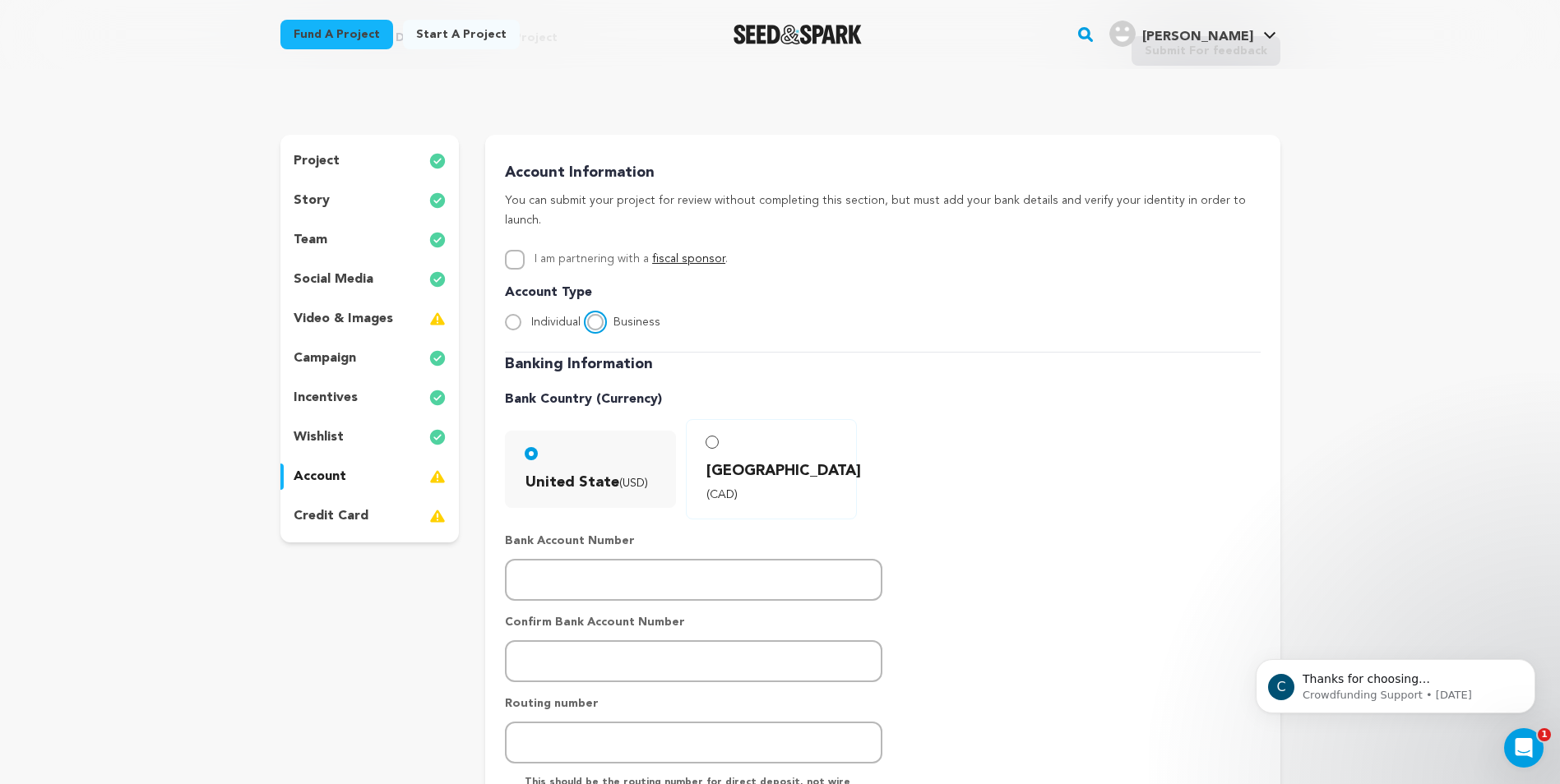
click at [598, 314] on input "Business" at bounding box center [595, 322] width 17 height 17
radio input "true"
